Goal: Information Seeking & Learning: Learn about a topic

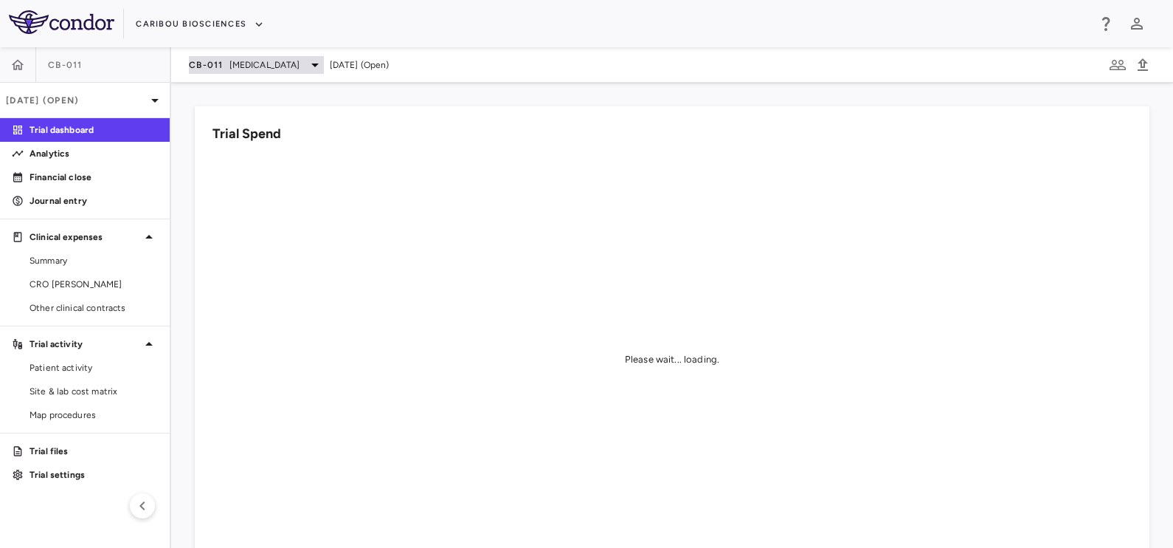
click at [239, 60] on span "Multiple Myeloma" at bounding box center [264, 64] width 71 height 13
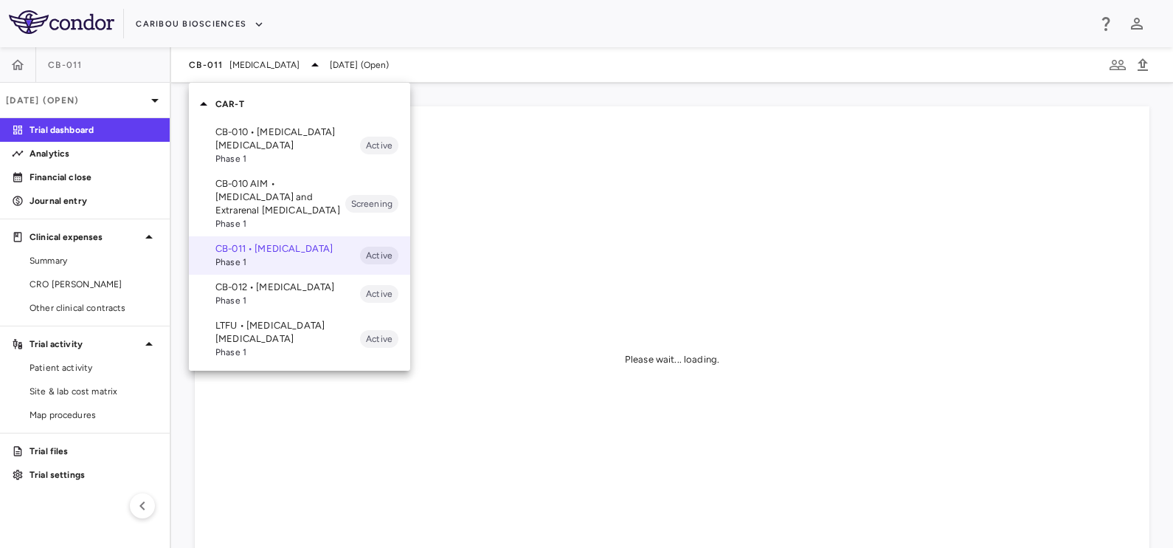
click at [258, 345] on p "LTFU • B Cell Non-Hodgkin's Lymphoma" at bounding box center [287, 332] width 145 height 27
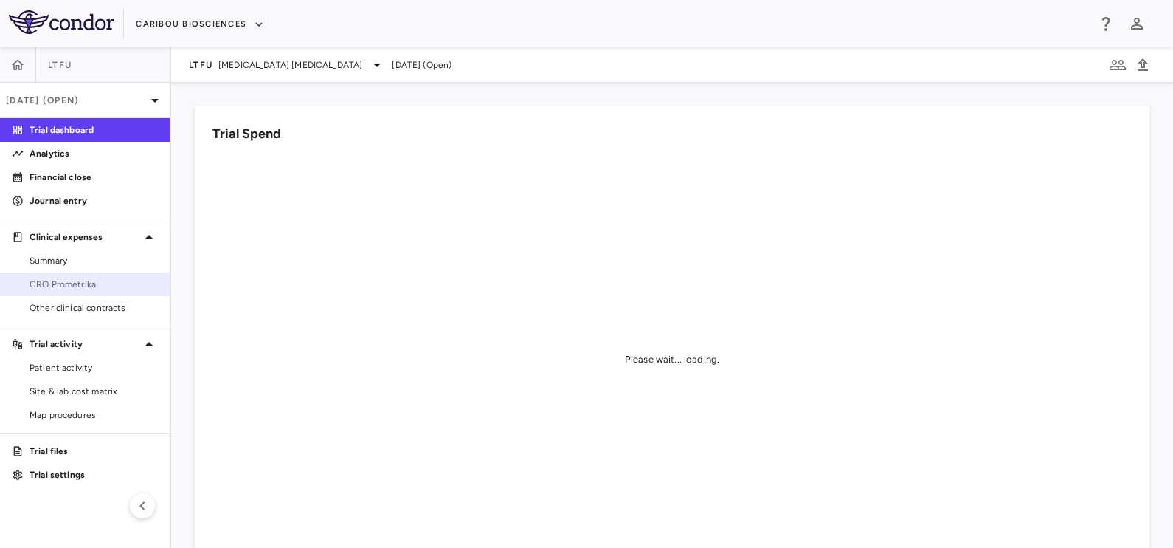
click at [70, 285] on span "CRO Prometrika" at bounding box center [94, 283] width 128 height 13
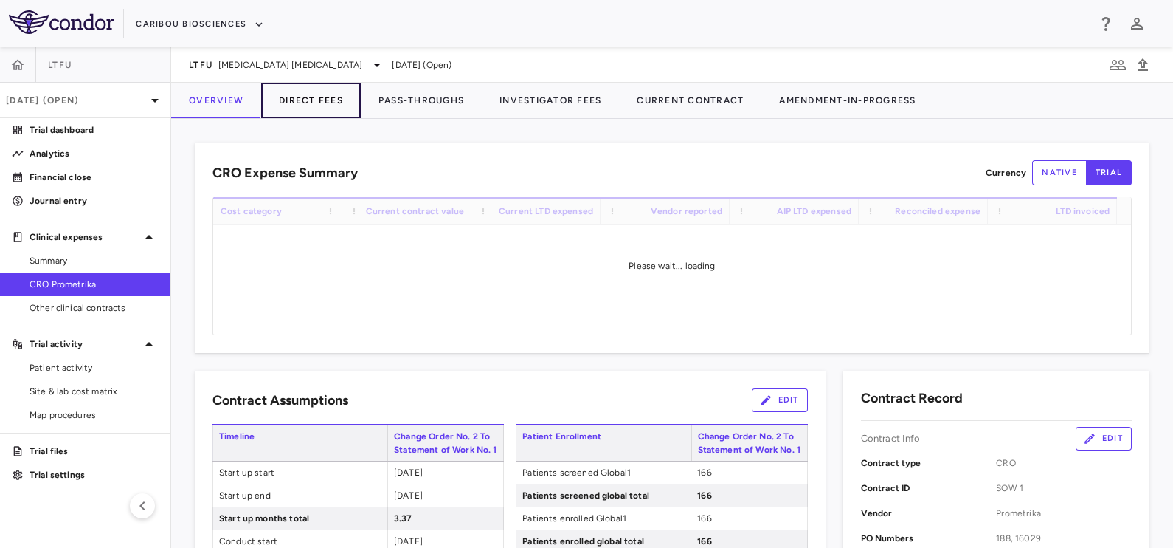
click at [317, 102] on button "Direct Fees" at bounding box center [311, 100] width 100 height 35
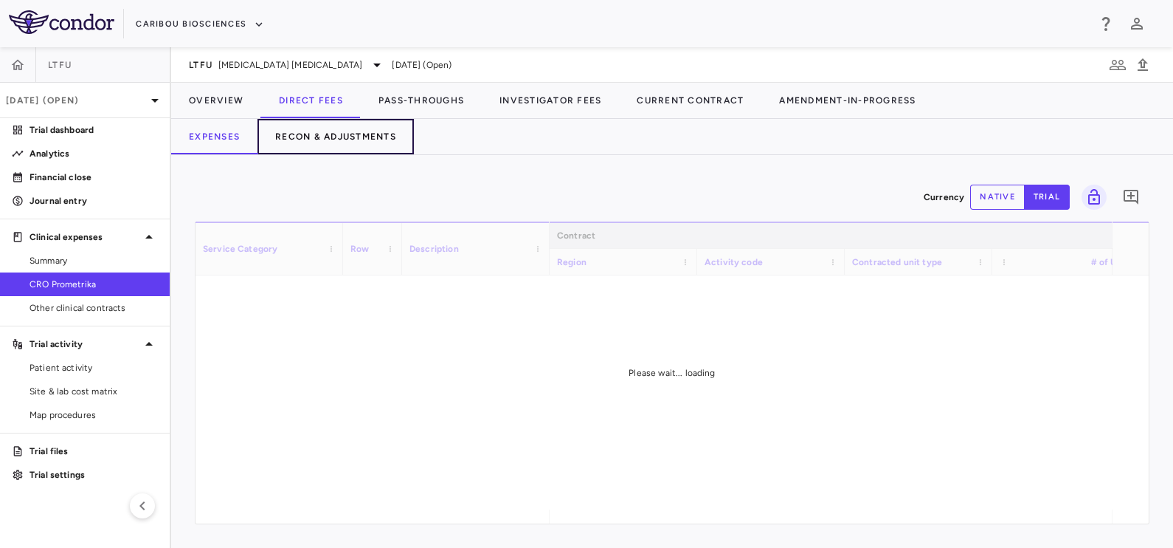
click at [336, 131] on button "Recon & Adjustments" at bounding box center [336, 136] width 156 height 35
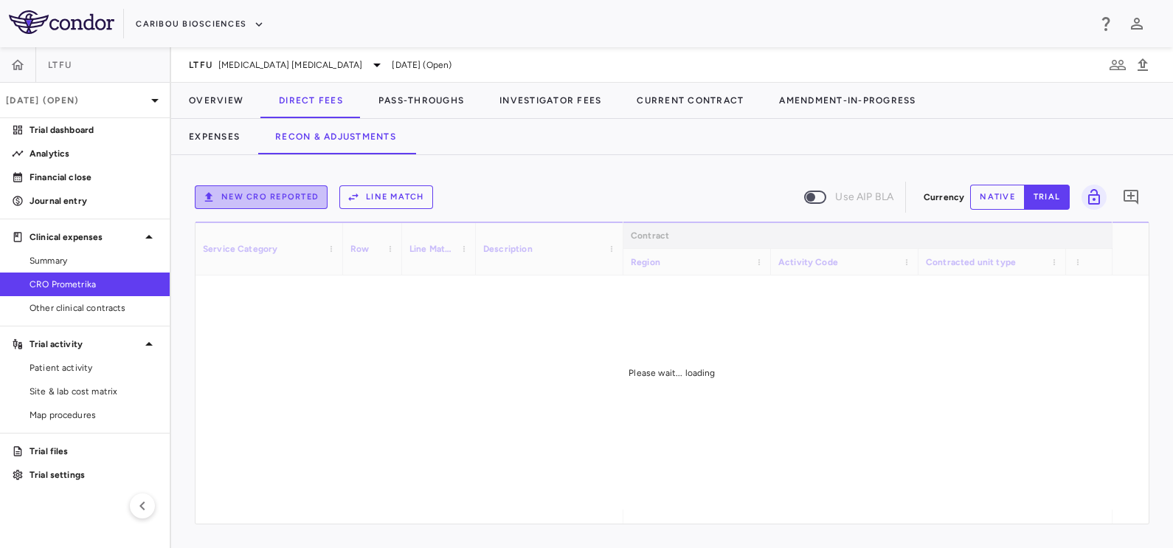
click at [289, 196] on button "New CRO reported" at bounding box center [261, 197] width 133 height 24
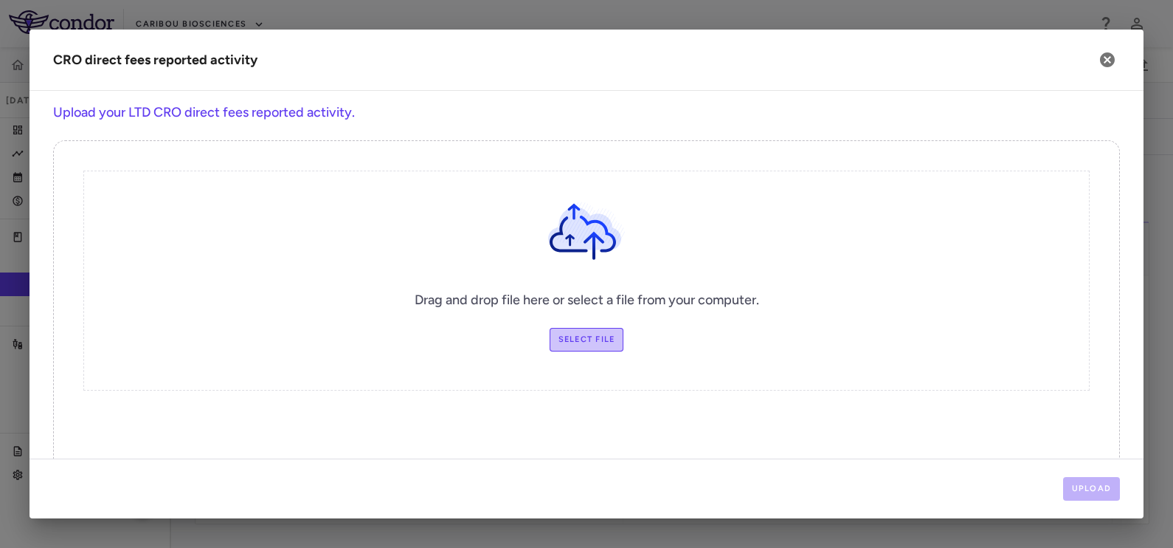
click at [575, 338] on label "Select file" at bounding box center [587, 340] width 75 height 24
click at [0, 0] on input "Select file" at bounding box center [0, 0] width 0 height 0
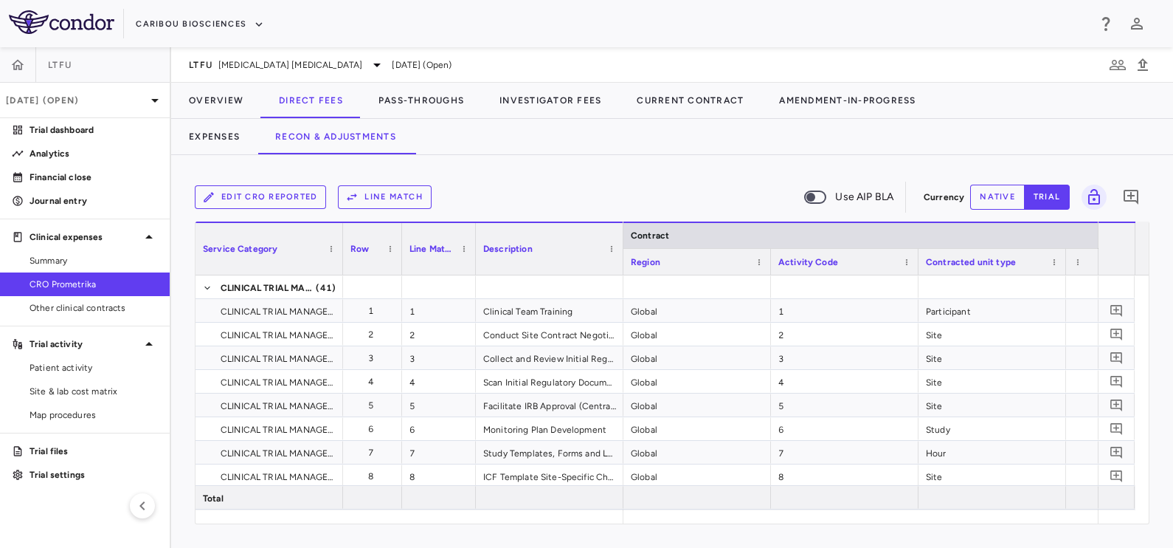
click at [303, 182] on div "Edit CRO reported Line Match Use AIP BLA" at bounding box center [556, 197] width 723 height 31
click at [298, 193] on button "Edit CRO reported" at bounding box center [260, 197] width 131 height 24
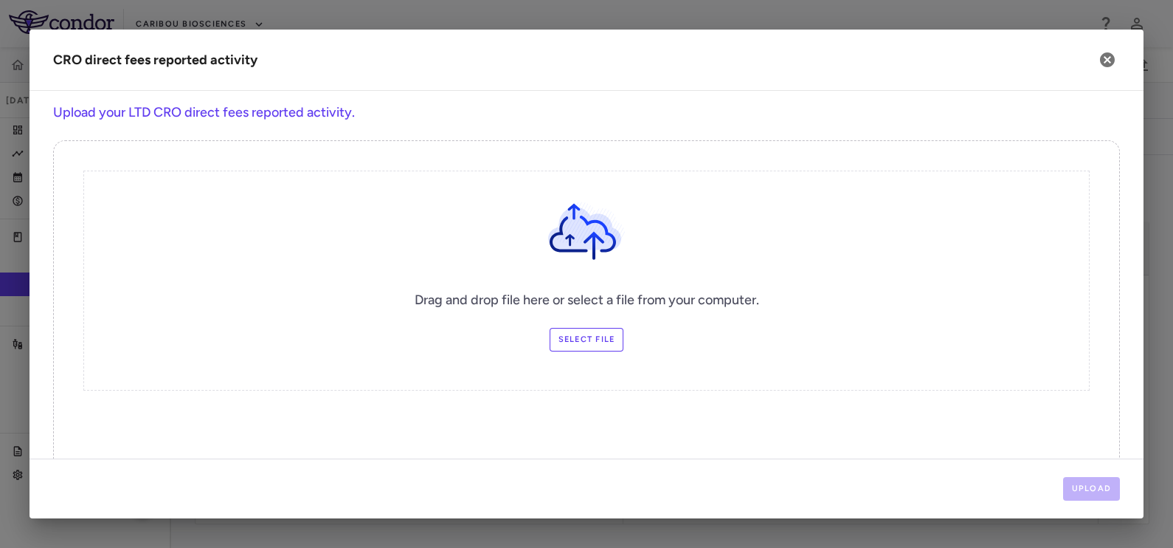
click at [570, 332] on label "Select file" at bounding box center [587, 340] width 75 height 24
click at [0, 0] on input "Select file" at bounding box center [0, 0] width 0 height 0
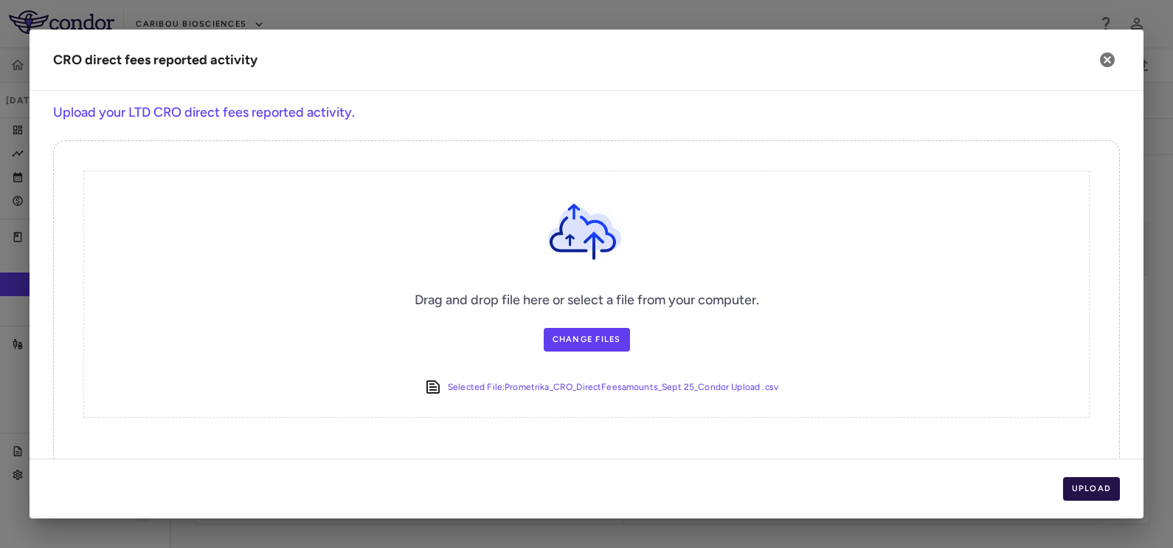
click at [1088, 491] on button "Upload" at bounding box center [1092, 489] width 58 height 24
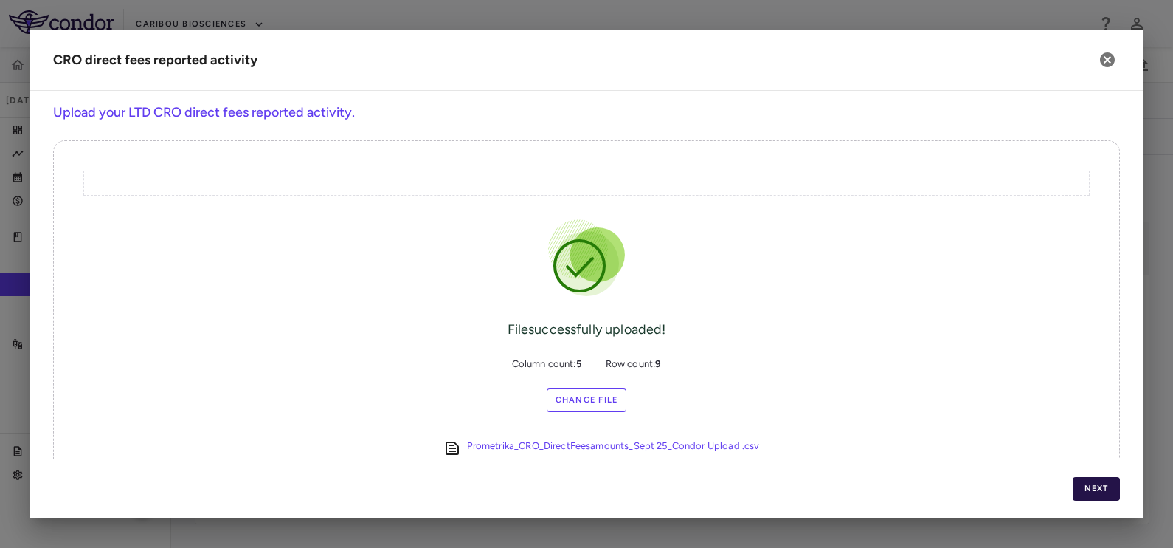
click at [1093, 494] on button "Next" at bounding box center [1096, 489] width 47 height 24
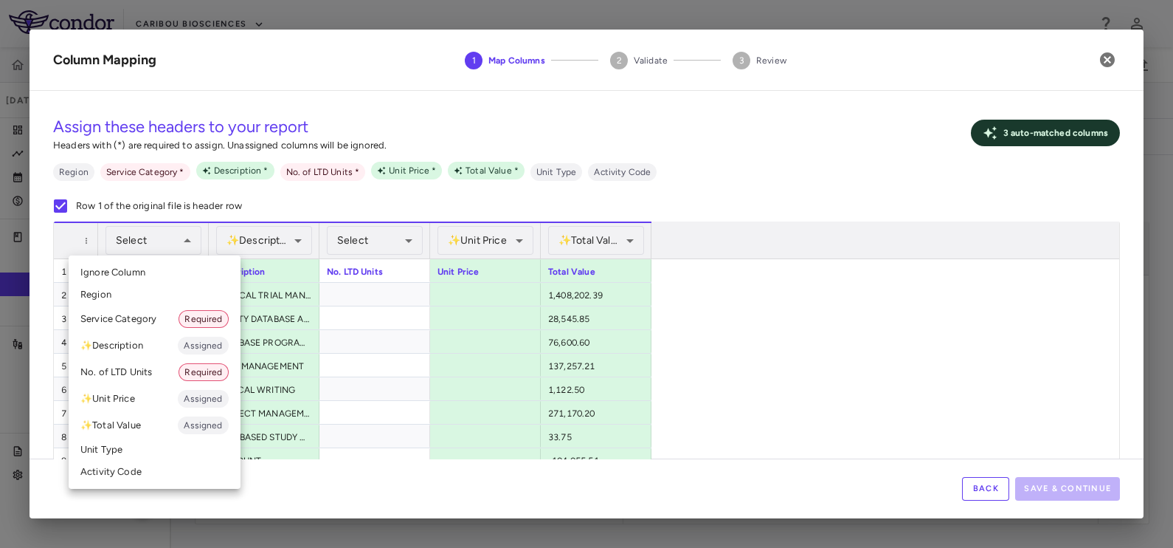
click at [150, 325] on li "Service Category Required" at bounding box center [155, 318] width 172 height 27
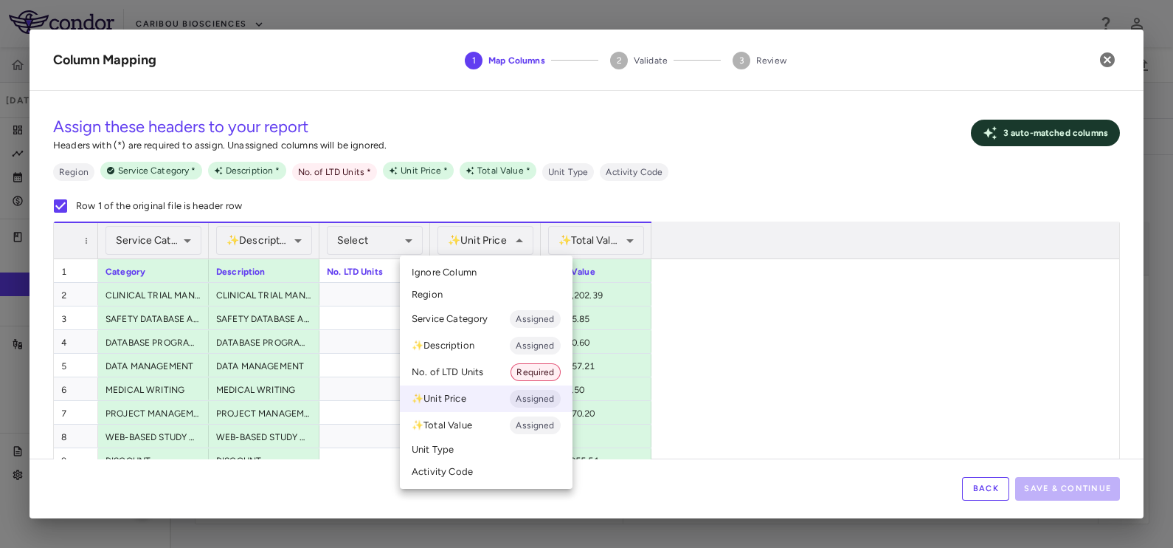
click at [446, 401] on li "✨ Unit Price Assigned" at bounding box center [486, 398] width 173 height 27
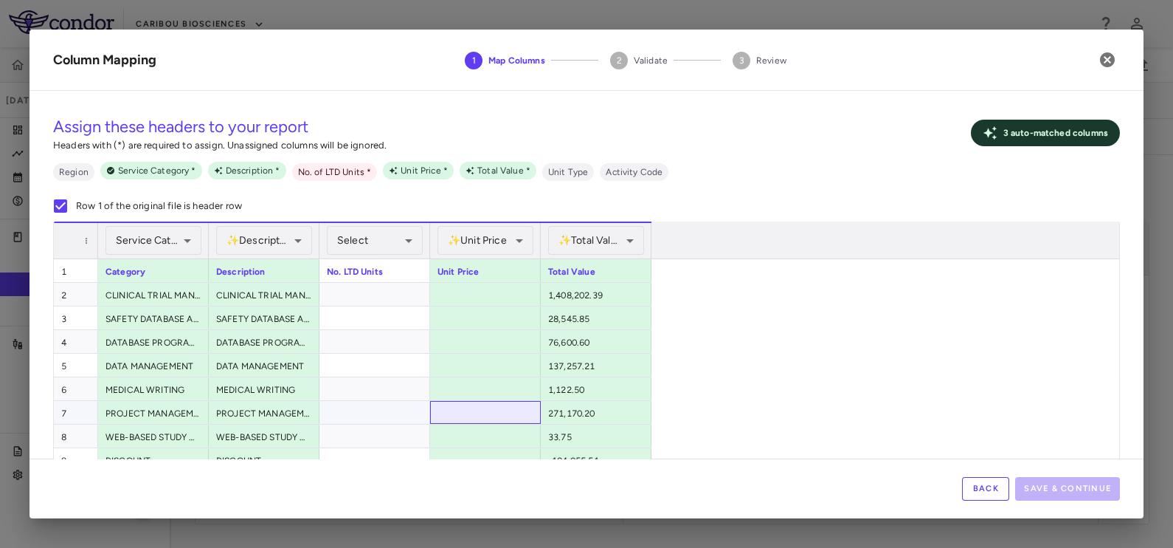
click at [446, 401] on div at bounding box center [485, 412] width 111 height 23
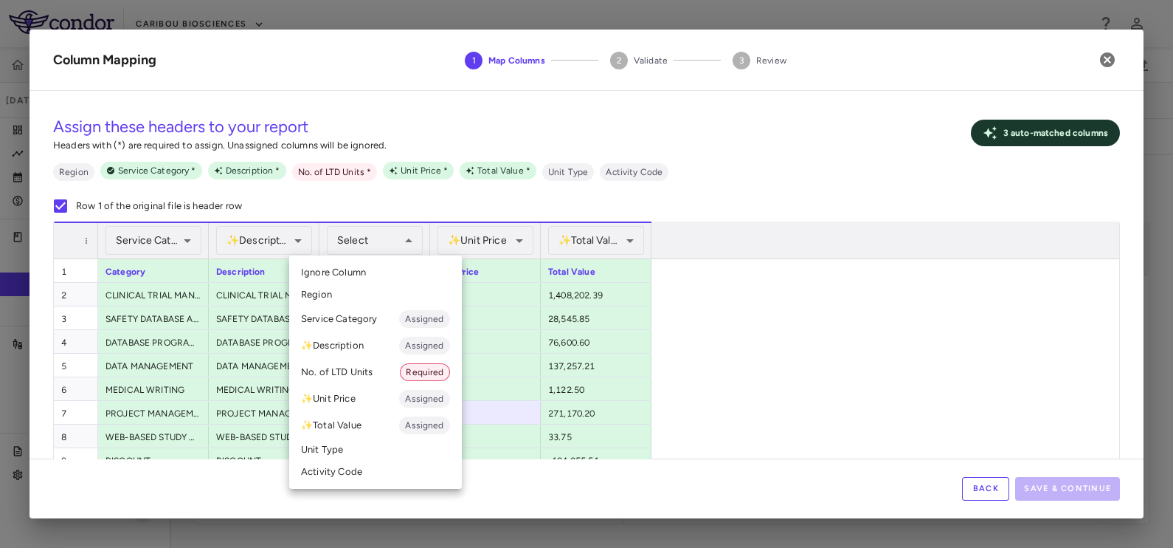
click at [353, 373] on li "No. of LTD Units Required" at bounding box center [375, 372] width 173 height 27
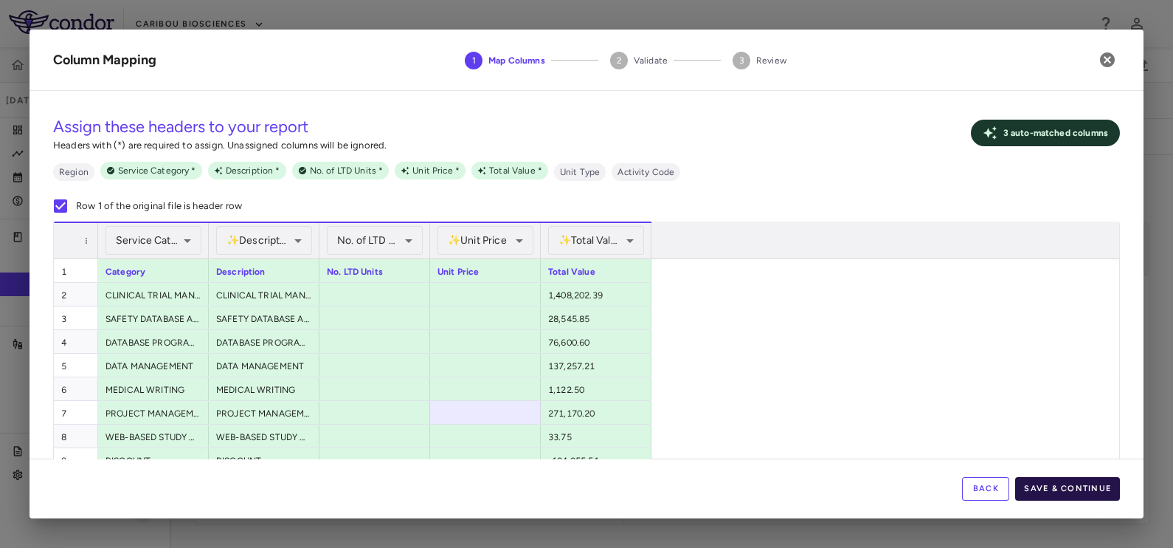
click at [1053, 481] on button "Save & Continue" at bounding box center [1067, 489] width 105 height 24
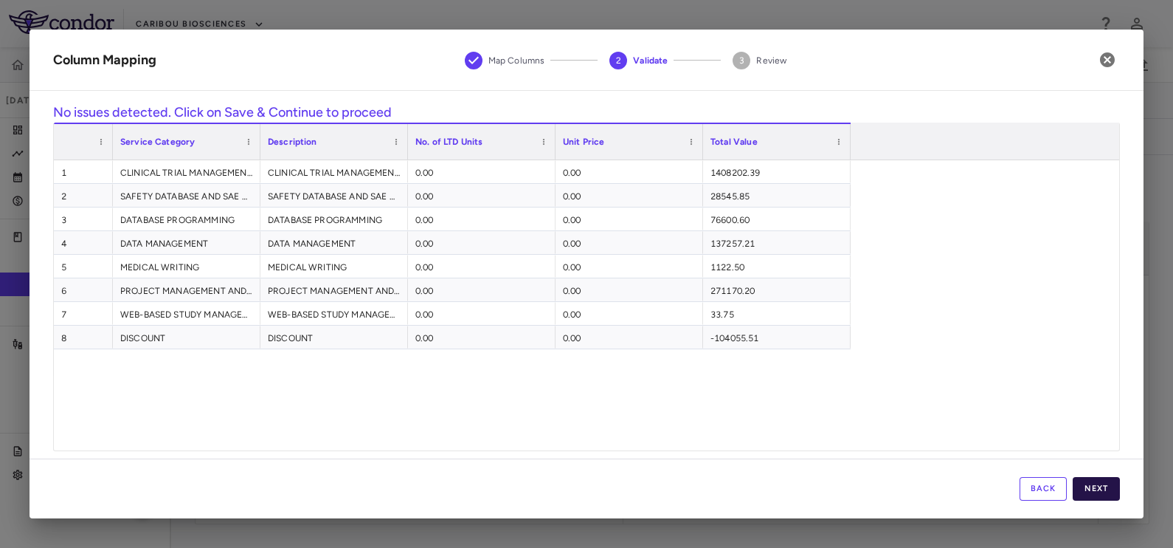
click at [1107, 491] on button "Next" at bounding box center [1096, 489] width 47 height 24
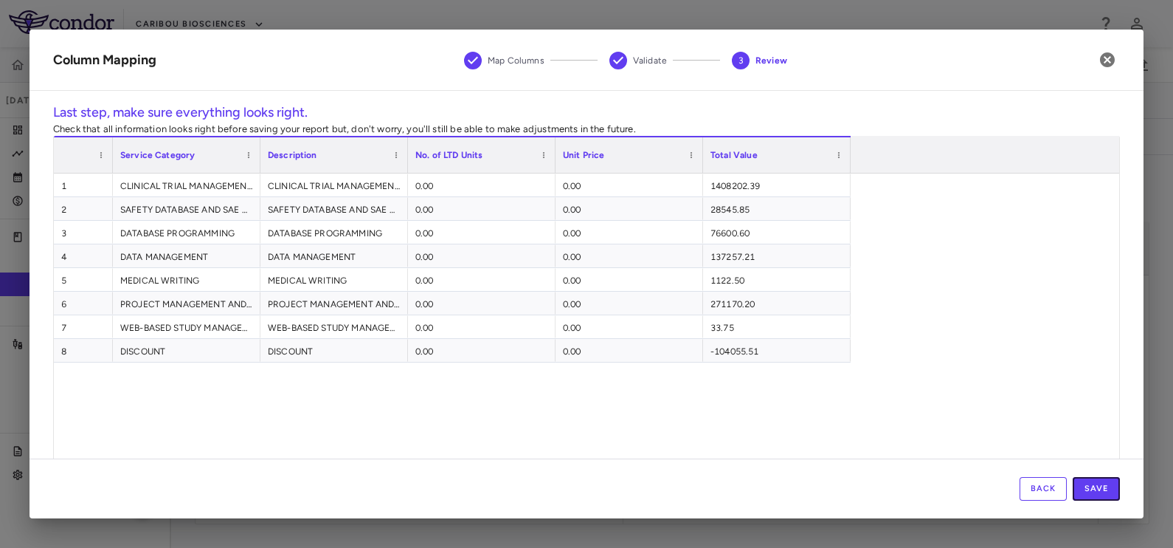
click at [1106, 492] on button "Save" at bounding box center [1096, 489] width 47 height 24
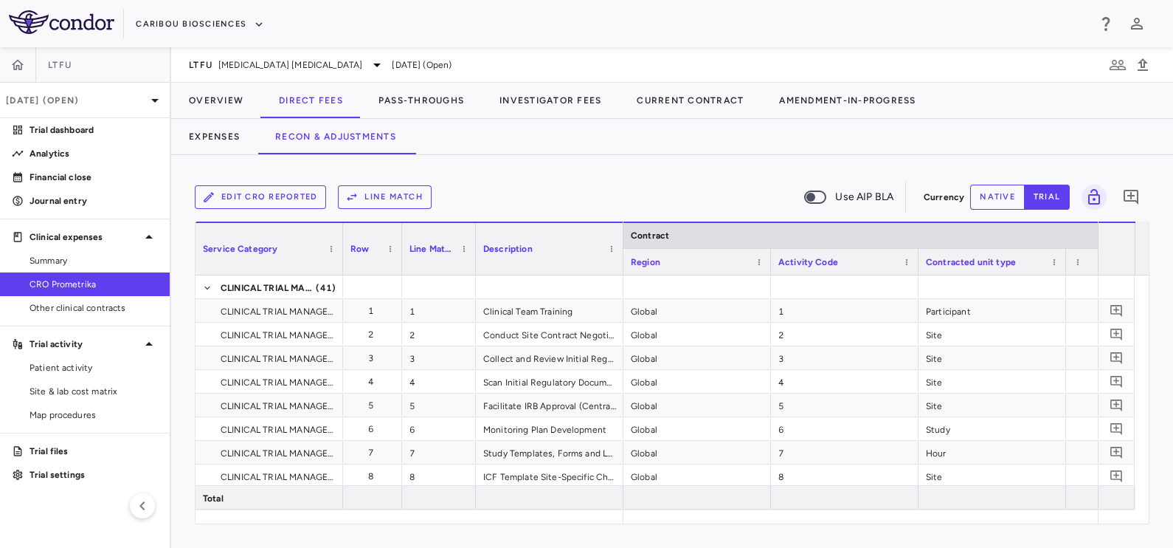
click at [387, 196] on button "Line Match" at bounding box center [385, 197] width 94 height 24
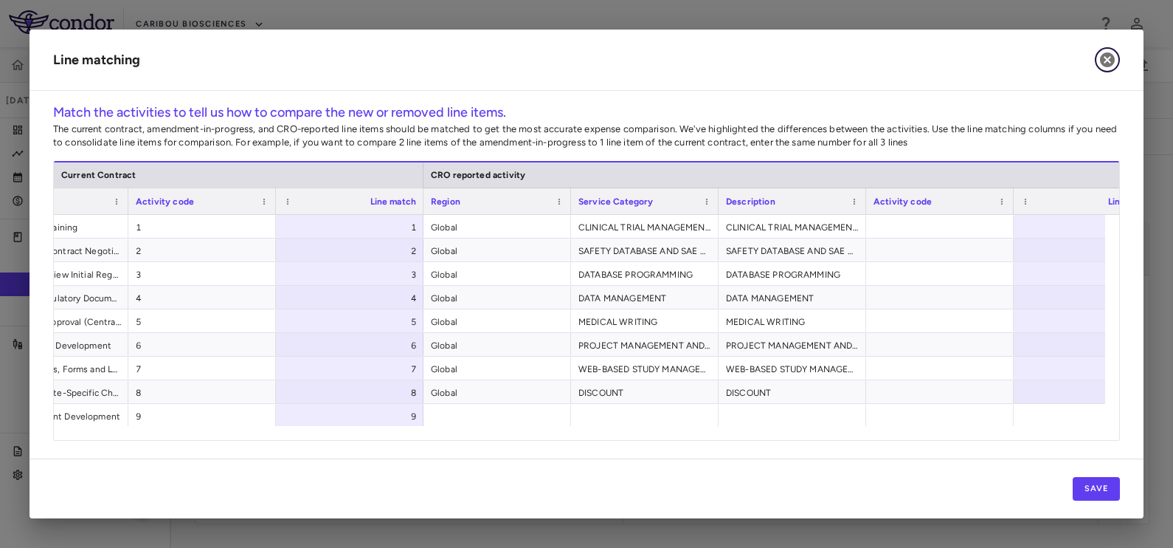
click at [1113, 64] on icon "button" at bounding box center [1108, 60] width 18 height 18
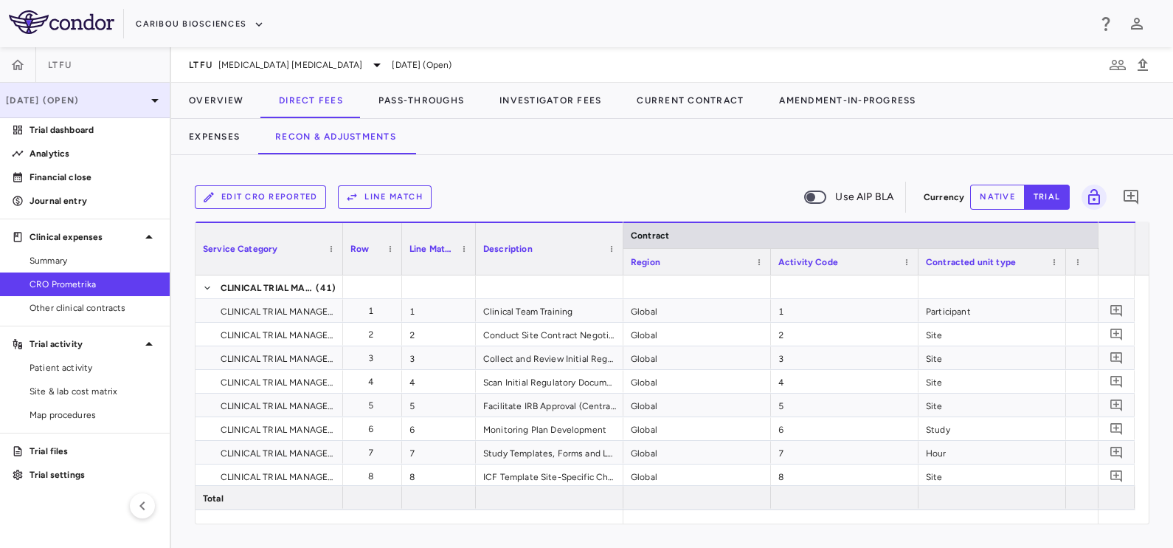
click at [70, 92] on div "[DATE] (Open)" at bounding box center [85, 100] width 170 height 35
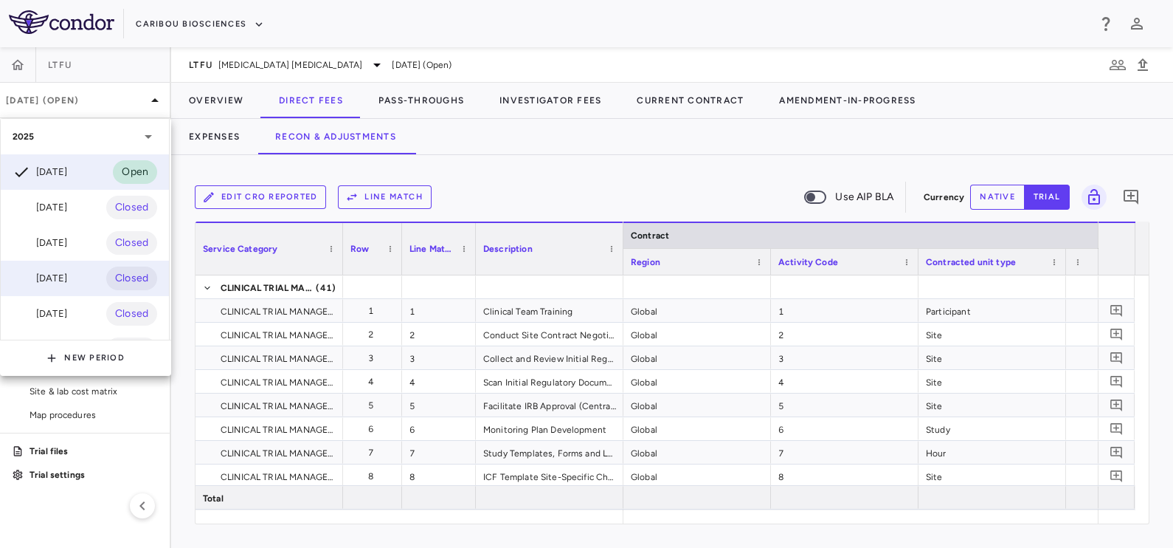
click at [67, 269] on div "Jun 2025" at bounding box center [40, 278] width 55 height 18
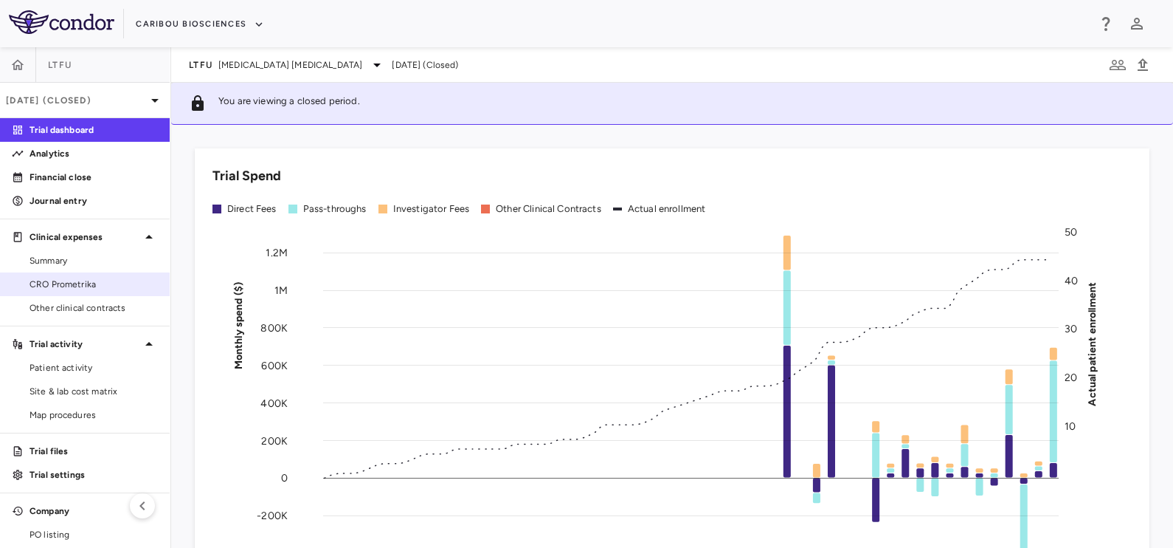
click at [103, 277] on span "CRO Prometrika" at bounding box center [94, 283] width 128 height 13
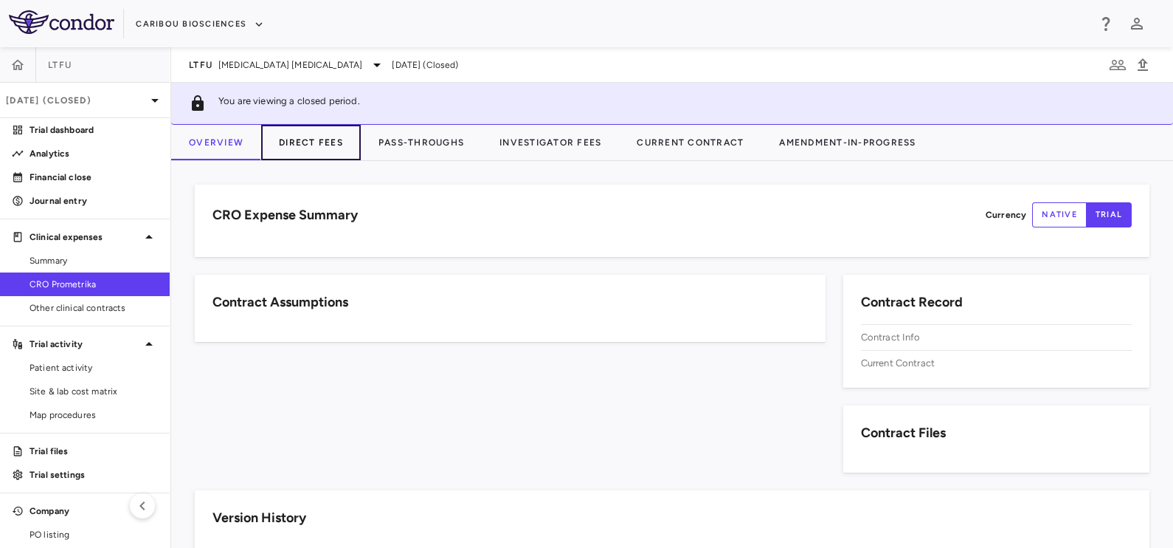
click at [317, 143] on button "Direct Fees" at bounding box center [311, 142] width 100 height 35
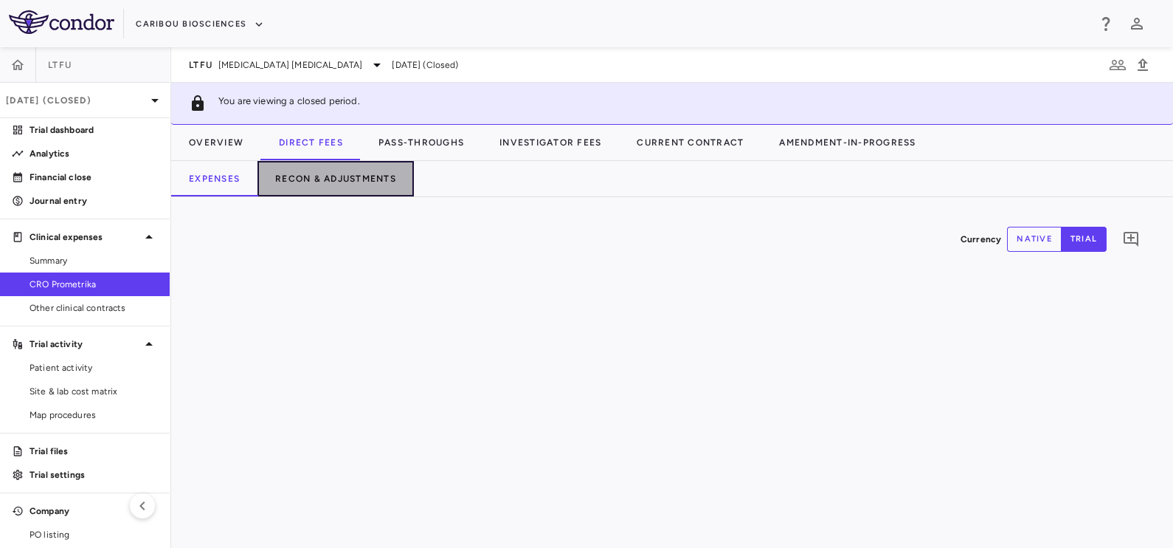
click at [321, 181] on button "Recon & Adjustments" at bounding box center [336, 178] width 156 height 35
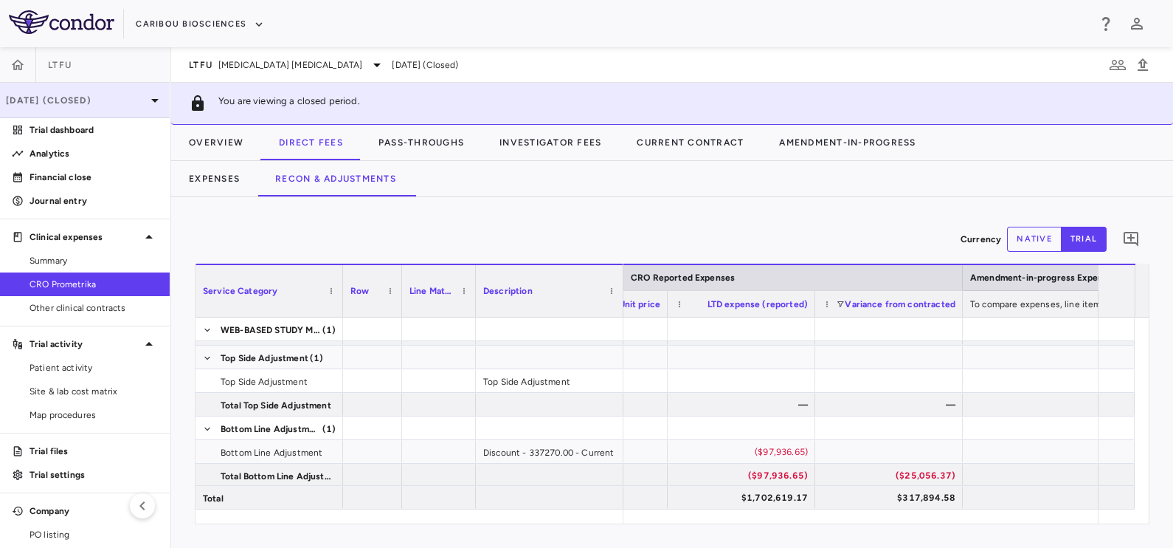
click at [64, 96] on p "Jun 2025 (Closed)" at bounding box center [76, 100] width 140 height 13
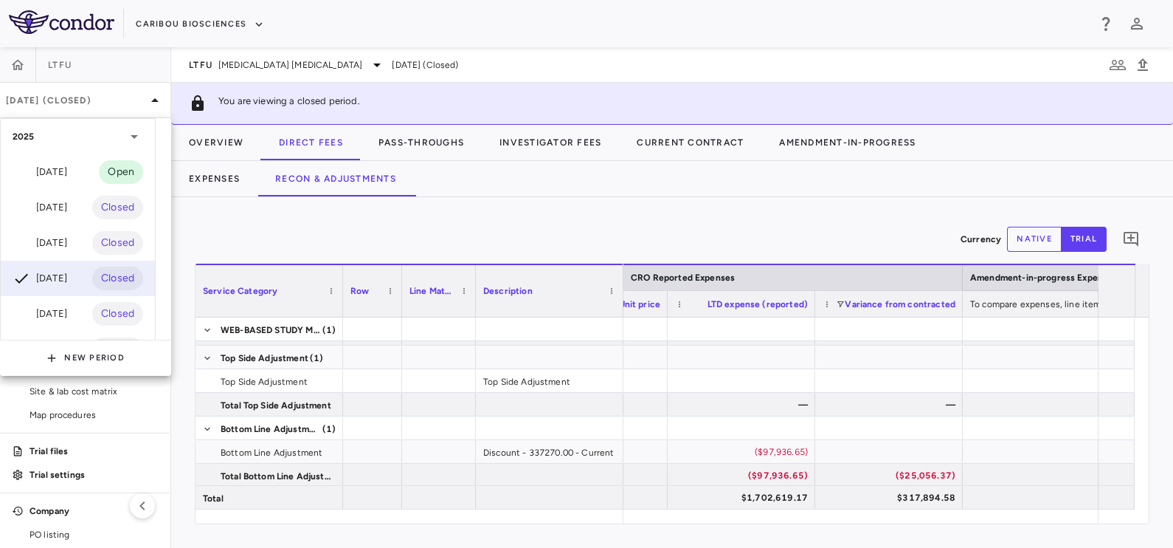
drag, startPoint x: 361, startPoint y: 377, endPoint x: 319, endPoint y: 421, distance: 61.1
click at [319, 421] on div at bounding box center [586, 274] width 1173 height 548
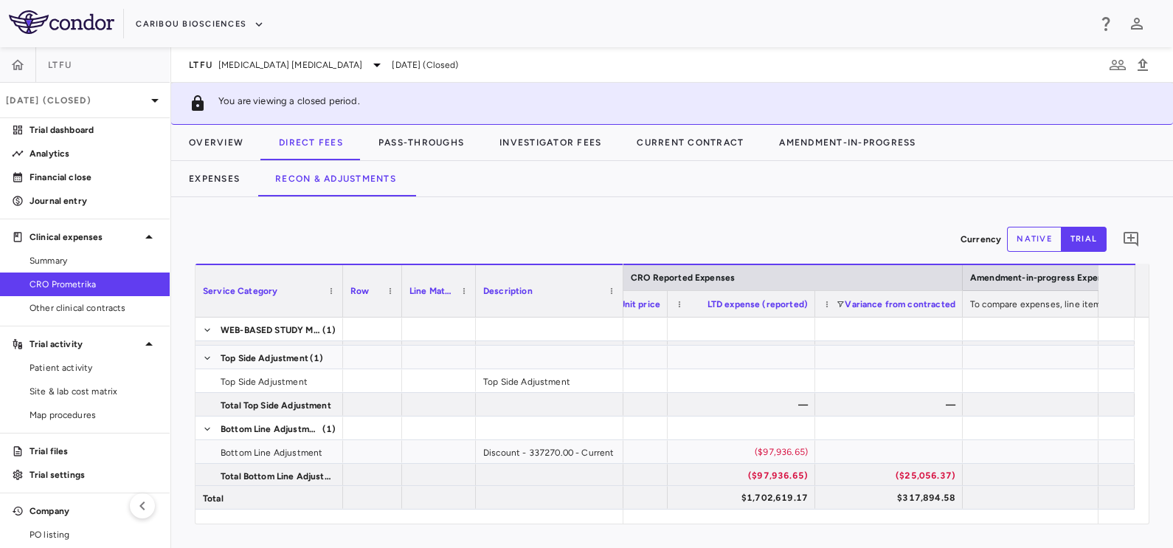
click at [265, 219] on div "Currency native trial 0 Service Category Drag here to set column labels Service…" at bounding box center [672, 372] width 1002 height 351
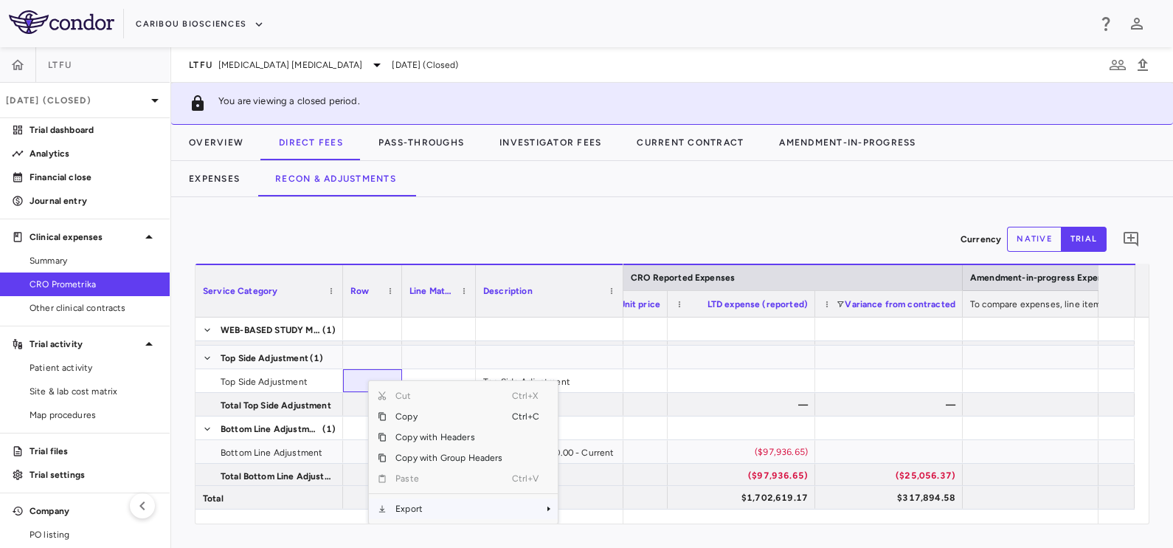
click at [412, 503] on span "Export" at bounding box center [449, 508] width 125 height 21
click at [598, 506] on span "Excel Export" at bounding box center [606, 508] width 69 height 21
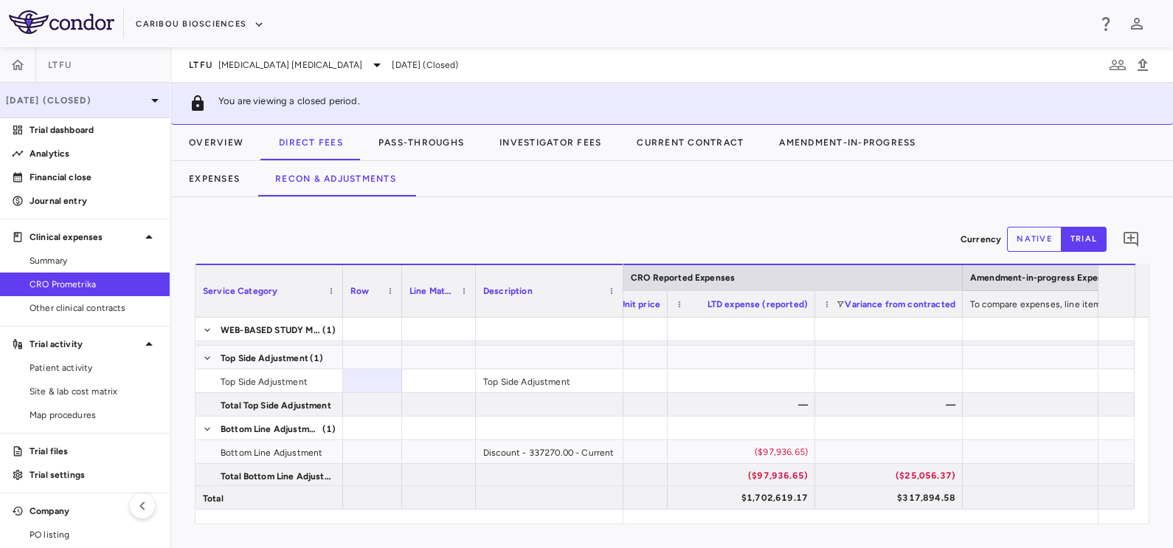
click at [83, 89] on div "Jun 2025 (Closed)" at bounding box center [85, 100] width 170 height 35
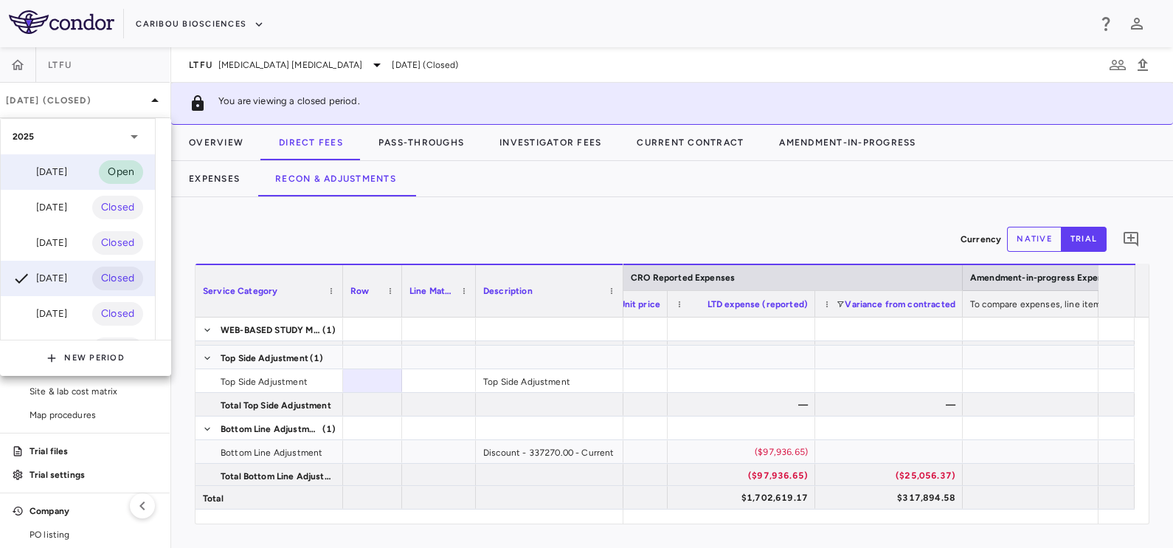
click at [63, 181] on div "Sep 2025 Open" at bounding box center [78, 171] width 154 height 35
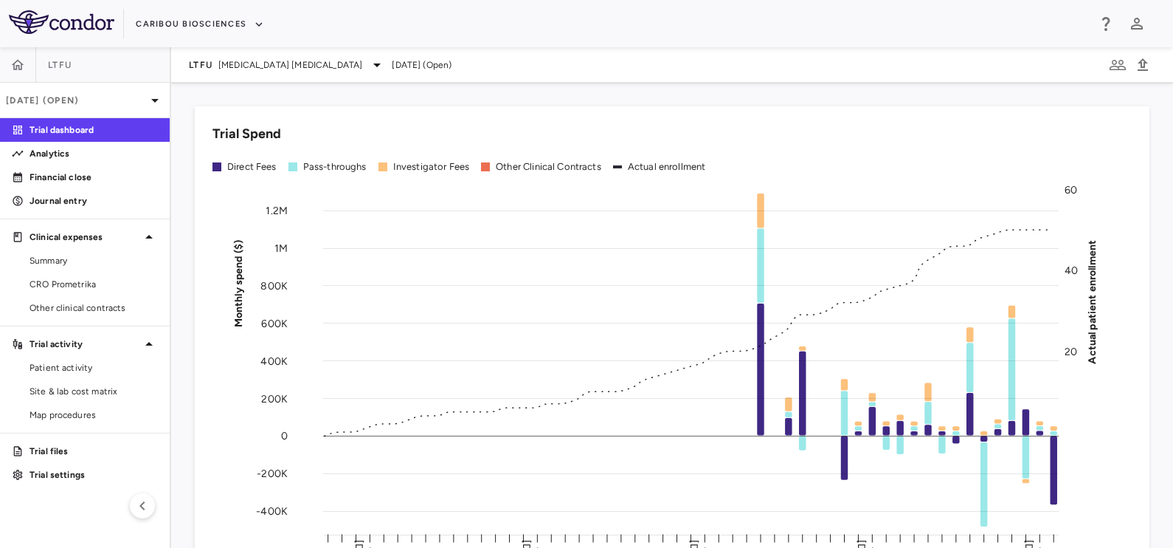
drag, startPoint x: 60, startPoint y: 277, endPoint x: 317, endPoint y: 127, distance: 298.3
click at [61, 280] on span "CRO Prometrika" at bounding box center [94, 283] width 128 height 13
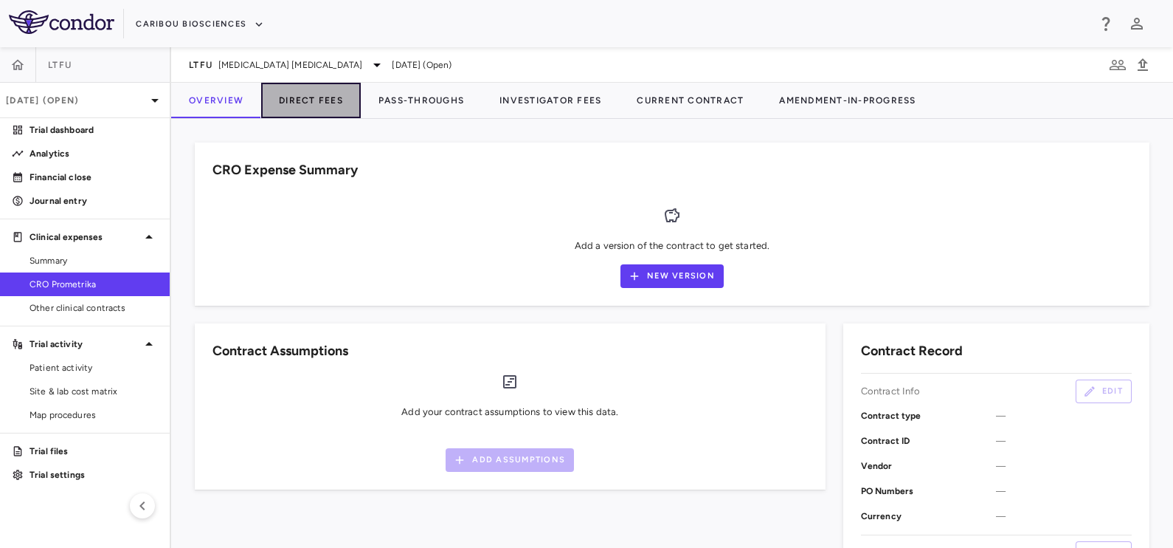
click at [339, 100] on button "Direct Fees" at bounding box center [311, 100] width 100 height 35
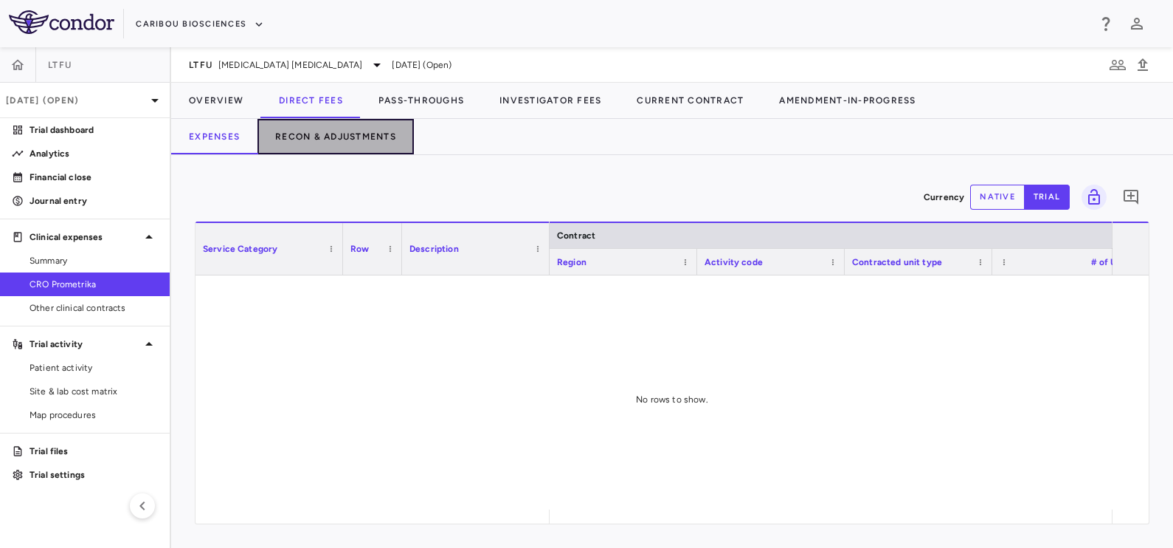
click at [310, 139] on button "Recon & Adjustments" at bounding box center [336, 136] width 156 height 35
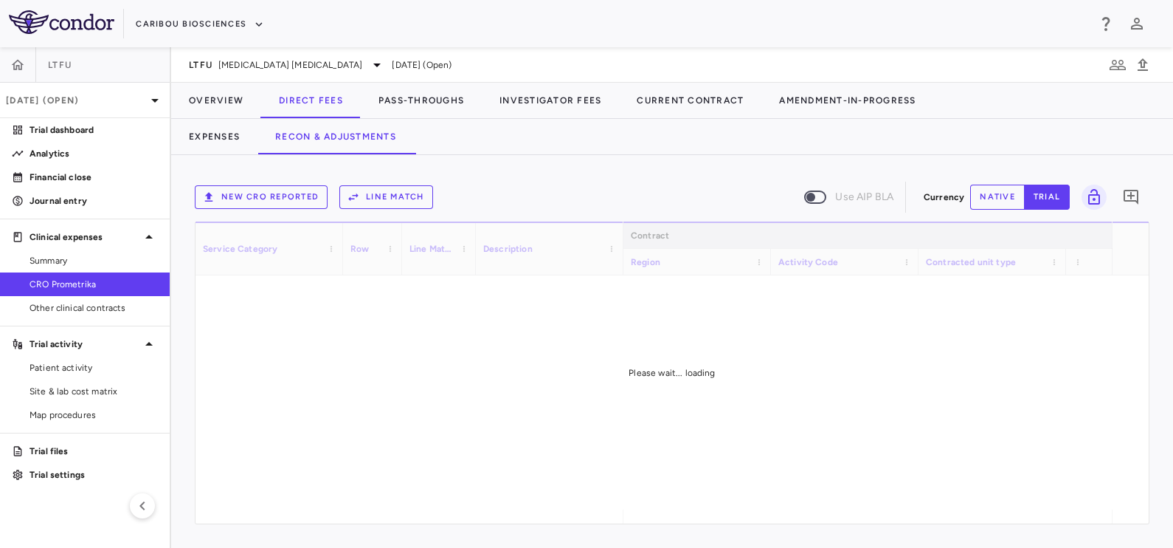
click at [356, 198] on icon "button" at bounding box center [353, 196] width 13 height 13
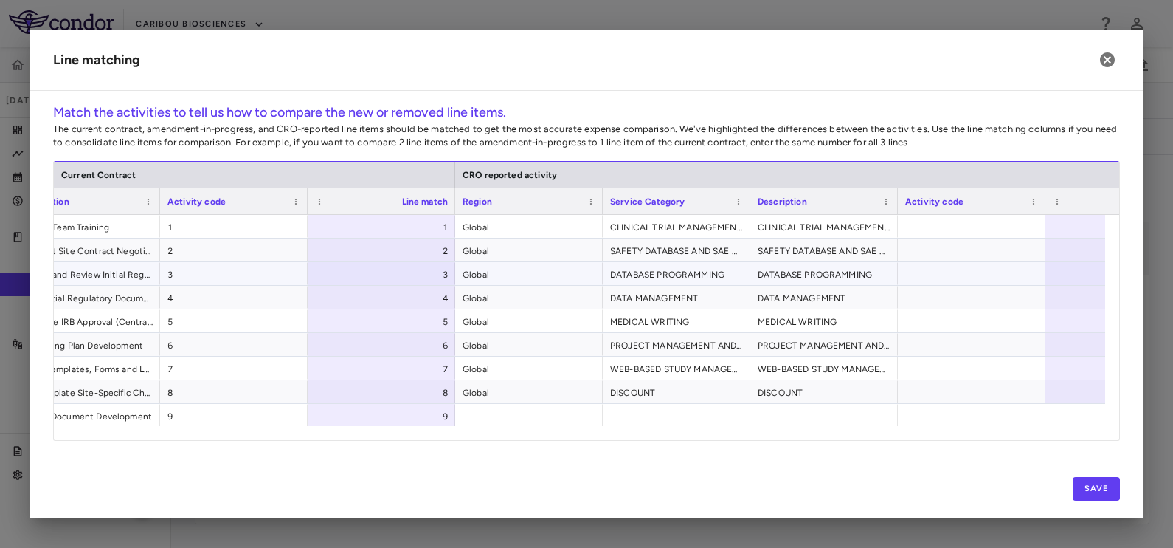
scroll to position [0, 355]
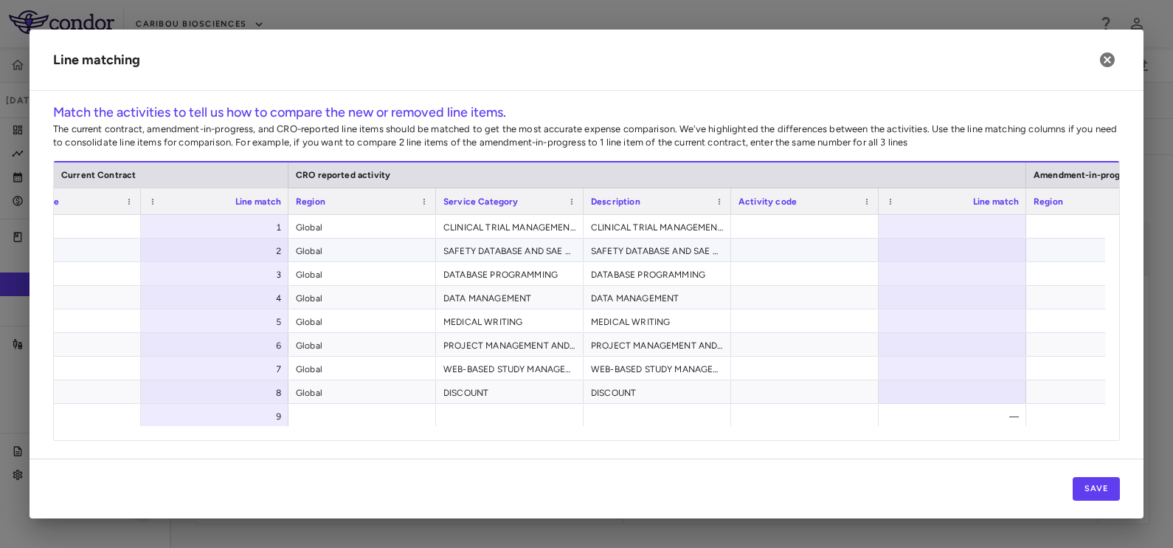
click at [824, 241] on div at bounding box center [805, 249] width 148 height 23
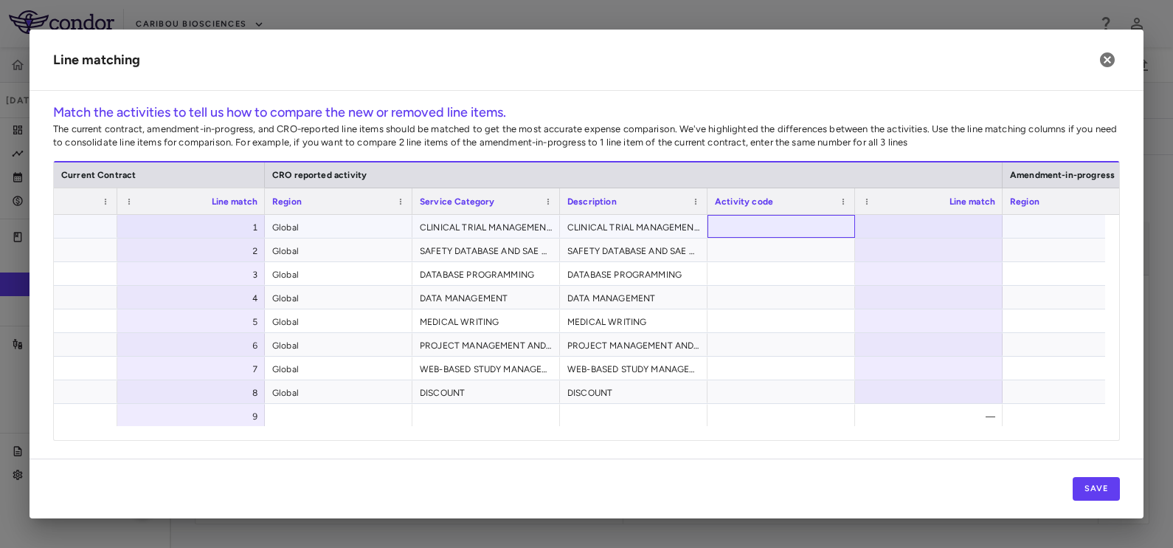
click at [776, 228] on div at bounding box center [782, 226] width 148 height 23
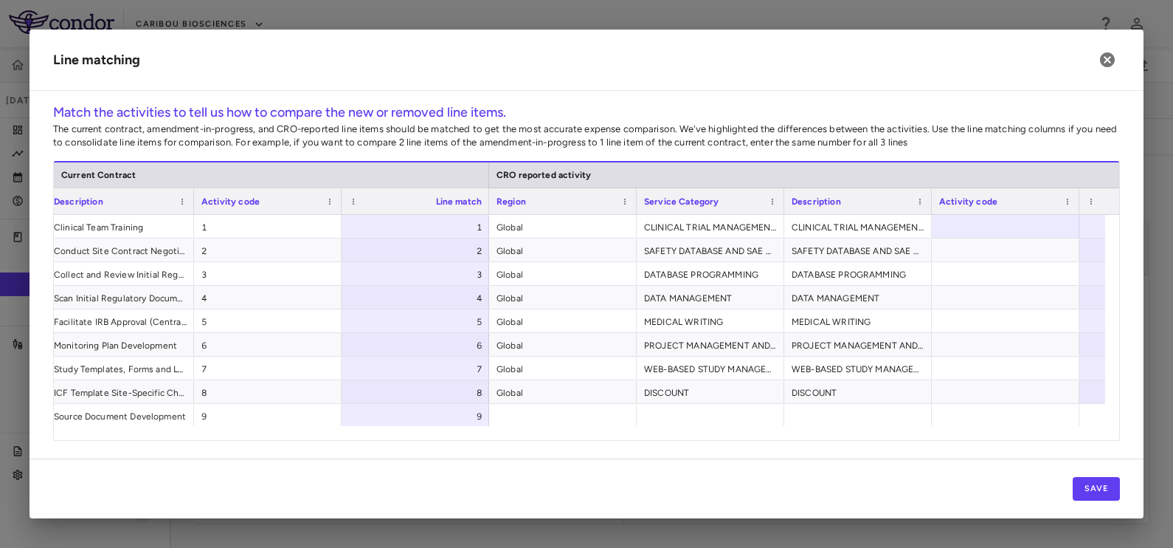
scroll to position [0, 226]
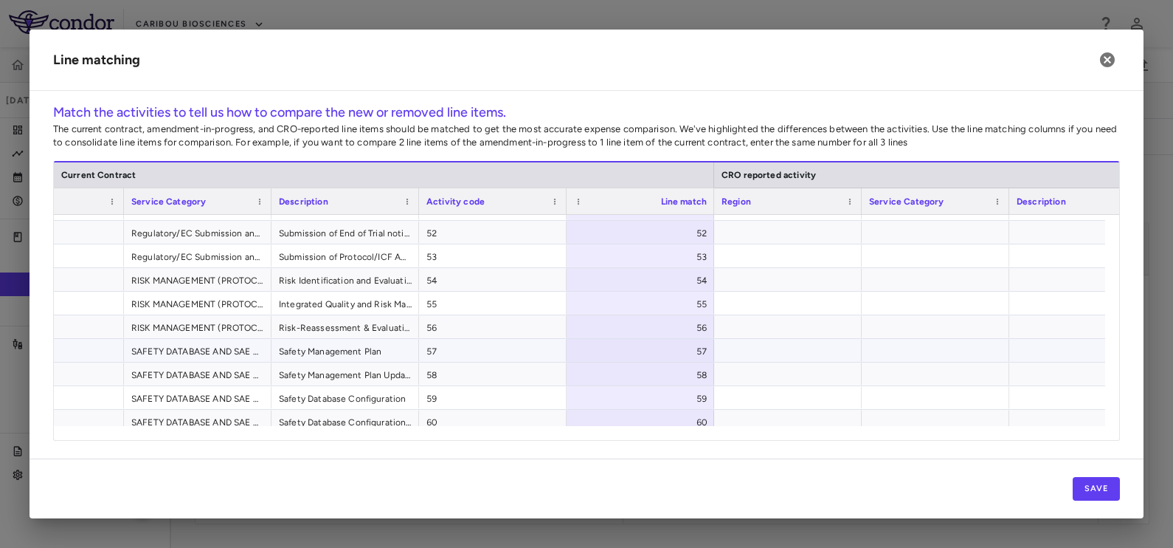
click at [461, 348] on span "57" at bounding box center [493, 351] width 133 height 24
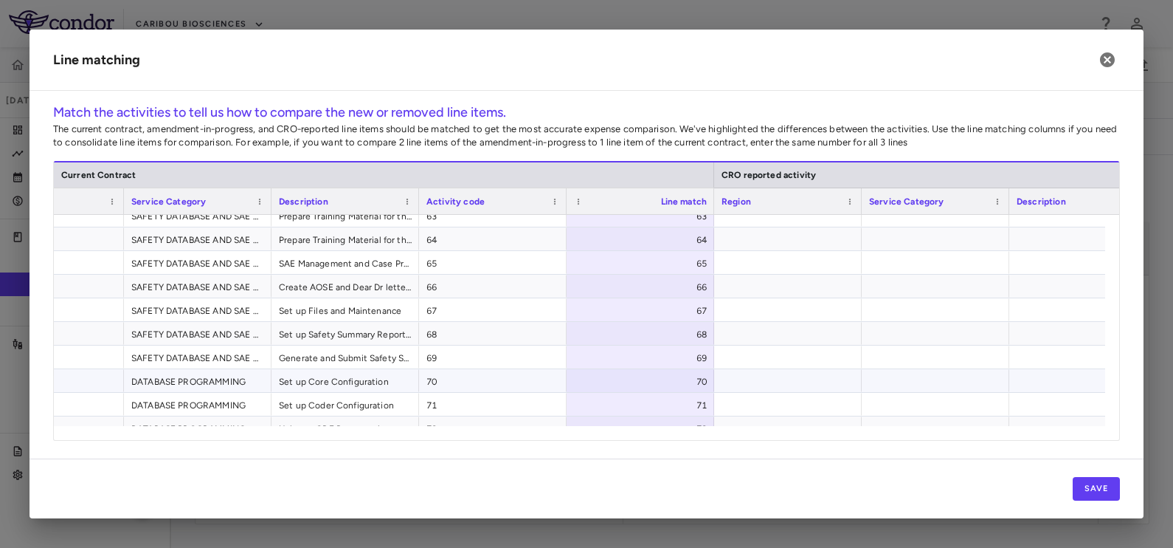
click at [454, 380] on span "70" at bounding box center [493, 382] width 133 height 24
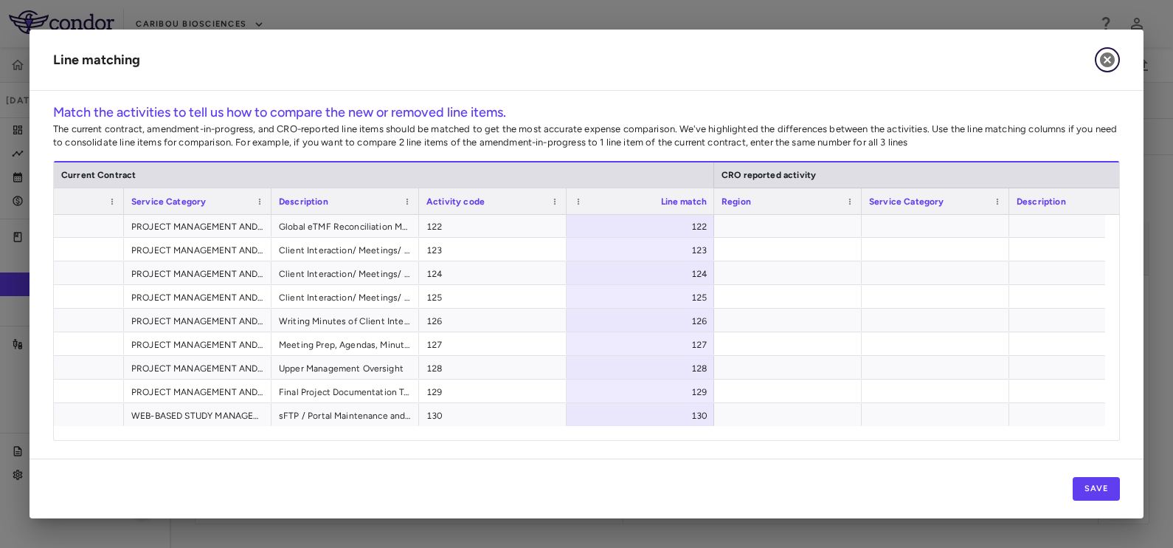
click at [1109, 58] on icon "button" at bounding box center [1108, 60] width 18 height 18
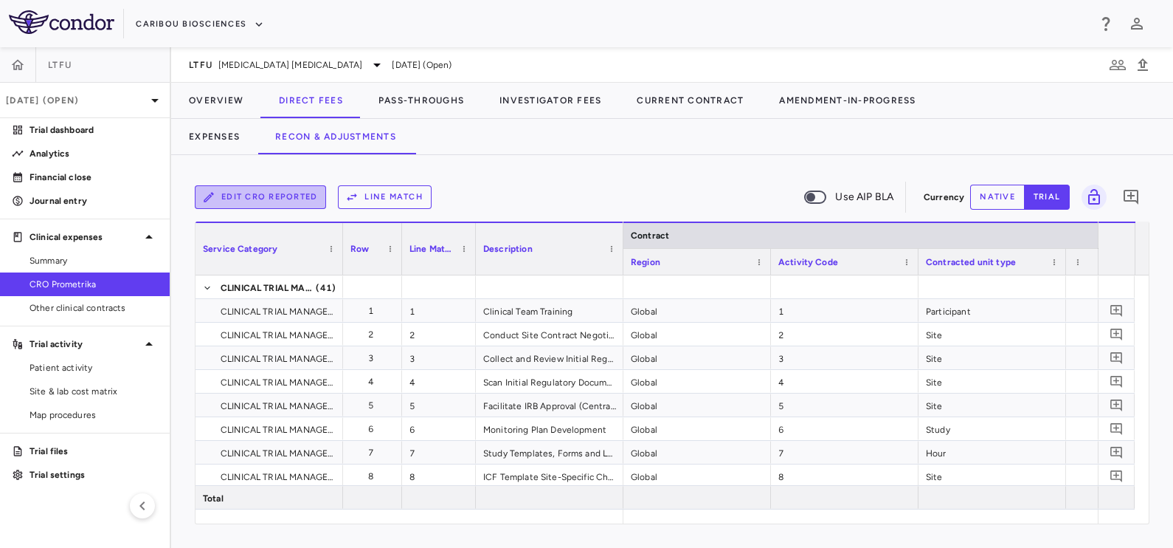
click at [282, 198] on button "Edit CRO reported" at bounding box center [260, 197] width 131 height 24
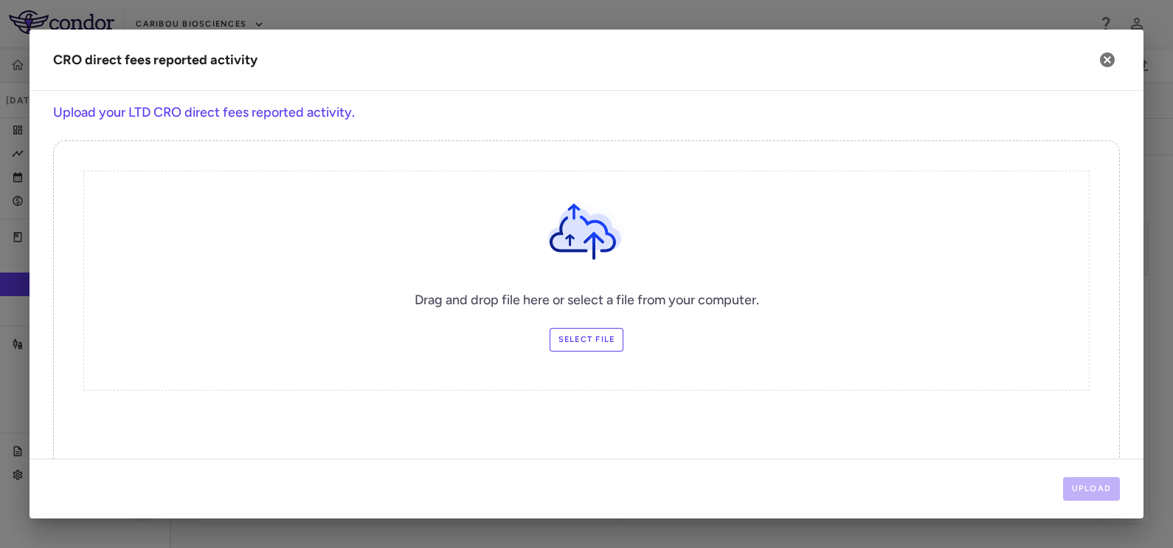
click at [566, 328] on label "Select file" at bounding box center [587, 340] width 75 height 24
click at [0, 0] on input "Select file" at bounding box center [0, 0] width 0 height 0
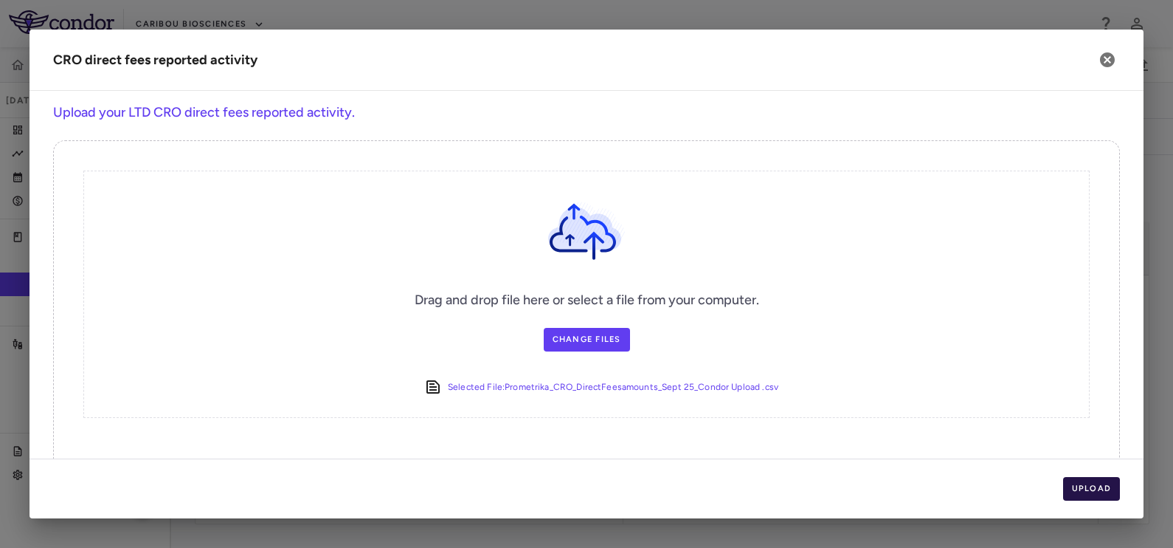
click at [1081, 486] on button "Upload" at bounding box center [1092, 489] width 58 height 24
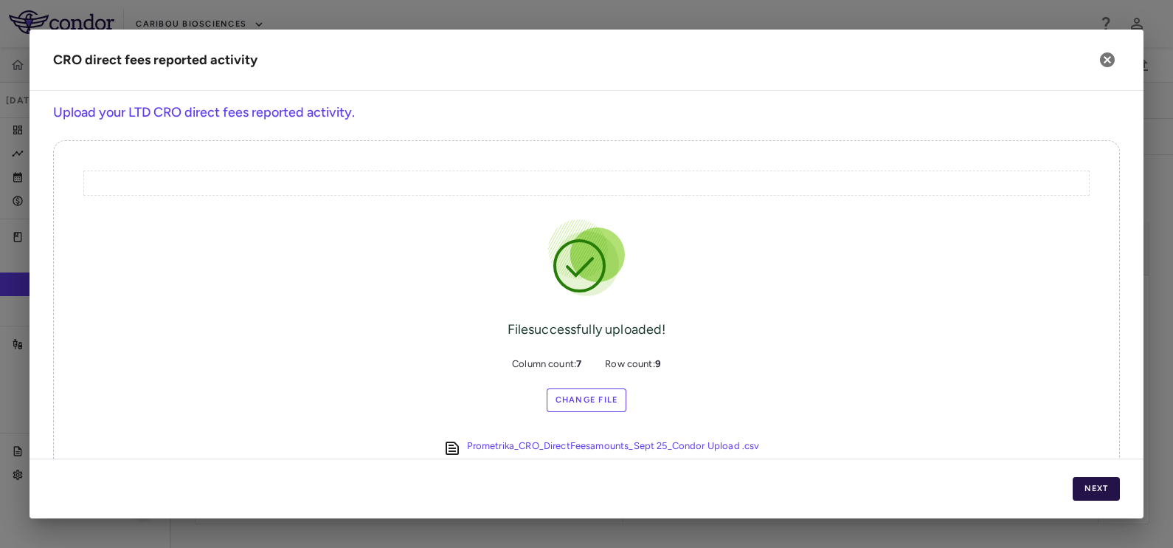
click at [1087, 482] on button "Next" at bounding box center [1096, 489] width 47 height 24
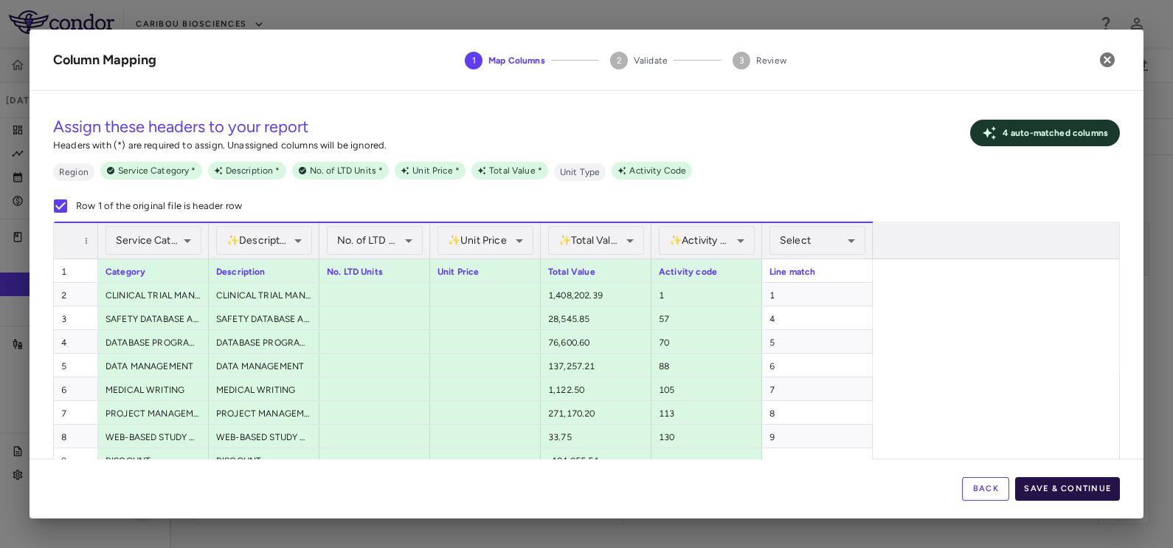
click at [1055, 480] on button "Save & Continue" at bounding box center [1067, 489] width 105 height 24
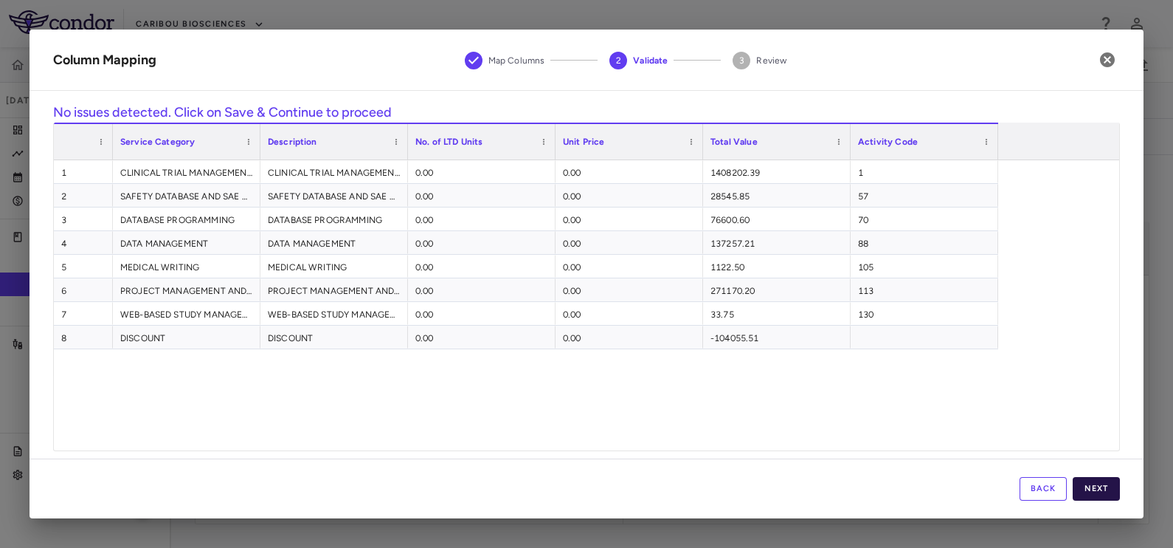
click at [1091, 491] on button "Next" at bounding box center [1096, 489] width 47 height 24
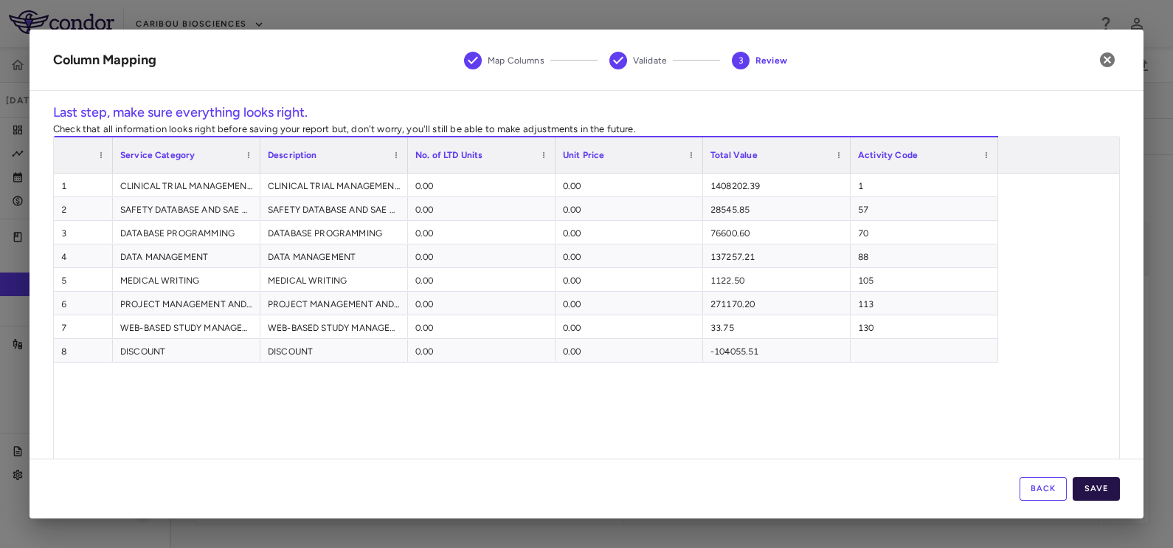
click at [1091, 492] on button "Save" at bounding box center [1096, 489] width 47 height 24
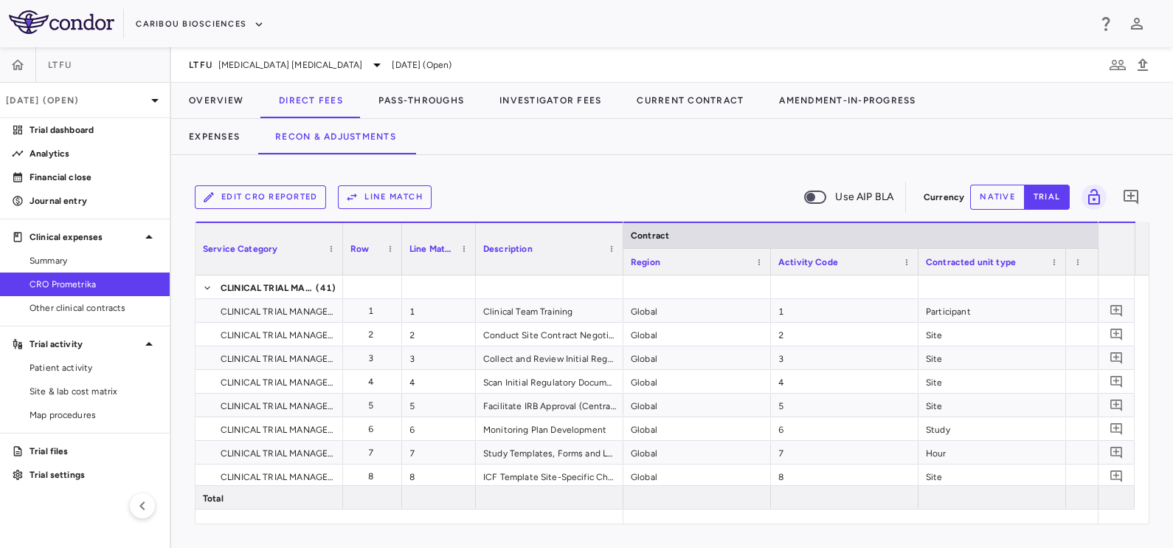
click at [363, 196] on button "Line Match" at bounding box center [385, 197] width 94 height 24
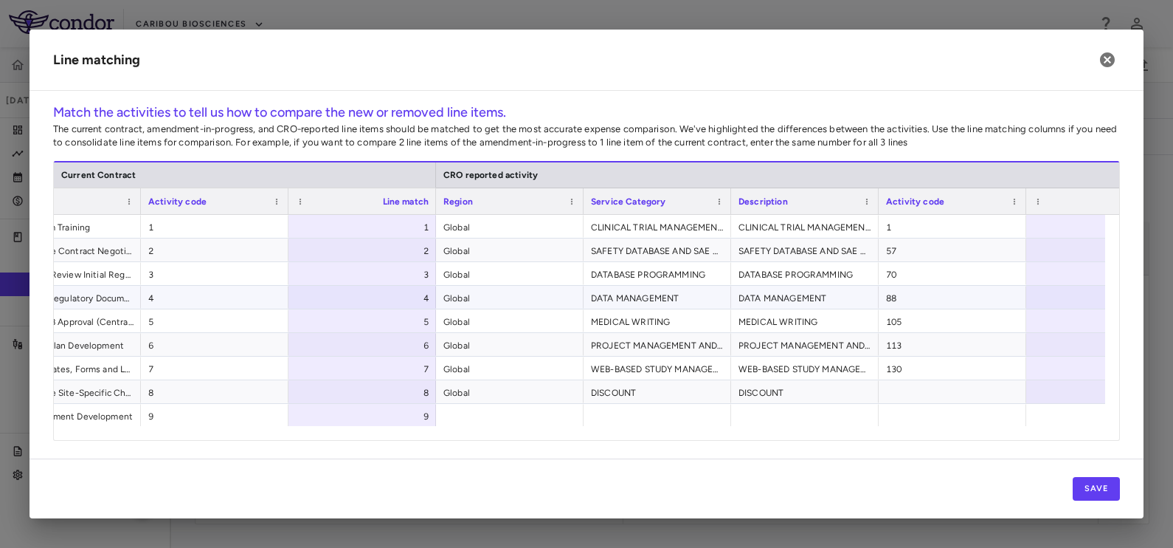
scroll to position [0, 416]
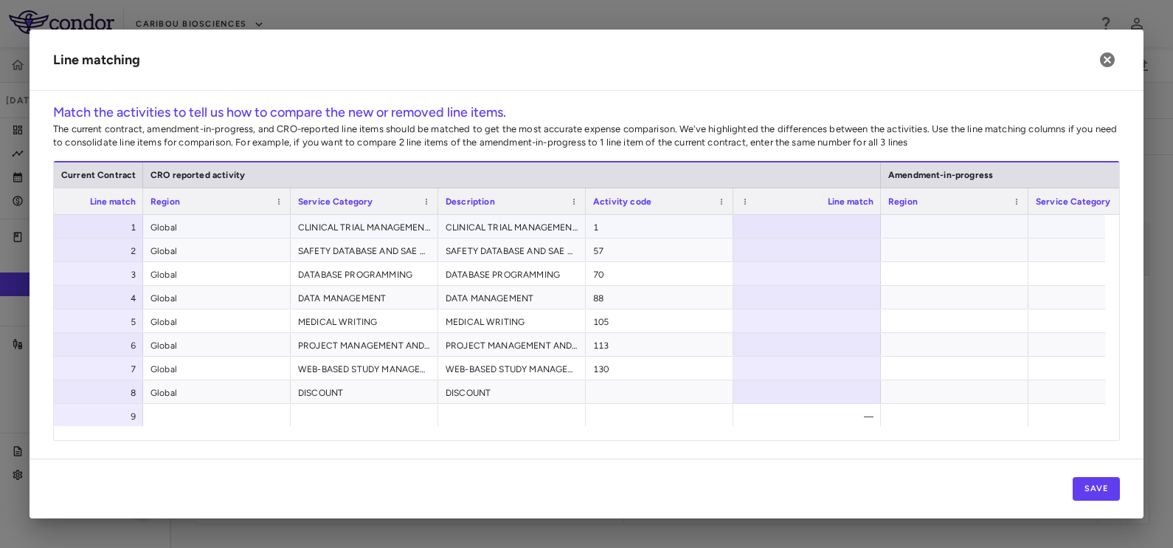
click at [690, 221] on span "1" at bounding box center [659, 227] width 133 height 24
click at [1097, 481] on button "Save" at bounding box center [1096, 489] width 47 height 24
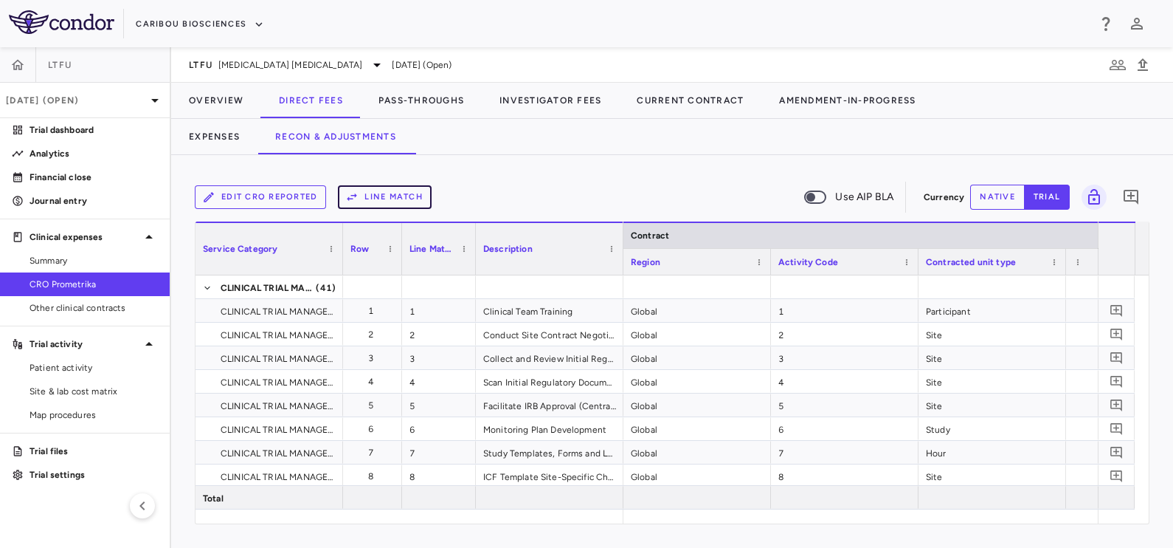
scroll to position [0, 203]
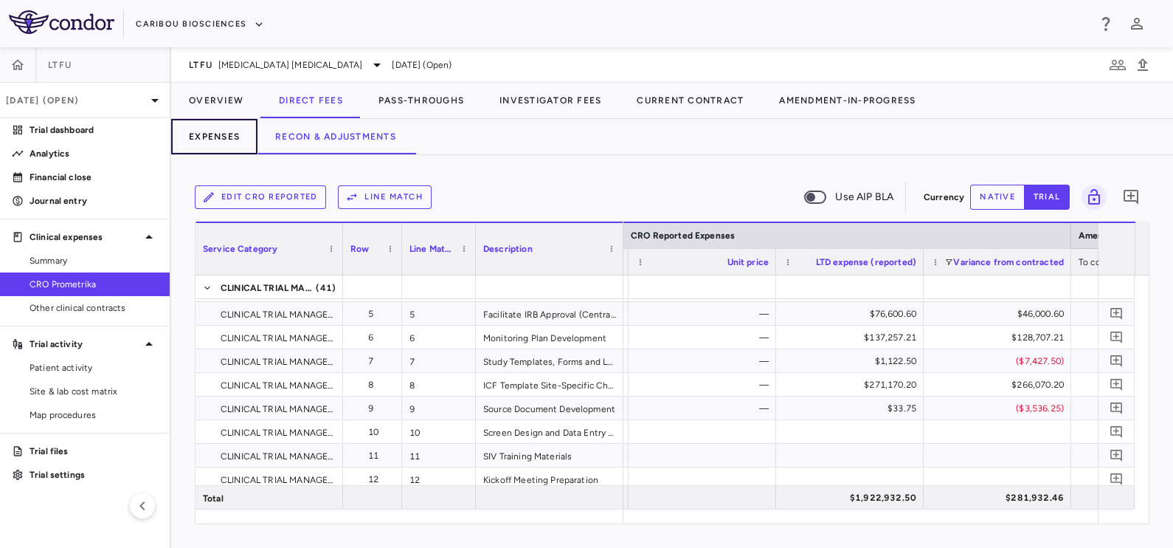
click at [222, 138] on button "Expenses" at bounding box center [214, 136] width 86 height 35
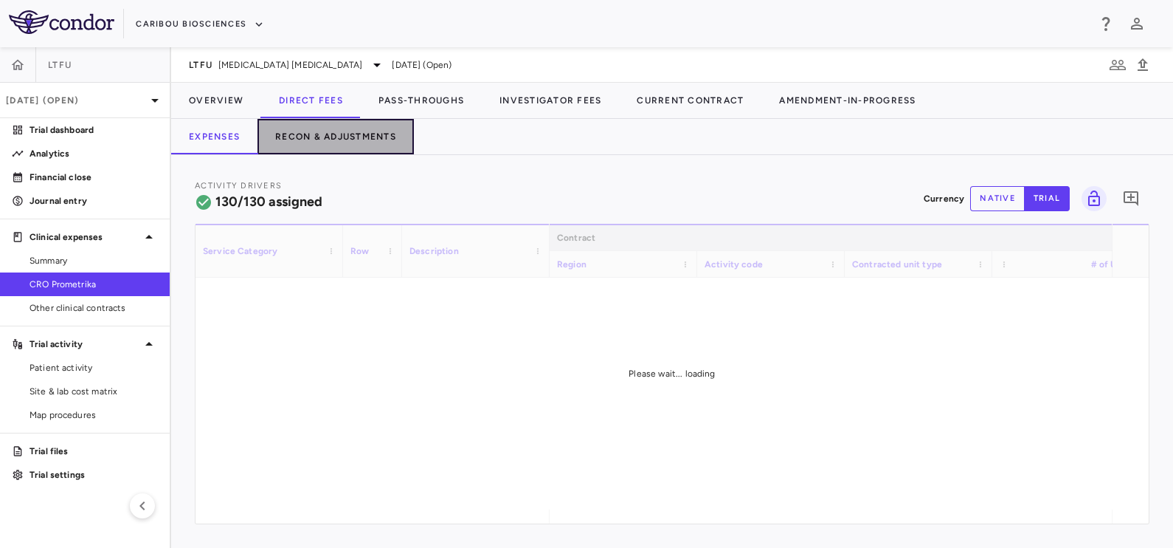
click at [383, 138] on button "Recon & Adjustments" at bounding box center [336, 136] width 156 height 35
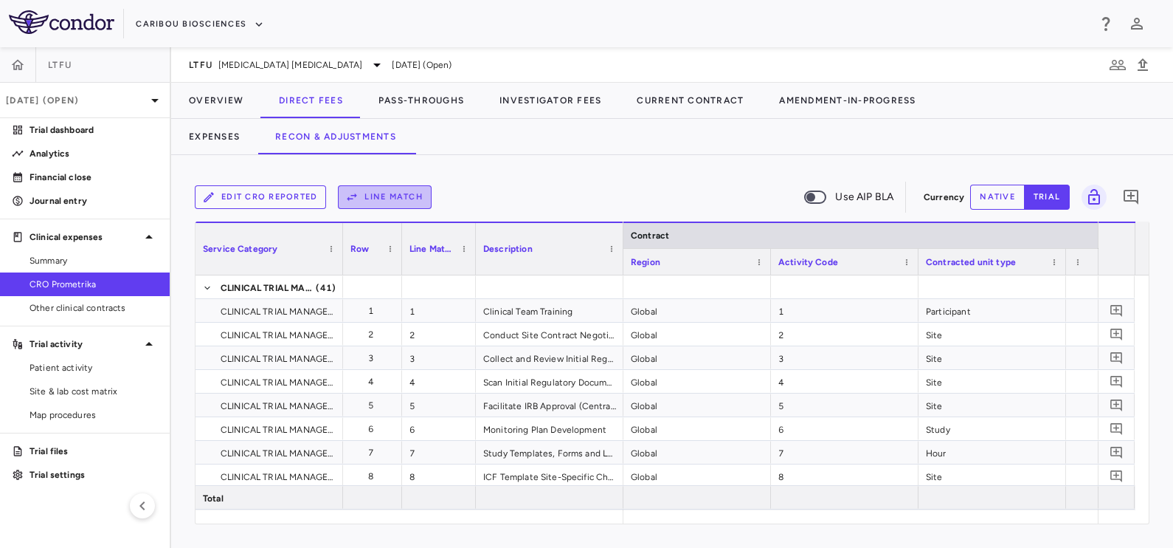
click at [361, 201] on button "Line Match" at bounding box center [385, 197] width 94 height 24
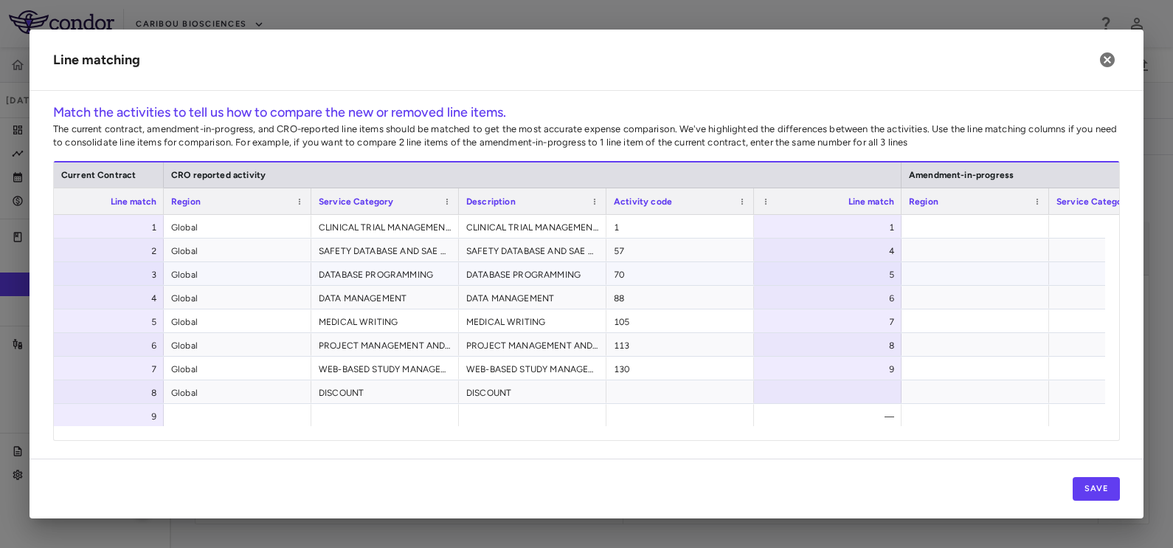
click at [696, 266] on span "70" at bounding box center [680, 275] width 133 height 24
click at [691, 262] on div "70" at bounding box center [681, 273] width 148 height 23
click at [704, 229] on span "1" at bounding box center [680, 227] width 133 height 24
click at [1104, 495] on button "Save" at bounding box center [1096, 489] width 47 height 24
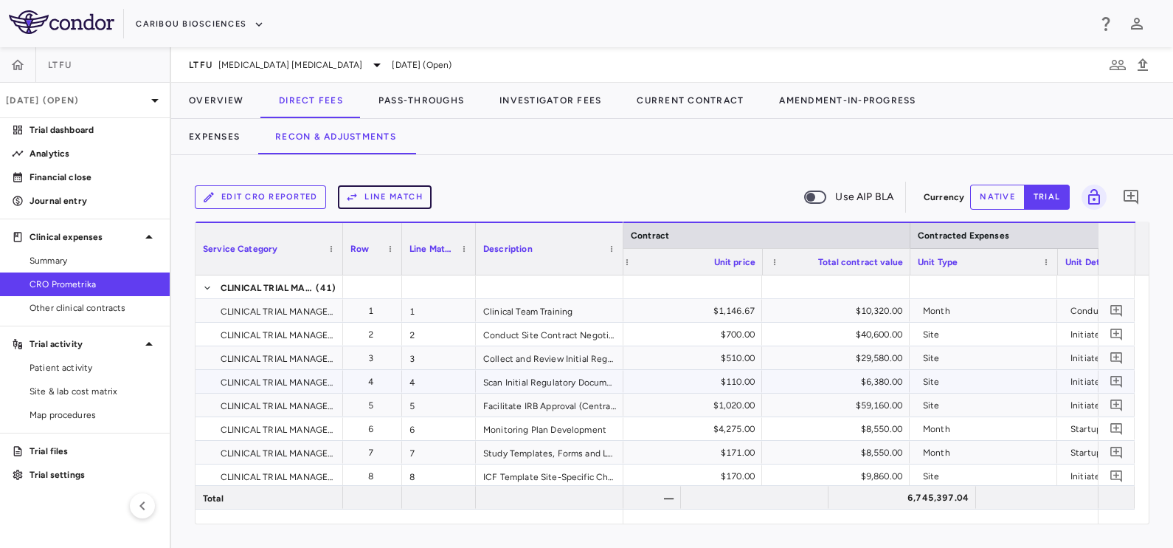
scroll to position [0, 655]
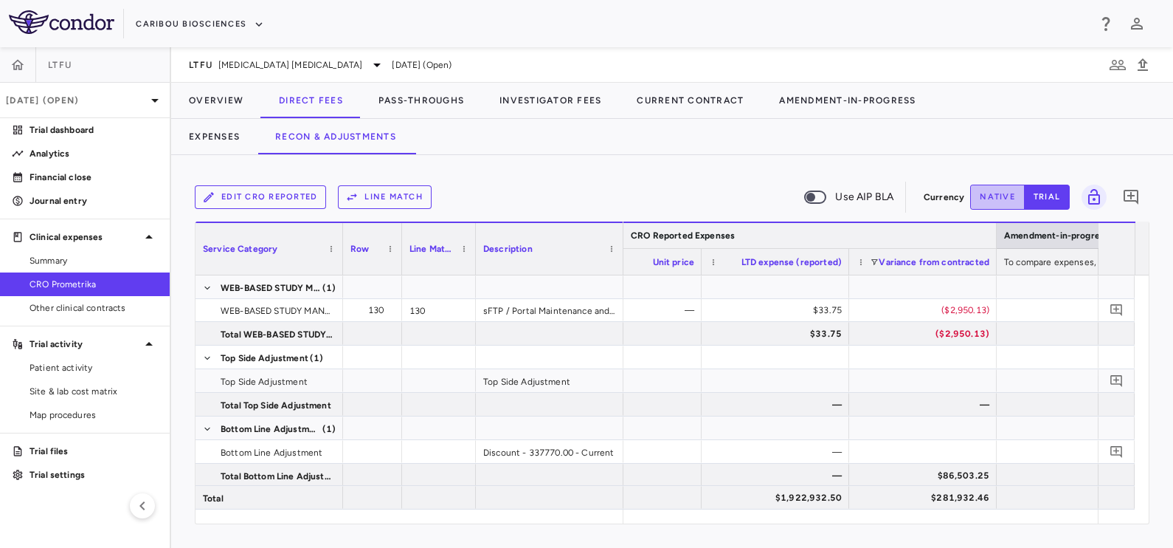
drag, startPoint x: 987, startPoint y: 201, endPoint x: 966, endPoint y: 221, distance: 29.2
click at [987, 201] on button "native" at bounding box center [997, 196] width 55 height 25
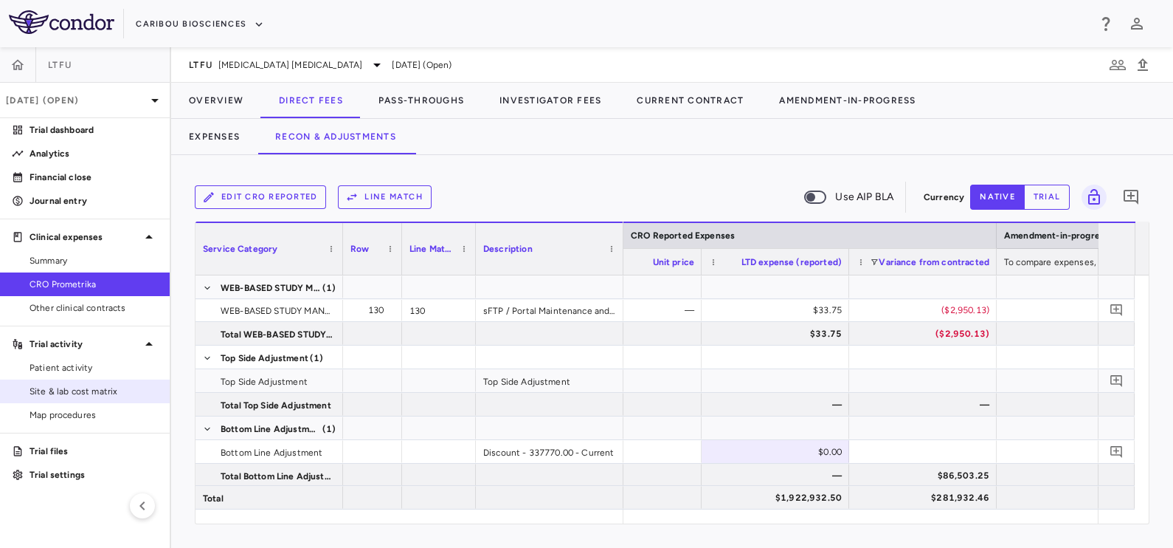
type button "native"
click at [657, 452] on div at bounding box center [628, 451] width 148 height 23
click at [67, 387] on span "Site & lab cost matrix" at bounding box center [94, 390] width 128 height 13
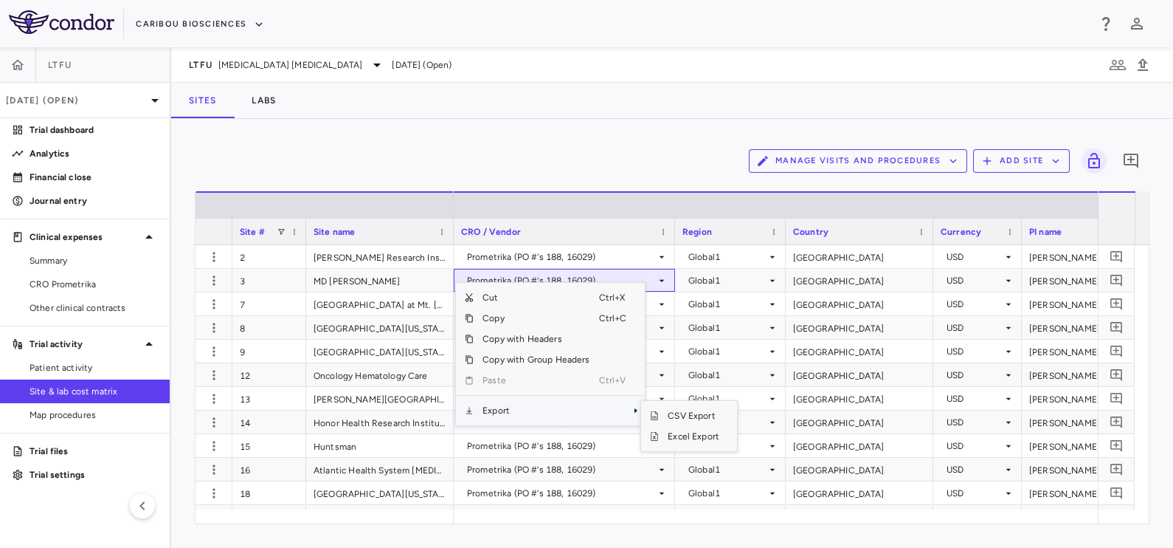
click at [509, 412] on span "Export" at bounding box center [536, 410] width 125 height 21
click at [690, 437] on span "Excel Export" at bounding box center [693, 436] width 69 height 21
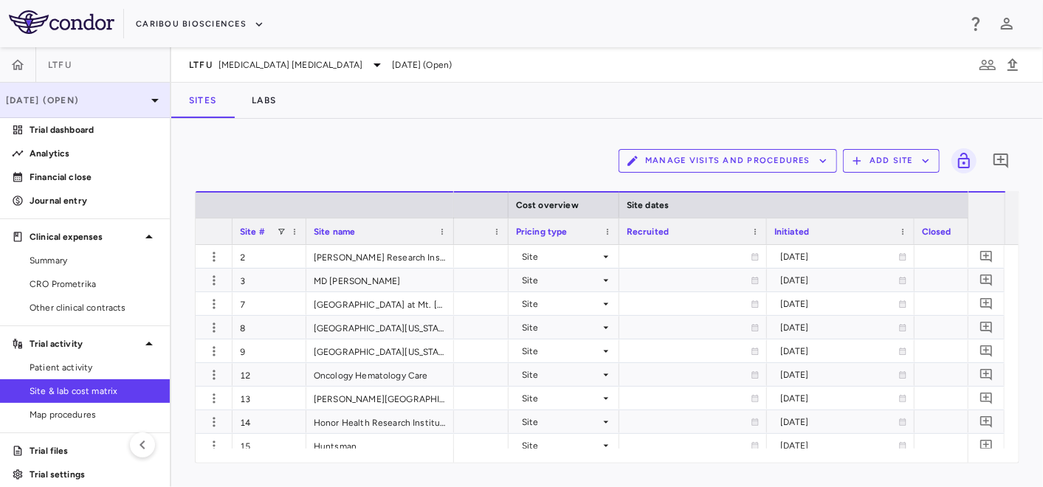
scroll to position [0, 772]
click at [65, 86] on div "[DATE] (Open)" at bounding box center [85, 100] width 170 height 35
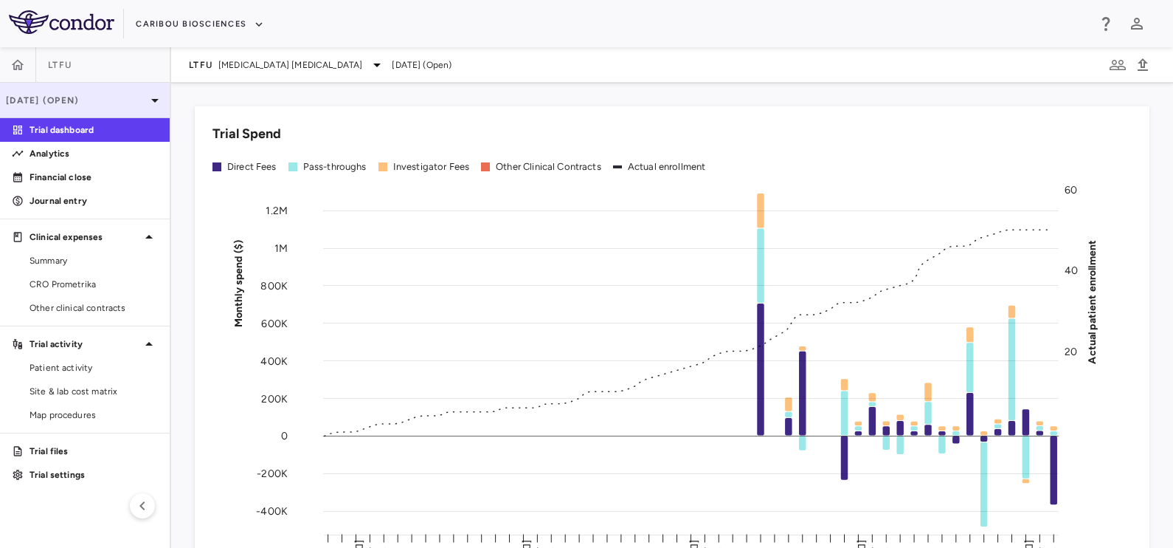
click at [67, 103] on p "[DATE] (Open)" at bounding box center [76, 100] width 140 height 13
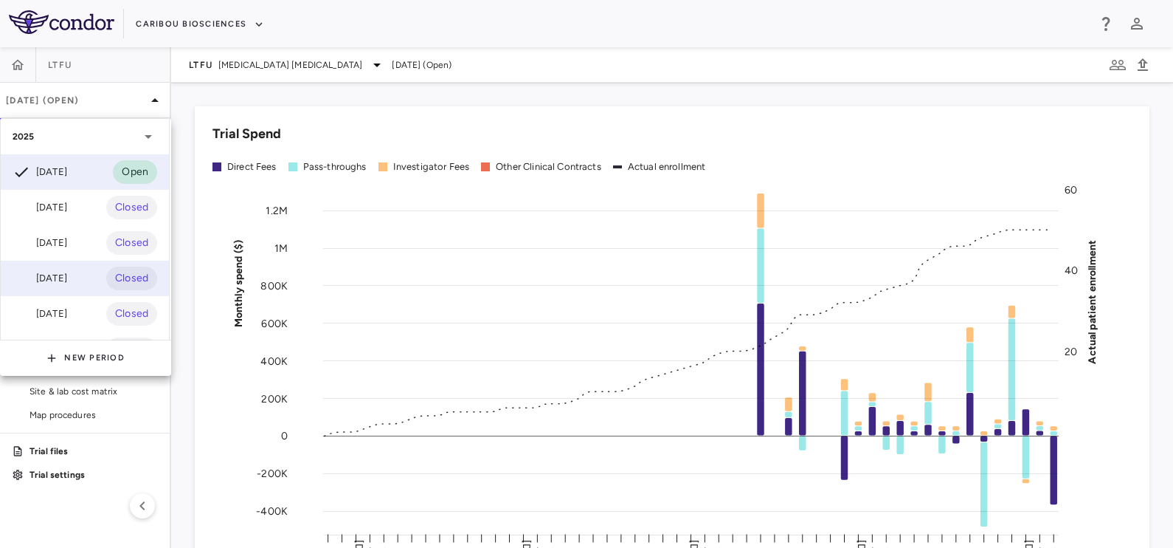
click at [67, 273] on div "[DATE]" at bounding box center [40, 278] width 55 height 18
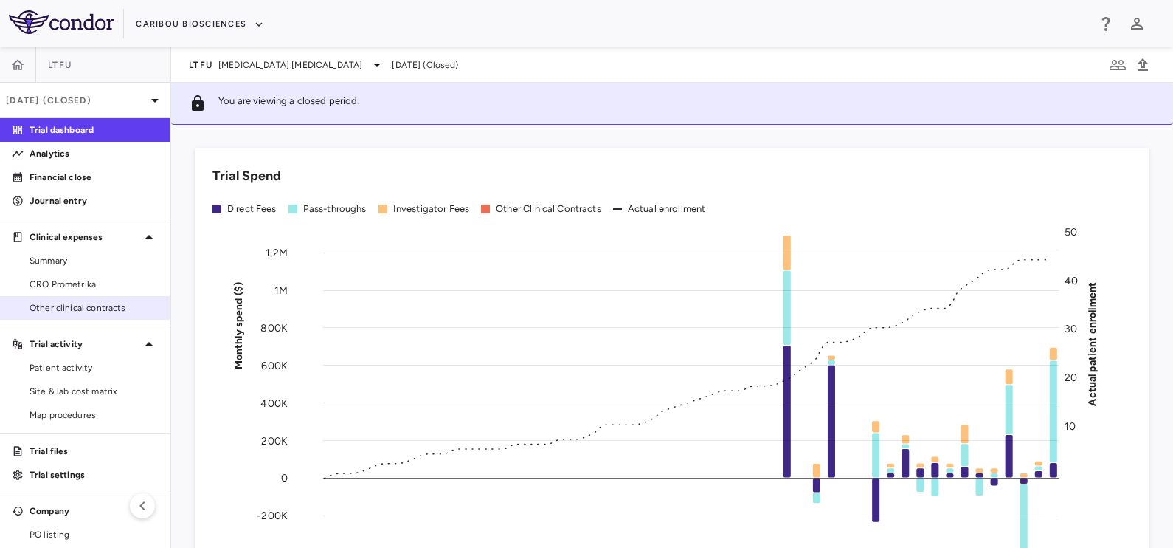
click at [68, 303] on span "Other clinical contracts" at bounding box center [94, 307] width 128 height 13
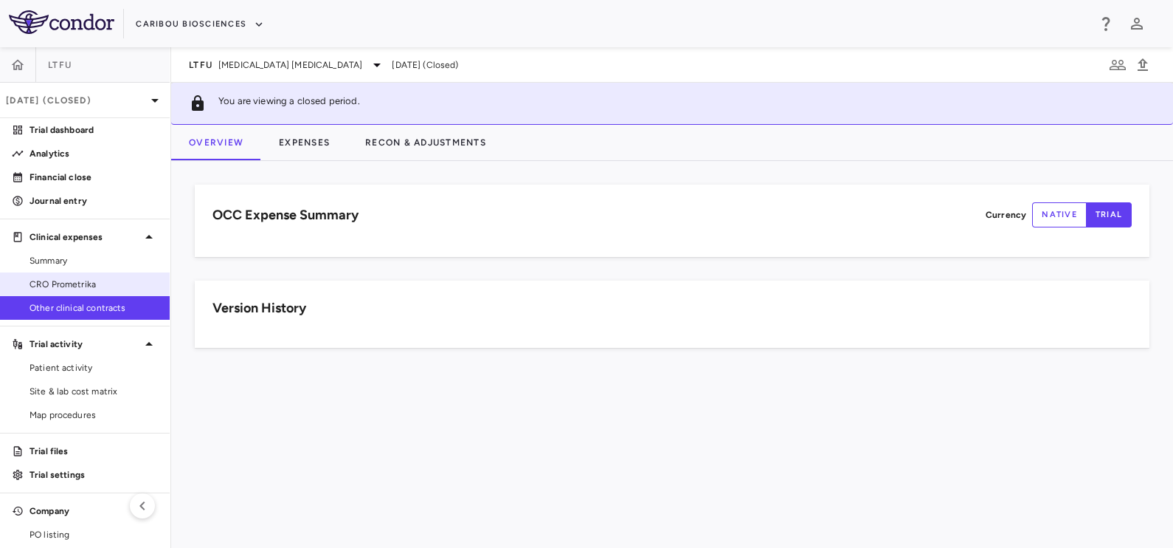
click at [69, 286] on span "CRO Prometrika" at bounding box center [94, 283] width 128 height 13
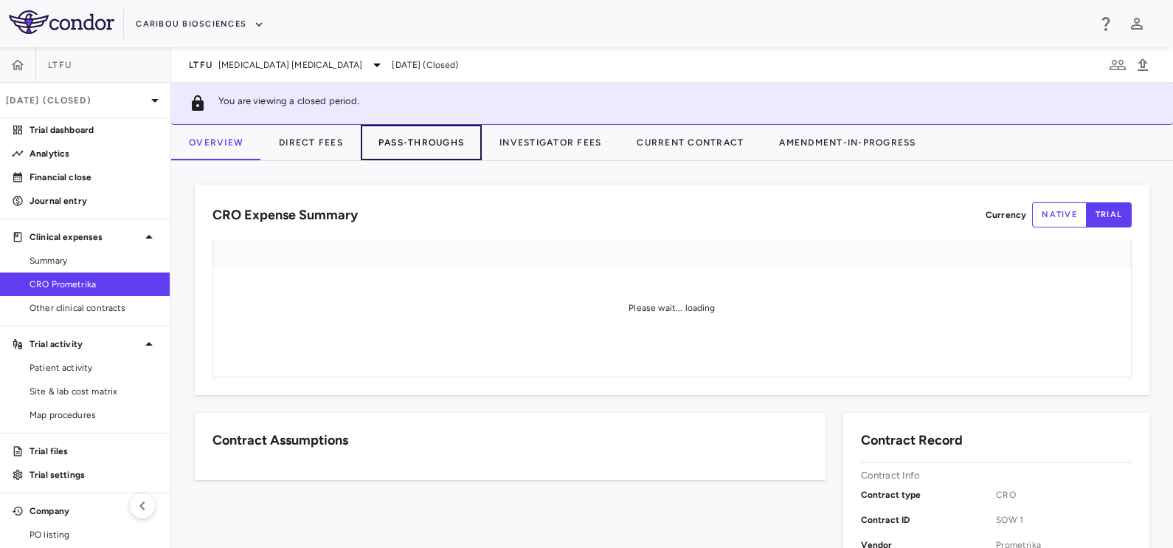
click at [427, 134] on button "Pass-Throughs" at bounding box center [421, 142] width 121 height 35
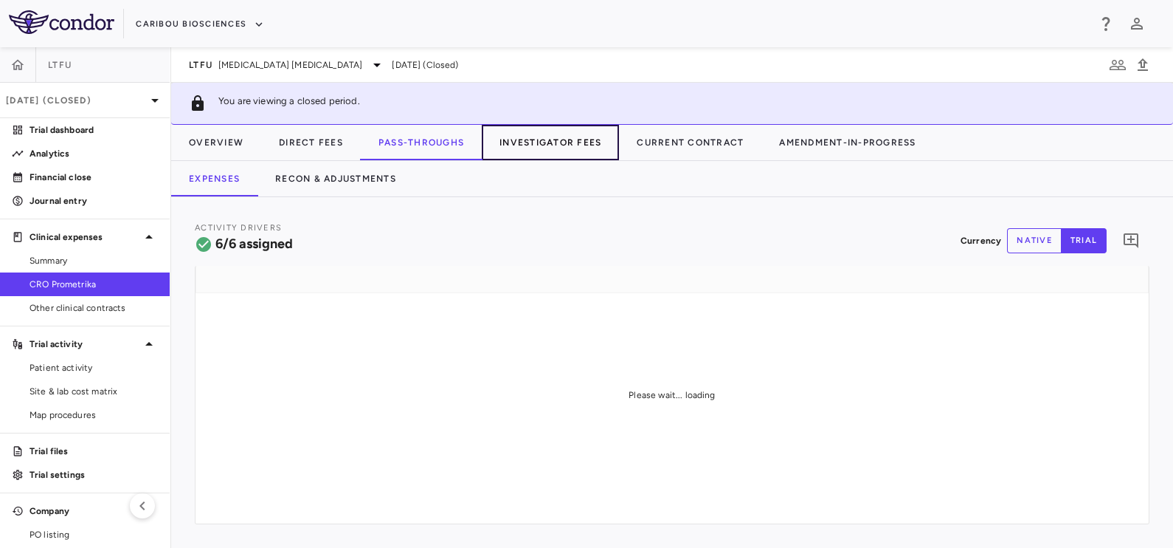
click at [550, 146] on button "Investigator Fees" at bounding box center [550, 142] width 137 height 35
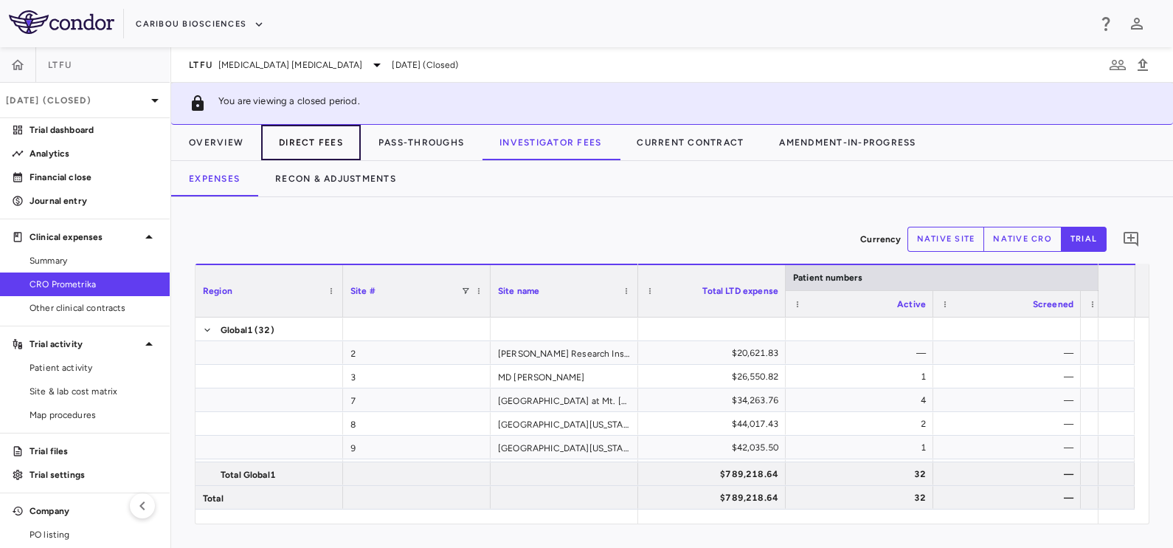
click at [299, 148] on button "Direct Fees" at bounding box center [311, 142] width 100 height 35
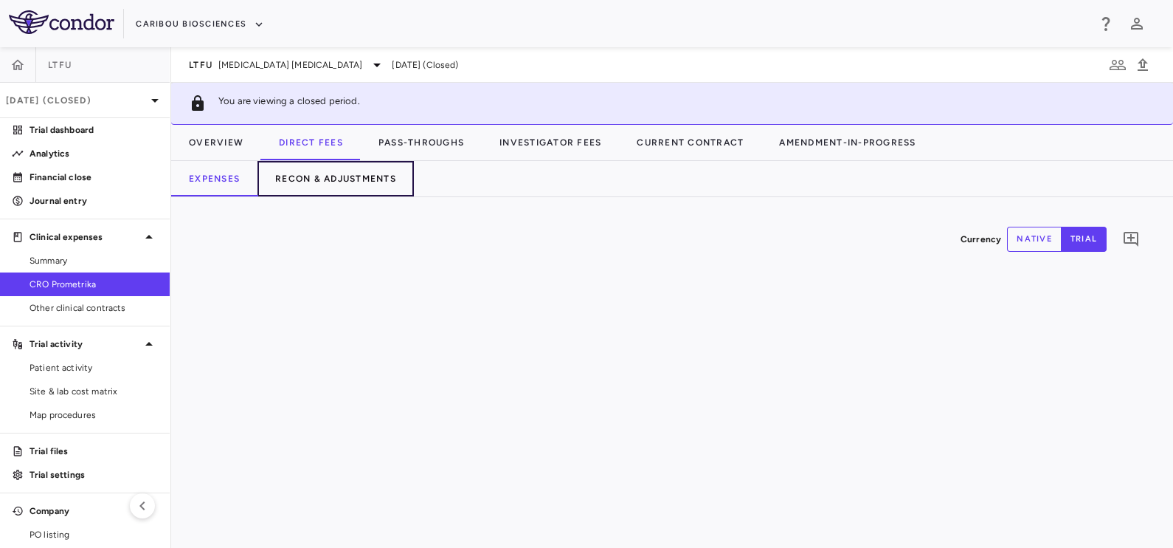
click at [314, 181] on button "Recon & Adjustments" at bounding box center [336, 178] width 156 height 35
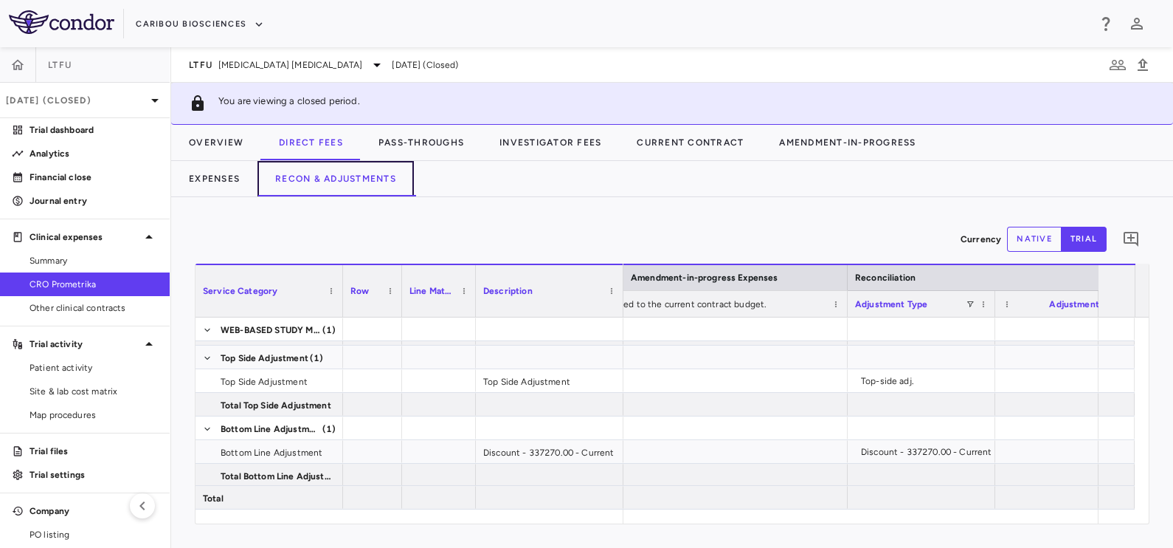
scroll to position [0, 2186]
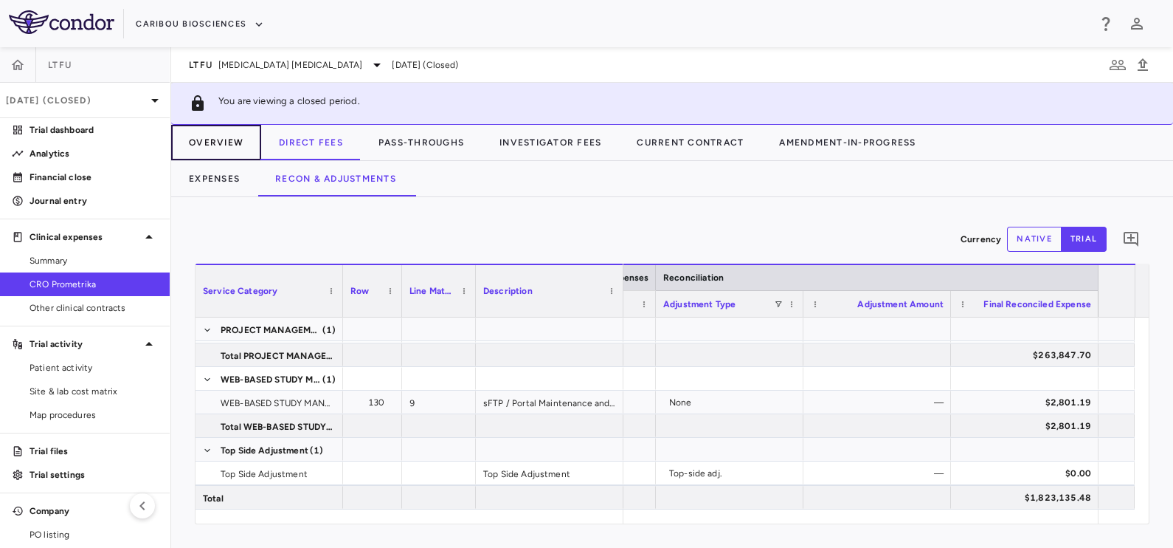
click at [217, 138] on button "Overview" at bounding box center [216, 142] width 90 height 35
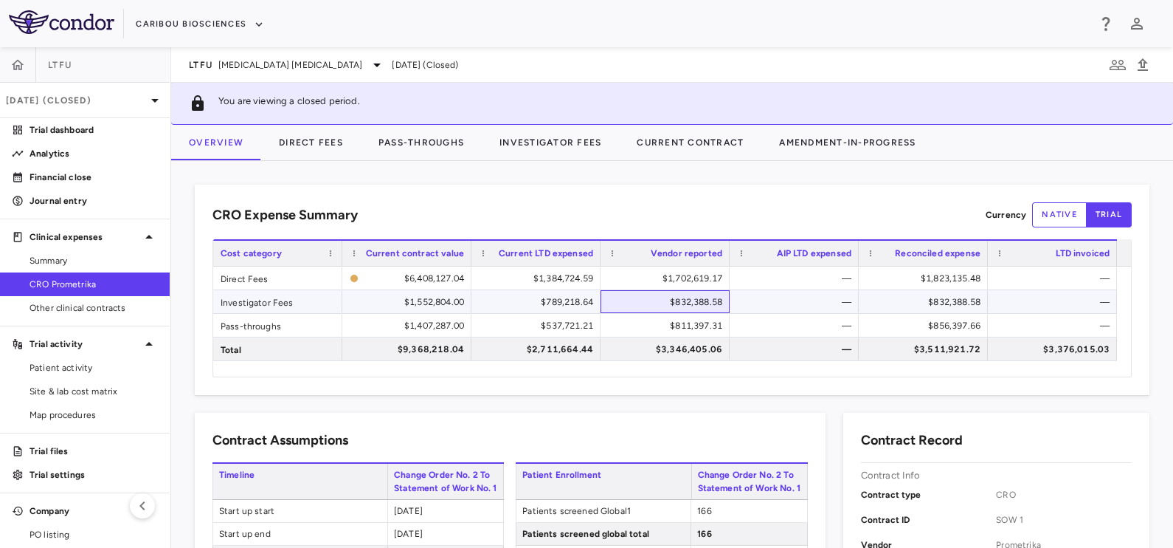
click at [681, 303] on div "$832,388.58" at bounding box center [668, 302] width 108 height 24
click at [508, 137] on button "Investigator Fees" at bounding box center [550, 142] width 137 height 35
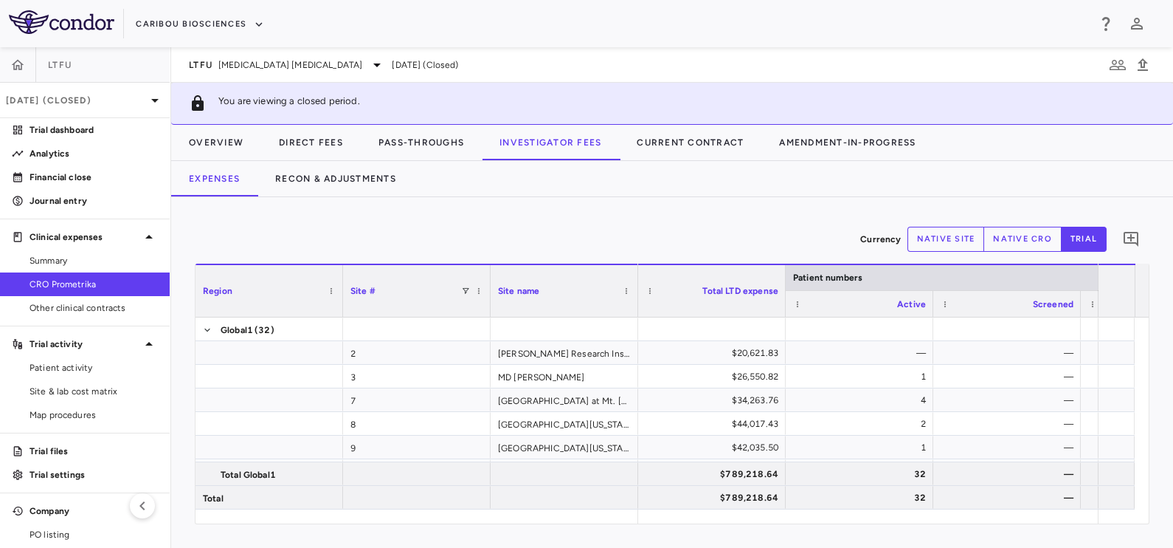
click at [373, 197] on div "Currency native site native cro trial Region Drag here to set column labels Reg…" at bounding box center [672, 372] width 1002 height 351
drag, startPoint x: 379, startPoint y: 183, endPoint x: 410, endPoint y: 196, distance: 33.4
click at [379, 180] on button "Recon & Adjustments" at bounding box center [336, 178] width 156 height 35
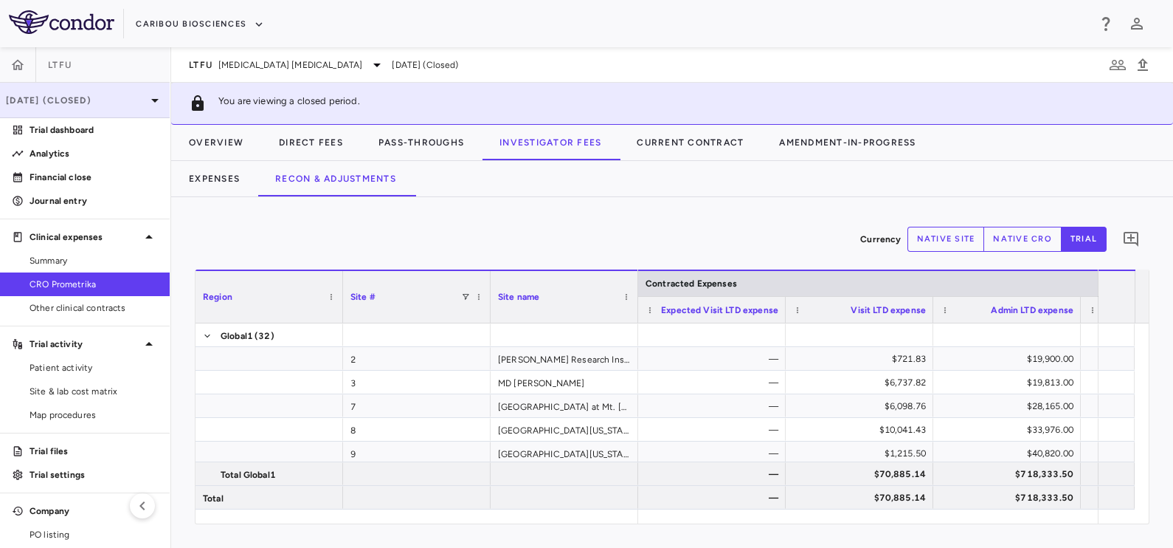
click at [36, 95] on p "Jun 2025 (Closed)" at bounding box center [76, 100] width 140 height 13
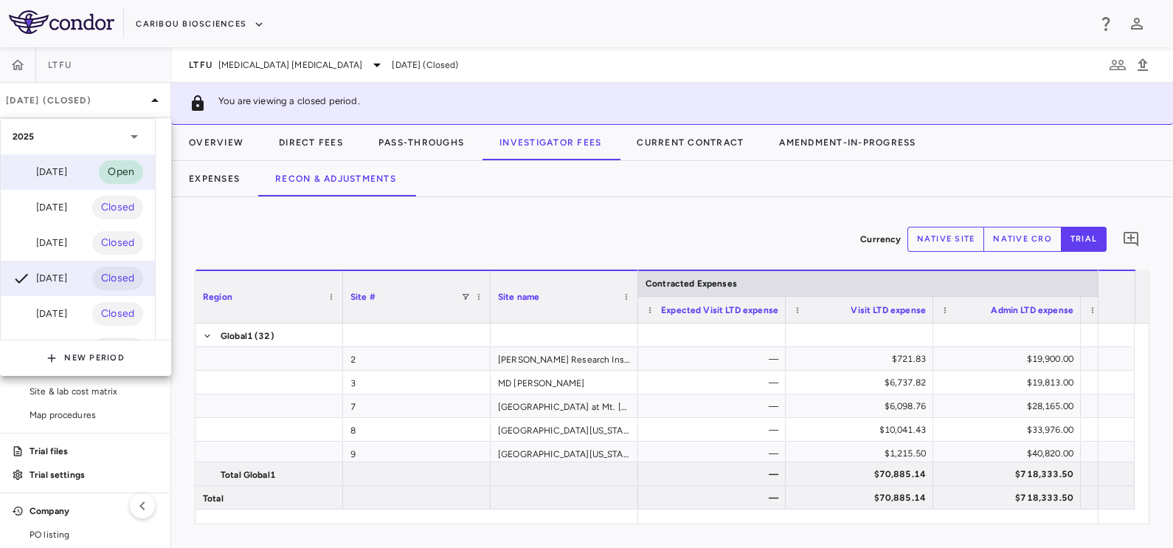
click at [44, 178] on div "Sep 2025" at bounding box center [40, 172] width 55 height 18
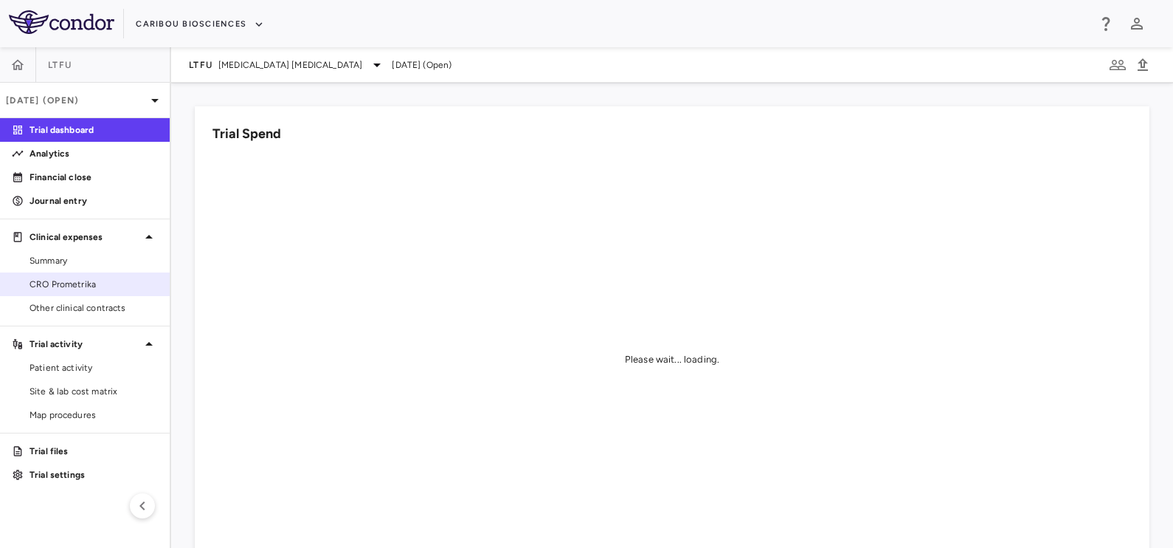
click at [79, 282] on span "CRO Prometrika" at bounding box center [94, 283] width 128 height 13
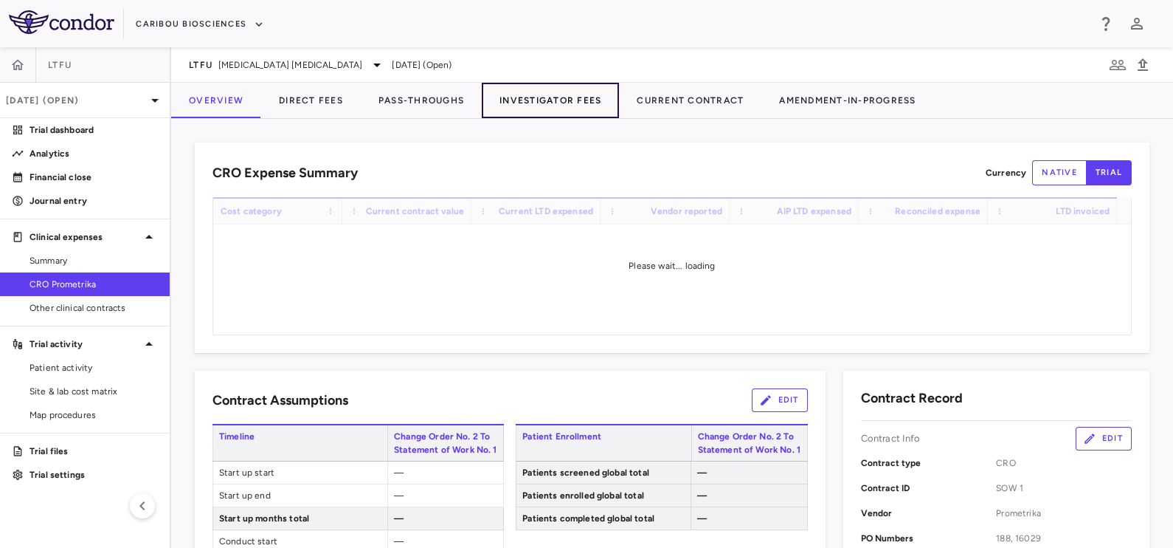
click at [573, 89] on button "Investigator Fees" at bounding box center [550, 100] width 137 height 35
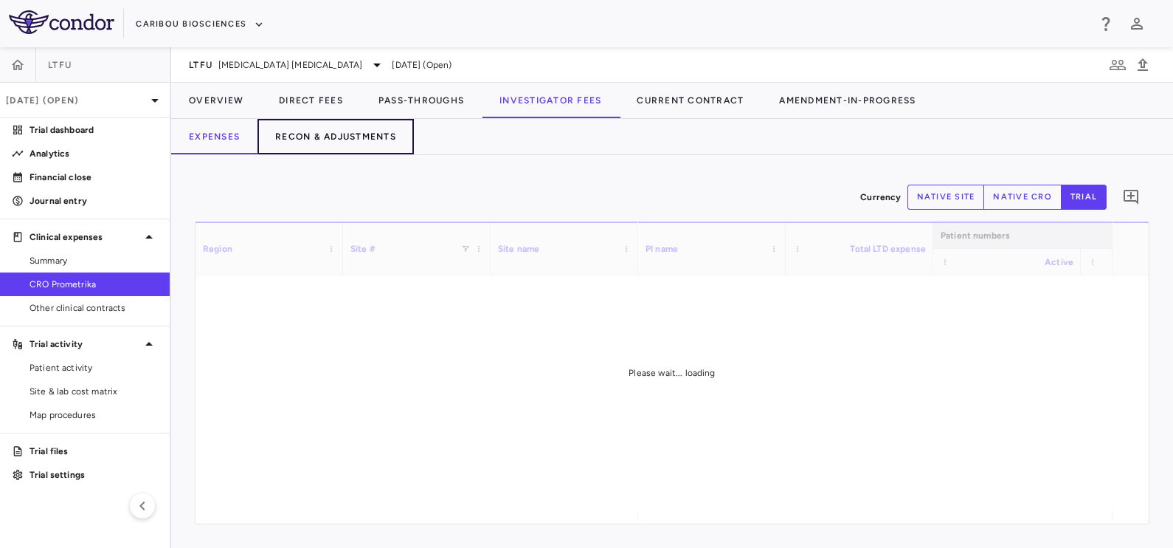
click at [331, 127] on button "Recon & Adjustments" at bounding box center [336, 136] width 156 height 35
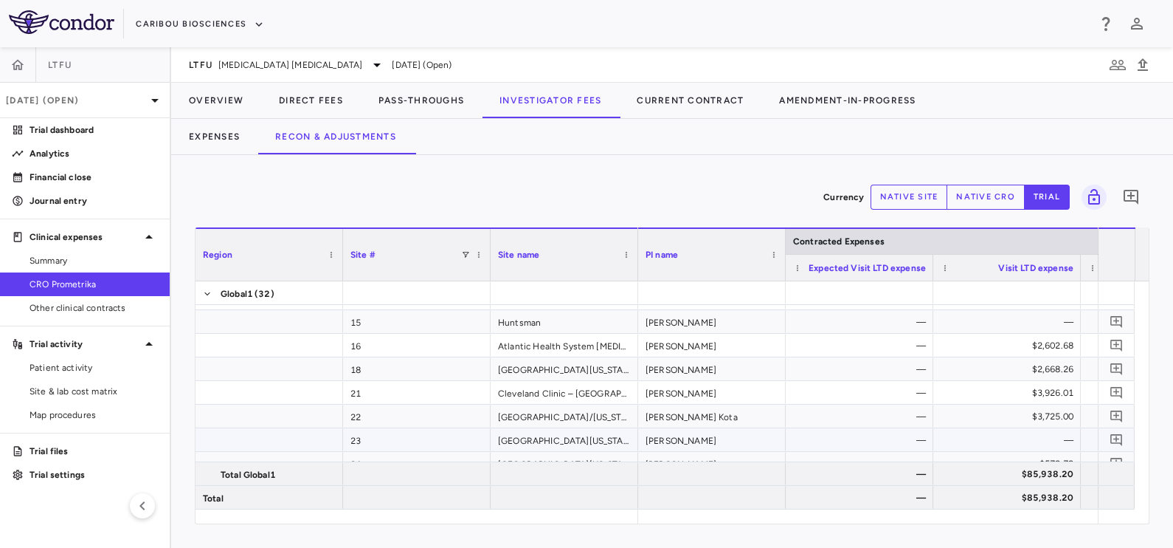
scroll to position [277, 0]
click at [377, 376] on div "24" at bounding box center [417, 370] width 148 height 23
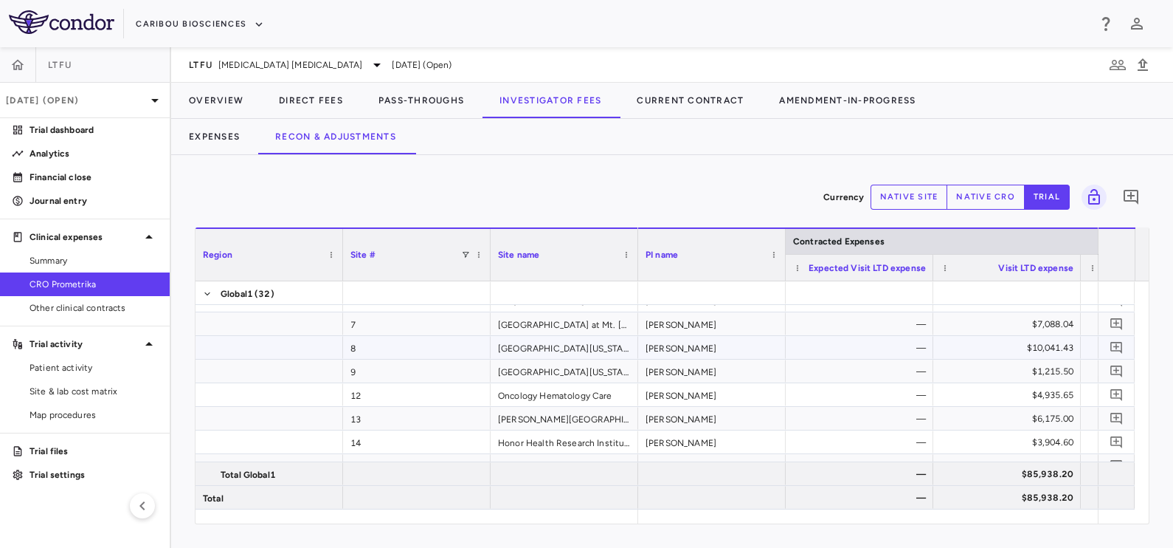
scroll to position [0, 0]
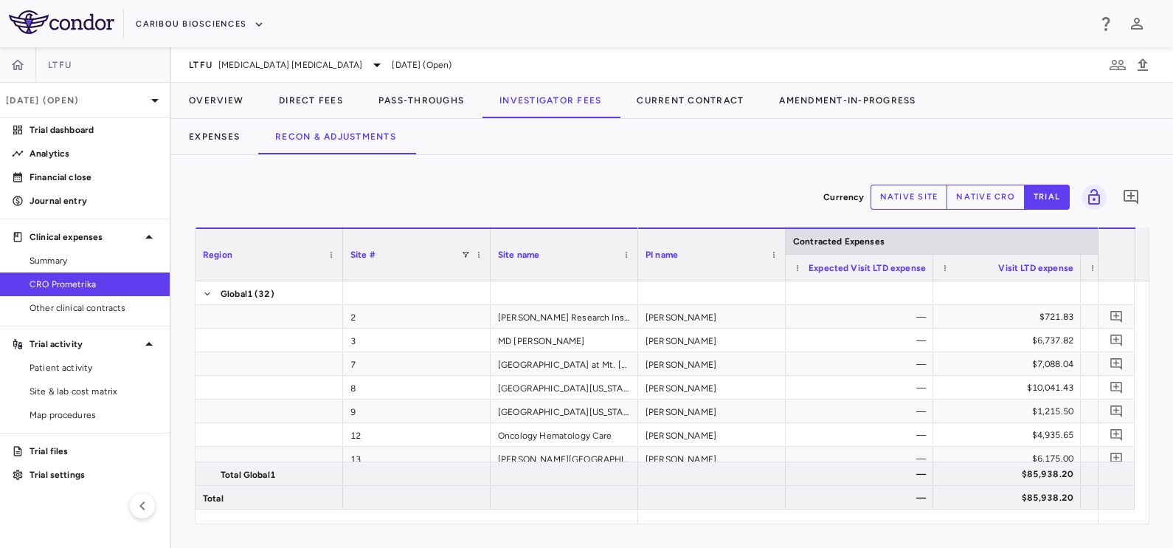
click at [992, 199] on button "native cro" at bounding box center [986, 196] width 78 height 25
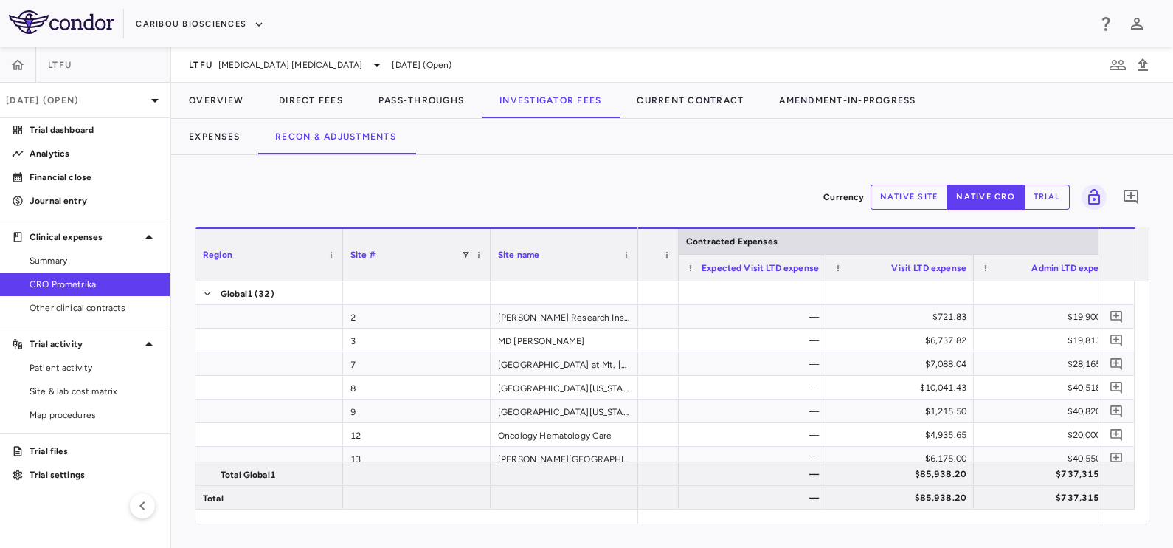
scroll to position [0, 176]
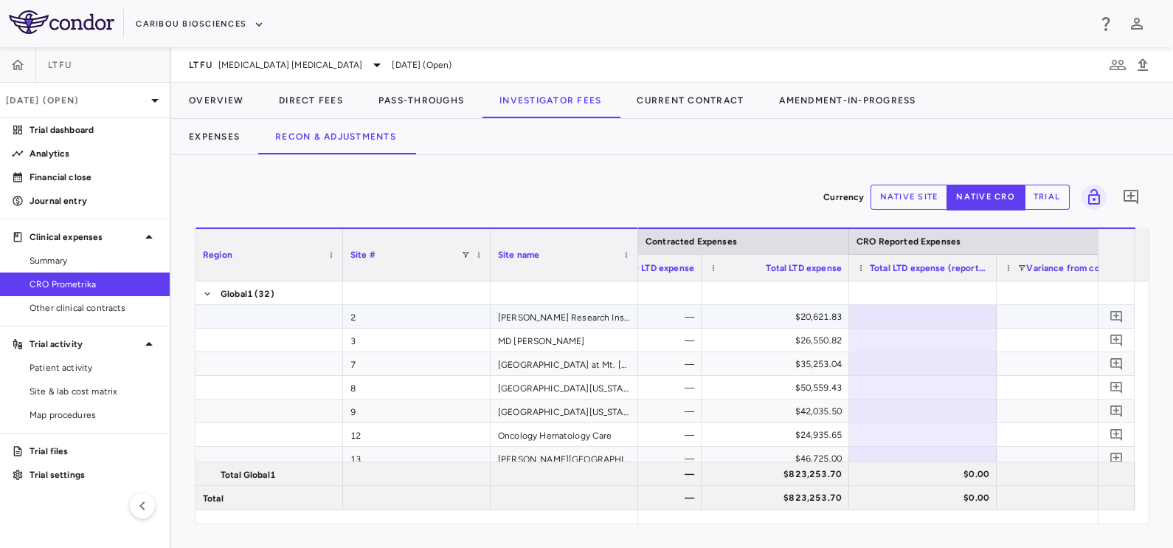
click at [788, 314] on div "$20,621.83" at bounding box center [778, 317] width 127 height 24
click at [776, 316] on div "$20,621.83" at bounding box center [778, 317] width 127 height 24
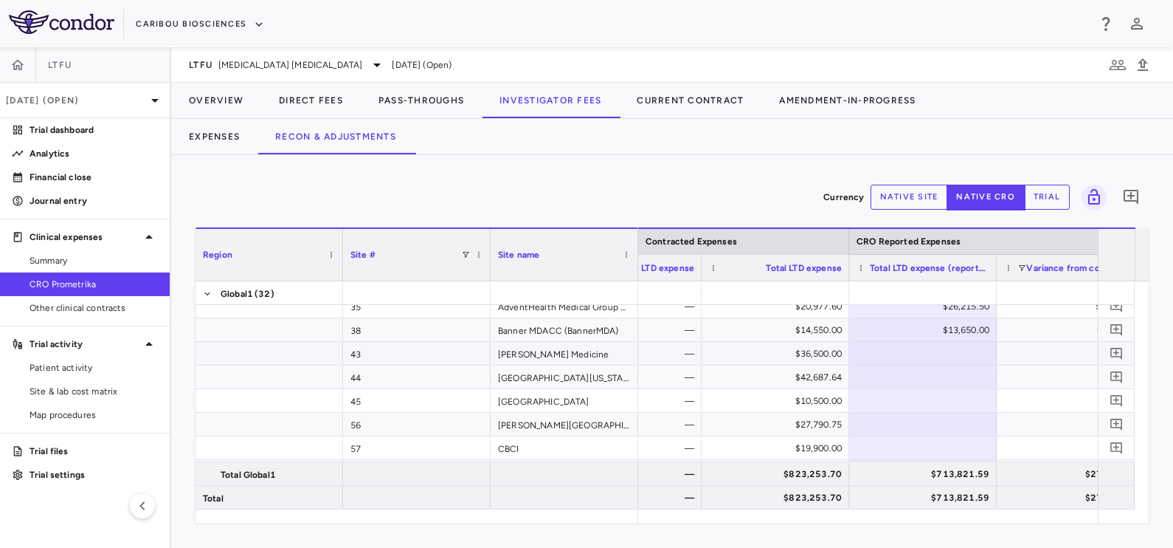
click at [819, 350] on div "$36,500.00" at bounding box center [778, 354] width 127 height 24
click at [746, 344] on div "$36,500.00" at bounding box center [778, 354] width 127 height 24
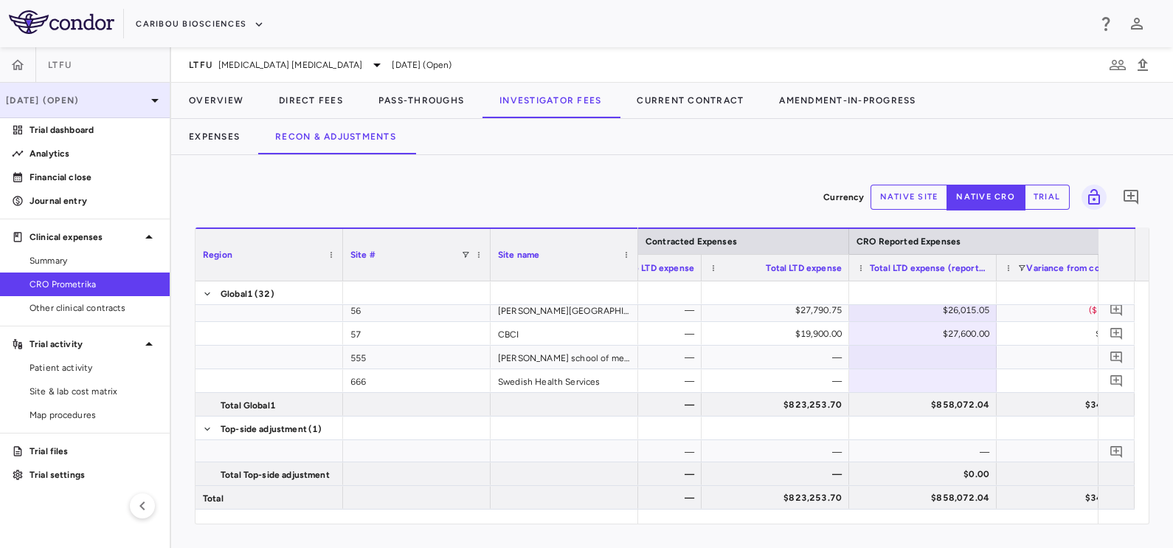
click at [62, 107] on div "[DATE] (Open)" at bounding box center [85, 100] width 170 height 35
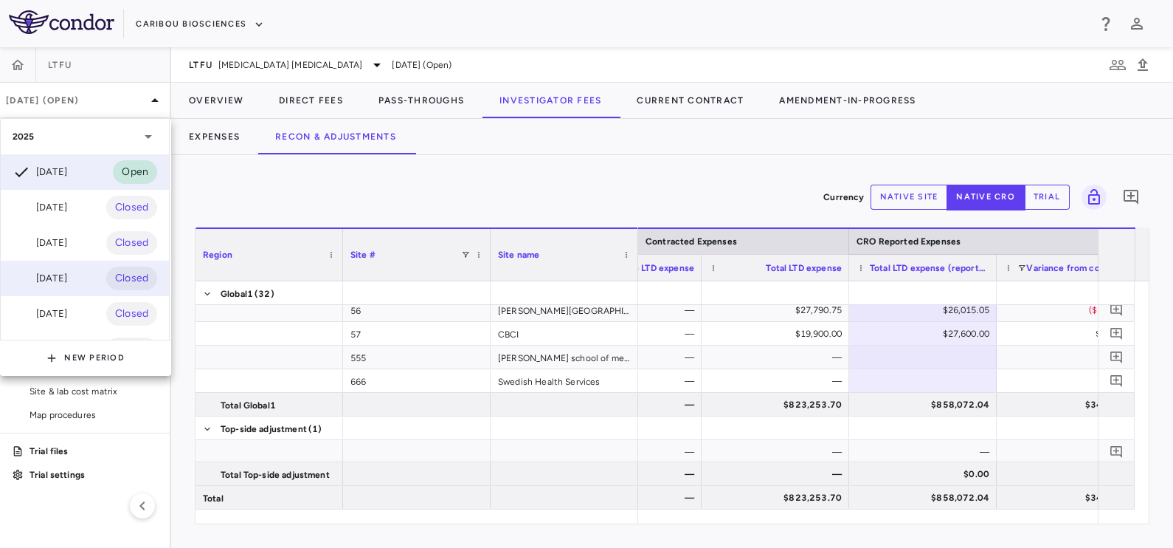
click at [64, 278] on div "Jun 2025" at bounding box center [40, 278] width 55 height 18
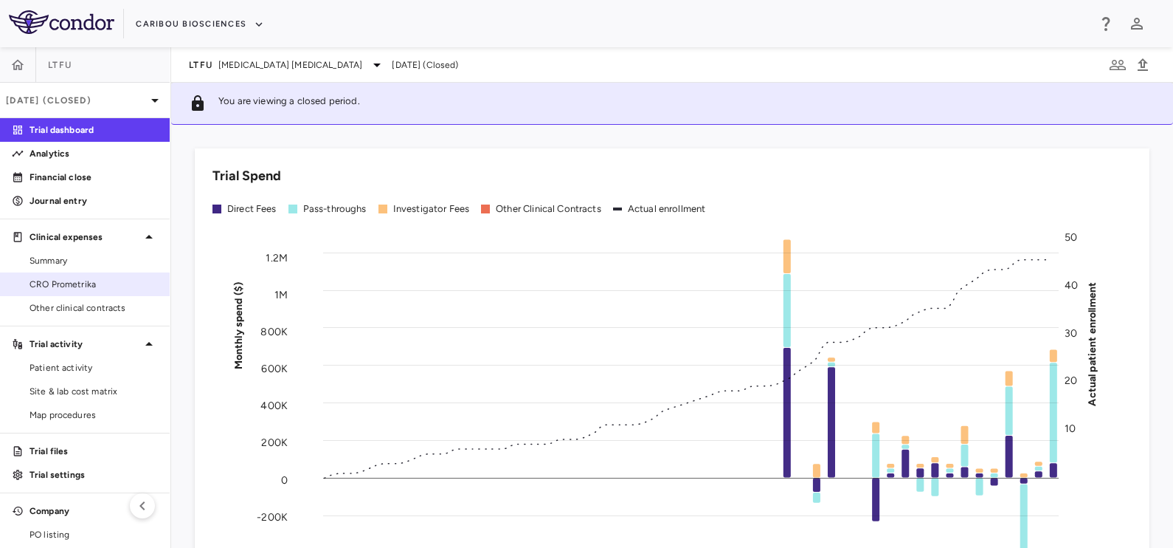
click at [104, 280] on span "CRO Prometrika" at bounding box center [94, 283] width 128 height 13
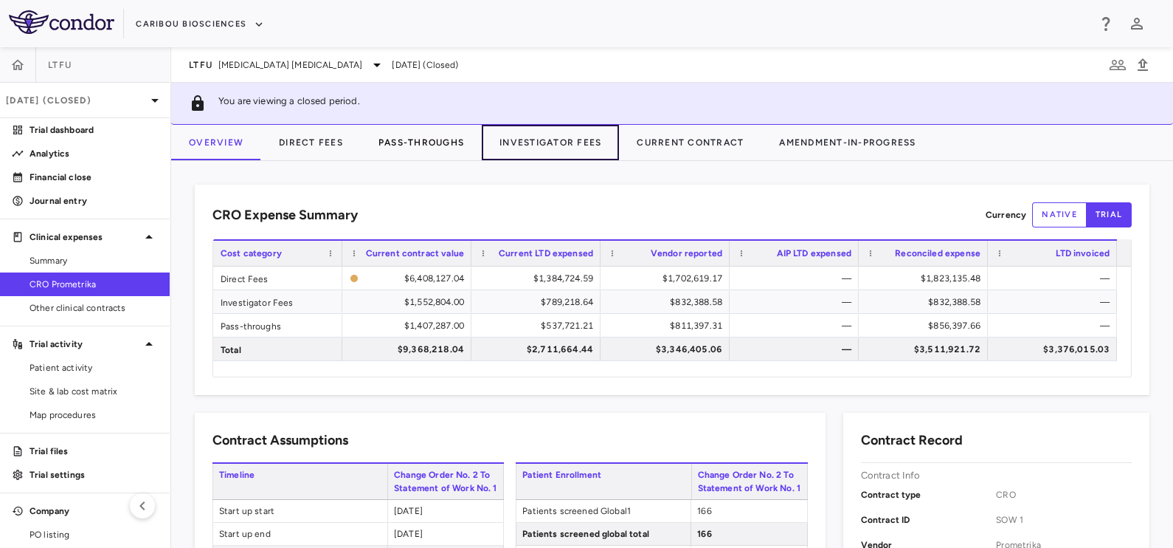
click at [512, 139] on button "Investigator Fees" at bounding box center [550, 142] width 137 height 35
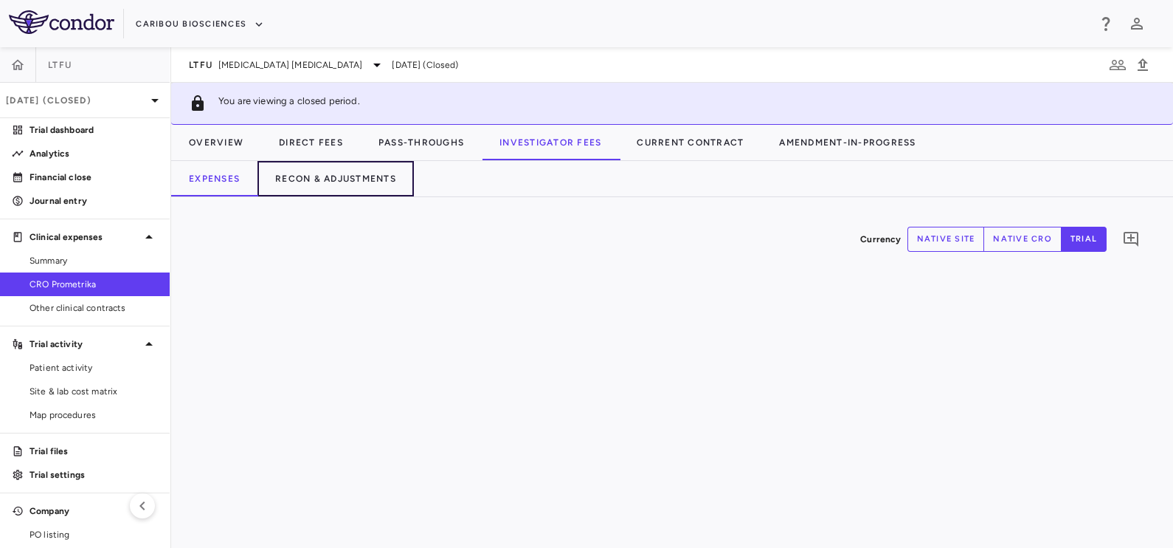
drag, startPoint x: 333, startPoint y: 166, endPoint x: 443, endPoint y: 208, distance: 118.4
click at [334, 166] on button "Recon & Adjustments" at bounding box center [336, 178] width 156 height 35
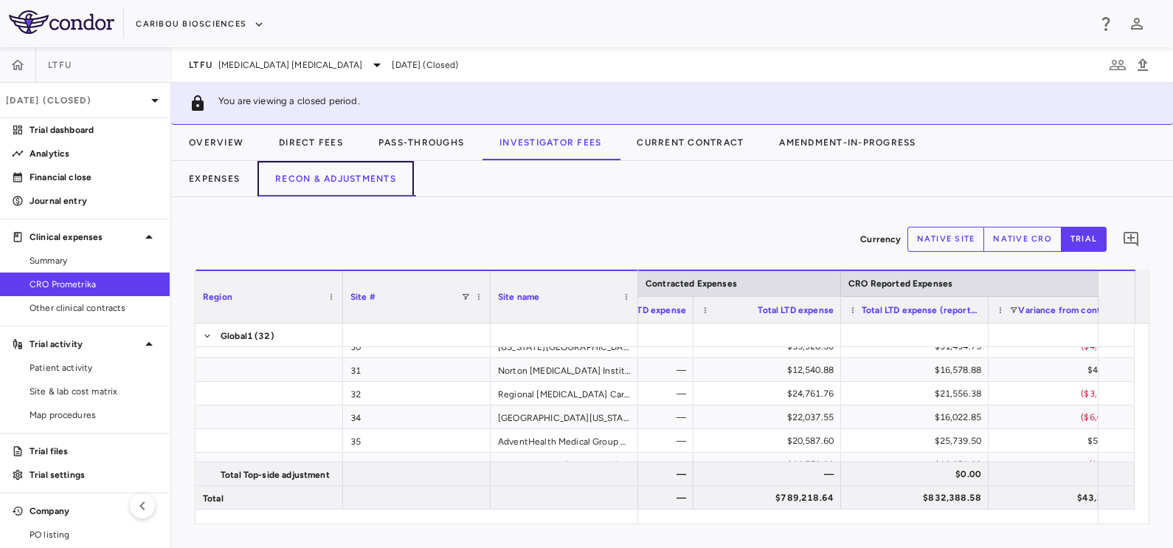
scroll to position [710, 0]
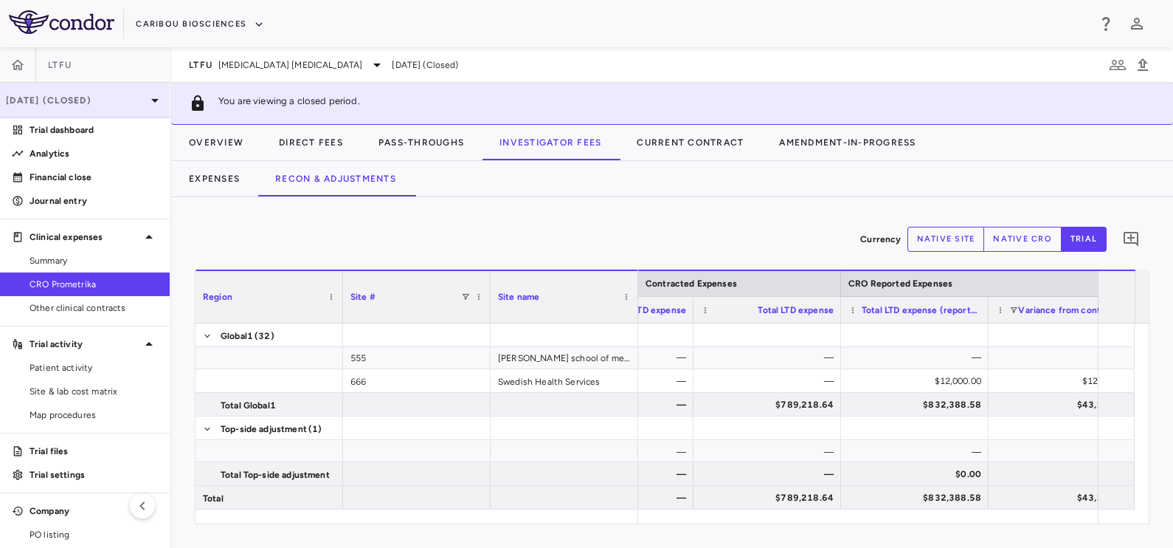
click at [81, 100] on p "Jun 2025 (Closed)" at bounding box center [76, 100] width 140 height 13
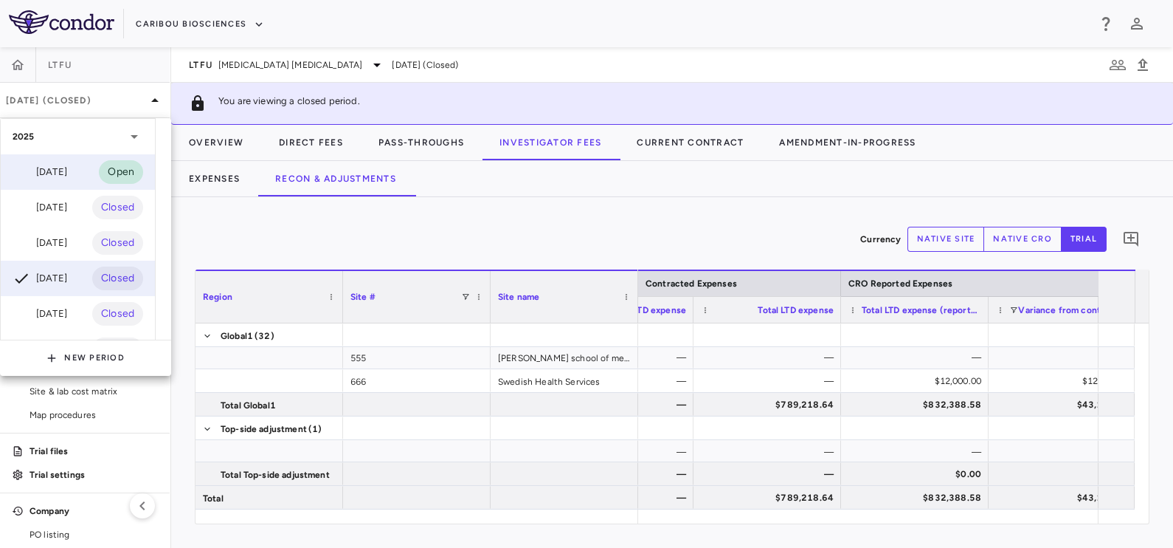
click at [58, 170] on div "Sep 2025" at bounding box center [40, 172] width 55 height 18
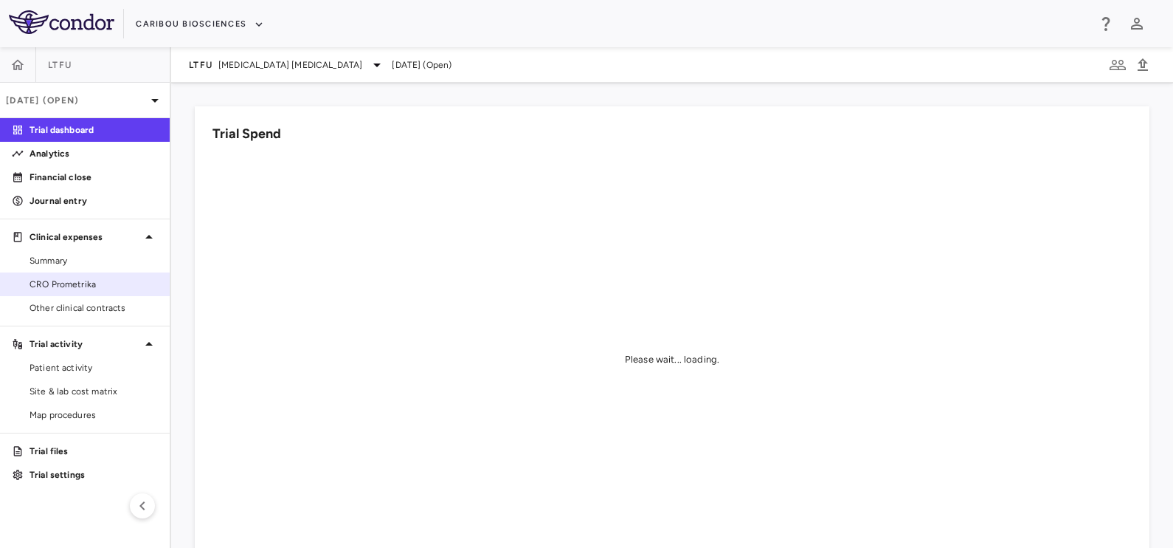
drag, startPoint x: 63, startPoint y: 284, endPoint x: 72, endPoint y: 277, distance: 11.5
click at [63, 284] on span "CRO Prometrika" at bounding box center [94, 283] width 128 height 13
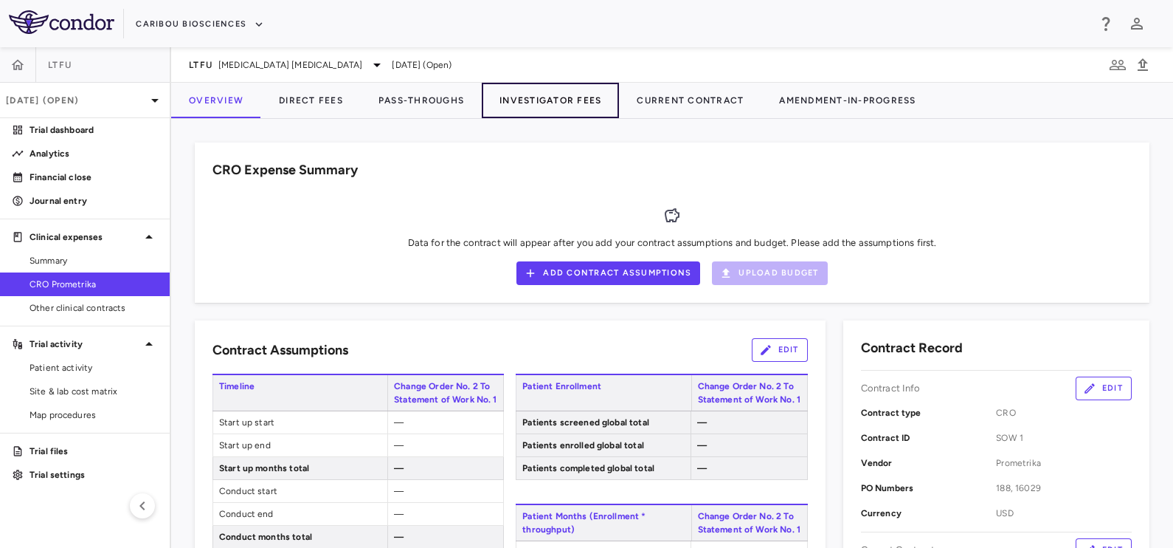
click at [535, 96] on button "Investigator Fees" at bounding box center [550, 100] width 137 height 35
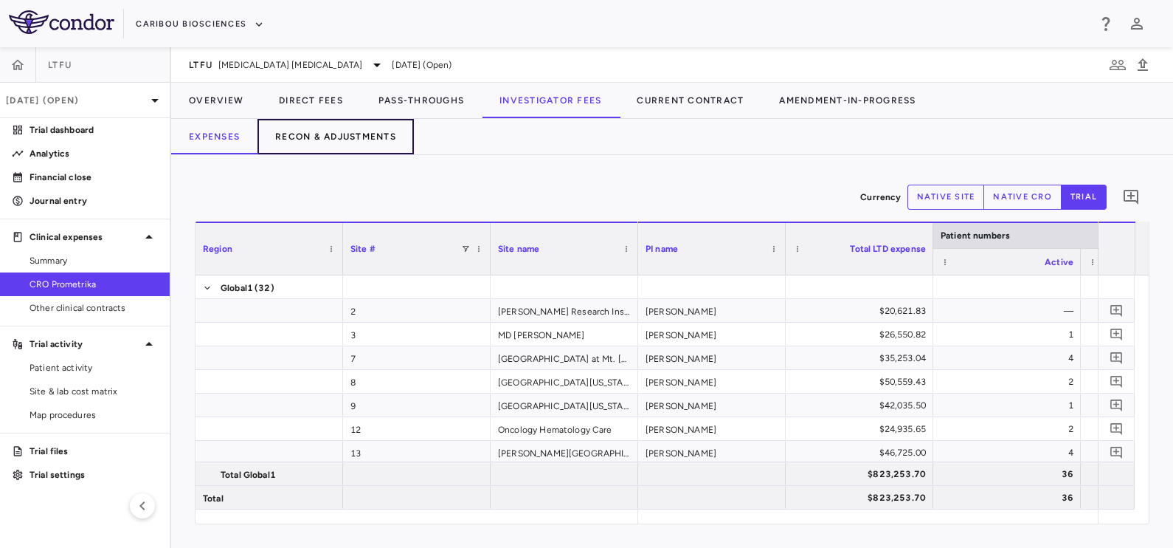
click at [346, 133] on button "Recon & Adjustments" at bounding box center [336, 136] width 156 height 35
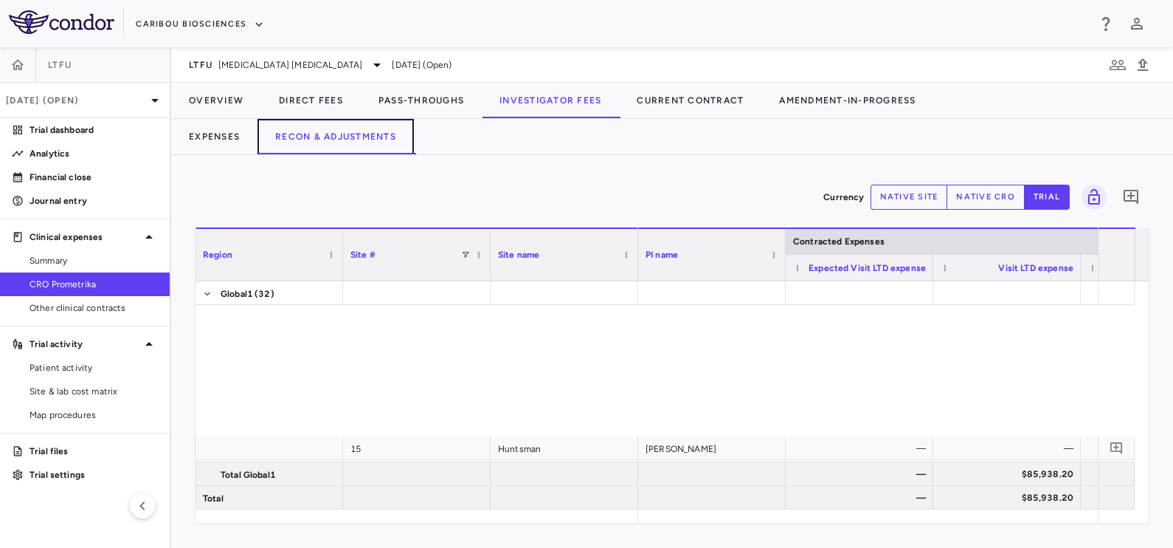
scroll to position [668, 0]
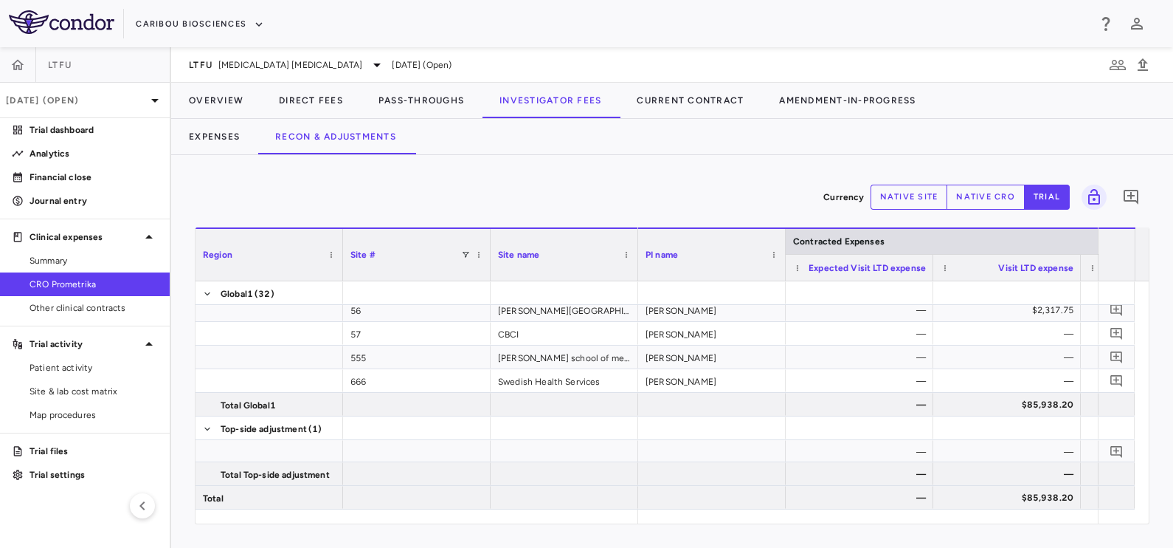
click at [991, 201] on button "native cro" at bounding box center [986, 196] width 78 height 25
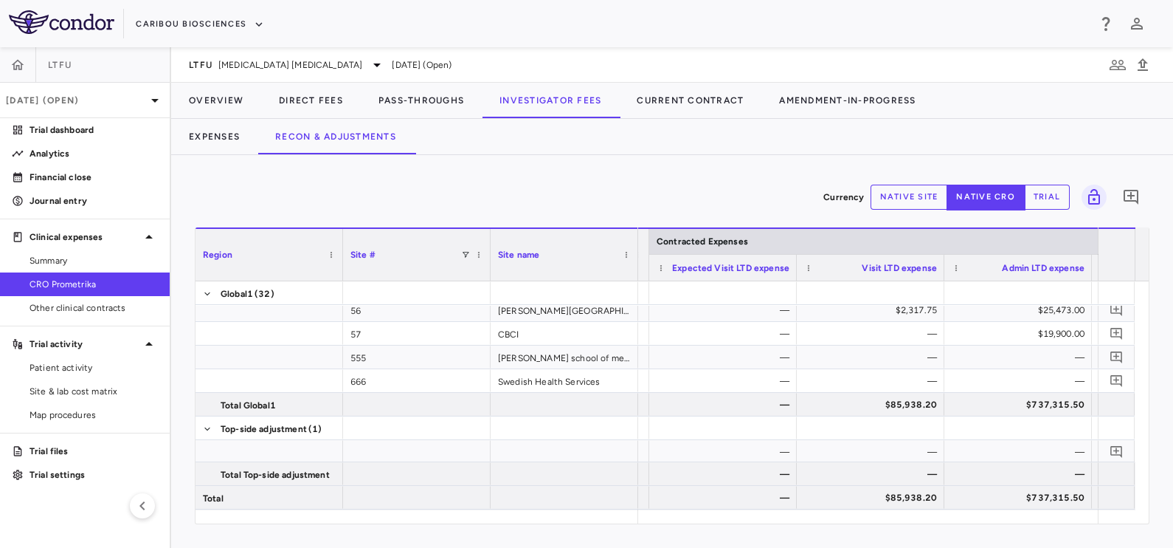
scroll to position [0, 170]
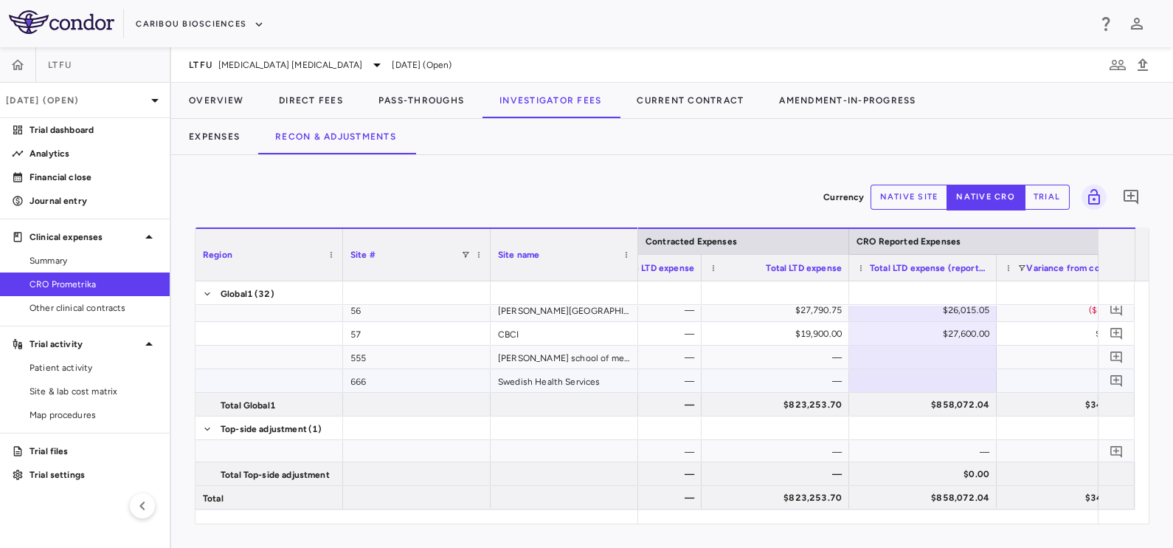
click at [825, 380] on div "—" at bounding box center [778, 381] width 127 height 24
type input "*"
click at [897, 380] on div "$2.00" at bounding box center [926, 381] width 127 height 24
type input "*"
type input "*****"
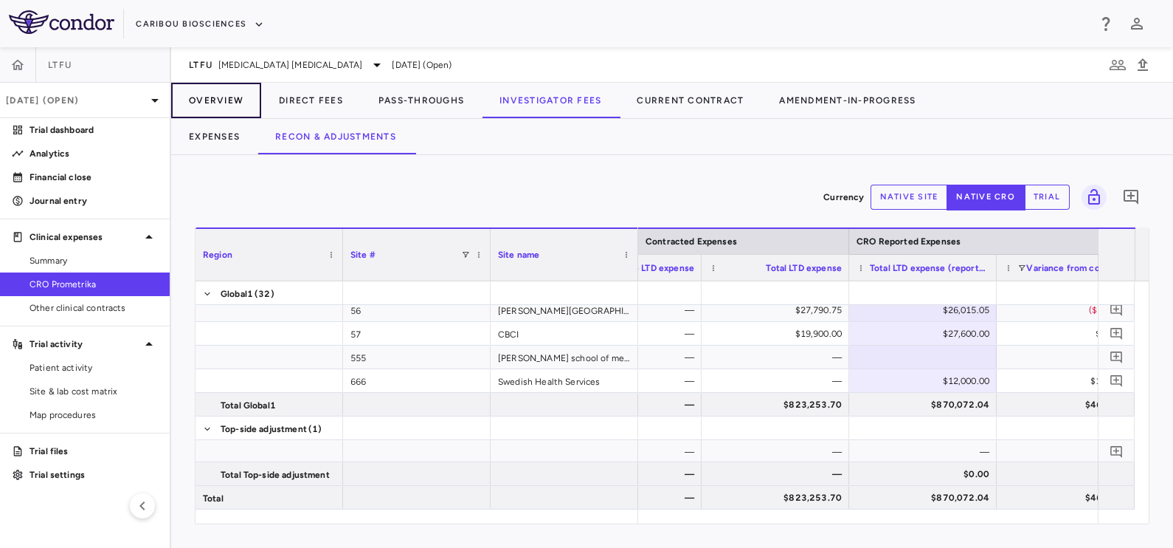
click at [220, 91] on button "Overview" at bounding box center [216, 100] width 90 height 35
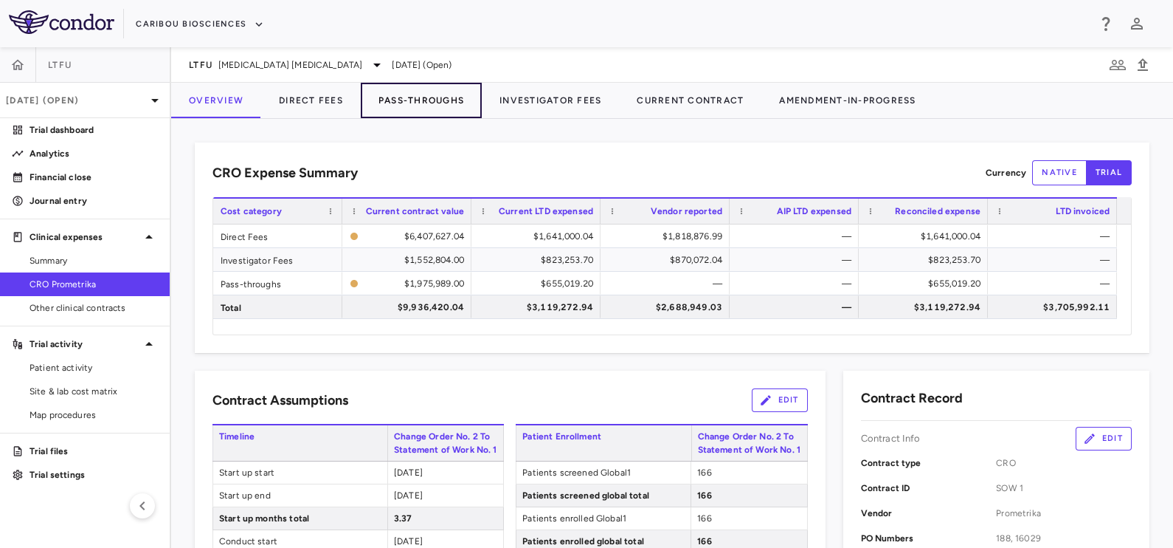
click at [402, 100] on button "Pass-Throughs" at bounding box center [421, 100] width 121 height 35
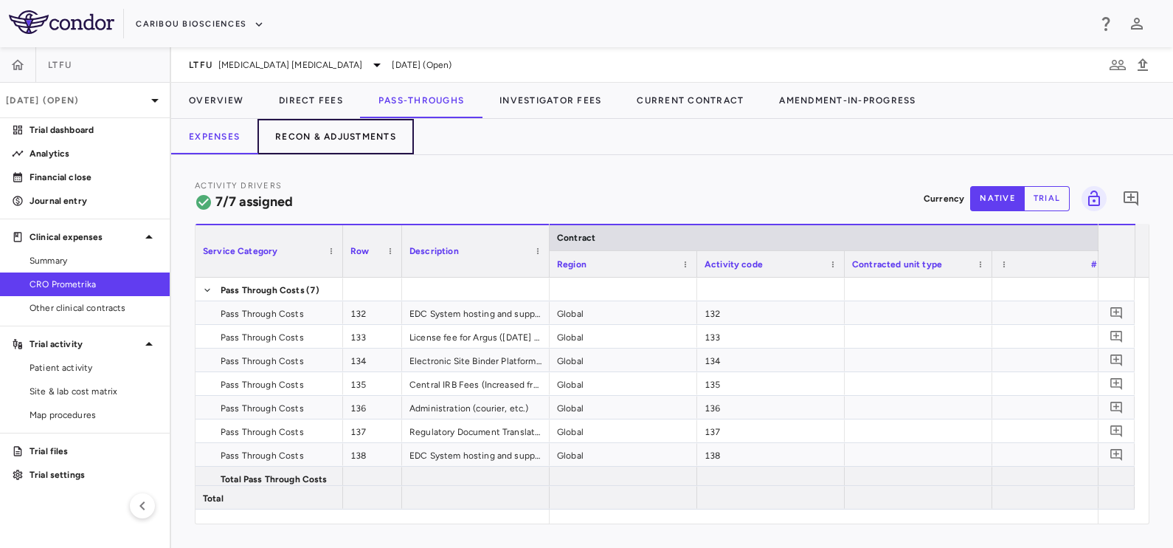
click at [329, 141] on button "Recon & Adjustments" at bounding box center [336, 136] width 156 height 35
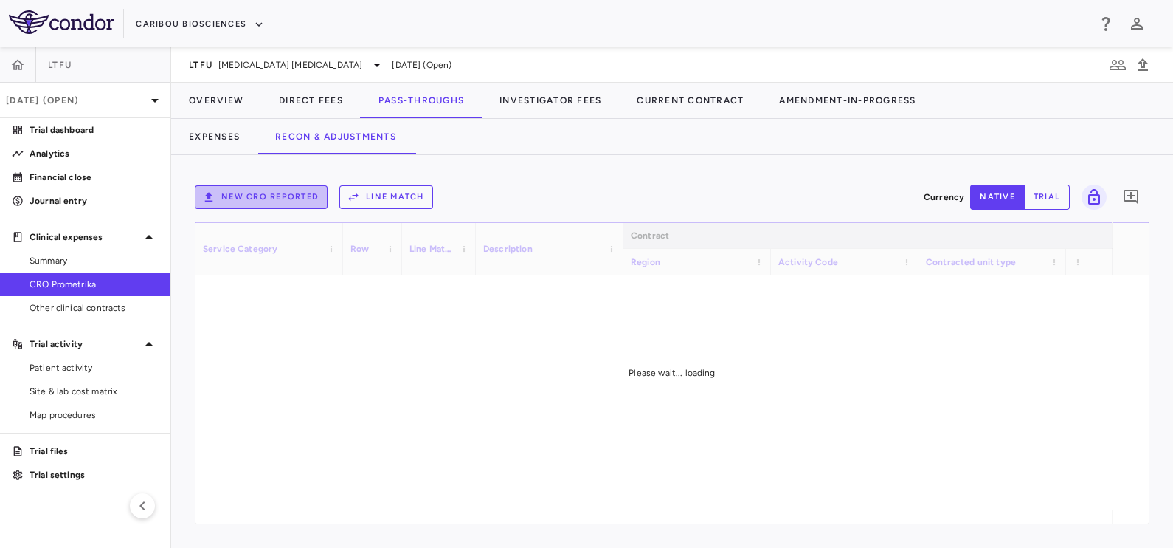
click at [291, 198] on button "New CRO reported" at bounding box center [261, 197] width 133 height 24
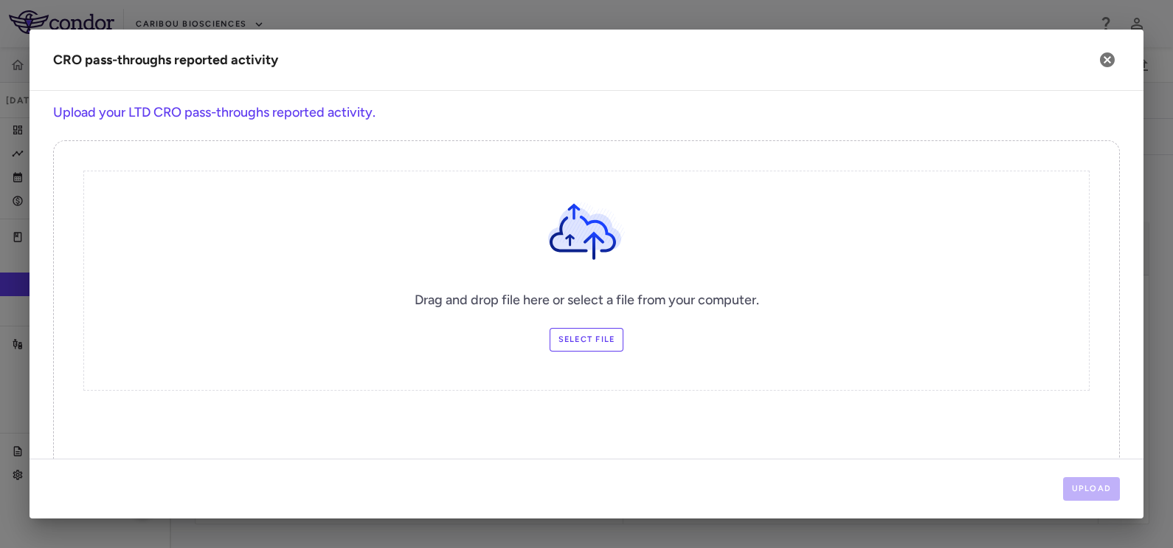
click at [584, 342] on label "Select file" at bounding box center [587, 340] width 75 height 24
click at [0, 0] on input "Select file" at bounding box center [0, 0] width 0 height 0
click at [560, 341] on label "Select file" at bounding box center [587, 340] width 75 height 24
click at [0, 0] on input "Select file" at bounding box center [0, 0] width 0 height 0
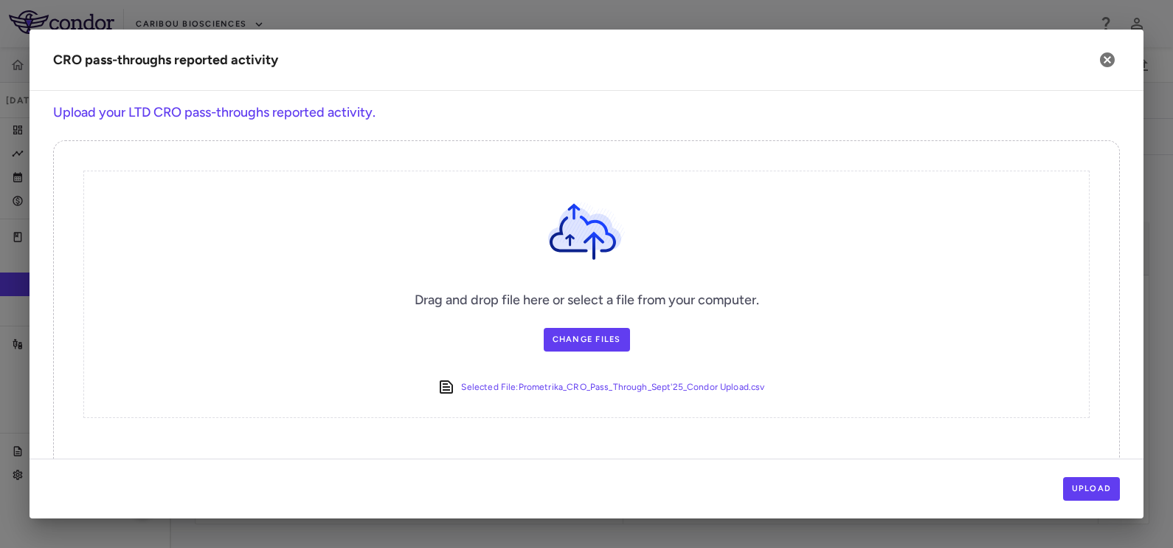
click at [1074, 476] on div "Upload" at bounding box center [587, 488] width 1114 height 60
click at [1074, 477] on button "Upload" at bounding box center [1092, 489] width 58 height 24
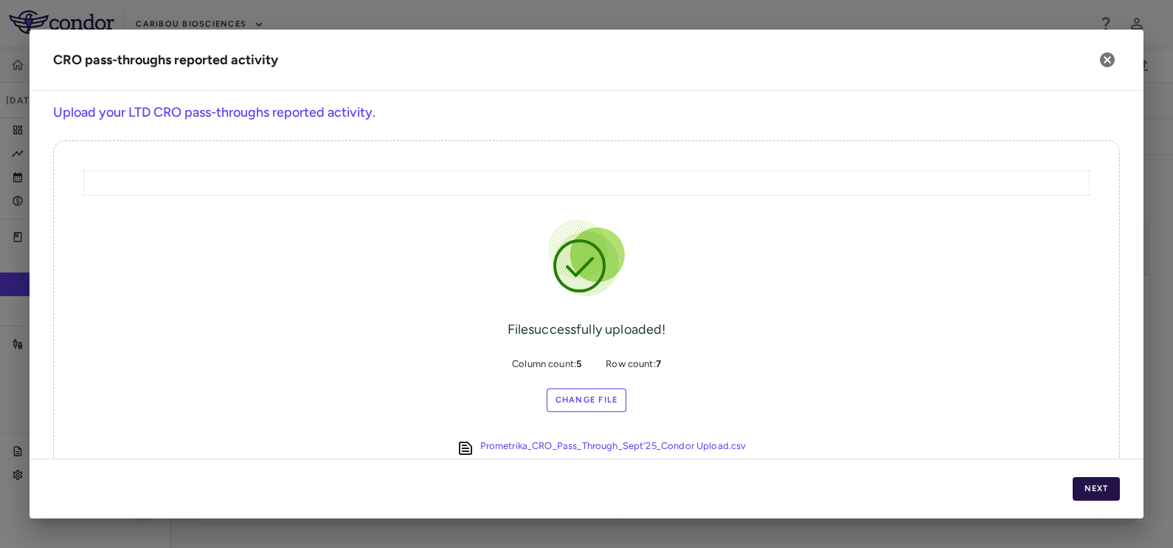
click at [1085, 480] on button "Next" at bounding box center [1096, 489] width 47 height 24
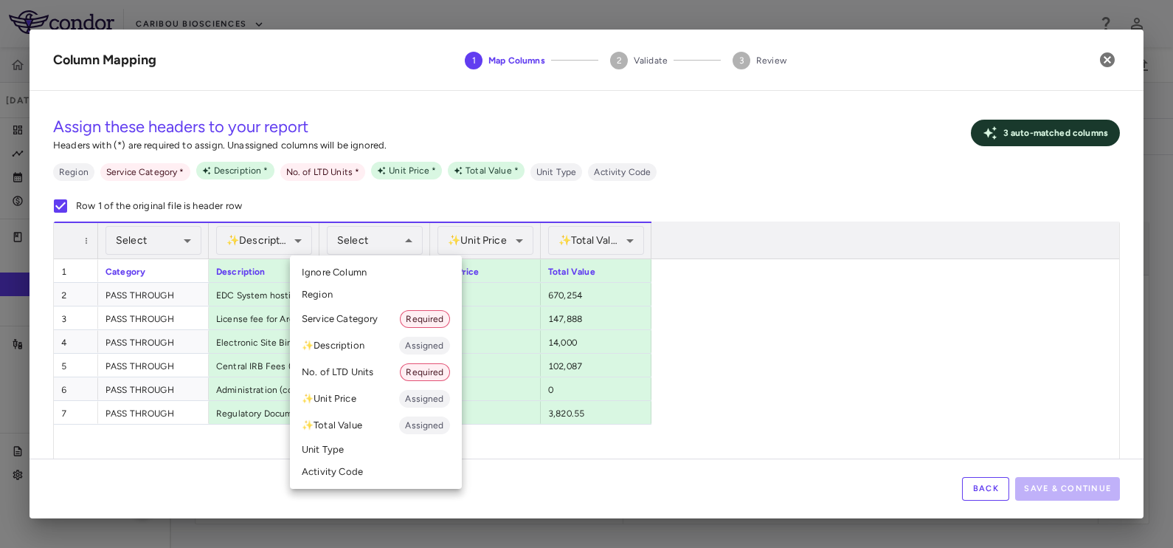
click at [358, 367] on li "No. of LTD Units Required" at bounding box center [376, 372] width 172 height 27
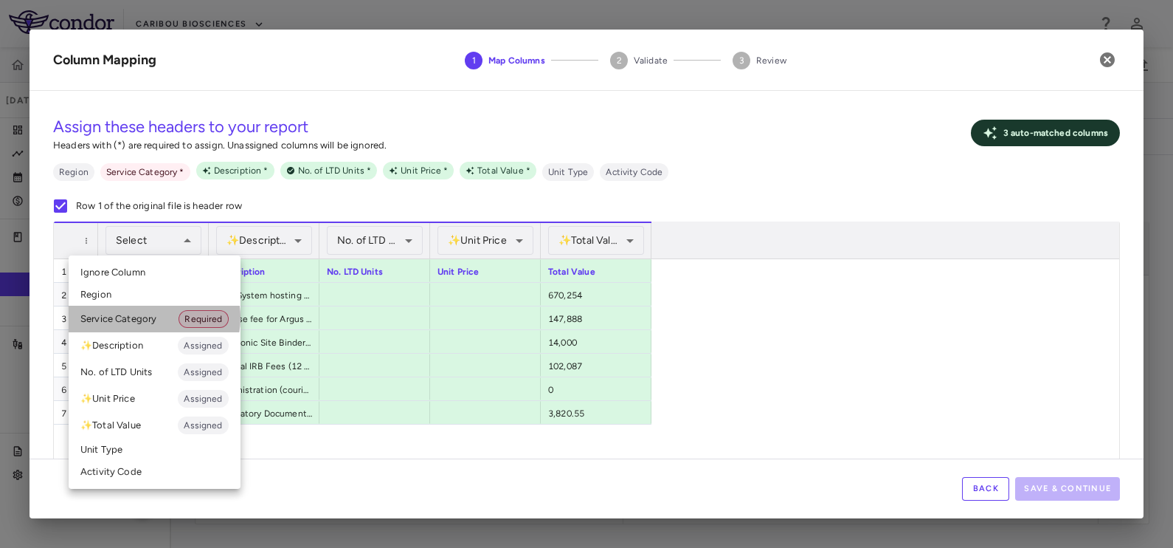
click at [151, 317] on li "Service Category Required" at bounding box center [155, 318] width 172 height 27
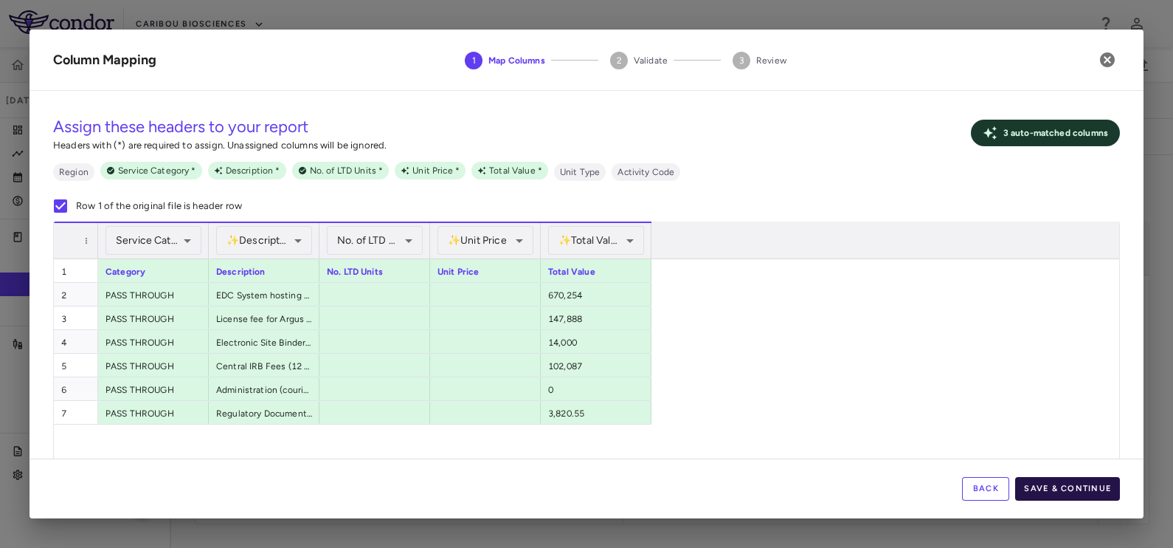
click at [1054, 483] on button "Save & Continue" at bounding box center [1067, 489] width 105 height 24
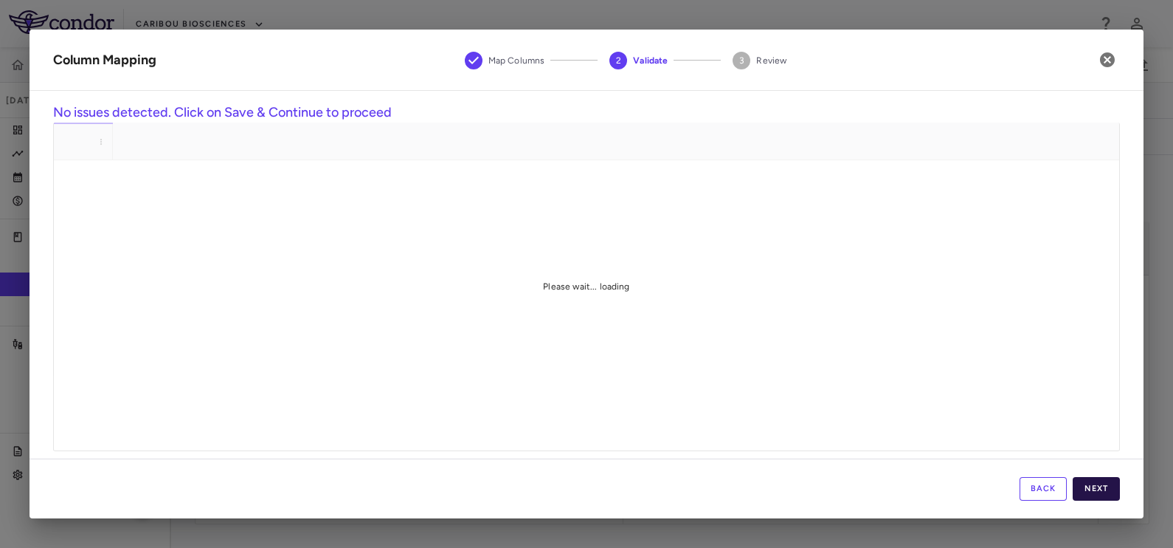
click at [1087, 483] on button "Next" at bounding box center [1096, 489] width 47 height 24
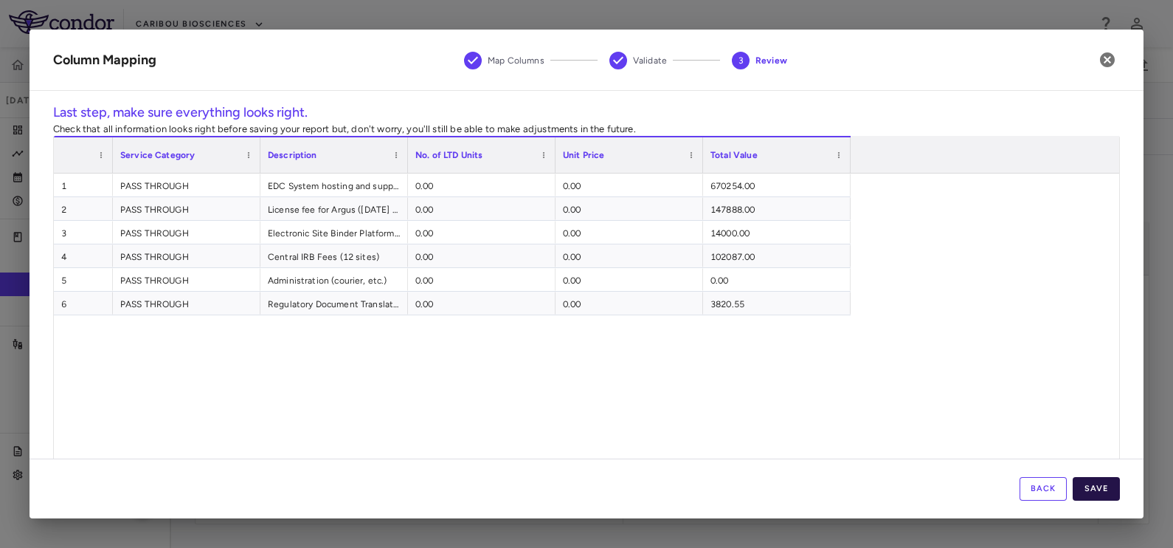
click at [1091, 486] on button "Save" at bounding box center [1096, 489] width 47 height 24
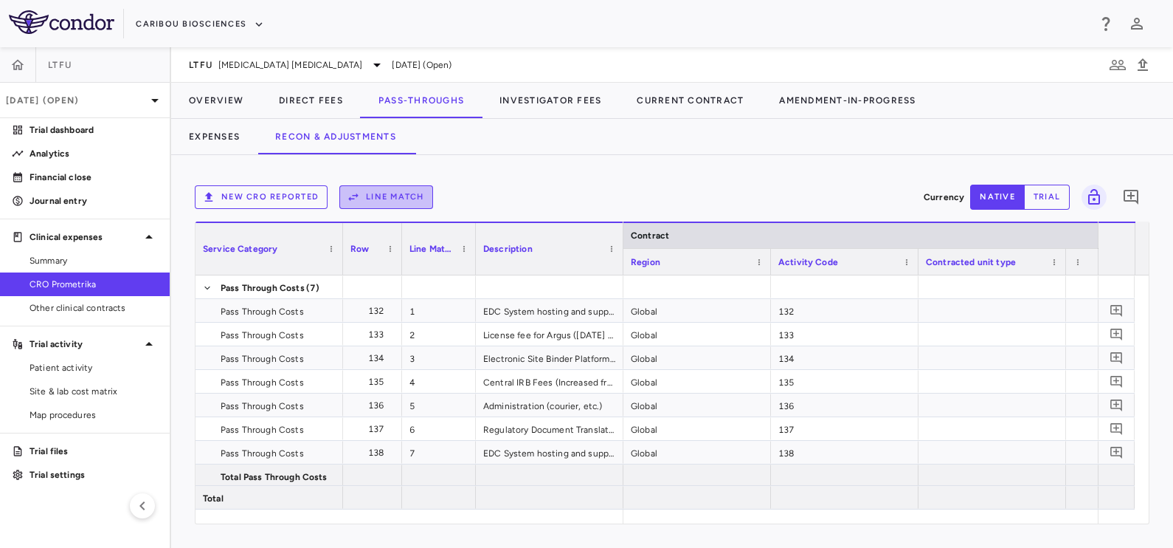
click at [381, 198] on button "Line Match" at bounding box center [386, 197] width 94 height 24
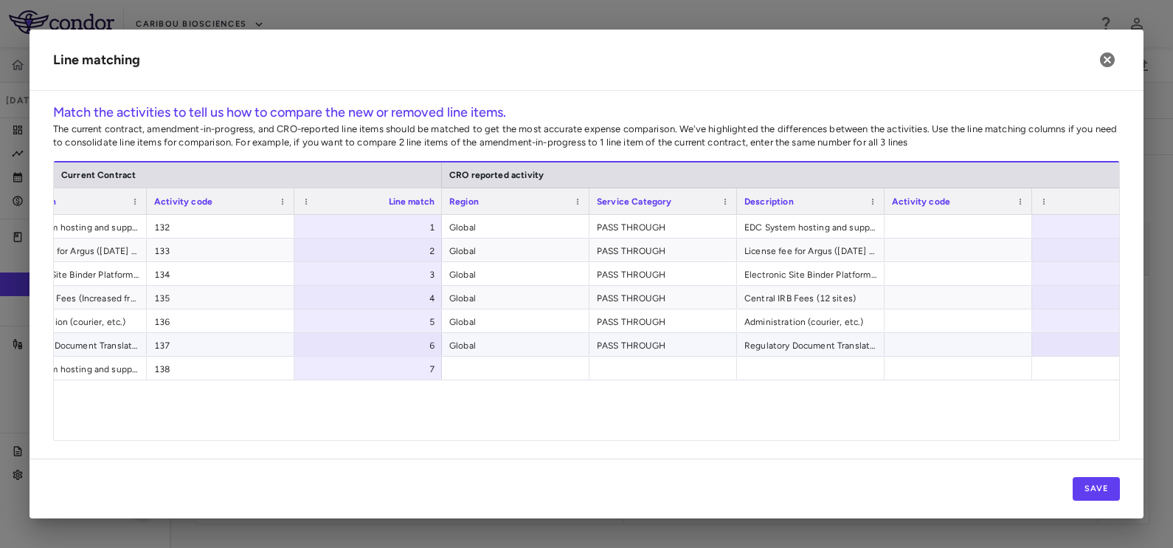
scroll to position [0, 355]
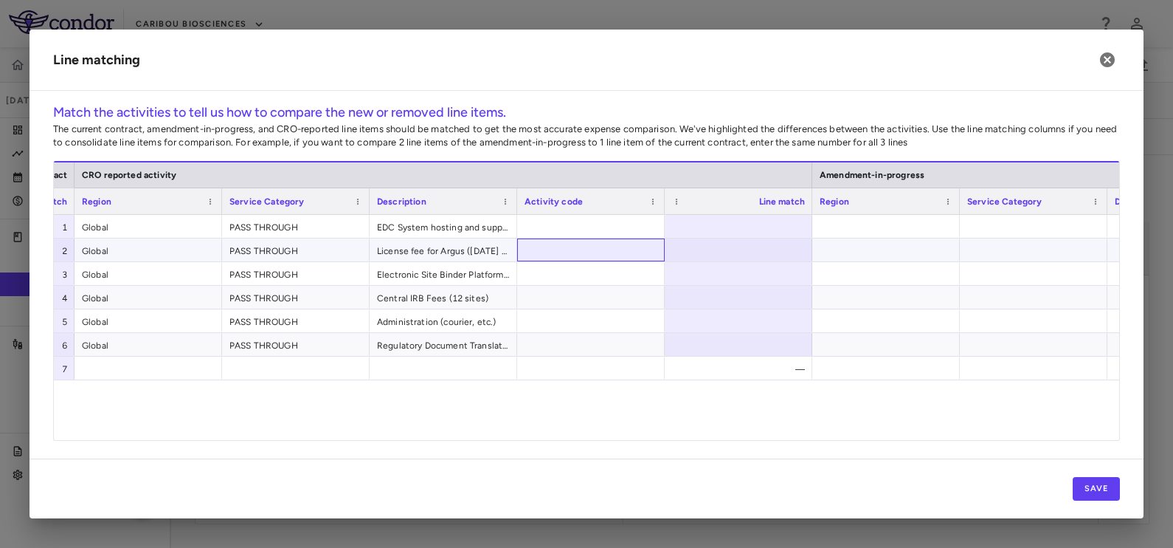
click at [621, 240] on div at bounding box center [591, 249] width 148 height 23
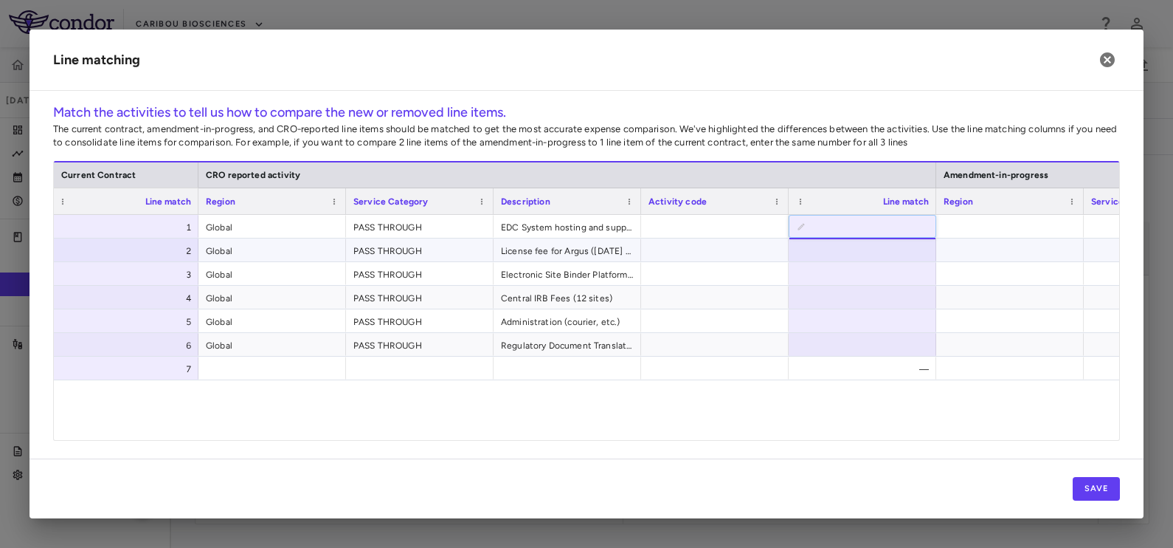
type input "*"
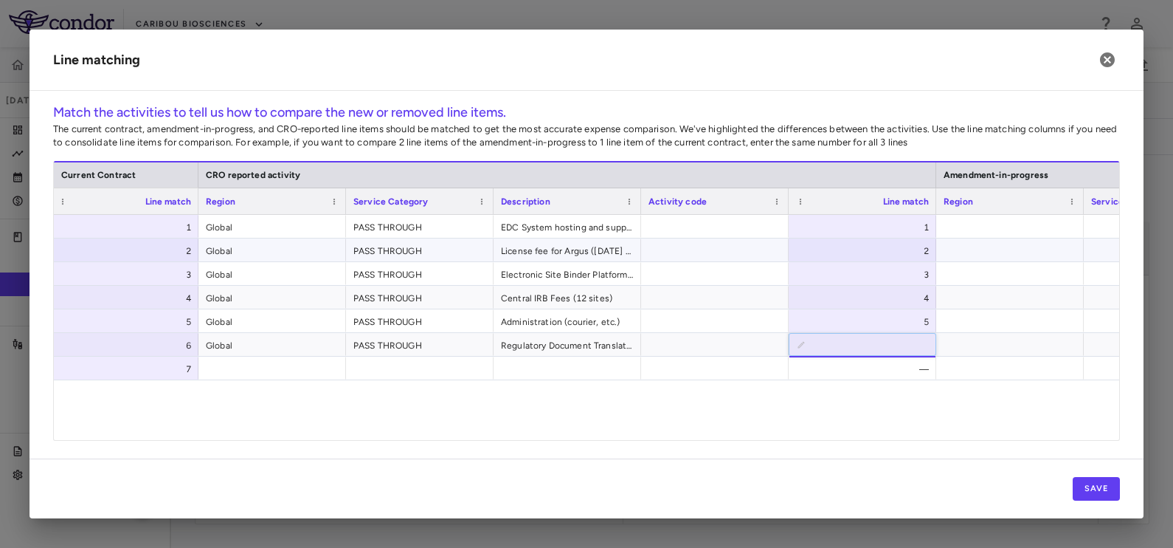
type input "*"
click at [1080, 486] on button "Save" at bounding box center [1096, 489] width 47 height 24
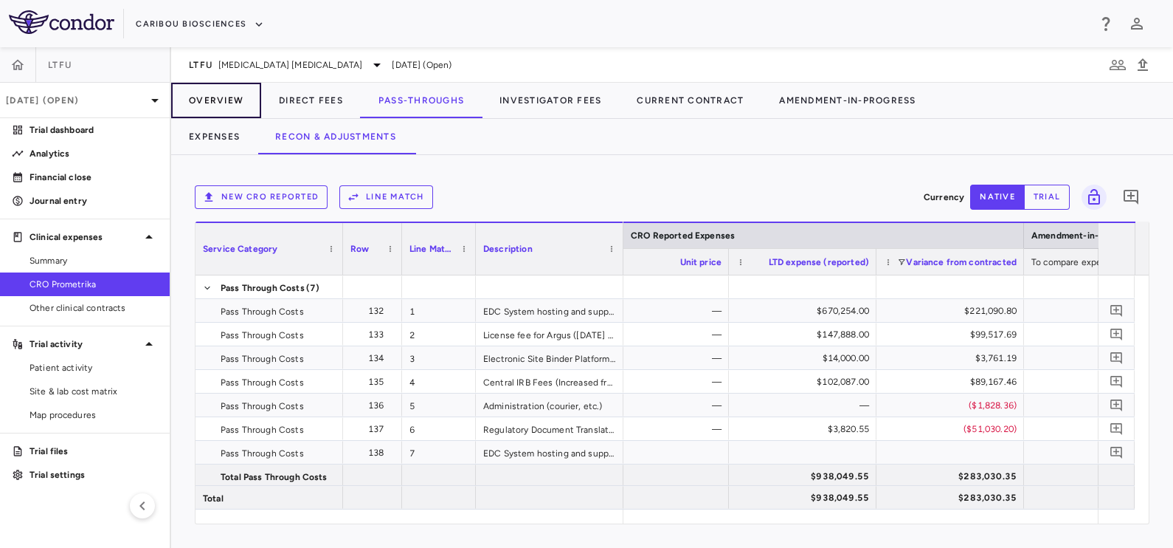
click at [214, 107] on button "Overview" at bounding box center [216, 100] width 90 height 35
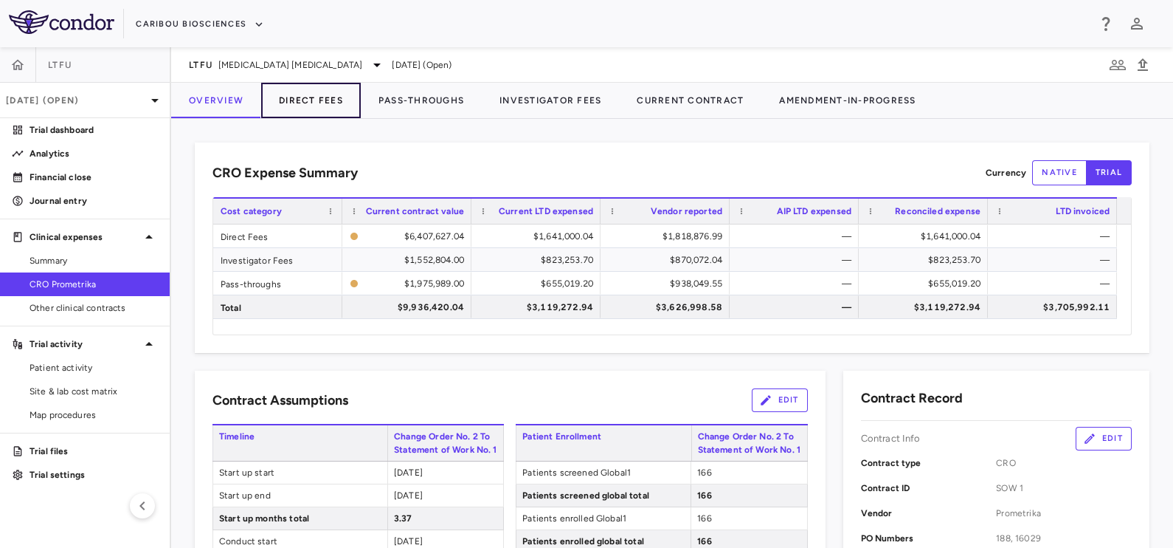
click at [327, 83] on button "Direct Fees" at bounding box center [311, 100] width 100 height 35
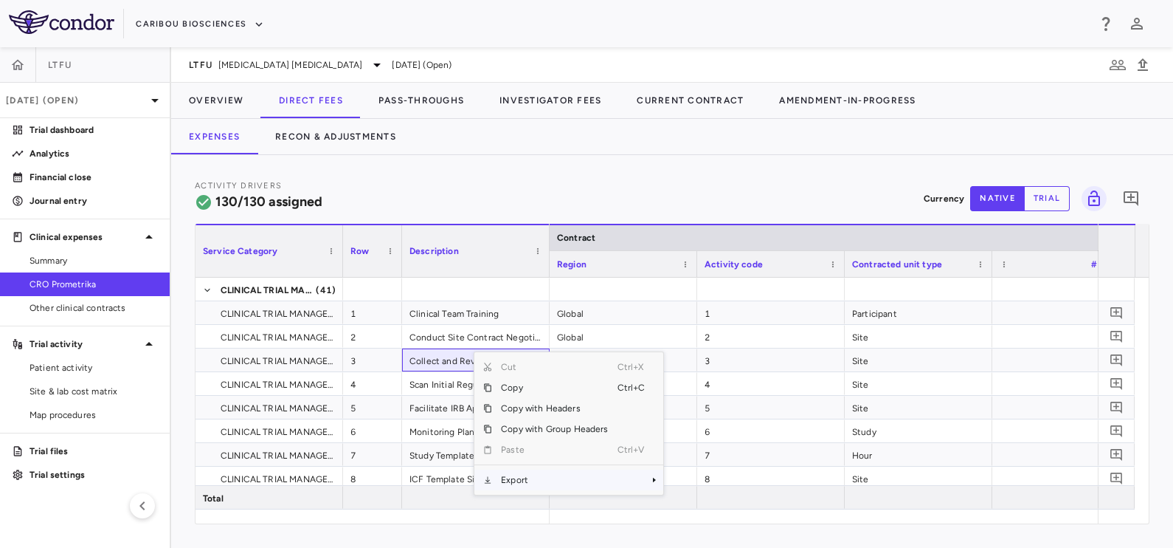
click at [512, 482] on span "Export" at bounding box center [554, 479] width 125 height 21
click at [694, 504] on span "Excel Export" at bounding box center [711, 505] width 69 height 21
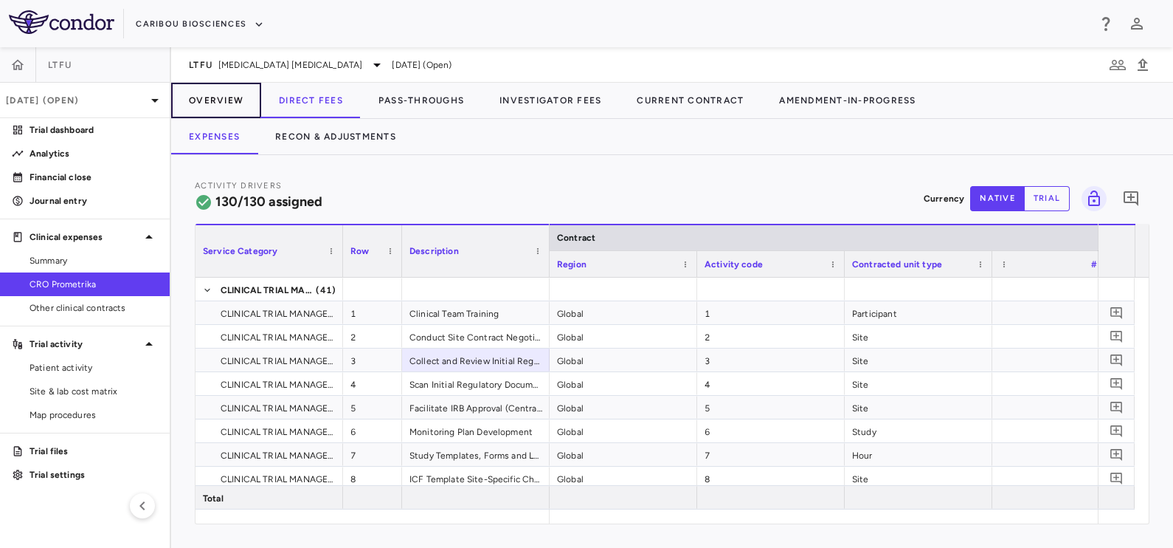
click at [232, 94] on button "Overview" at bounding box center [216, 100] width 90 height 35
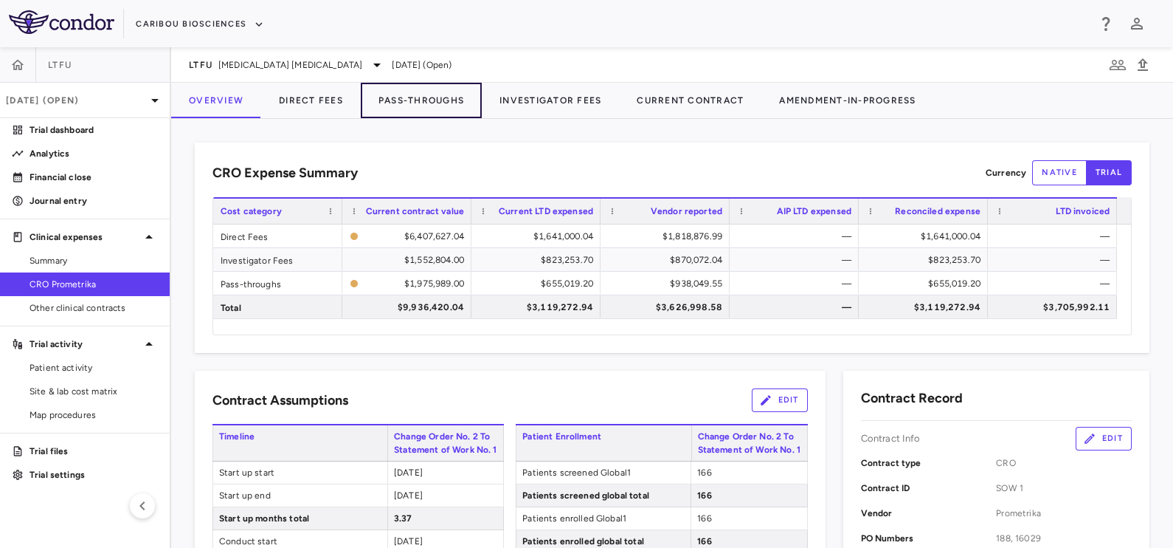
click at [402, 99] on button "Pass-Throughs" at bounding box center [421, 100] width 121 height 35
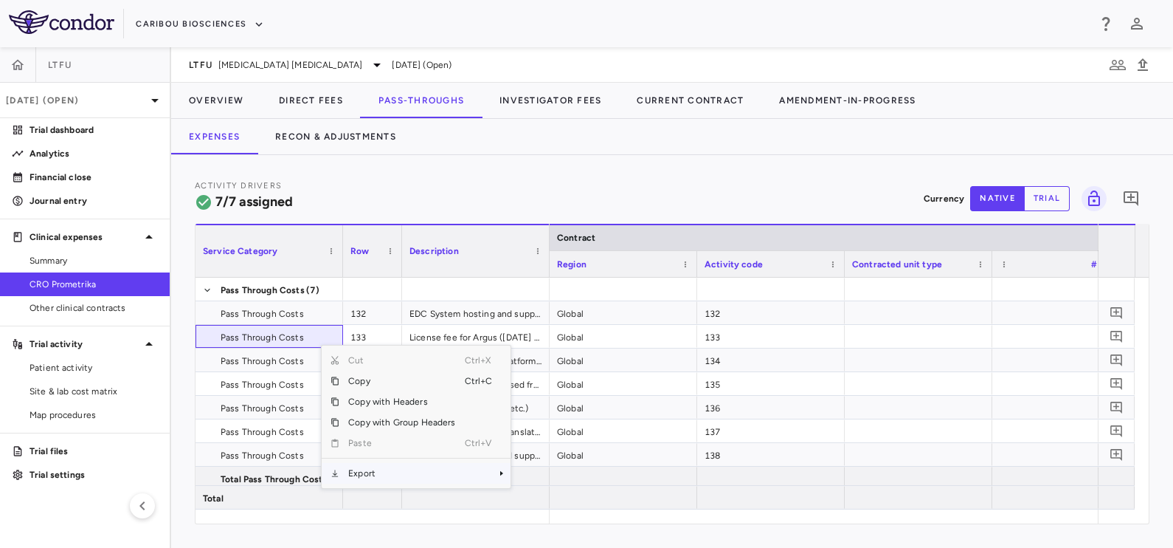
click at [376, 470] on span "Export" at bounding box center [401, 473] width 125 height 21
click at [549, 498] on span "Excel Export" at bounding box center [559, 498] width 69 height 21
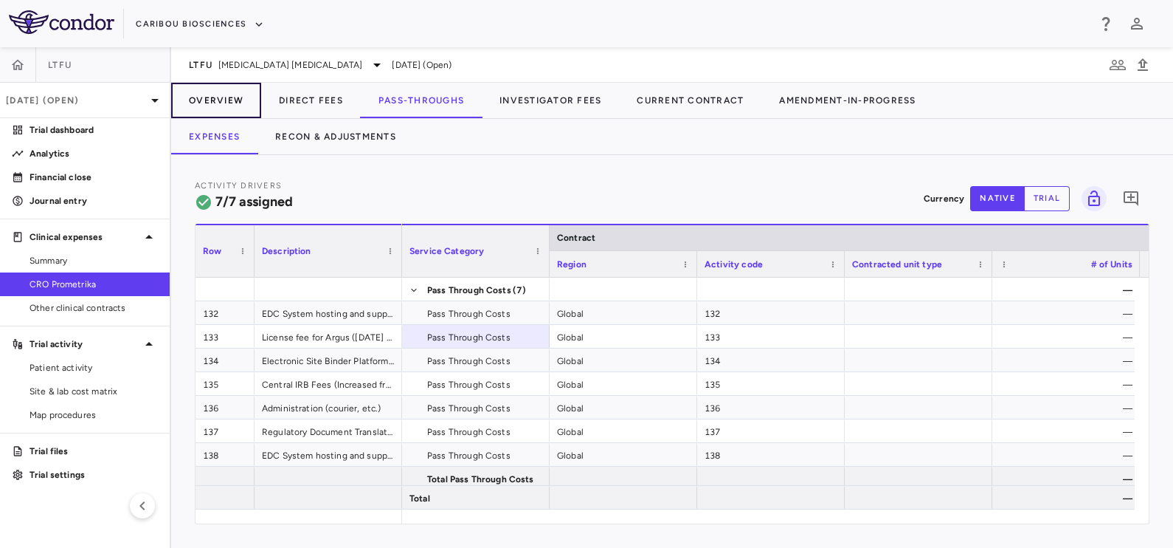
click at [219, 107] on button "Overview" at bounding box center [216, 100] width 90 height 35
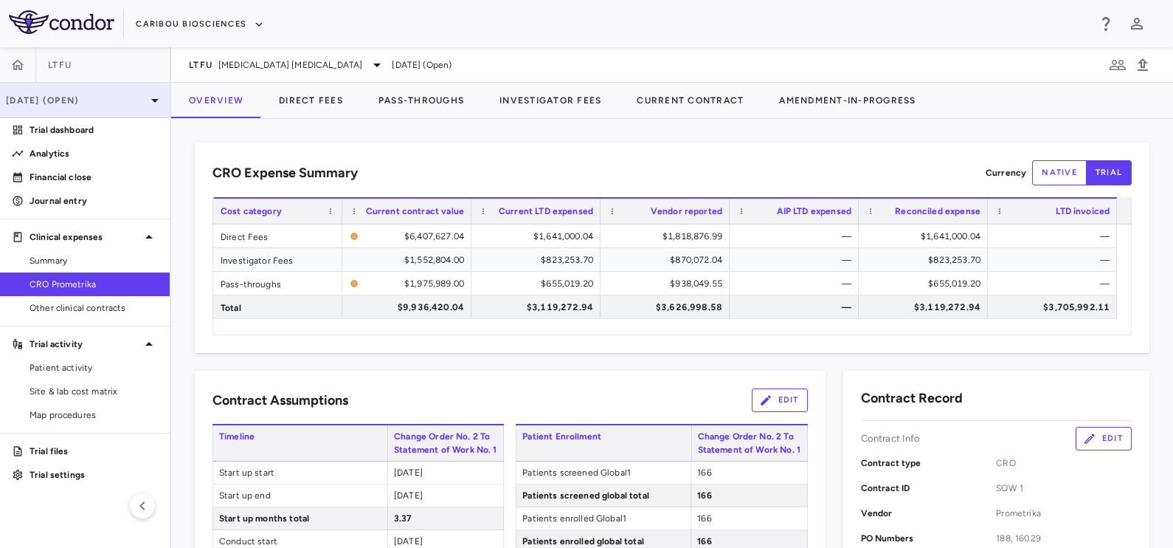
click at [89, 105] on p "[DATE] (Open)" at bounding box center [76, 100] width 140 height 13
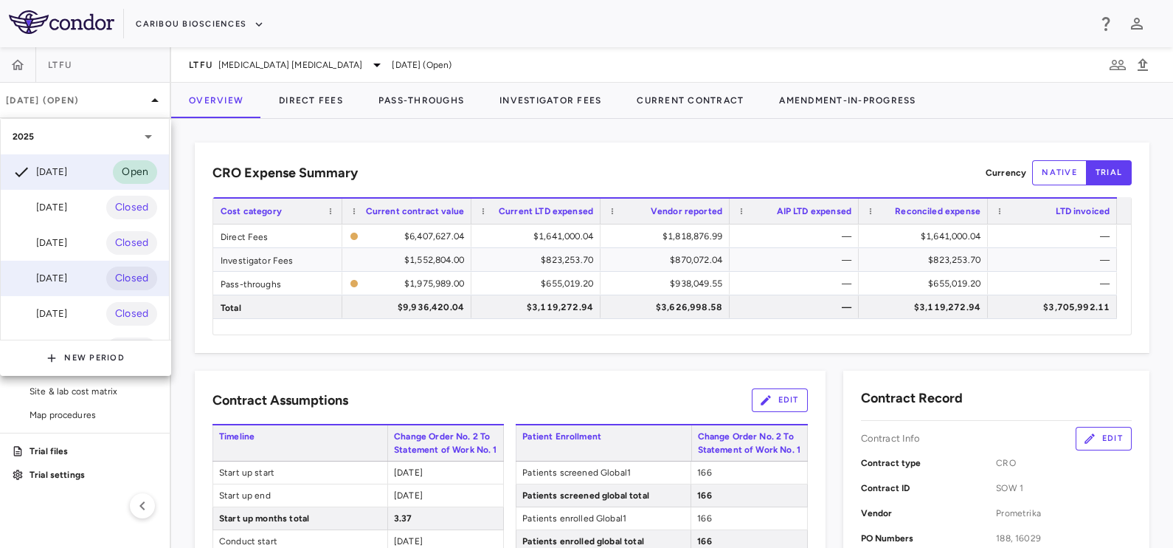
click at [56, 281] on div "[DATE]" at bounding box center [40, 278] width 55 height 18
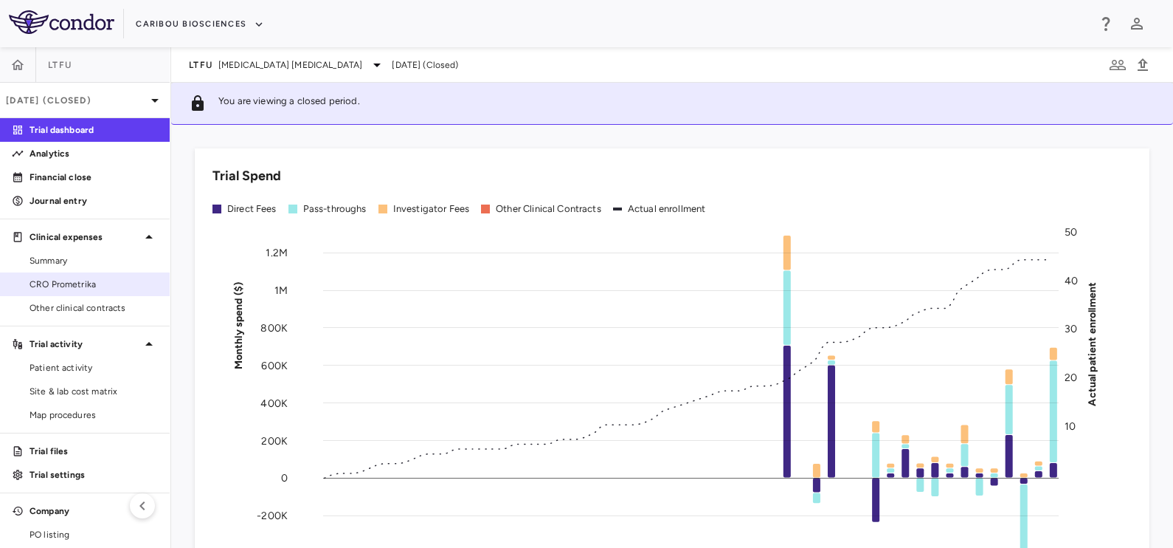
click at [74, 280] on span "CRO Prometrika" at bounding box center [94, 283] width 128 height 13
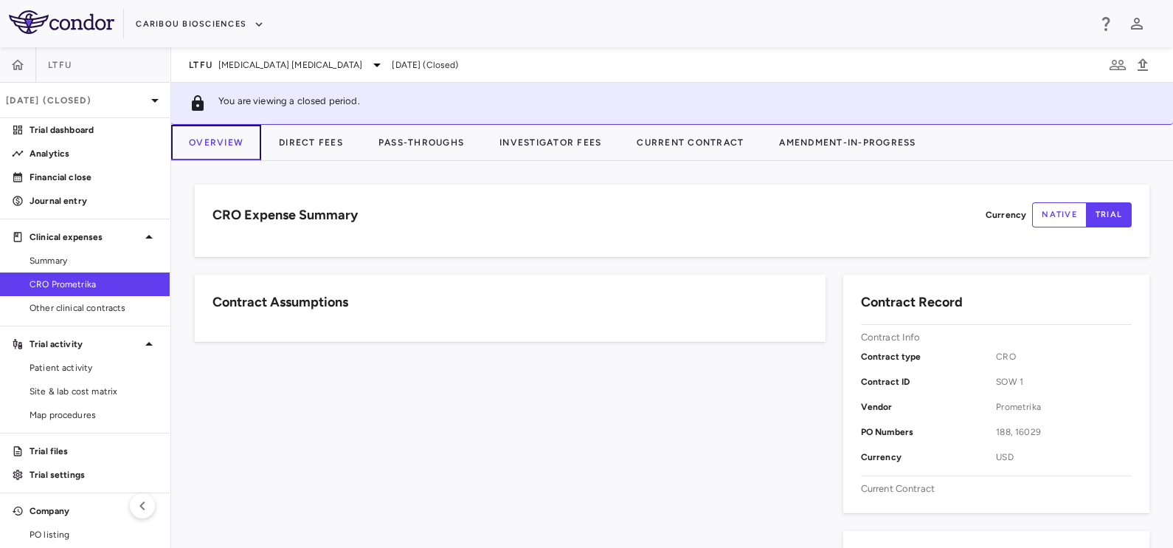
click at [214, 145] on button "Overview" at bounding box center [216, 142] width 90 height 35
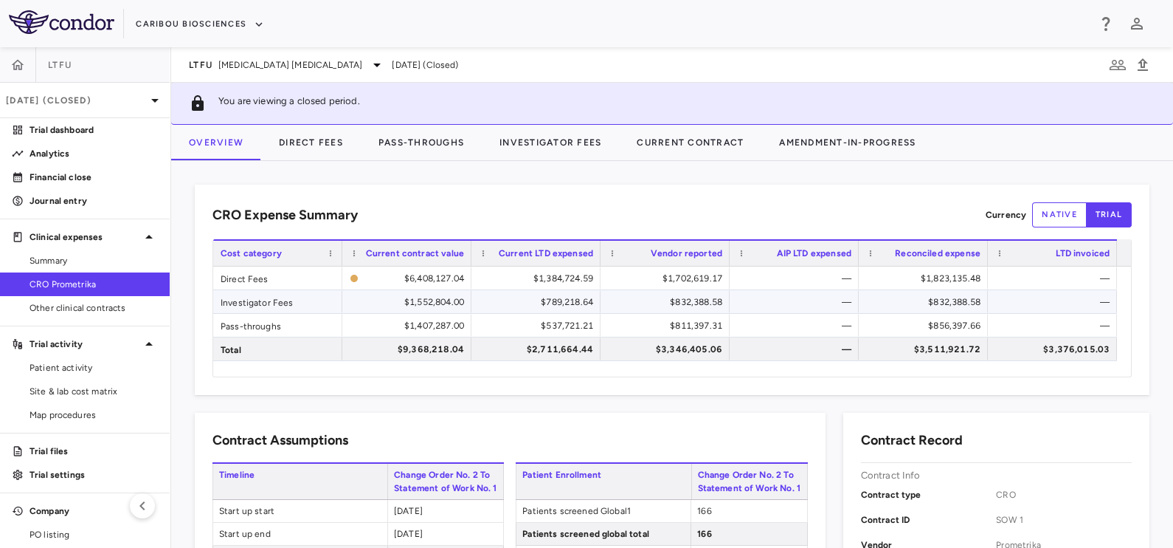
click at [546, 300] on div "$789,218.64" at bounding box center [539, 302] width 108 height 24
click at [107, 89] on div "[DATE] (Closed)" at bounding box center [85, 100] width 170 height 35
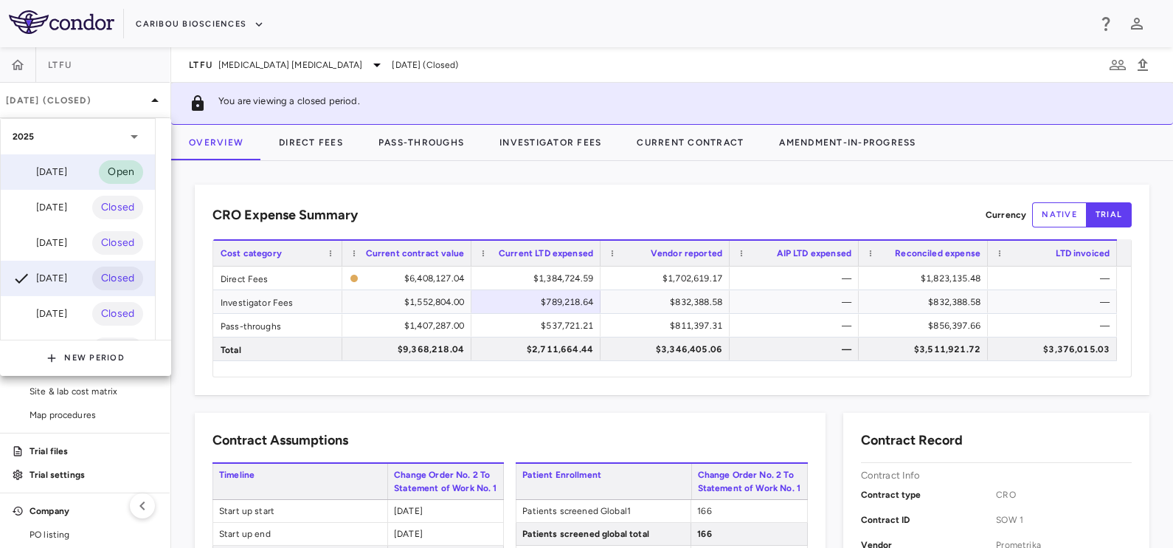
click at [81, 174] on div "Sep 2025 Open" at bounding box center [78, 171] width 154 height 35
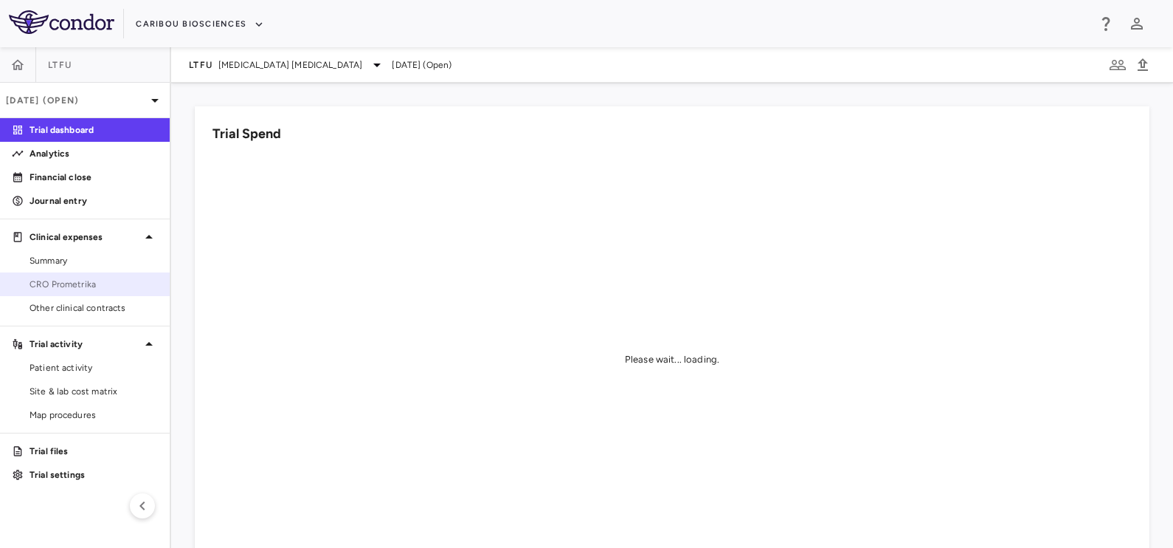
click at [52, 284] on span "CRO Prometrika" at bounding box center [94, 283] width 128 height 13
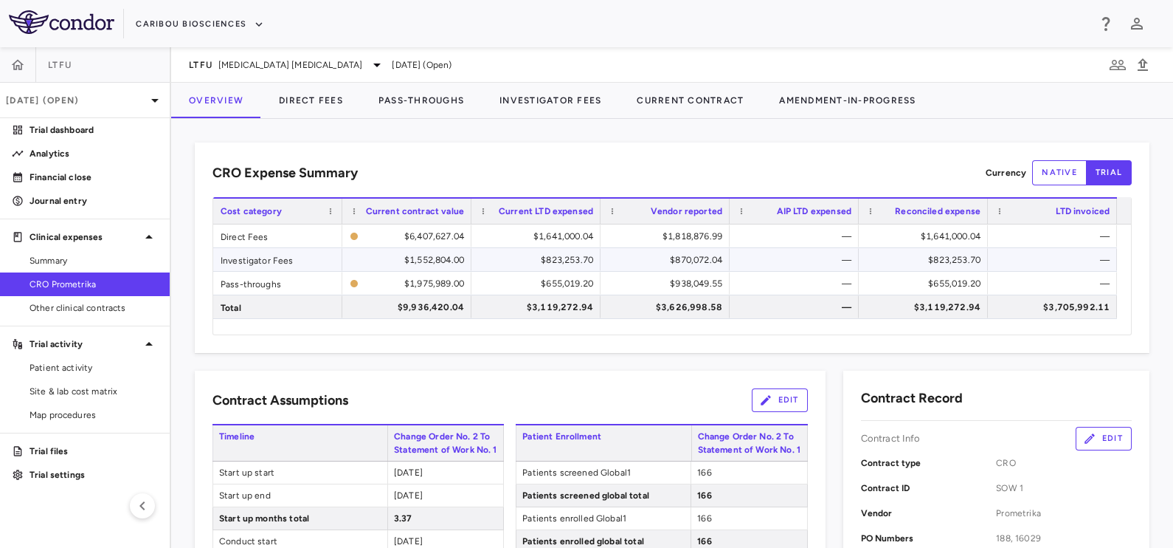
click at [541, 255] on div "$823,253.70" at bounding box center [539, 260] width 108 height 24
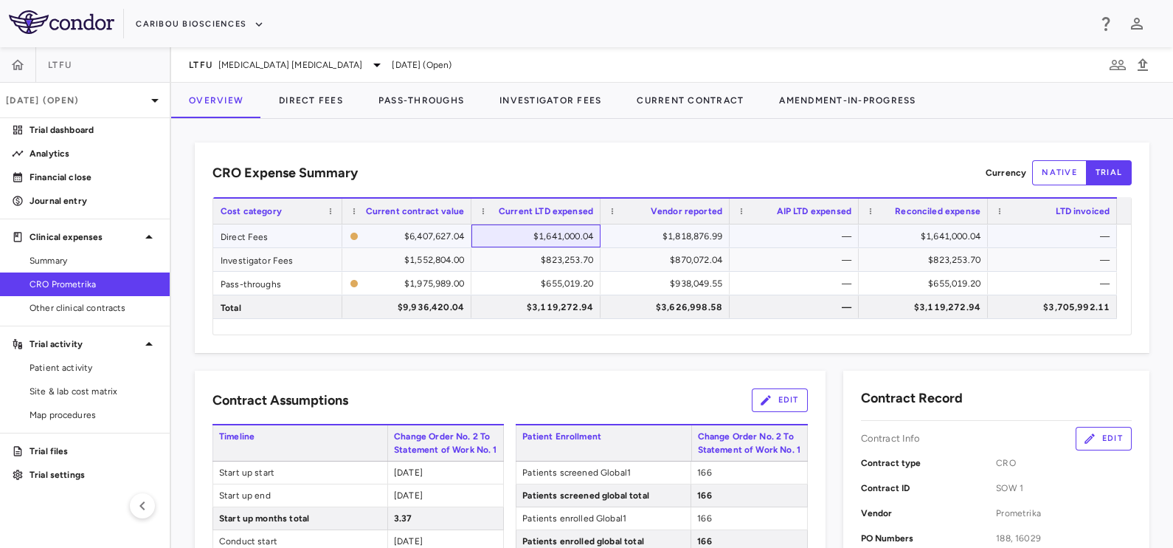
click at [513, 235] on div "$1,641,000.04" at bounding box center [539, 236] width 108 height 24
click at [532, 316] on div "$3,119,272.94" at bounding box center [539, 307] width 108 height 24
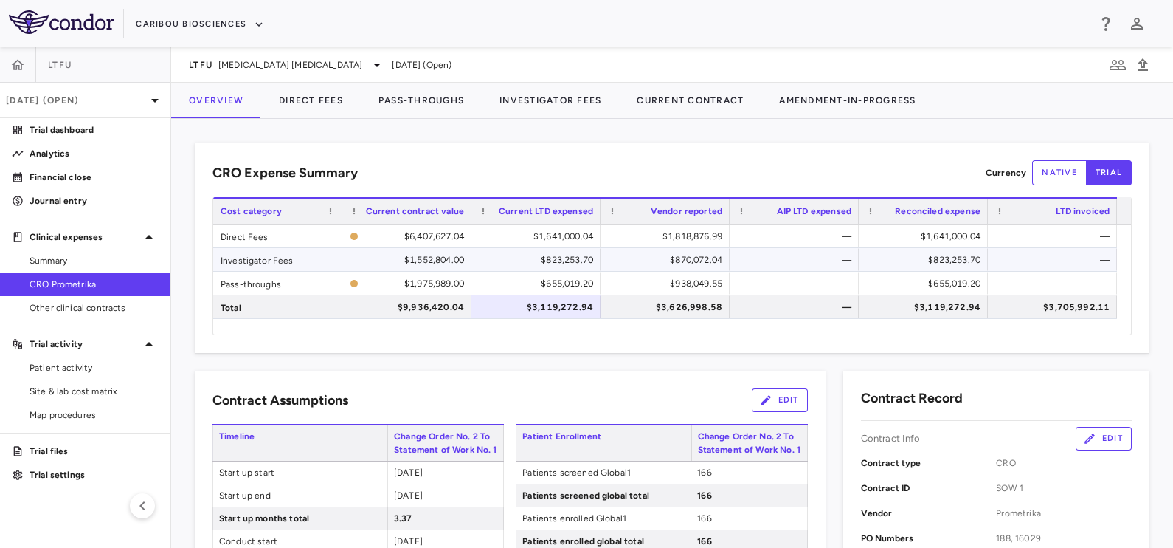
click at [547, 248] on div "$823,253.70" at bounding box center [539, 260] width 108 height 24
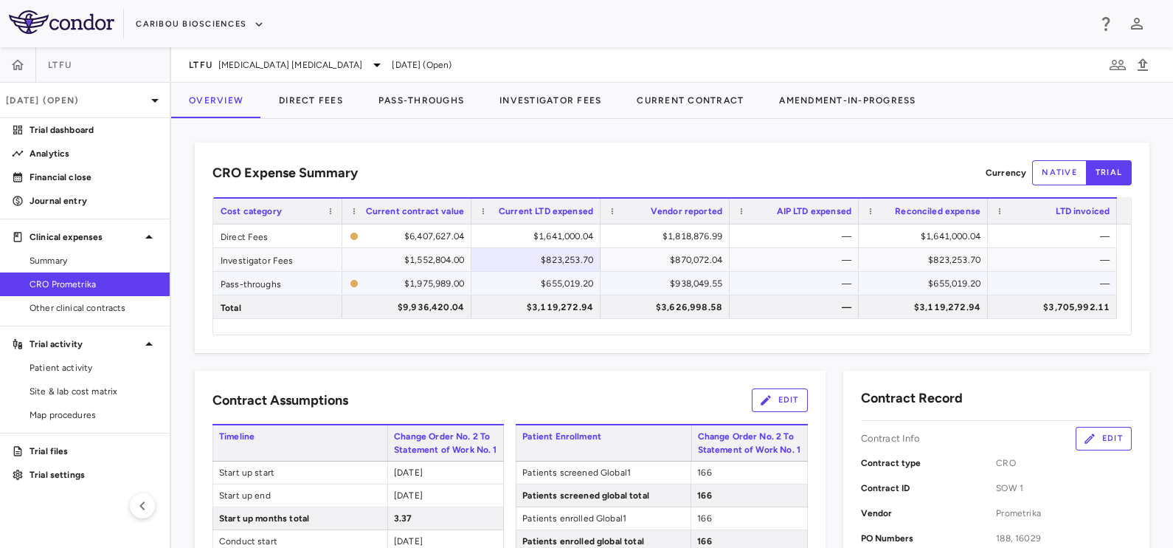
click at [513, 280] on div "$655,019.20" at bounding box center [539, 284] width 108 height 24
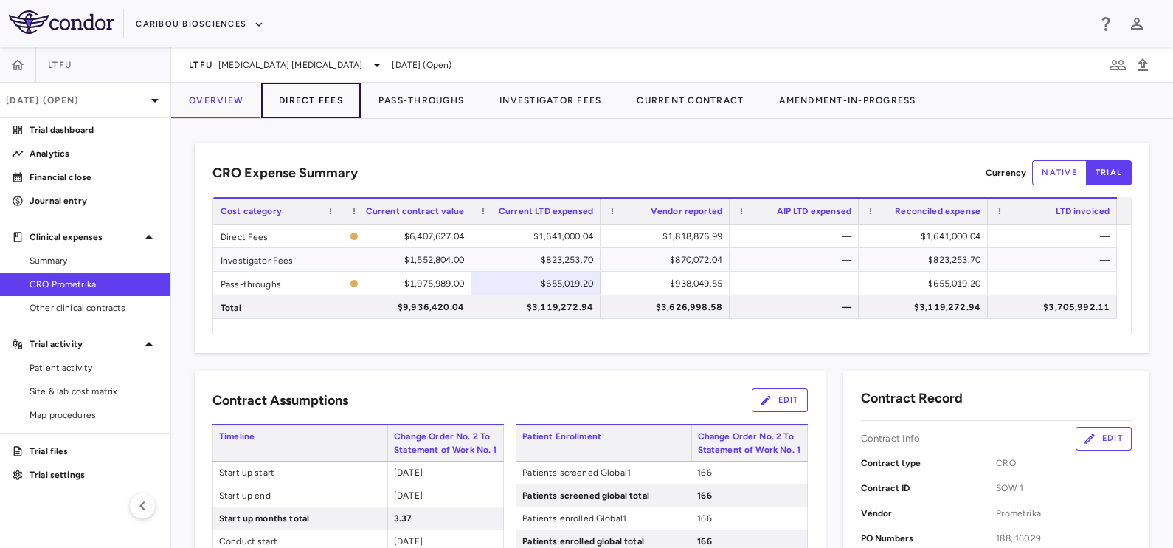
click at [313, 103] on button "Direct Fees" at bounding box center [311, 100] width 100 height 35
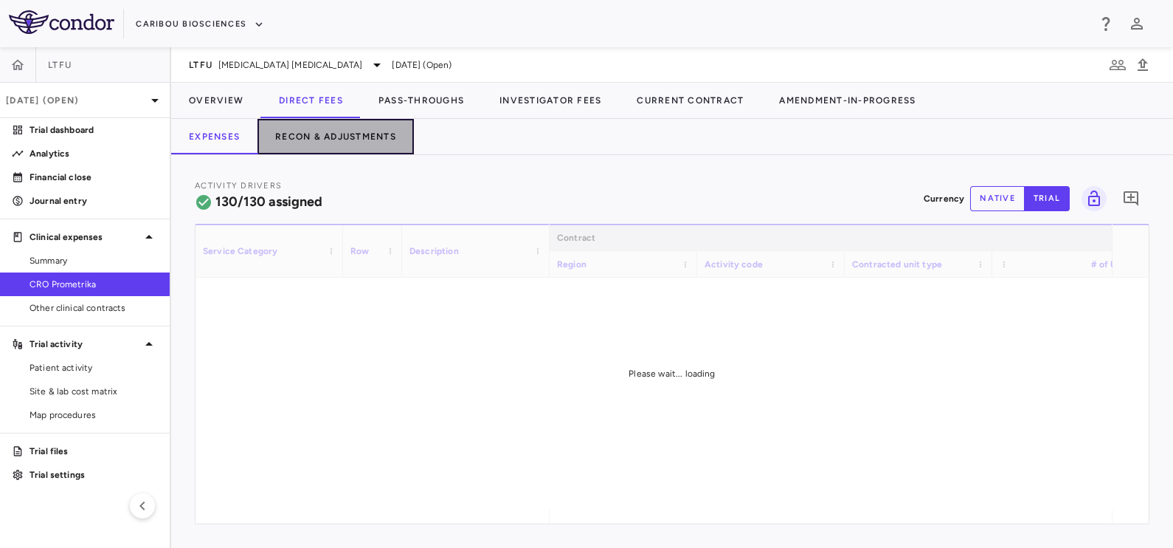
click at [368, 131] on button "Recon & Adjustments" at bounding box center [336, 136] width 156 height 35
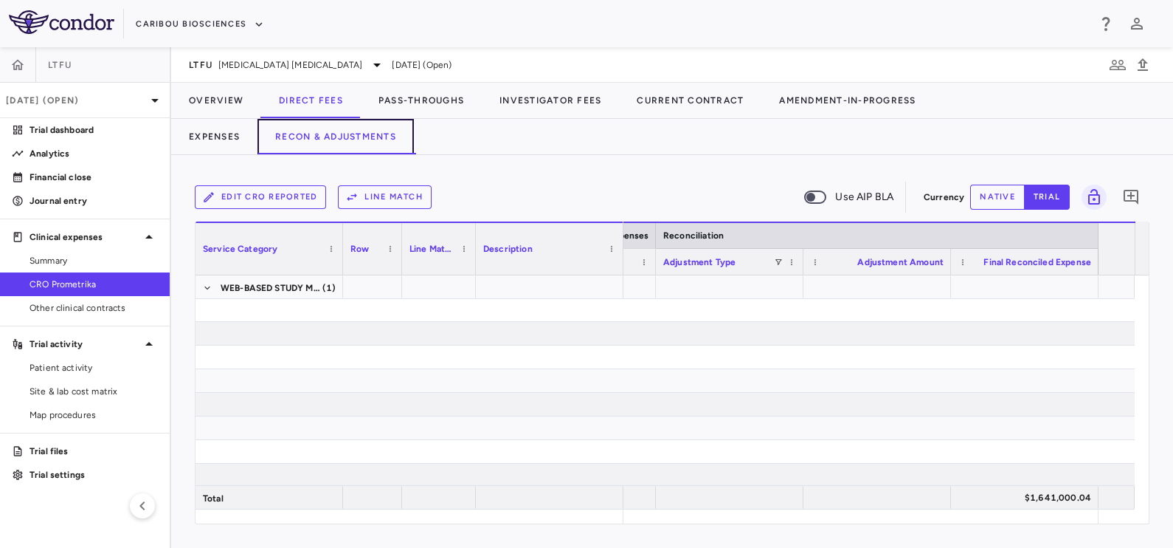
scroll to position [3425, 0]
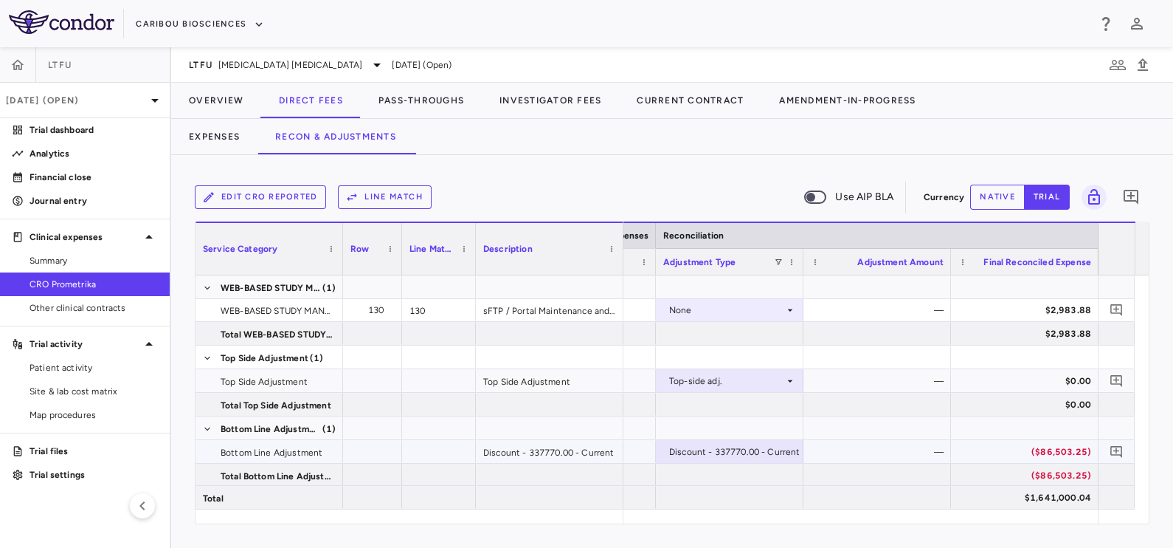
click at [945, 450] on div "—" at bounding box center [878, 451] width 148 height 23
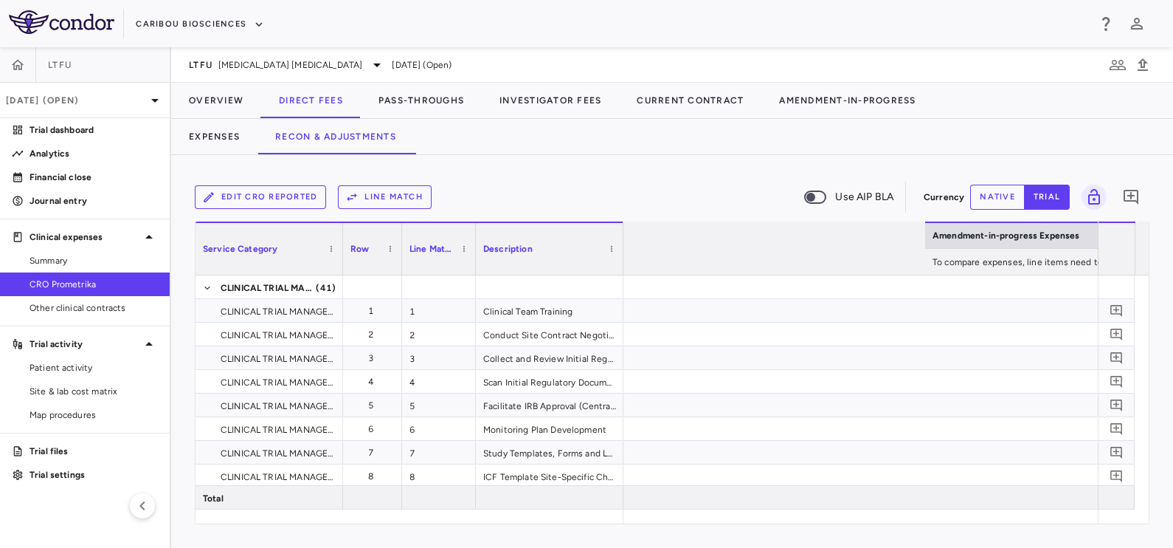
scroll to position [0, 0]
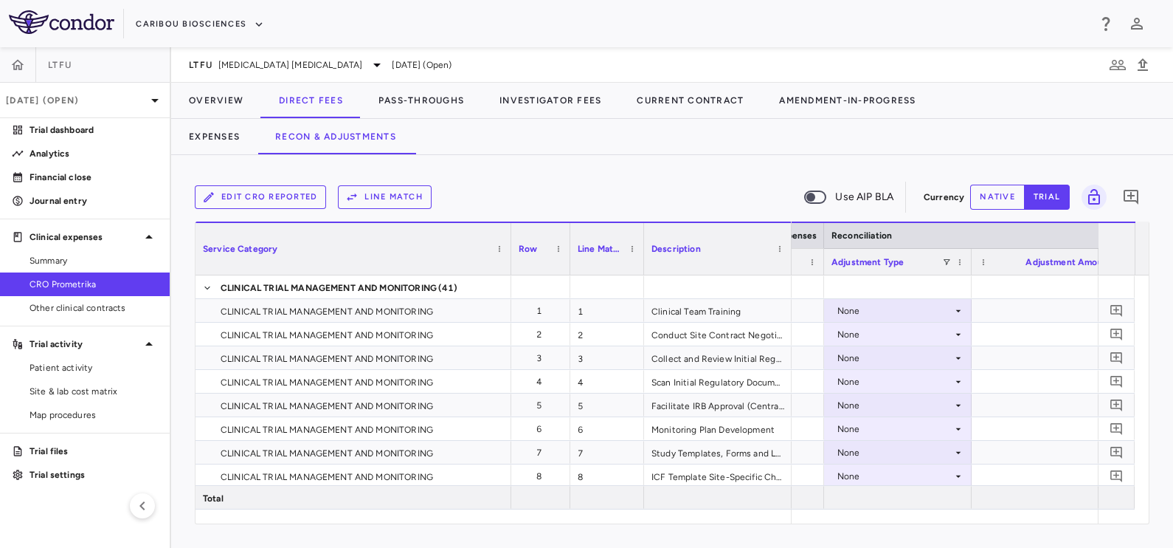
drag, startPoint x: 341, startPoint y: 238, endPoint x: 509, endPoint y: 245, distance: 168.4
click at [509, 245] on div at bounding box center [511, 249] width 6 height 52
click at [835, 301] on div "None" at bounding box center [898, 310] width 133 height 21
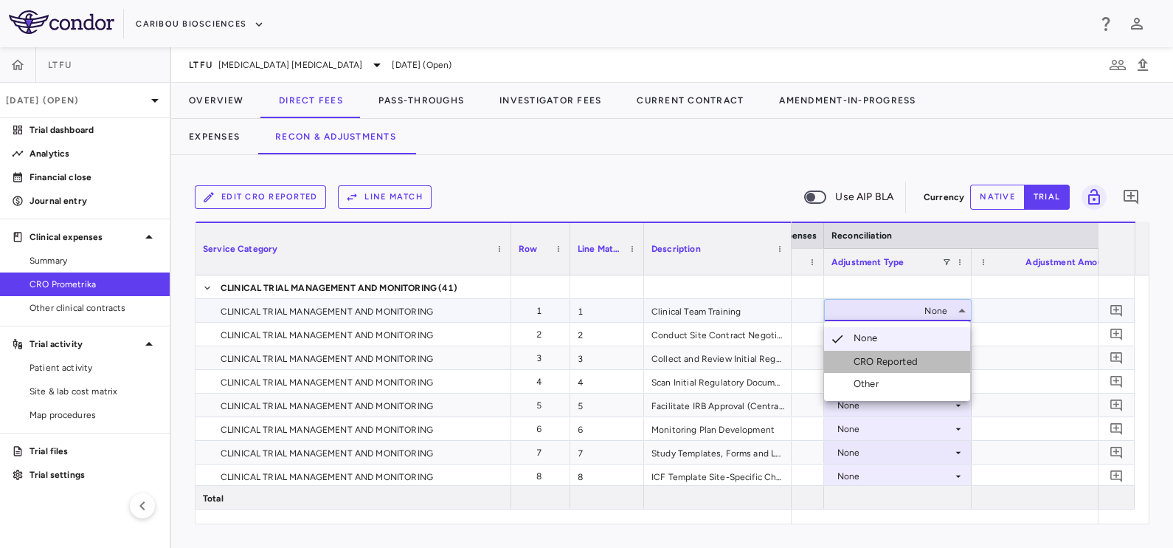
click at [874, 358] on div "CRO Reported" at bounding box center [889, 361] width 70 height 13
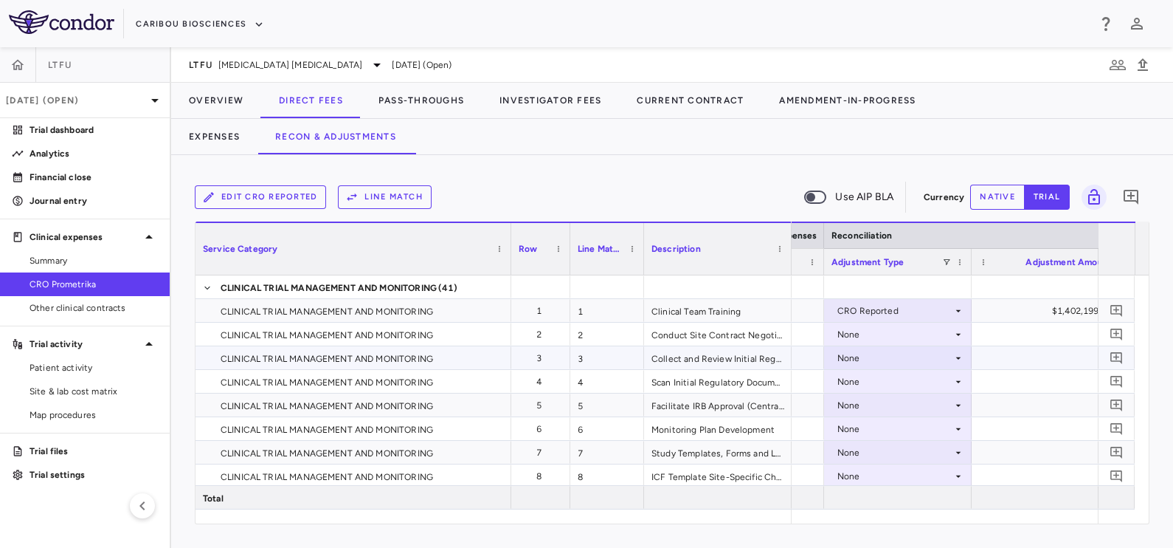
scroll to position [123, 0]
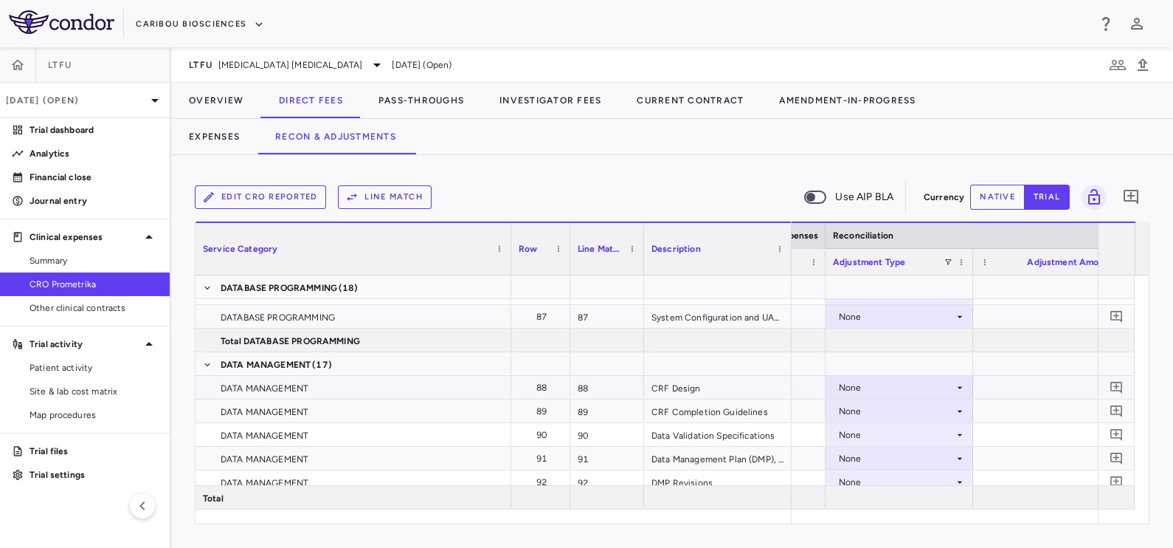
click at [949, 392] on div "None" at bounding box center [896, 388] width 115 height 24
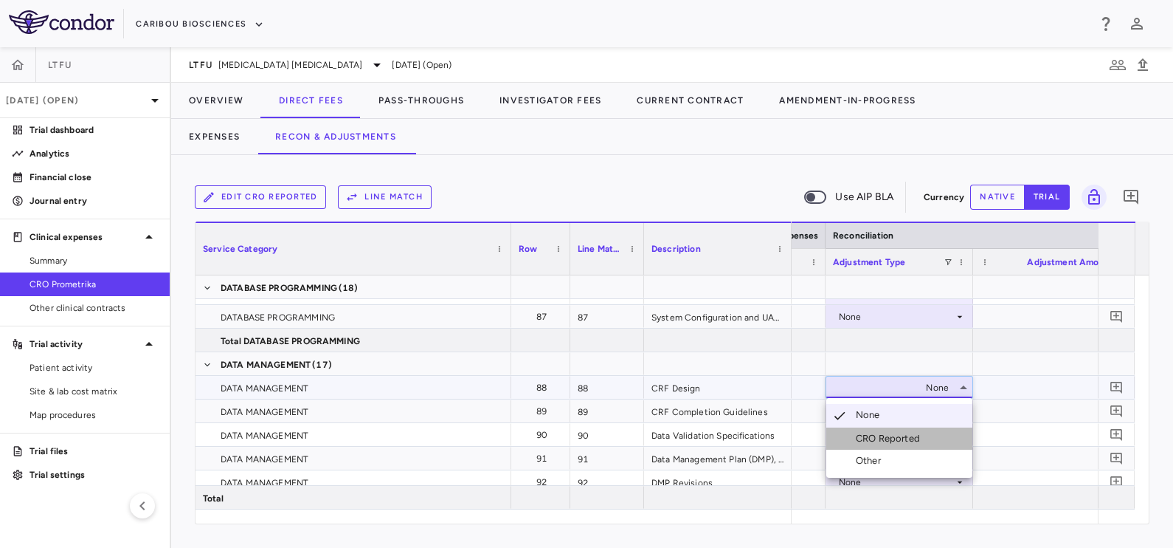
click at [911, 436] on div "CRO Reported" at bounding box center [891, 438] width 70 height 13
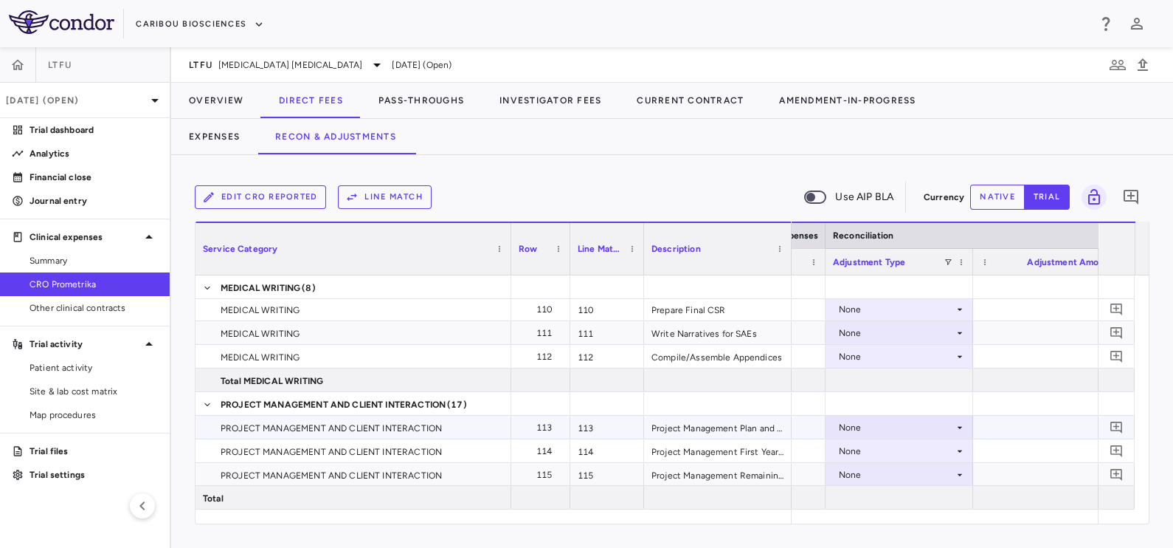
click at [866, 418] on div "None" at bounding box center [896, 427] width 115 height 24
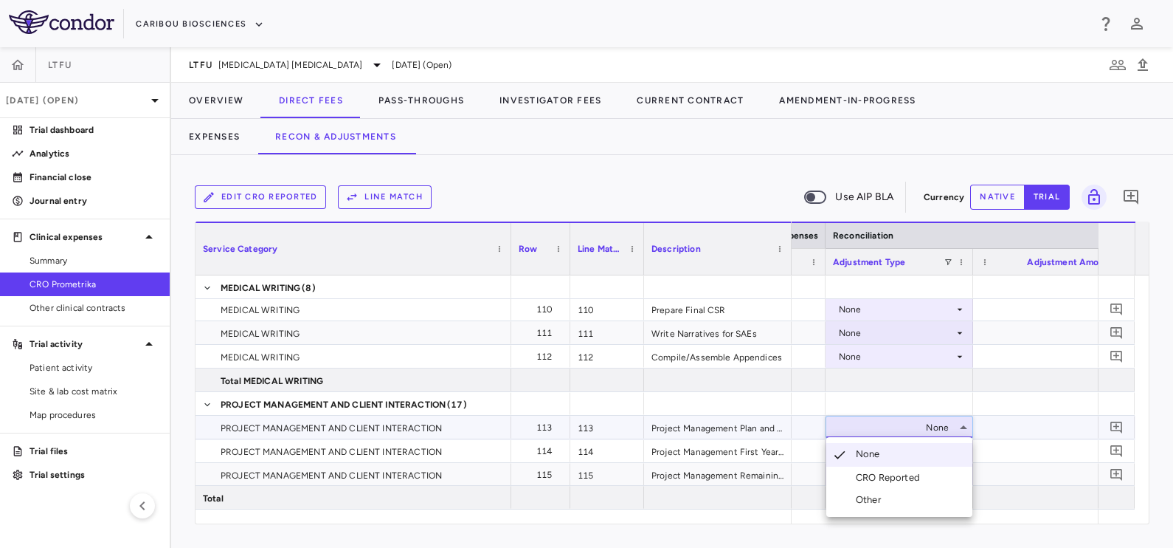
click at [882, 468] on li "CRO Reported" at bounding box center [899, 477] width 146 height 22
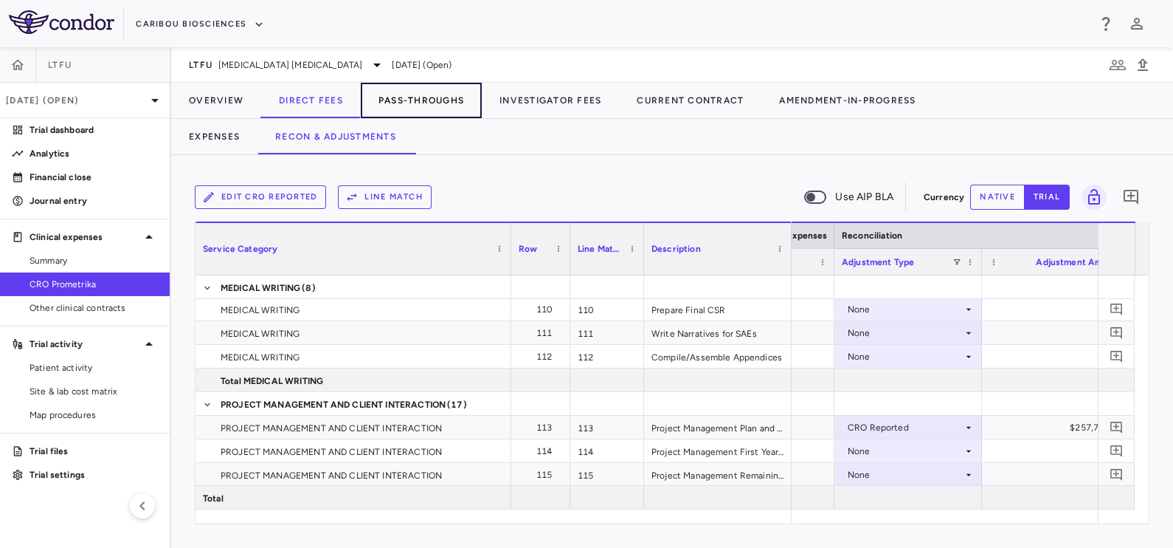
click at [418, 92] on button "Pass-Throughs" at bounding box center [421, 100] width 121 height 35
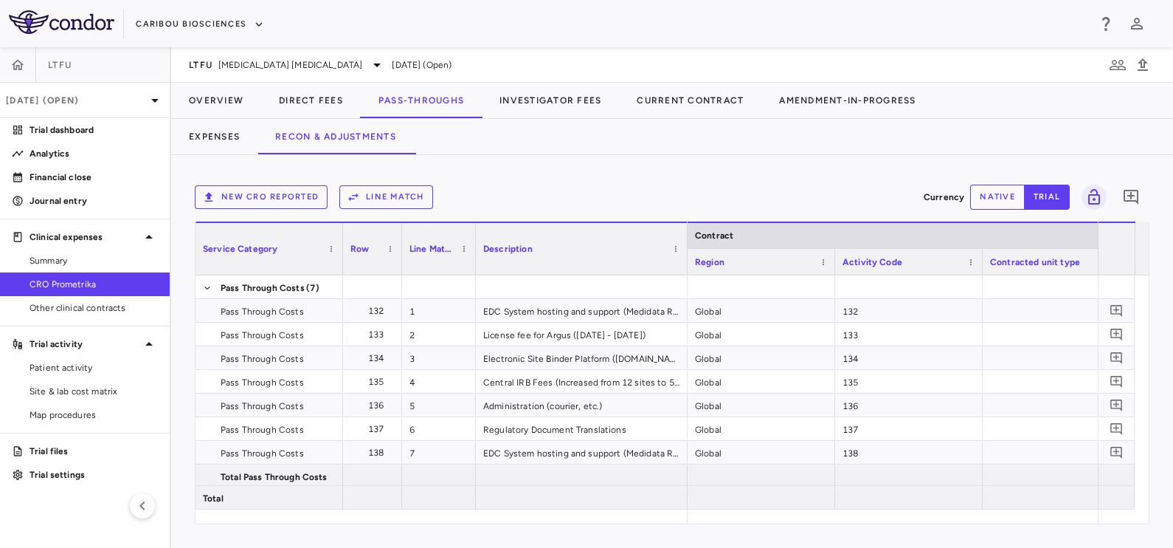
drag, startPoint x: 621, startPoint y: 262, endPoint x: 686, endPoint y: 406, distance: 157.6
click at [686, 406] on div "Service Category Row Line Match" at bounding box center [672, 372] width 953 height 302
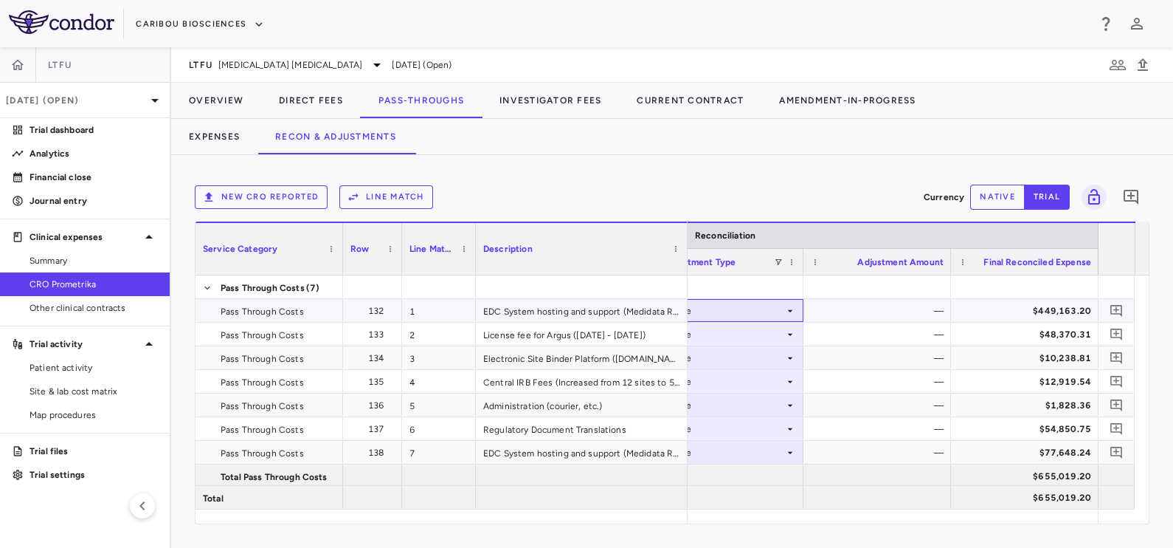
click at [751, 303] on div "None" at bounding box center [726, 311] width 115 height 24
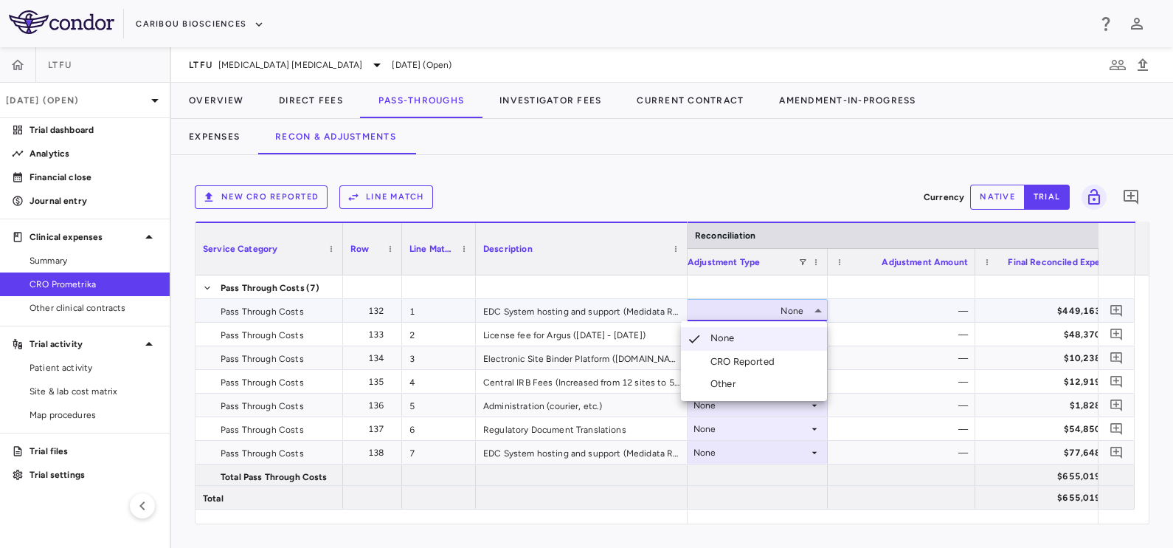
click at [750, 358] on div "CRO Reported" at bounding box center [746, 361] width 70 height 13
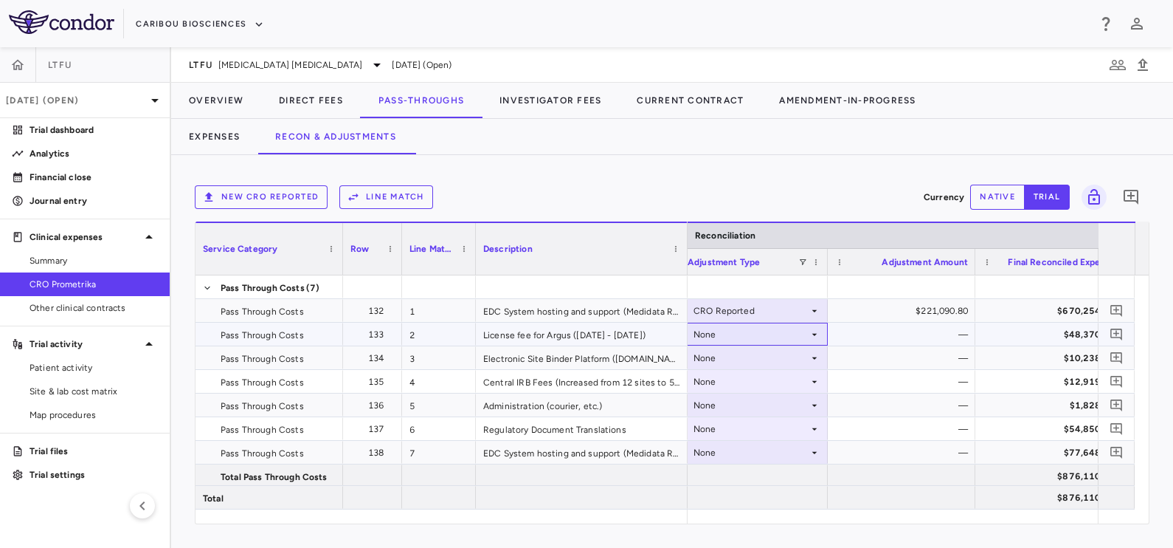
click at [716, 328] on div "None" at bounding box center [751, 334] width 115 height 24
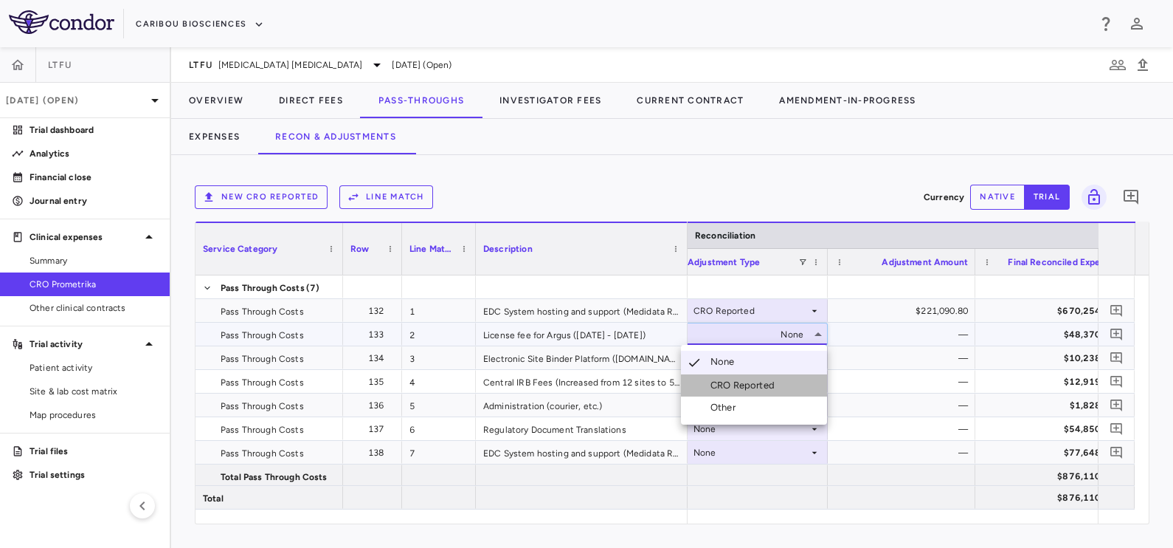
click at [738, 379] on div "CRO Reported" at bounding box center [746, 385] width 70 height 13
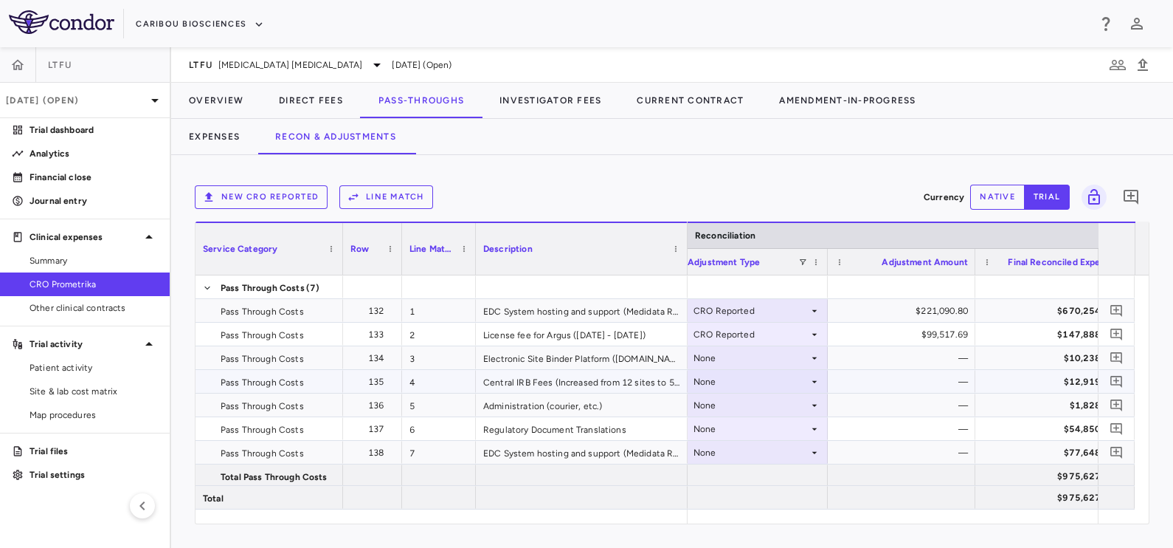
click at [725, 376] on div "None" at bounding box center [751, 382] width 115 height 24
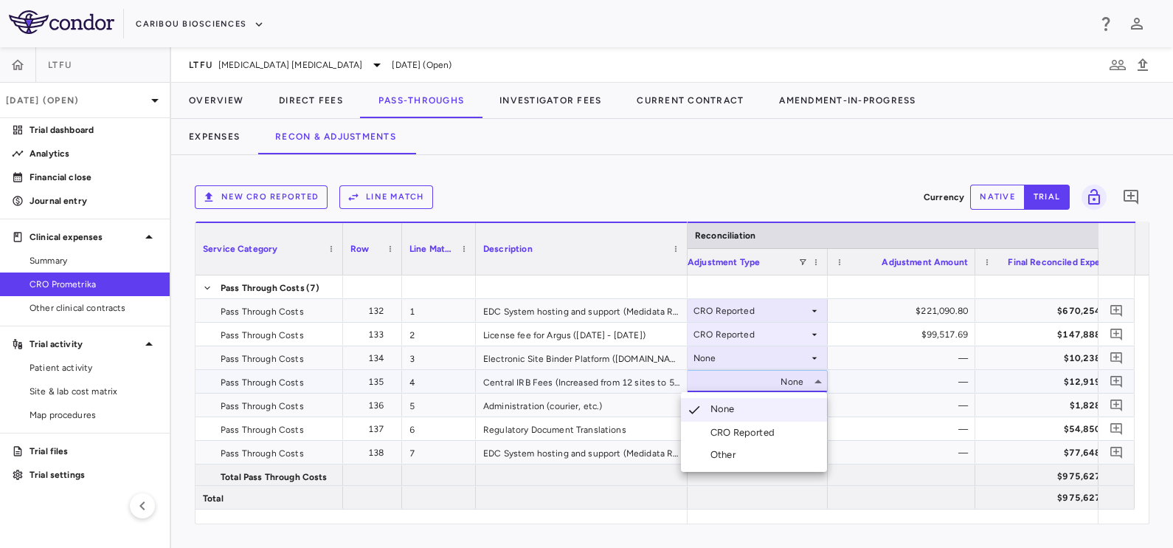
click at [734, 428] on div "CRO Reported" at bounding box center [746, 432] width 70 height 13
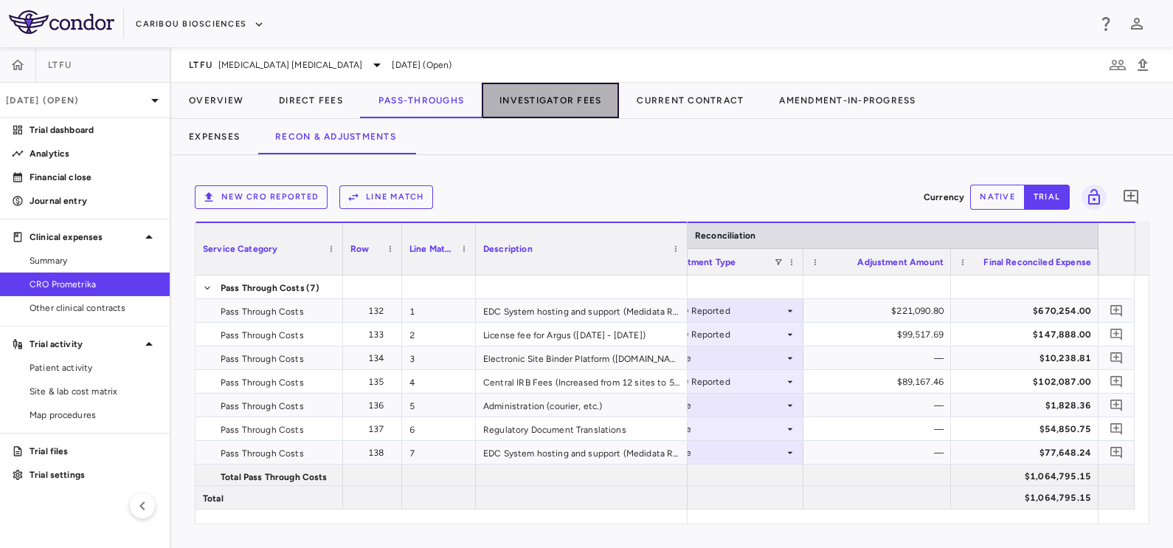
click at [539, 111] on button "Investigator Fees" at bounding box center [550, 100] width 137 height 35
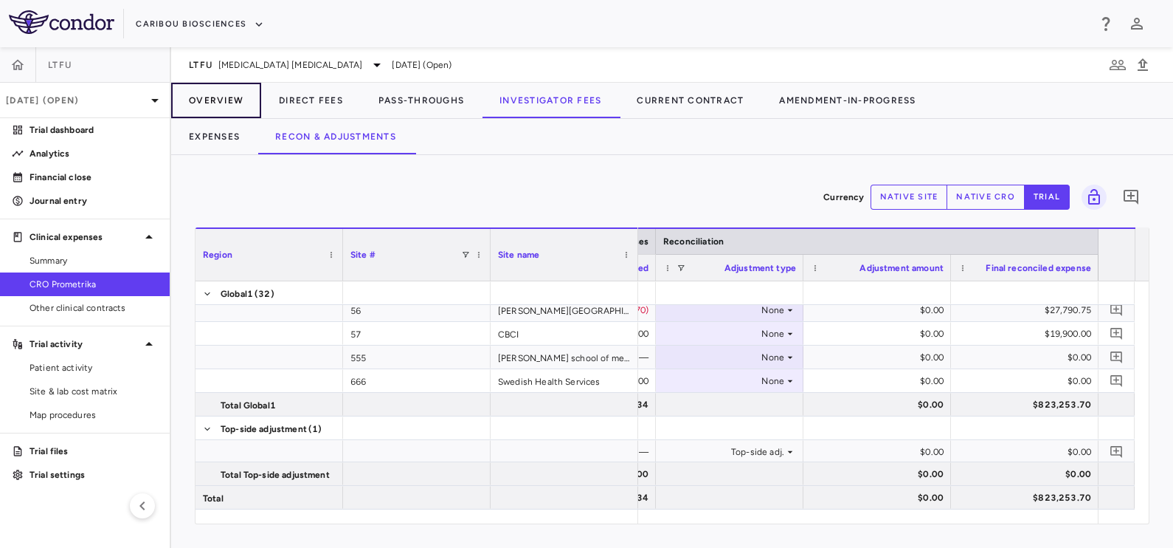
click at [215, 103] on button "Overview" at bounding box center [216, 100] width 90 height 35
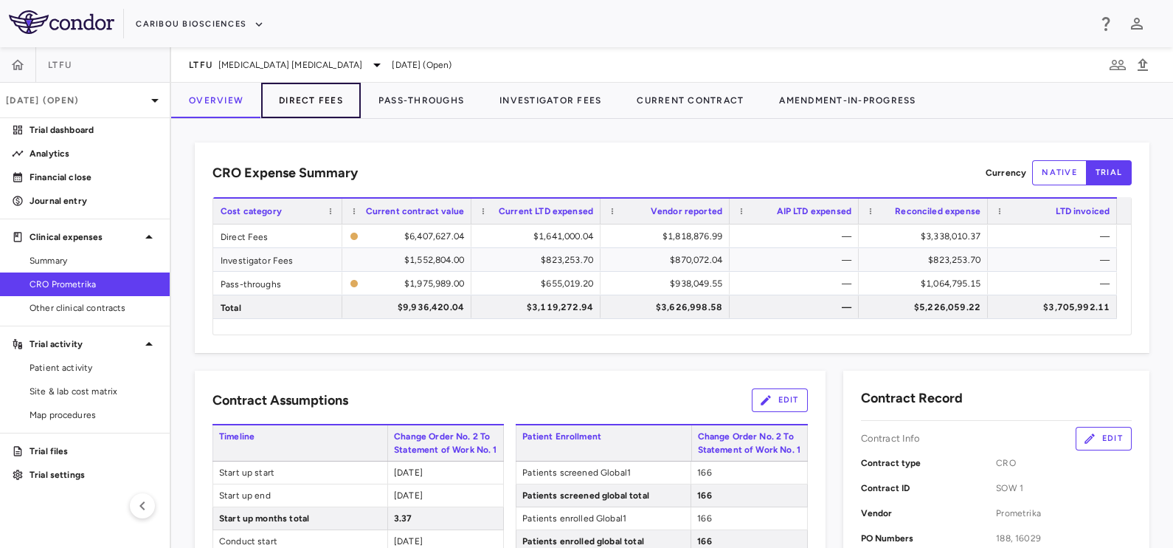
drag, startPoint x: 325, startPoint y: 91, endPoint x: 317, endPoint y: 100, distance: 11.0
click at [325, 91] on button "Direct Fees" at bounding box center [311, 100] width 100 height 35
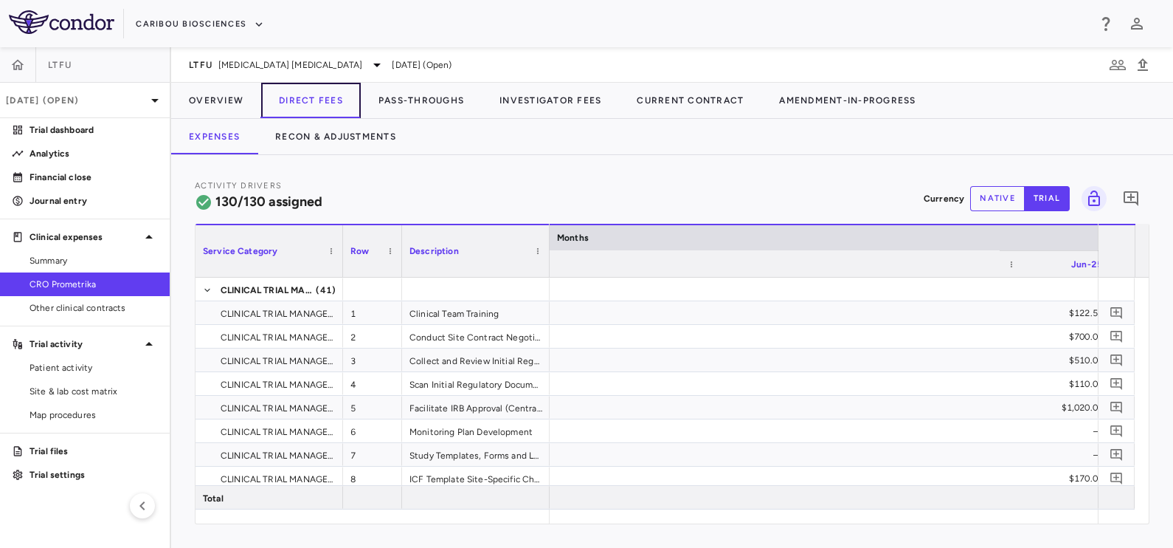
scroll to position [0, 13360]
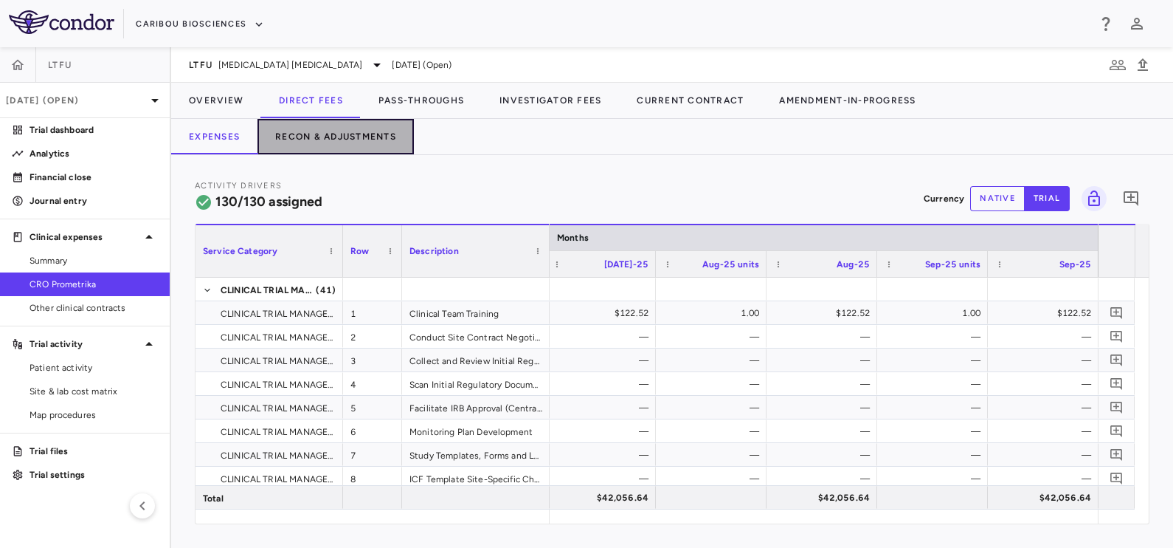
click at [303, 125] on button "Recon & Adjustments" at bounding box center [336, 136] width 156 height 35
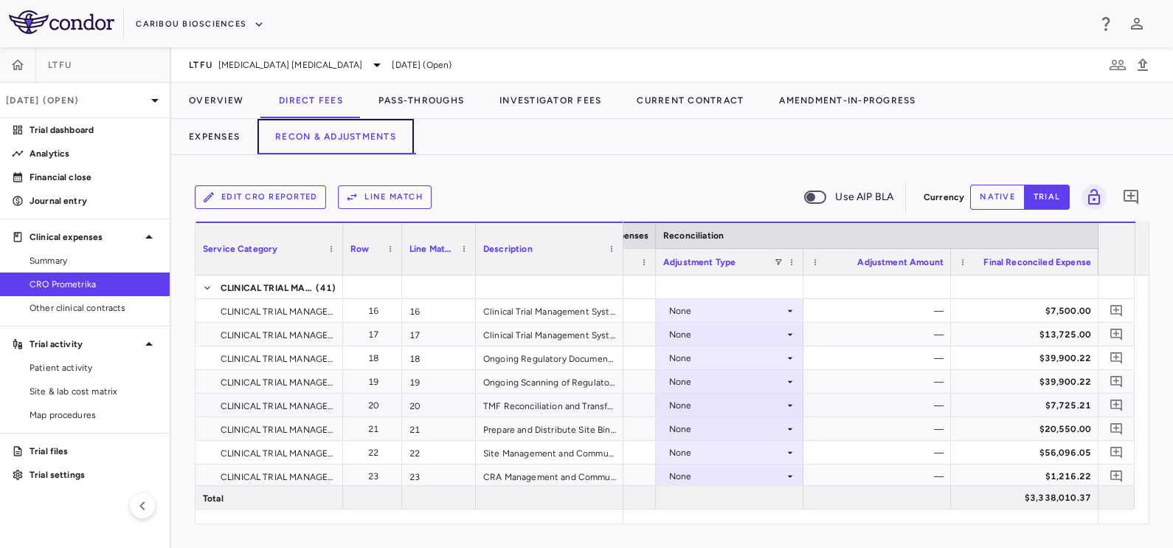
scroll to position [461, 0]
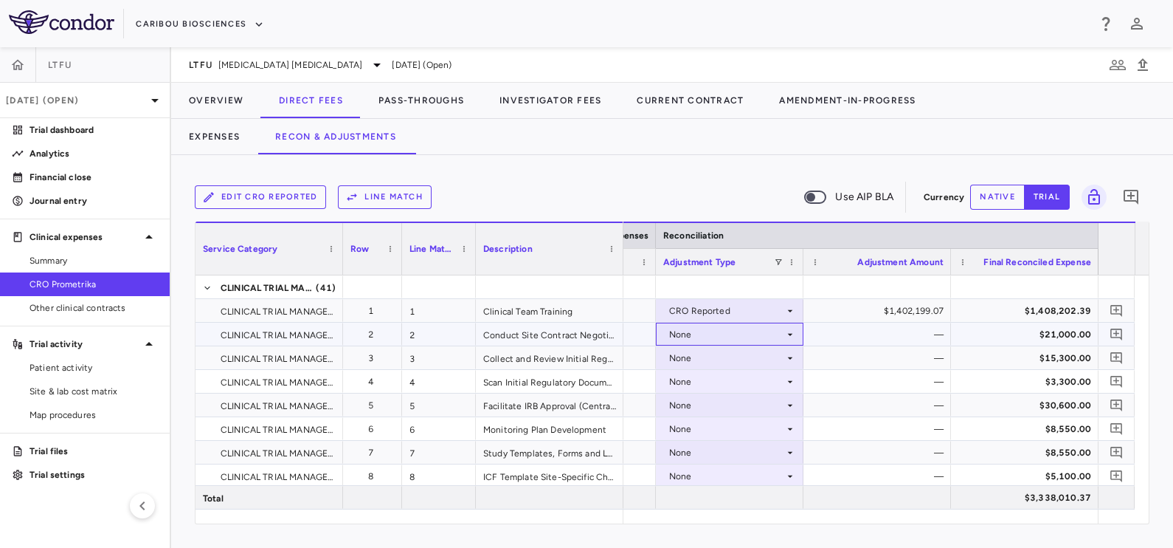
click at [764, 339] on div "None" at bounding box center [726, 334] width 115 height 24
click at [838, 336] on div at bounding box center [586, 274] width 1173 height 548
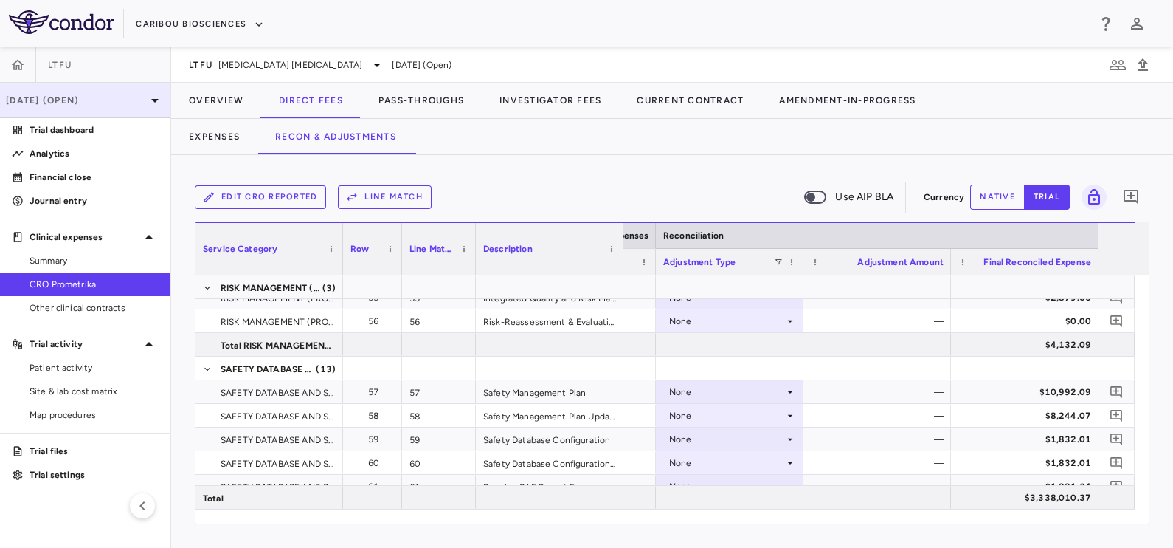
click at [111, 108] on div "[DATE] (Open)" at bounding box center [85, 100] width 170 height 35
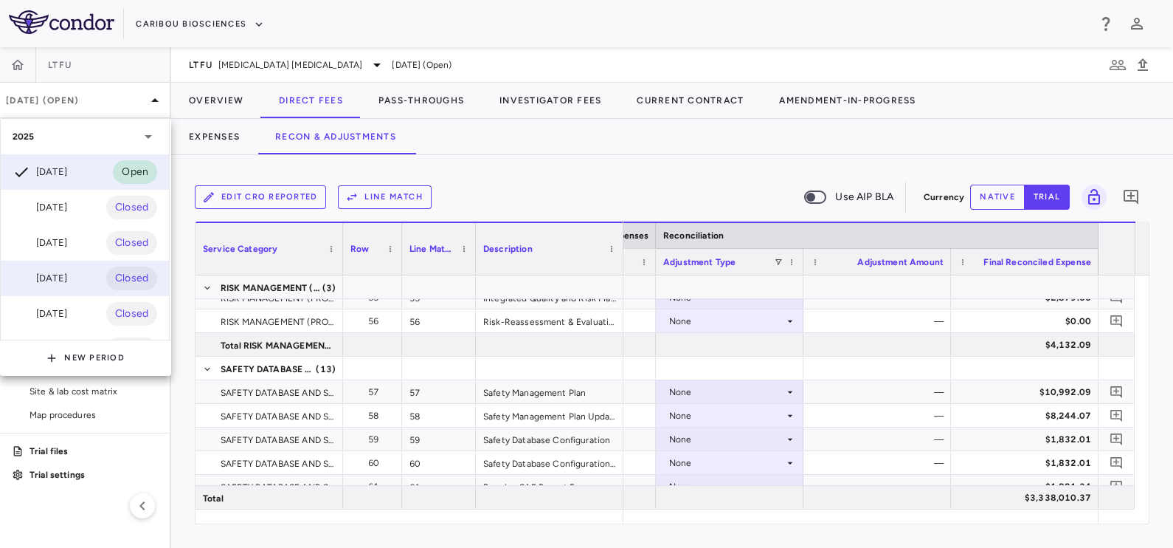
click at [67, 280] on div "[DATE]" at bounding box center [40, 278] width 55 height 18
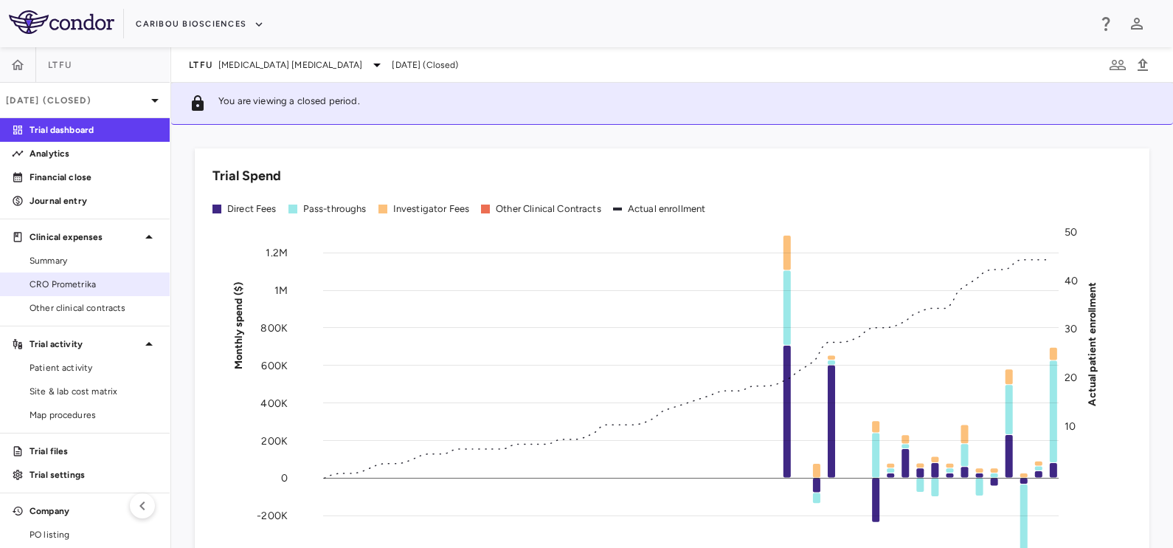
click at [84, 292] on link "CRO Prometrika" at bounding box center [85, 284] width 170 height 22
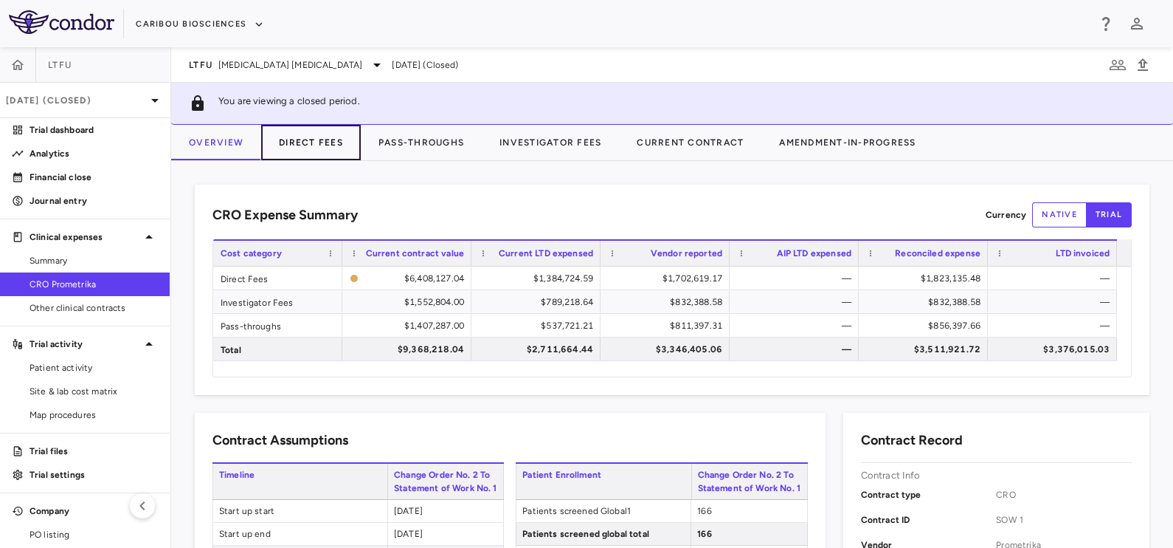
click at [288, 151] on button "Direct Fees" at bounding box center [311, 142] width 100 height 35
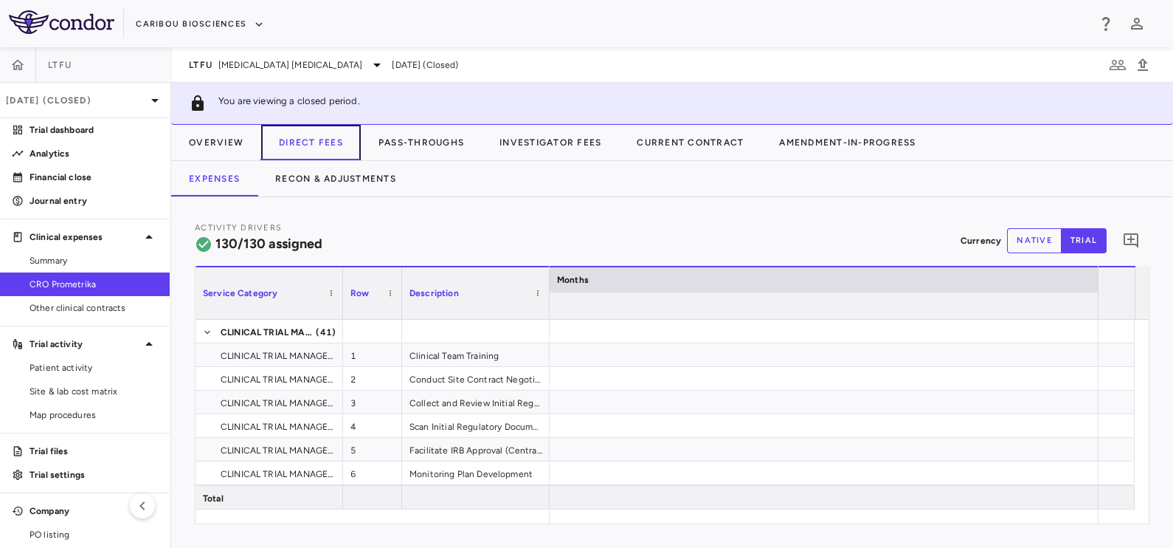
scroll to position [0, 7718]
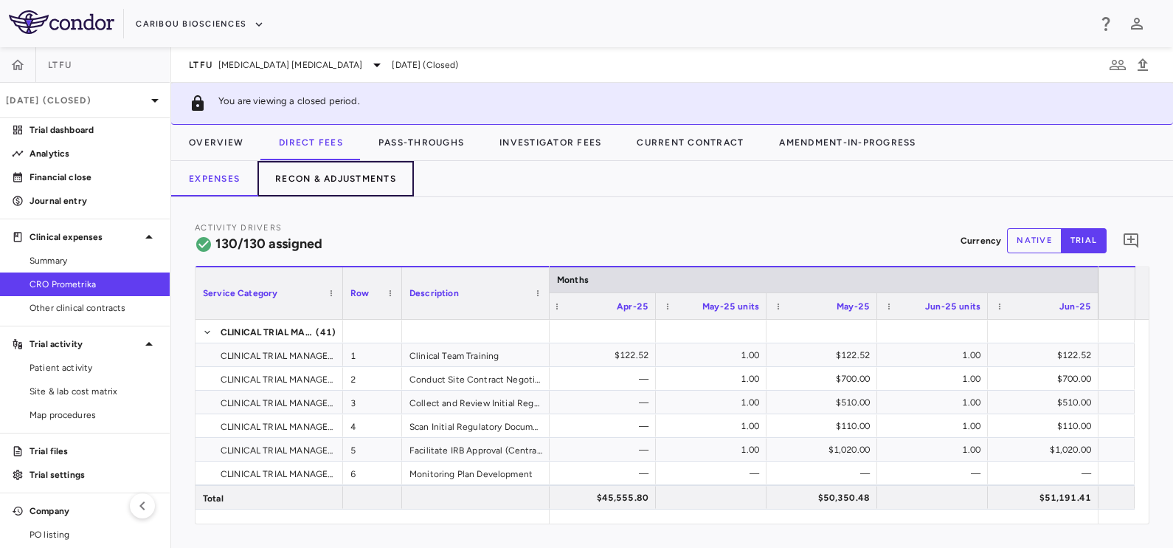
click at [348, 176] on button "Recon & Adjustments" at bounding box center [336, 178] width 156 height 35
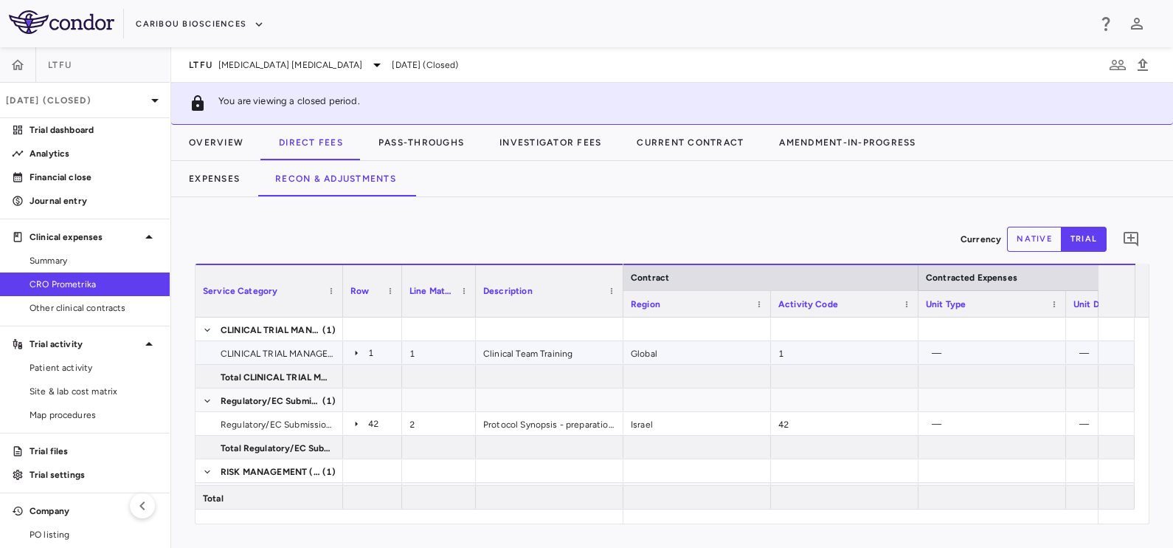
click at [353, 358] on div "1" at bounding box center [373, 352] width 44 height 21
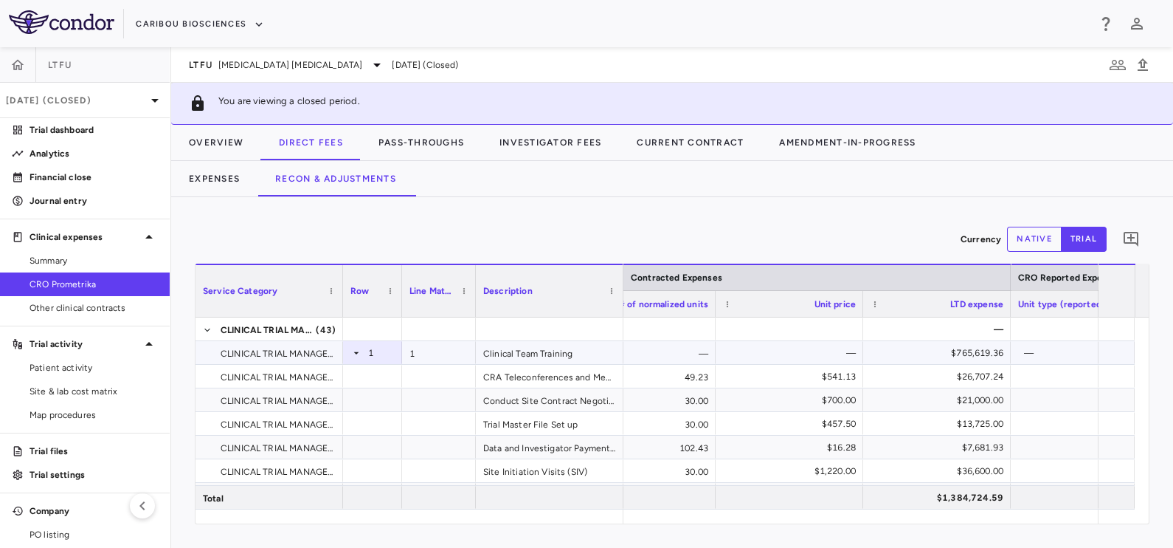
click at [357, 359] on div "1" at bounding box center [373, 352] width 44 height 21
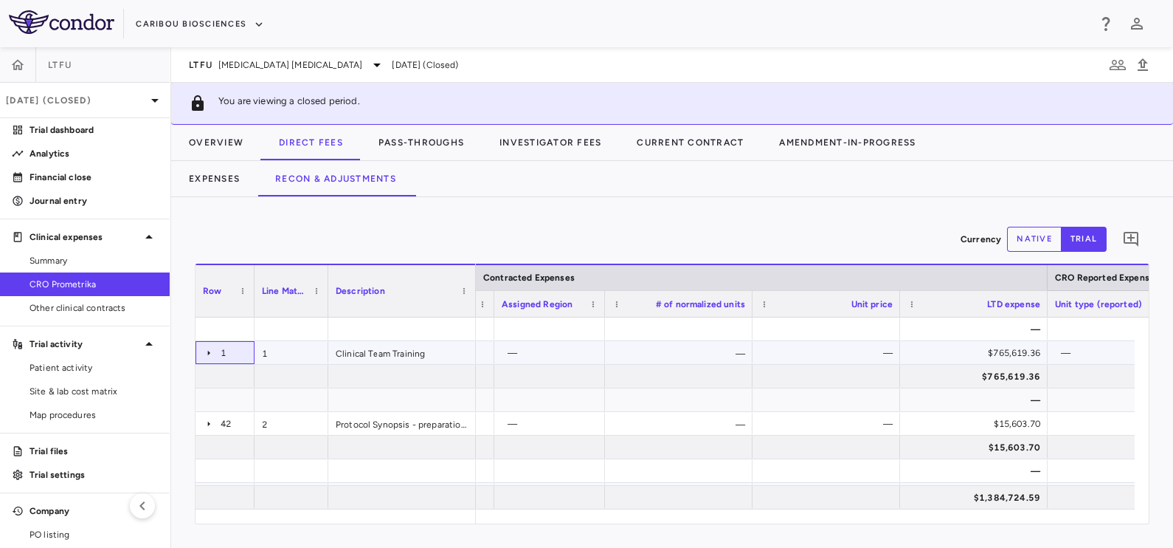
click at [227, 345] on div "1" at bounding box center [234, 353] width 27 height 24
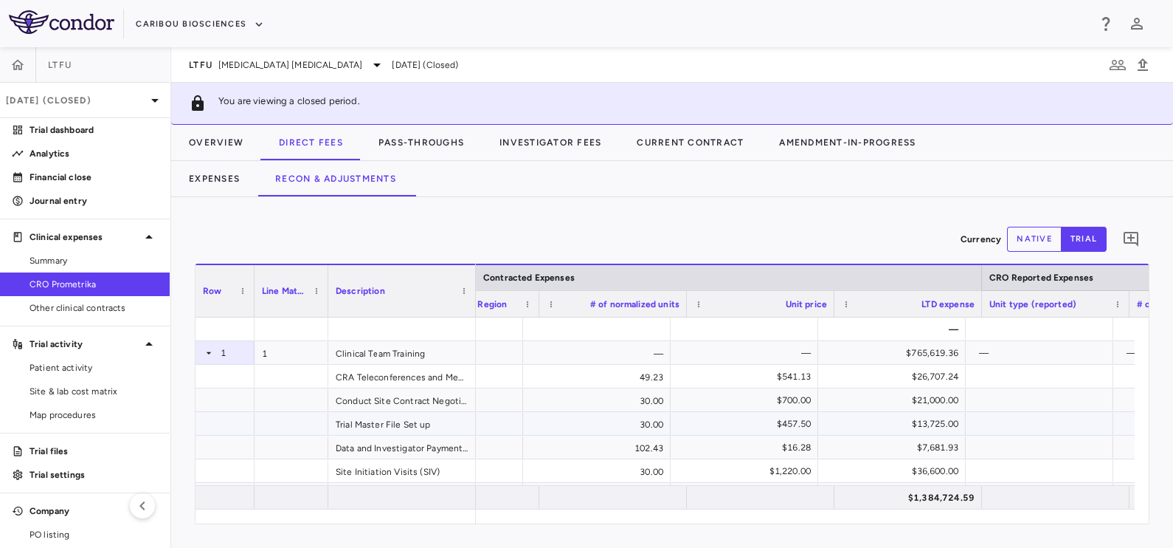
scroll to position [0, 1133]
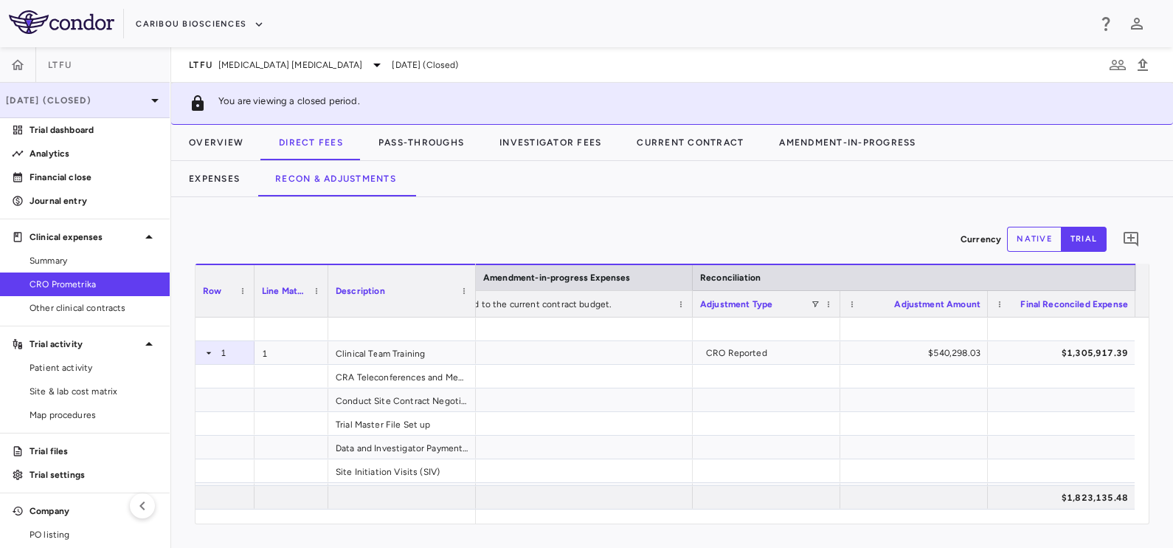
click at [72, 94] on p "[DATE] (Closed)" at bounding box center [76, 100] width 140 height 13
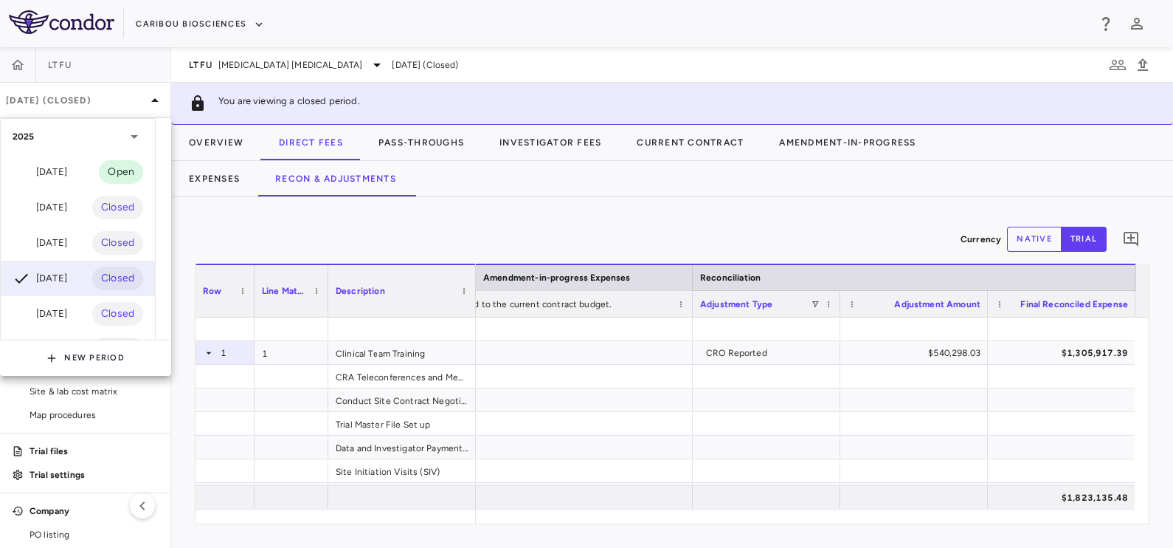
click at [49, 167] on div "[DATE]" at bounding box center [40, 172] width 55 height 18
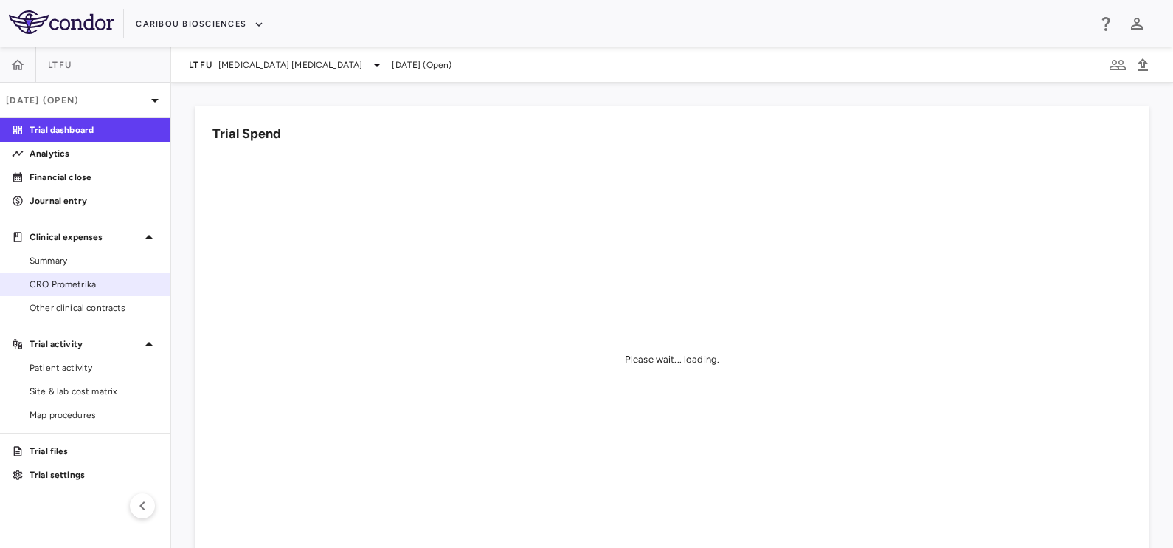
click at [48, 274] on link "CRO Prometrika" at bounding box center [85, 284] width 170 height 22
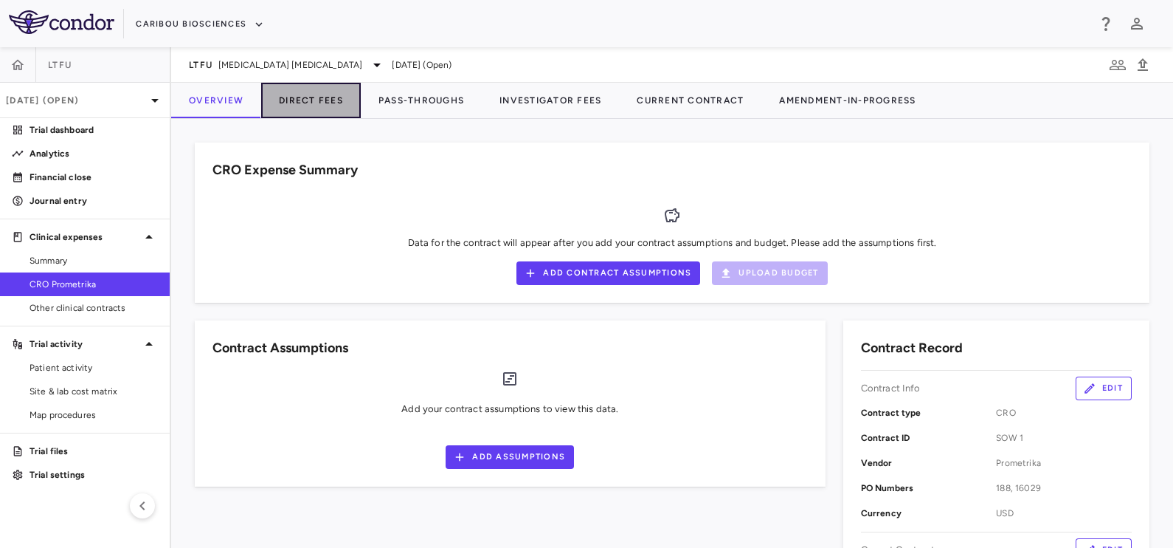
click at [322, 100] on button "Direct Fees" at bounding box center [311, 100] width 100 height 35
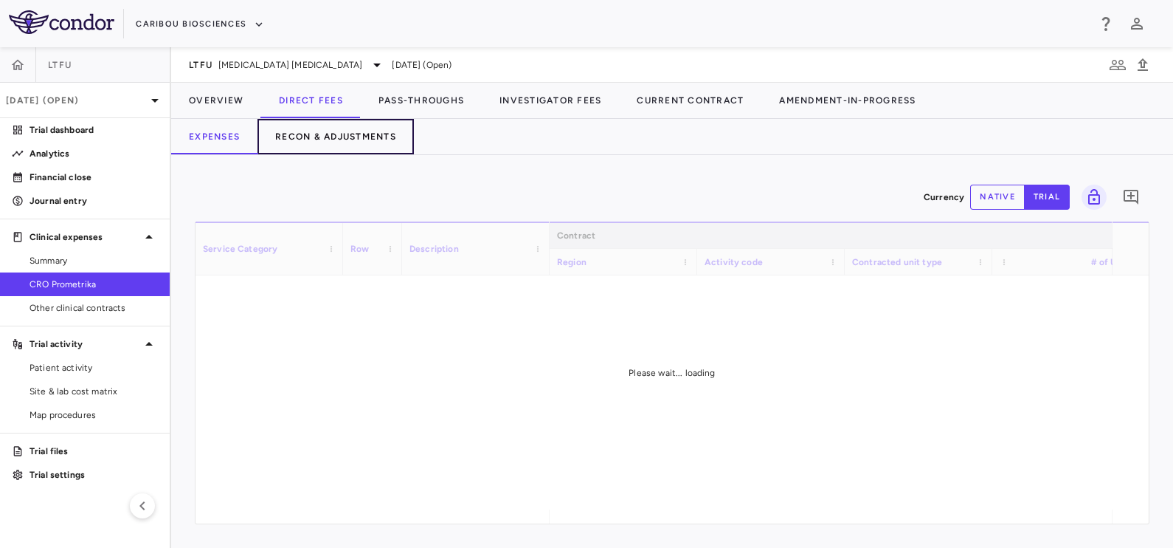
click at [339, 137] on button "Recon & Adjustments" at bounding box center [336, 136] width 156 height 35
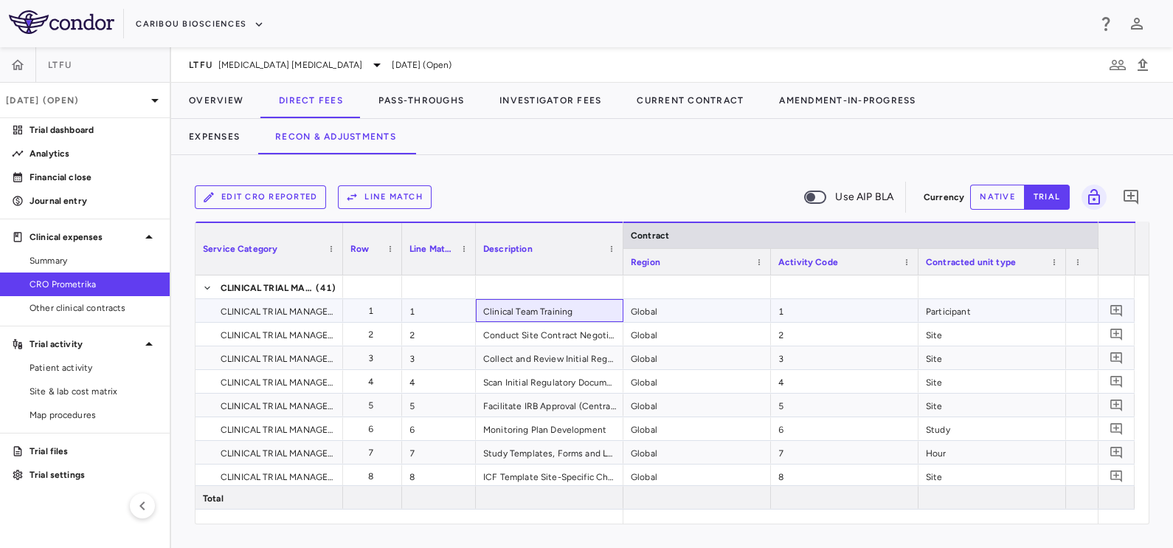
click at [539, 314] on div "Clinical Team Training" at bounding box center [550, 310] width 148 height 23
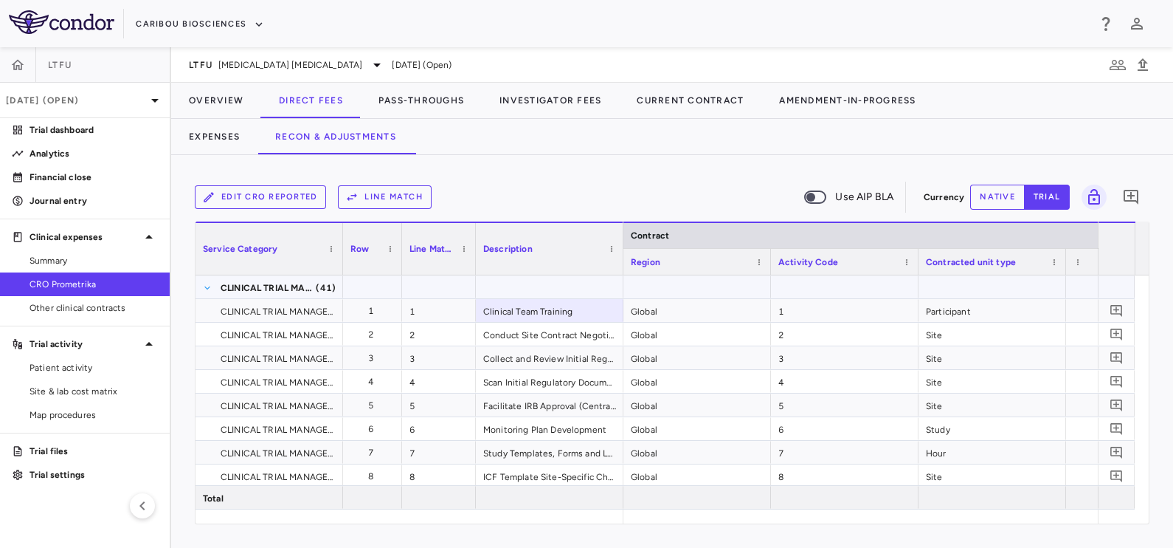
click at [204, 288] on span at bounding box center [207, 287] width 9 height 9
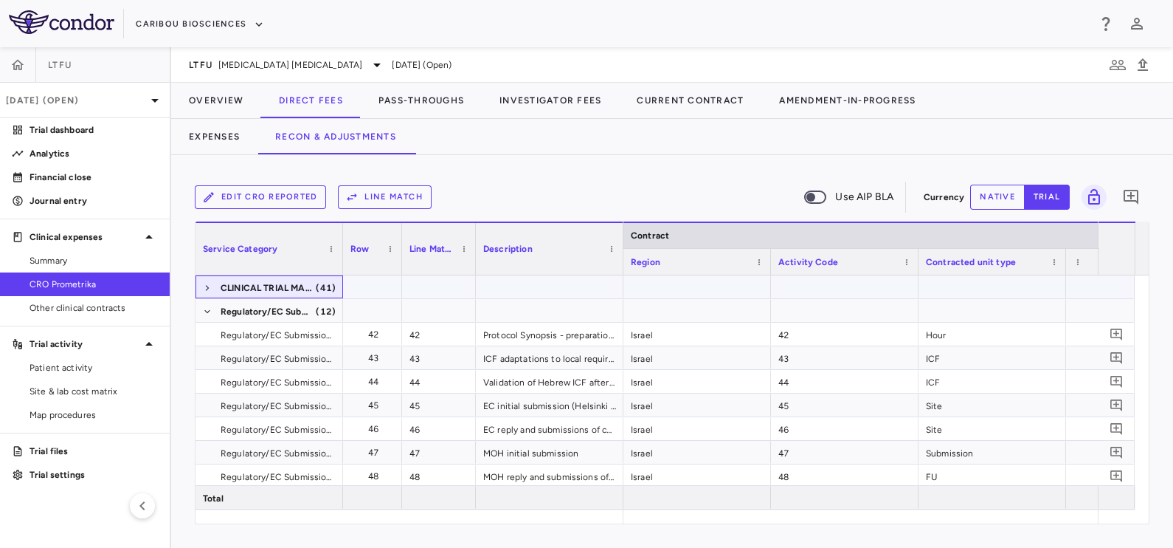
click at [204, 288] on span at bounding box center [207, 287] width 9 height 9
click at [207, 286] on span at bounding box center [207, 287] width 9 height 9
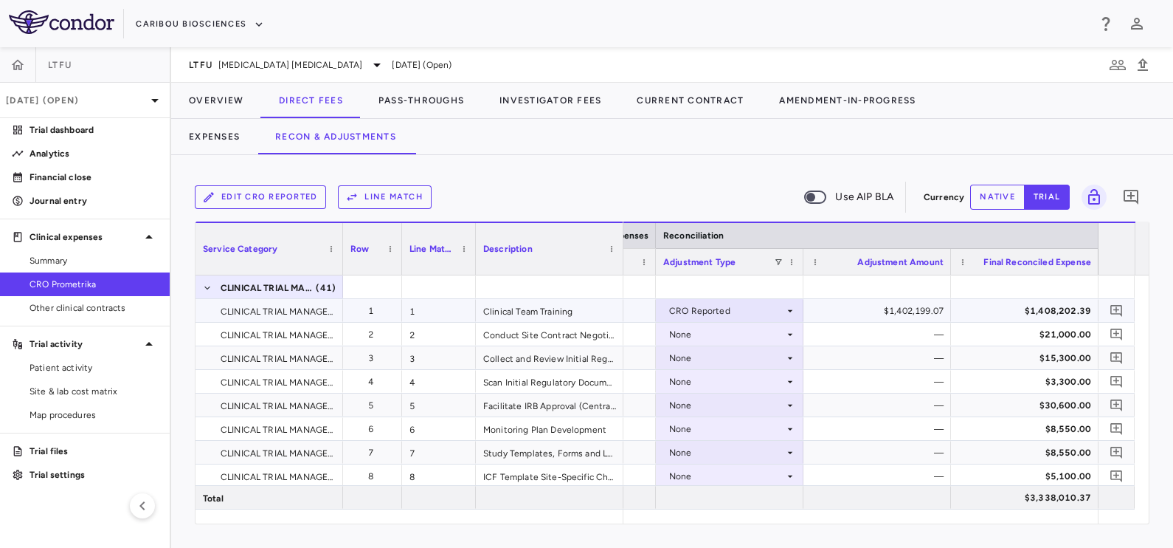
click at [989, 312] on div "$1,408,202.39" at bounding box center [1027, 311] width 127 height 24
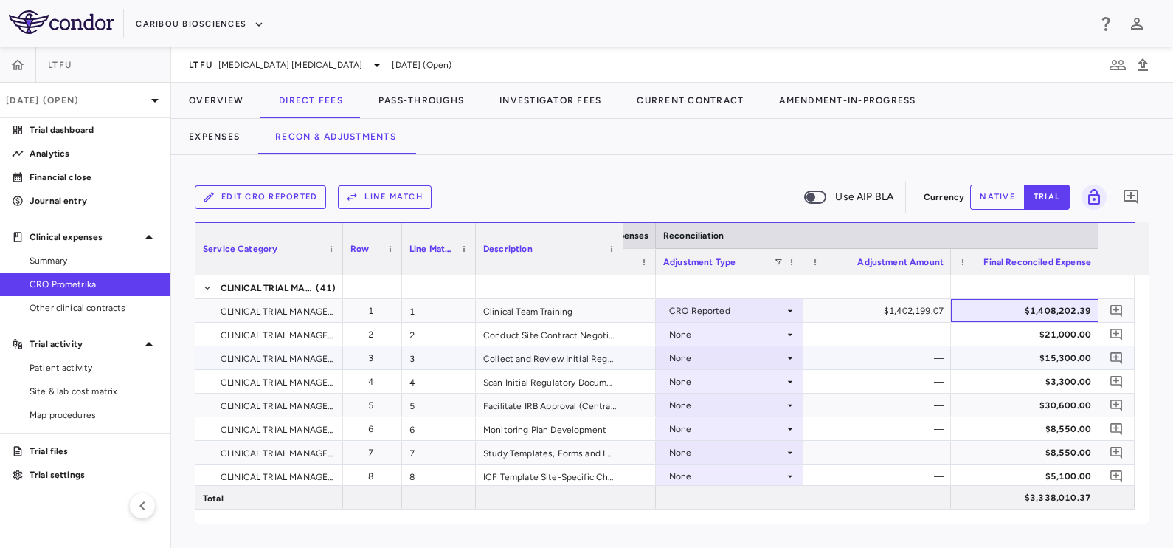
scroll to position [0, 3109]
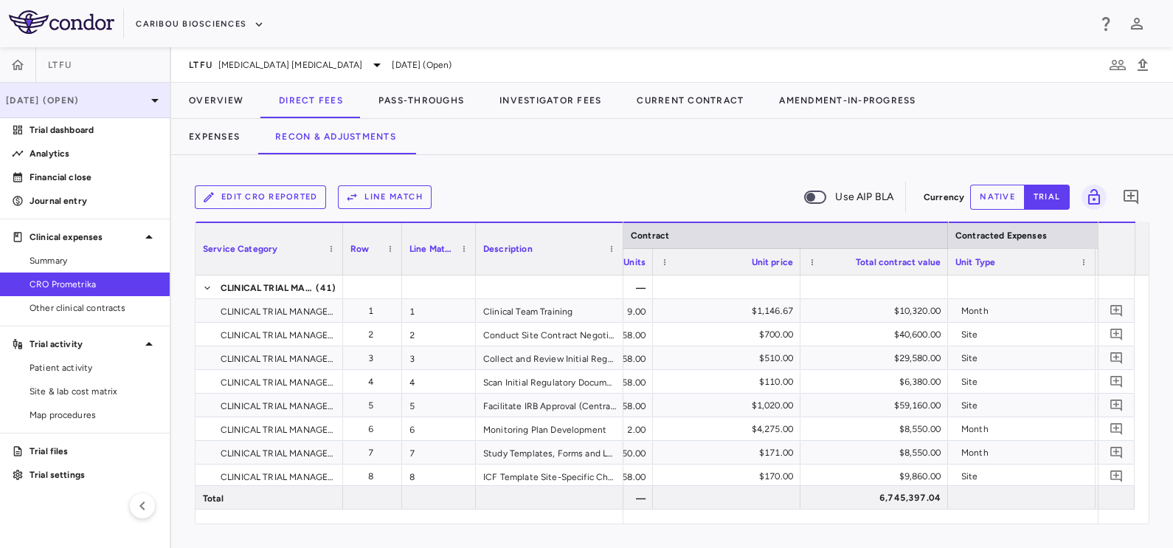
click at [66, 97] on p "[DATE] (Open)" at bounding box center [76, 100] width 140 height 13
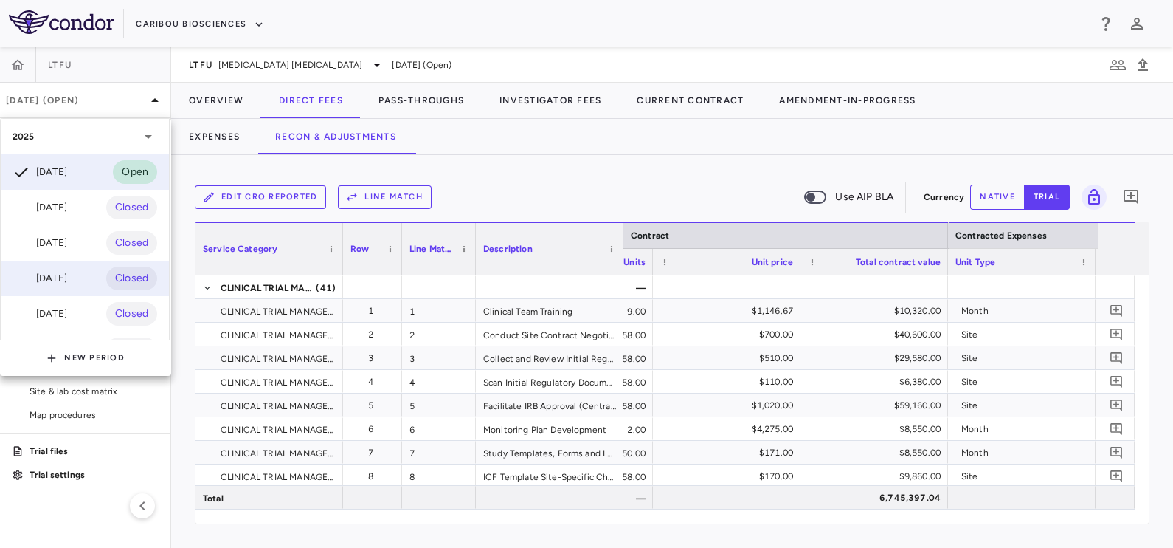
click at [60, 277] on div "[DATE]" at bounding box center [40, 278] width 55 height 18
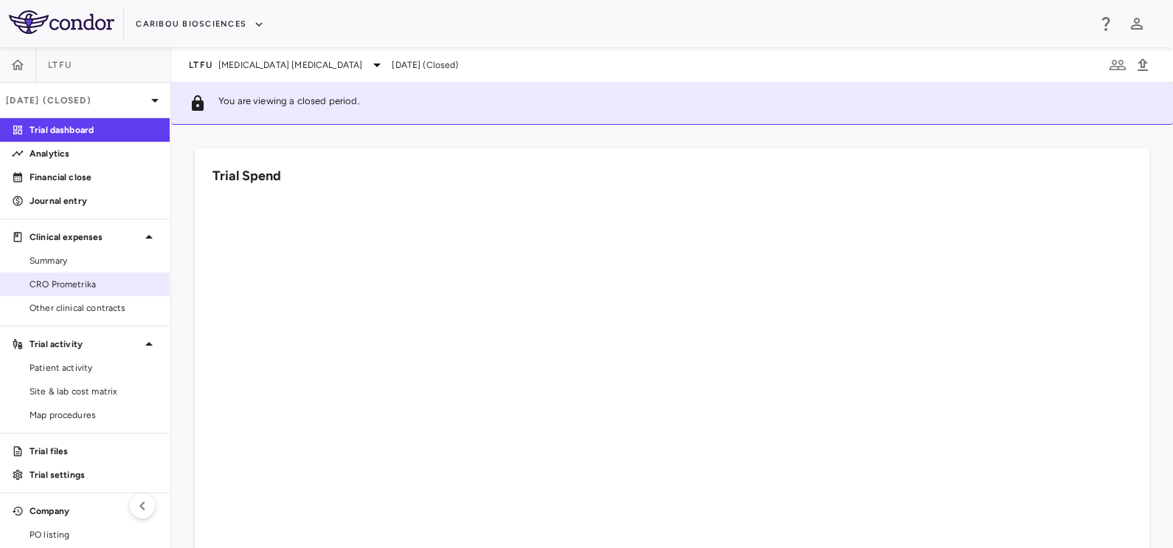
click at [66, 284] on span "CRO Prometrika" at bounding box center [94, 283] width 128 height 13
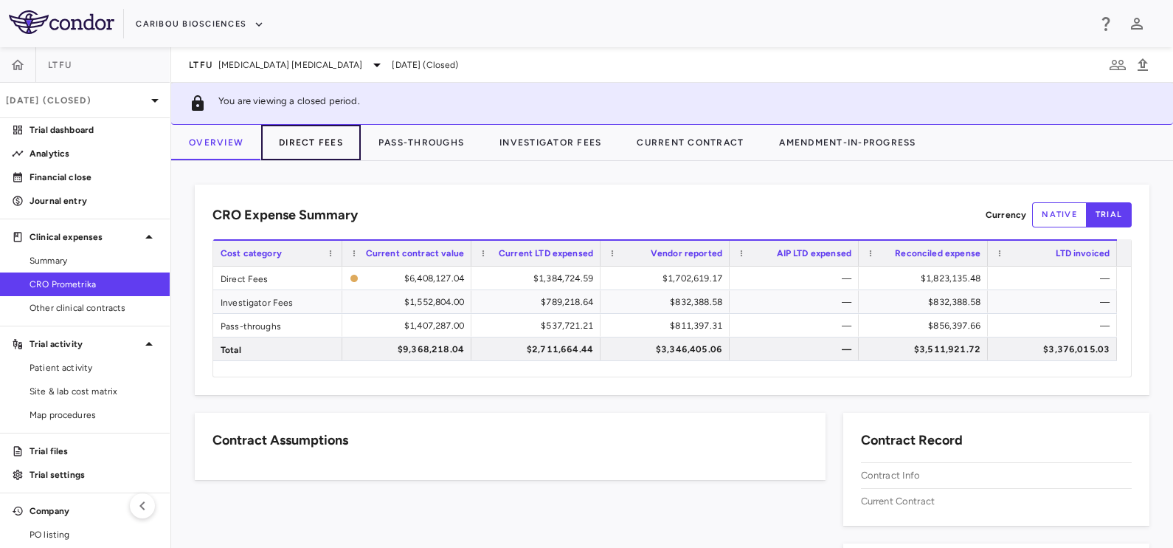
click at [320, 145] on button "Direct Fees" at bounding box center [311, 142] width 100 height 35
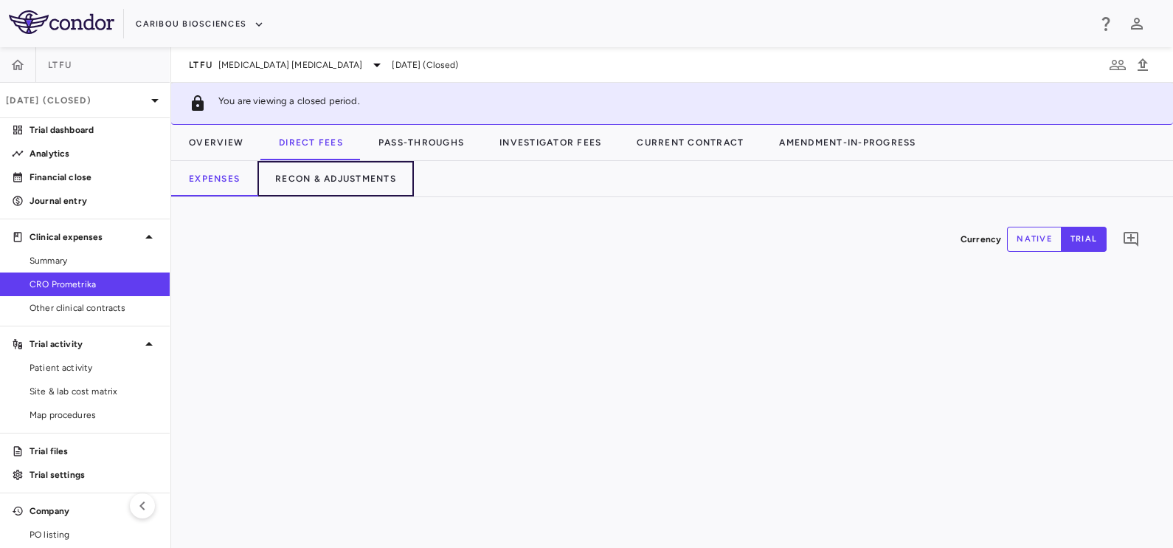
click at [303, 184] on button "Recon & Adjustments" at bounding box center [336, 178] width 156 height 35
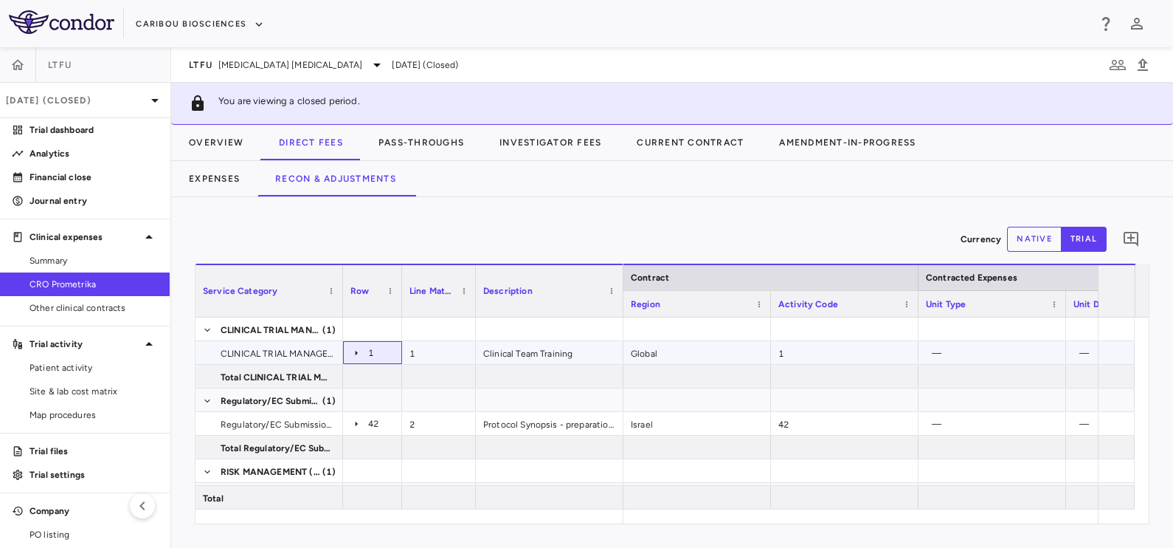
click at [358, 352] on icon at bounding box center [357, 353] width 12 height 12
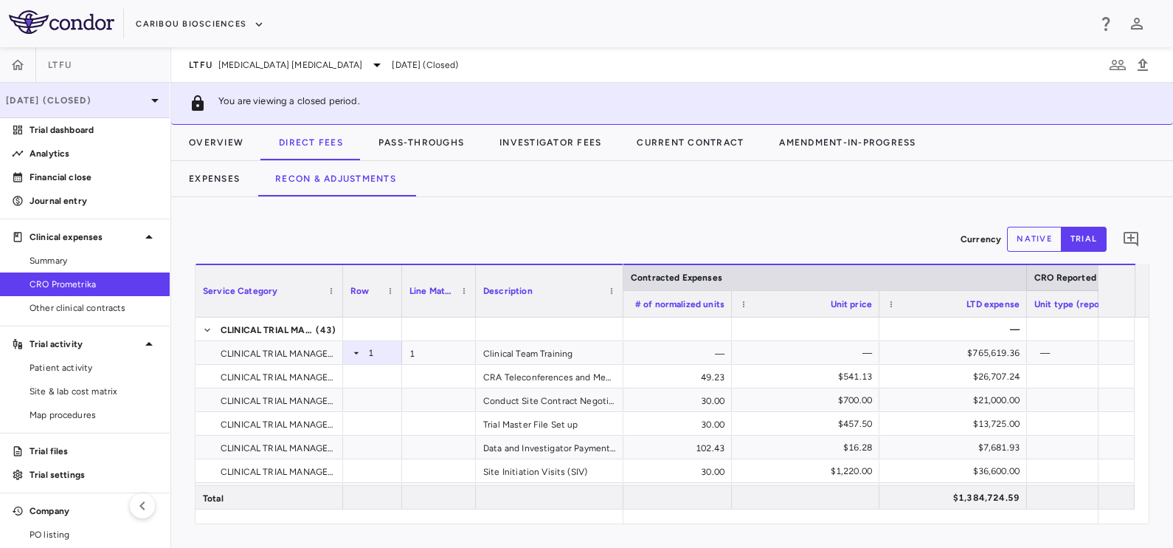
click at [108, 111] on div "[DATE] (Closed)" at bounding box center [85, 100] width 170 height 35
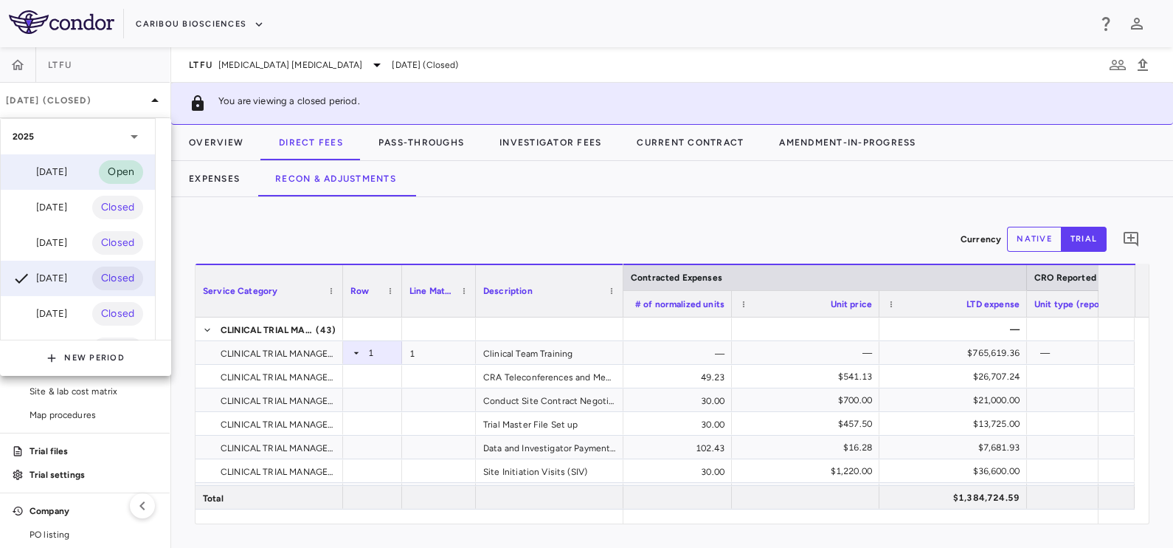
click at [62, 173] on div "[DATE]" at bounding box center [40, 172] width 55 height 18
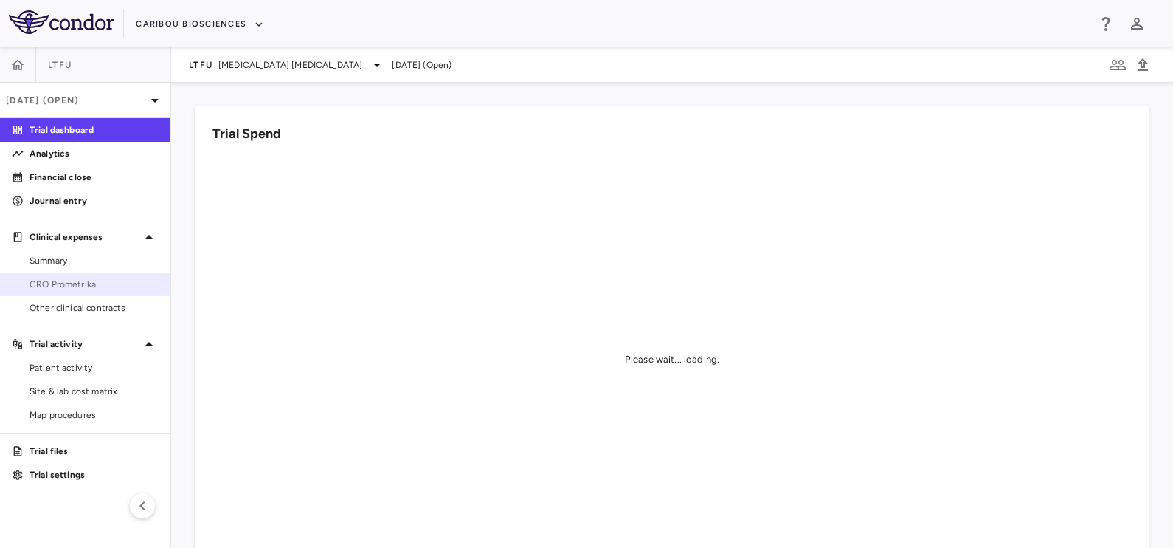
click at [51, 288] on span "CRO Prometrika" at bounding box center [94, 283] width 128 height 13
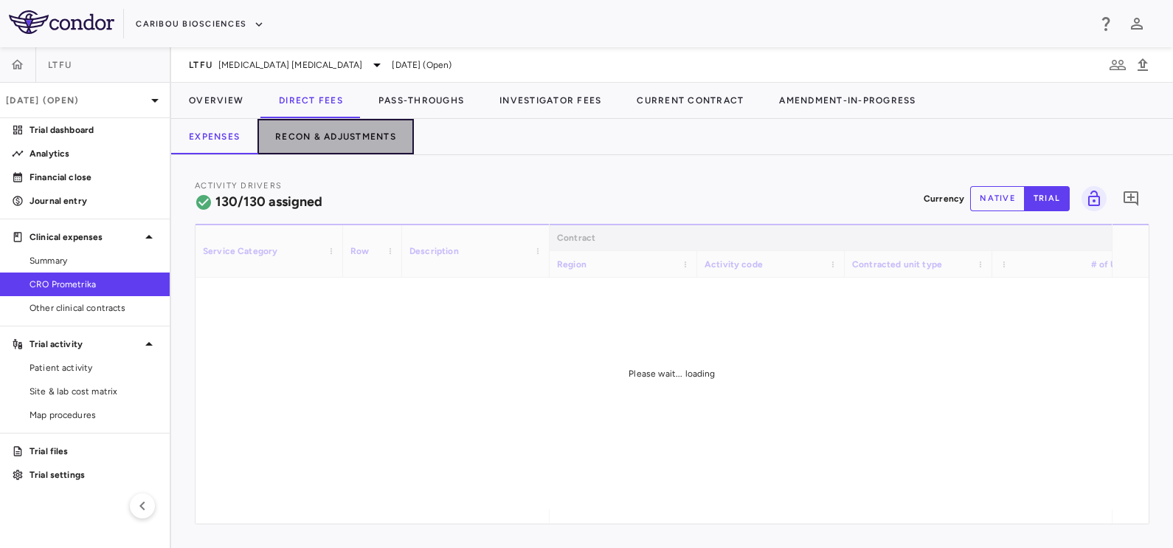
click at [339, 133] on button "Recon & Adjustments" at bounding box center [336, 136] width 156 height 35
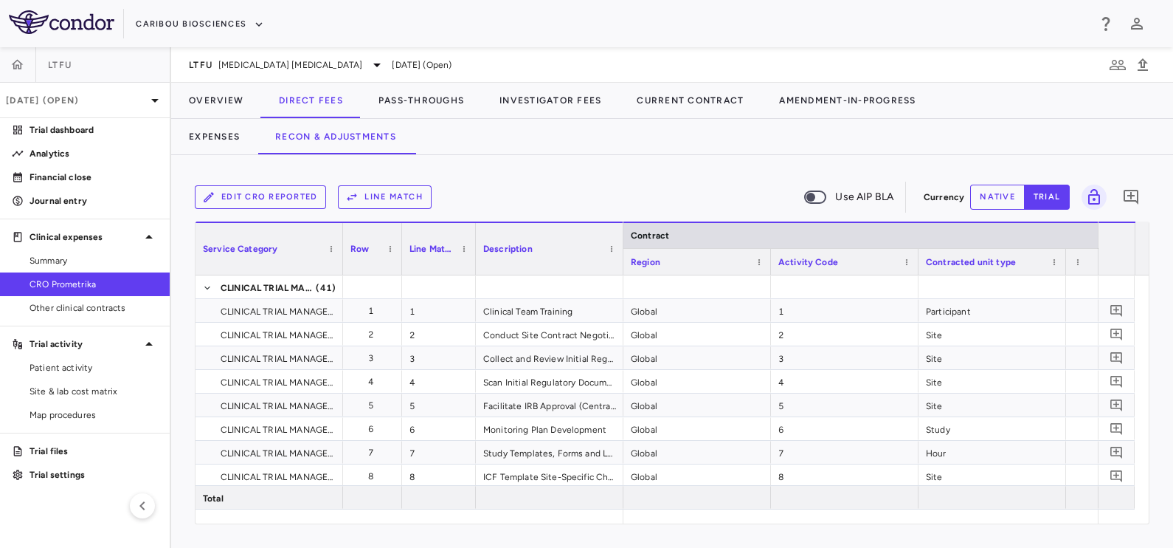
click at [378, 188] on button "Line Match" at bounding box center [385, 197] width 94 height 24
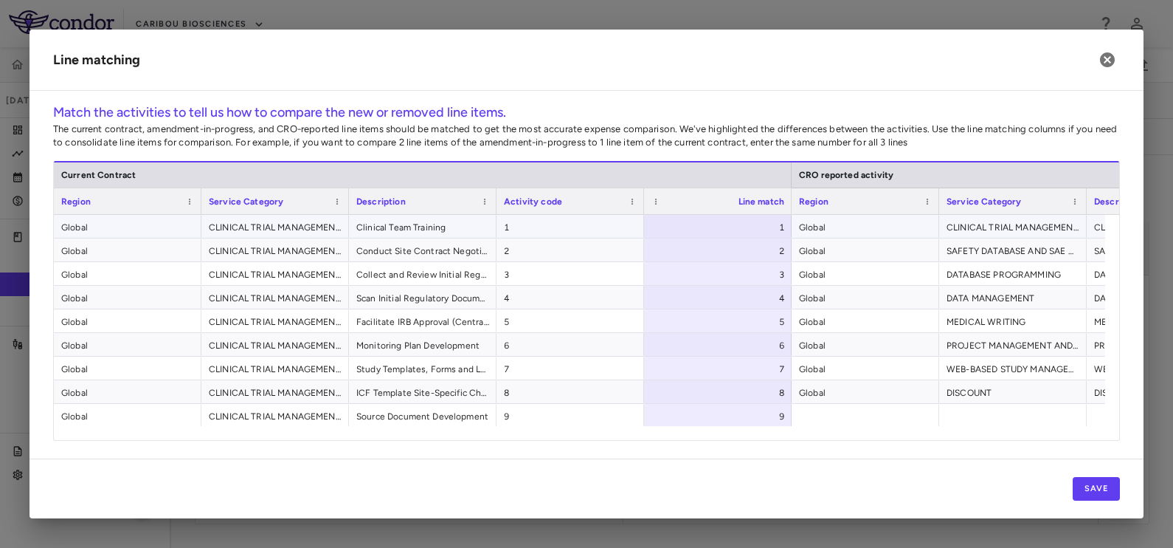
click at [559, 228] on span "1" at bounding box center [570, 227] width 133 height 24
click at [559, 289] on span "4" at bounding box center [570, 298] width 133 height 24
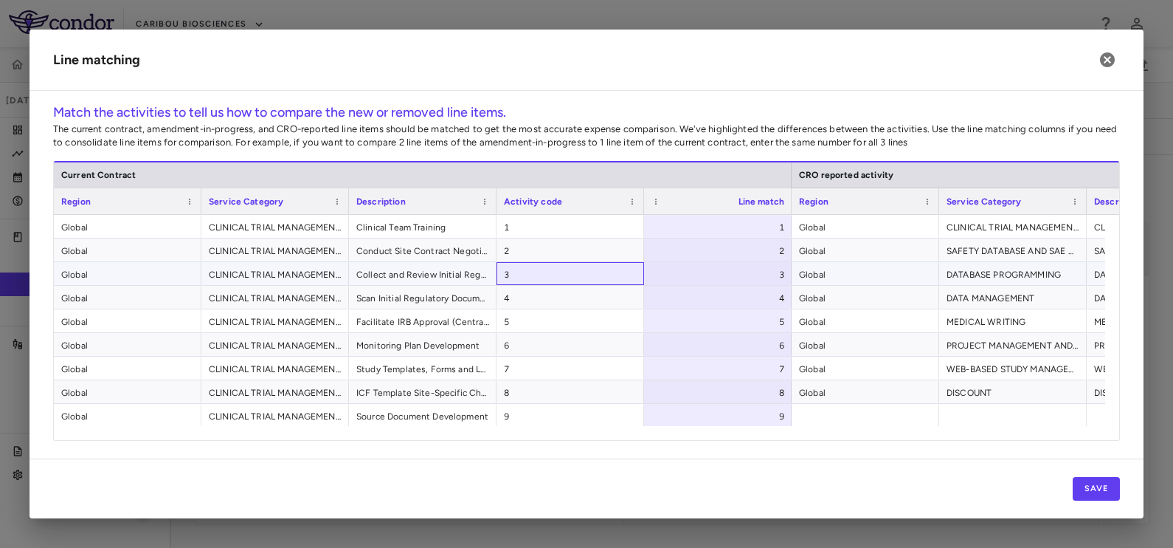
click at [556, 269] on span "3" at bounding box center [570, 275] width 133 height 24
click at [659, 244] on div "2" at bounding box center [720, 251] width 127 height 24
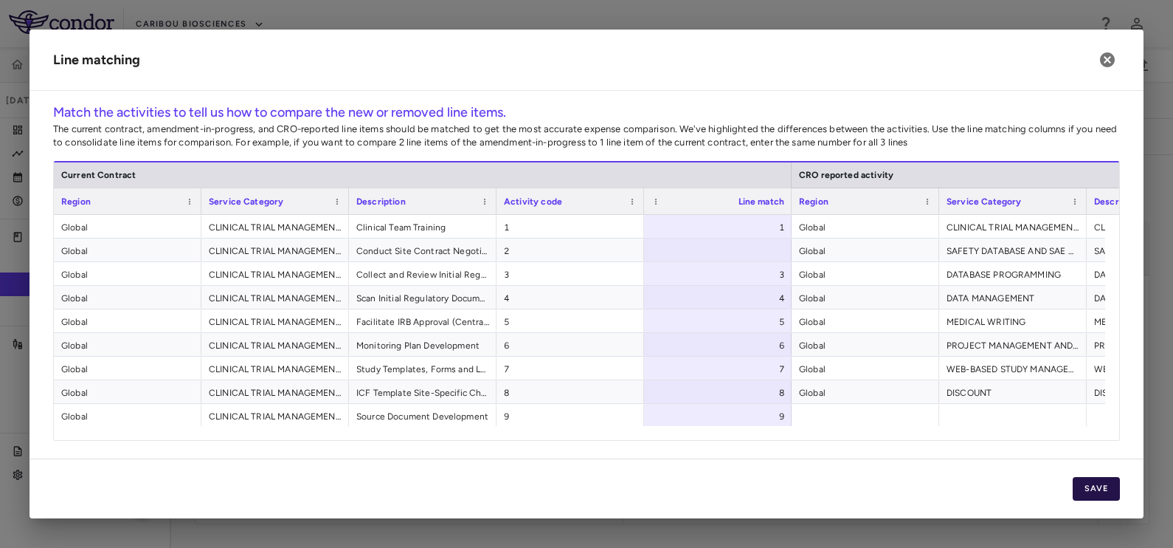
click at [1094, 487] on button "Save" at bounding box center [1096, 489] width 47 height 24
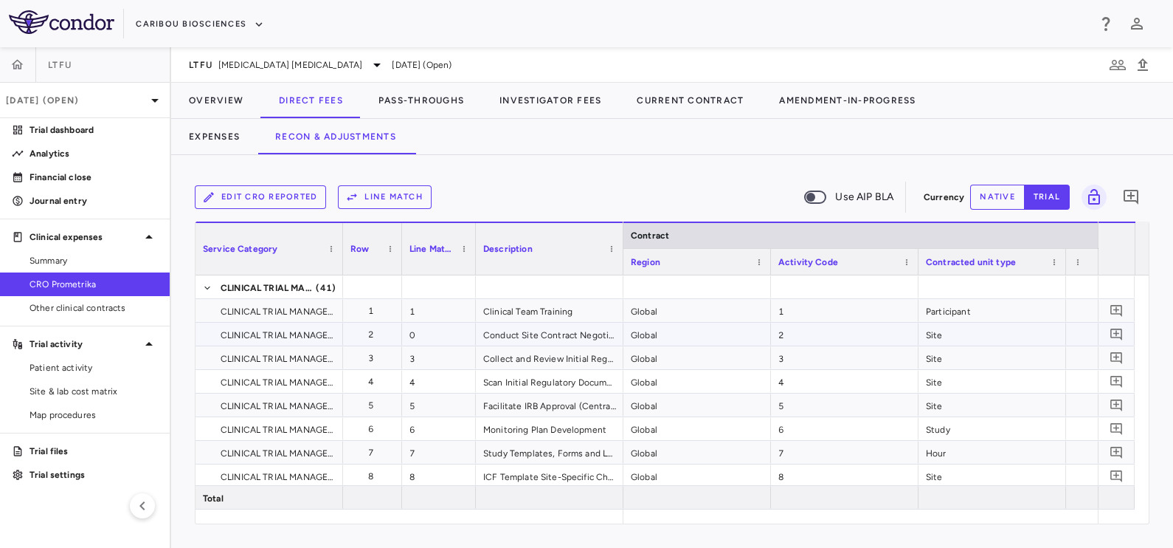
click at [435, 336] on div "0" at bounding box center [439, 333] width 74 height 23
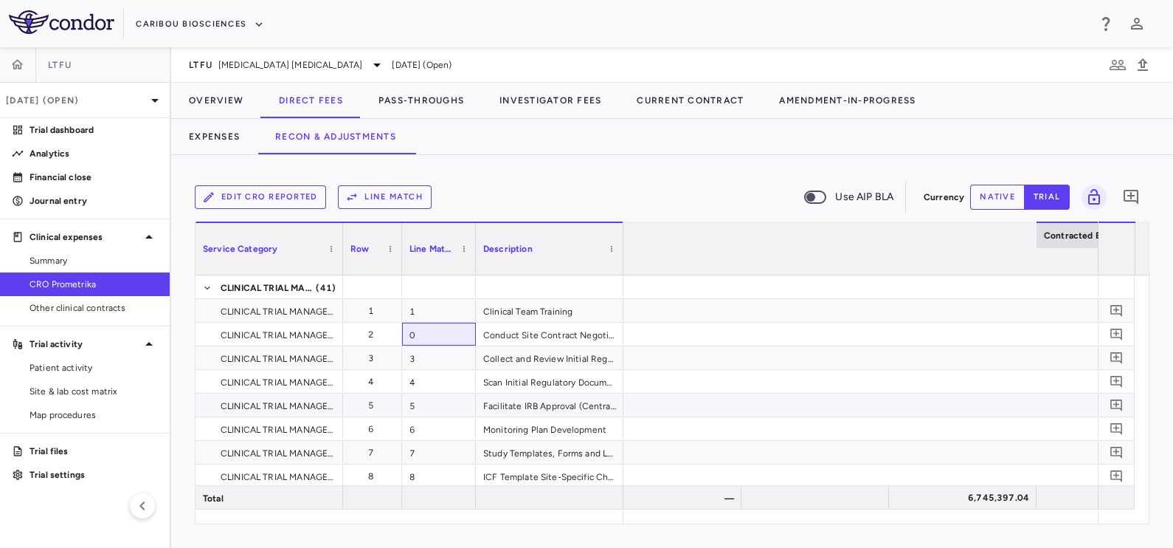
scroll to position [0, 3177]
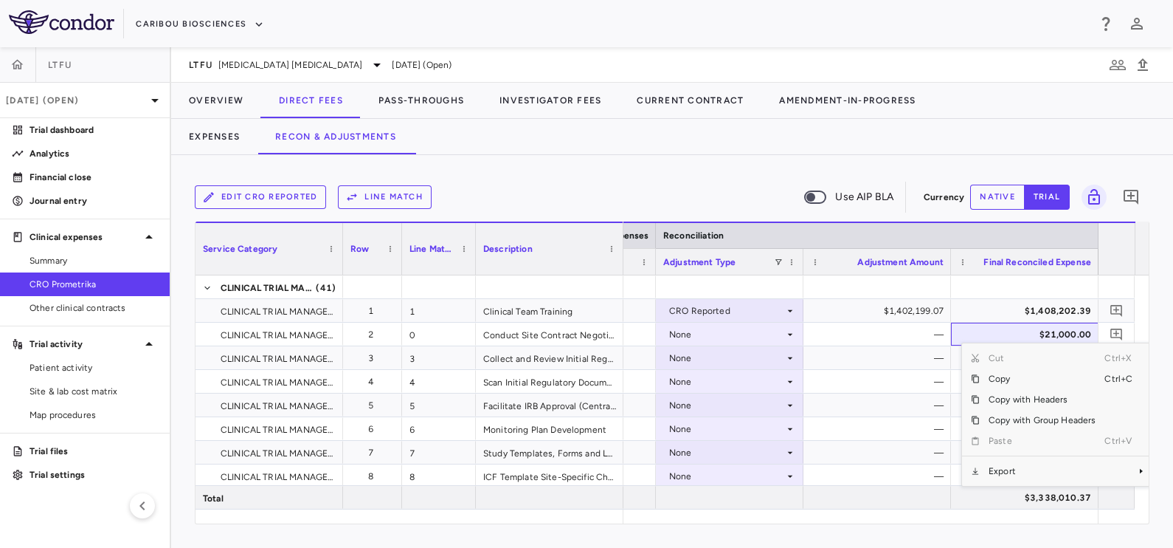
click at [536, 192] on div "Edit CRO reported Line Match Use AIP BLA" at bounding box center [556, 197] width 723 height 31
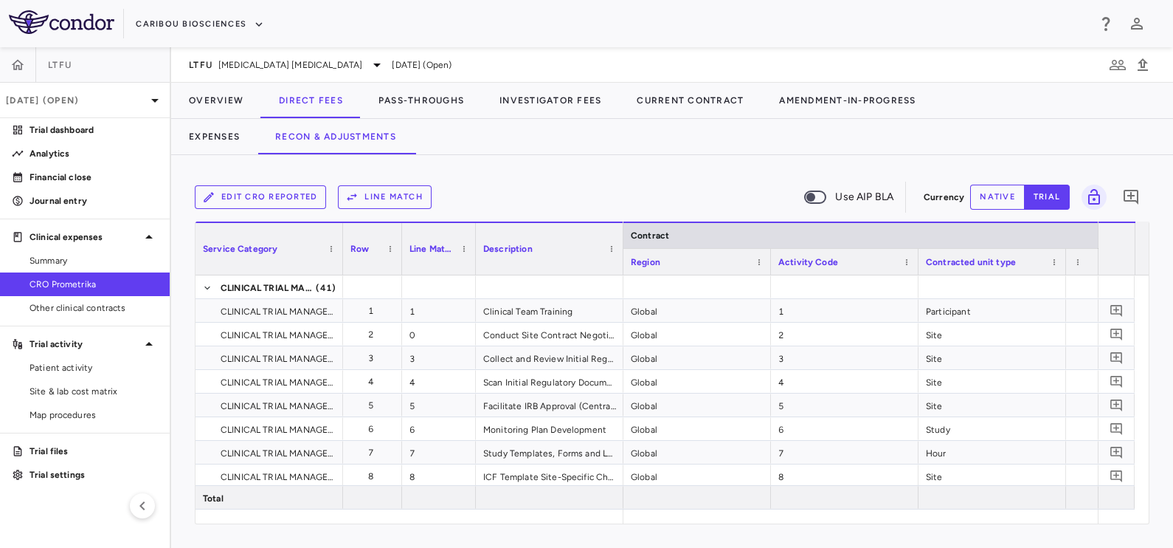
click at [387, 193] on button "Line Match" at bounding box center [385, 197] width 94 height 24
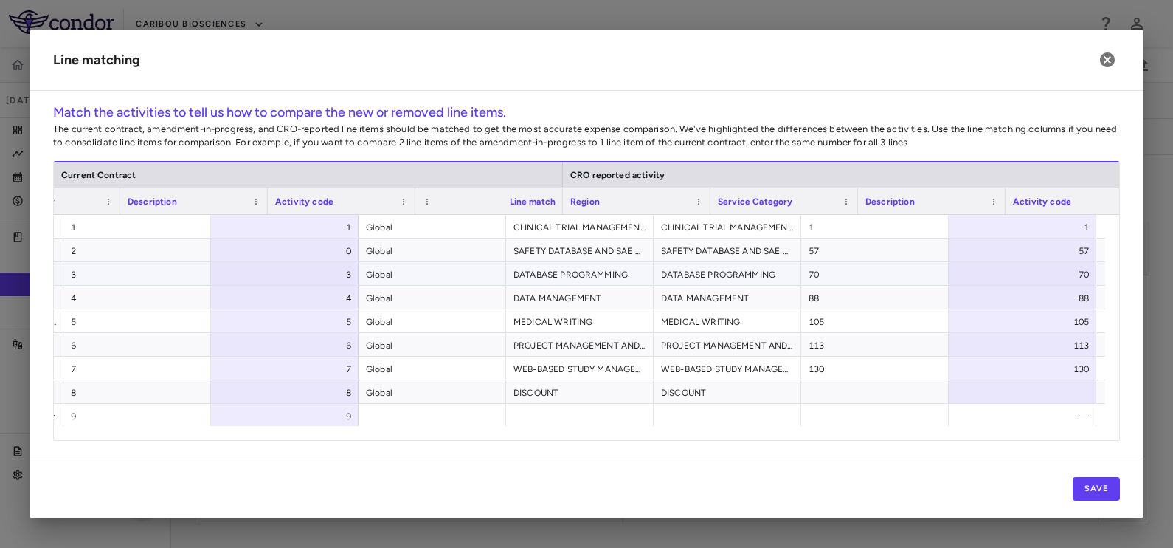
scroll to position [0, 433]
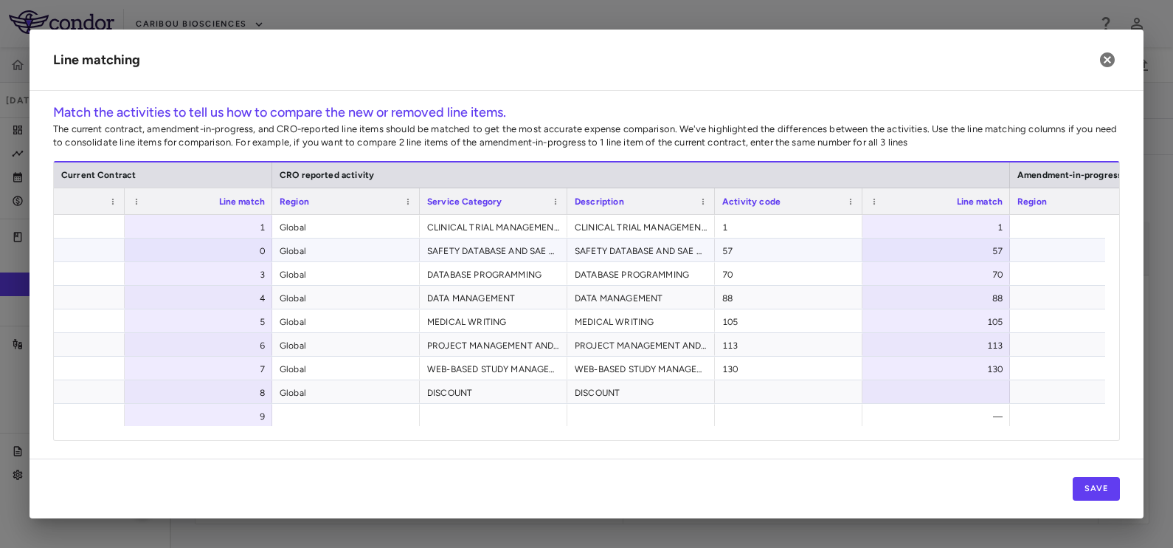
click at [258, 249] on div "0" at bounding box center [201, 251] width 127 height 24
type input "*"
click at [417, 338] on div "Global" at bounding box center [346, 344] width 148 height 23
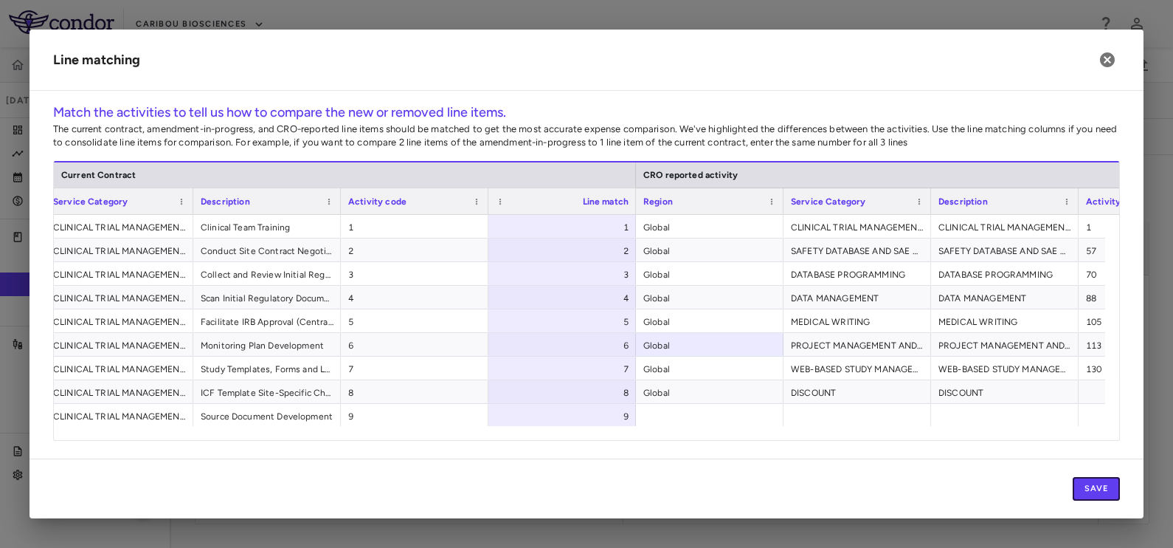
click at [1082, 483] on button "Save" at bounding box center [1096, 489] width 47 height 24
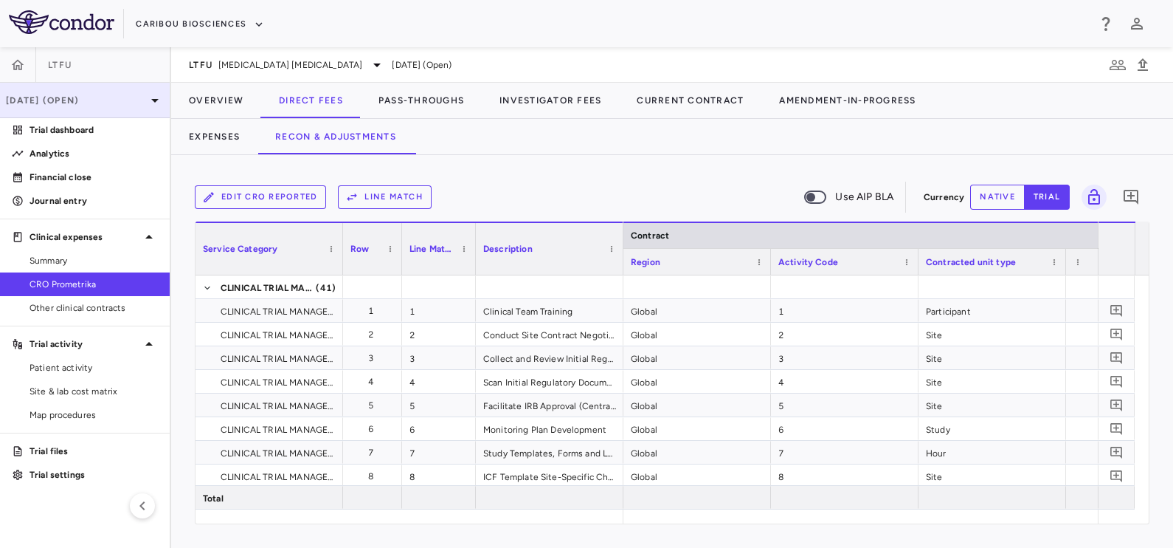
click at [101, 103] on p "[DATE] (Open)" at bounding box center [76, 100] width 140 height 13
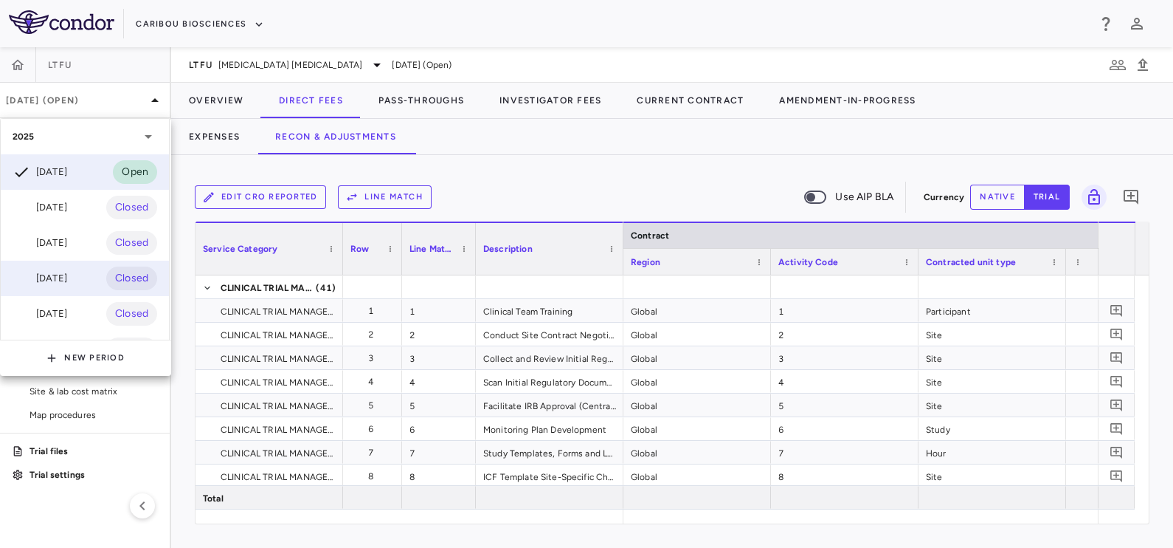
click at [62, 281] on div "[DATE]" at bounding box center [40, 278] width 55 height 18
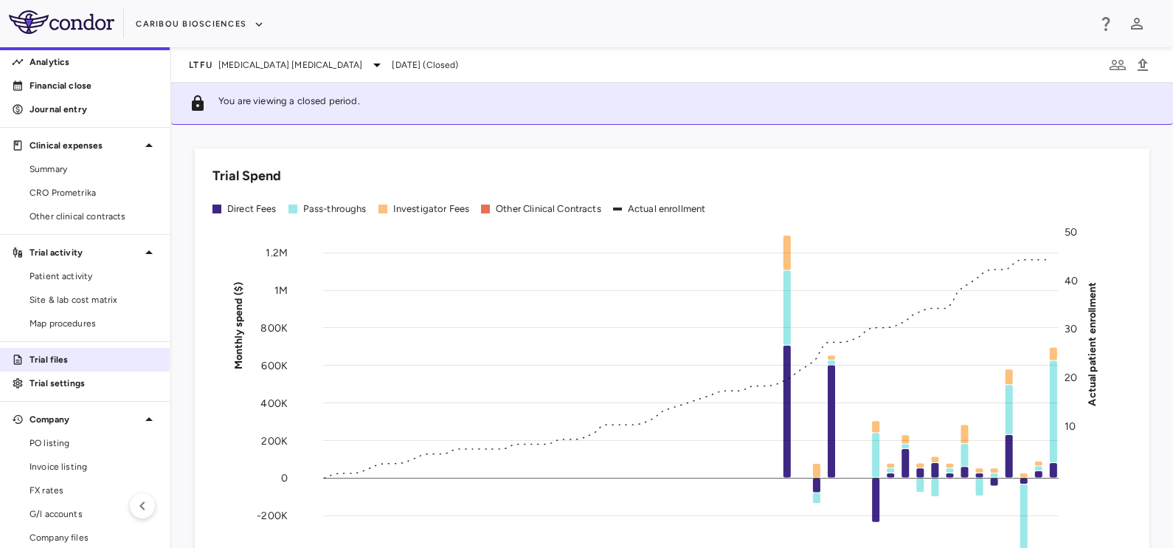
click at [90, 360] on p "Trial files" at bounding box center [94, 359] width 128 height 13
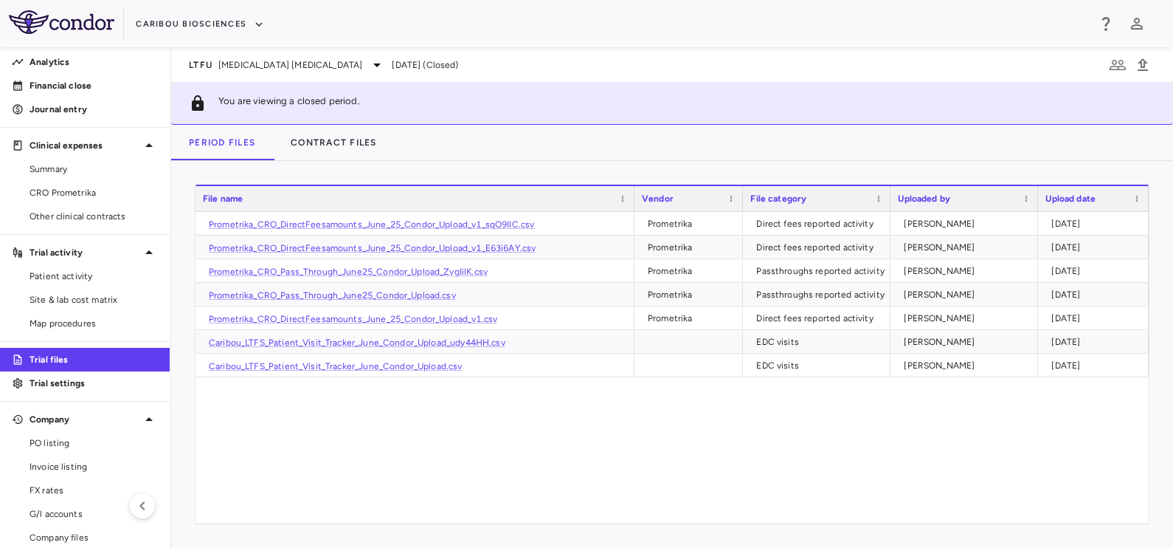
drag, startPoint x: 465, startPoint y: 198, endPoint x: 630, endPoint y: 209, distance: 165.7
click at [631, 209] on div at bounding box center [634, 198] width 6 height 25
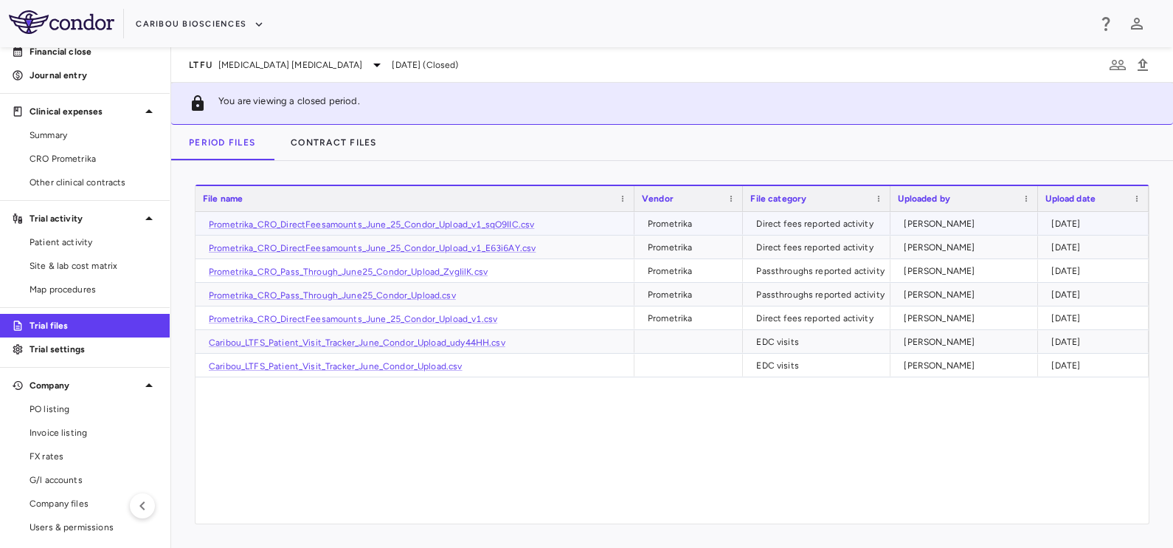
scroll to position [127, 0]
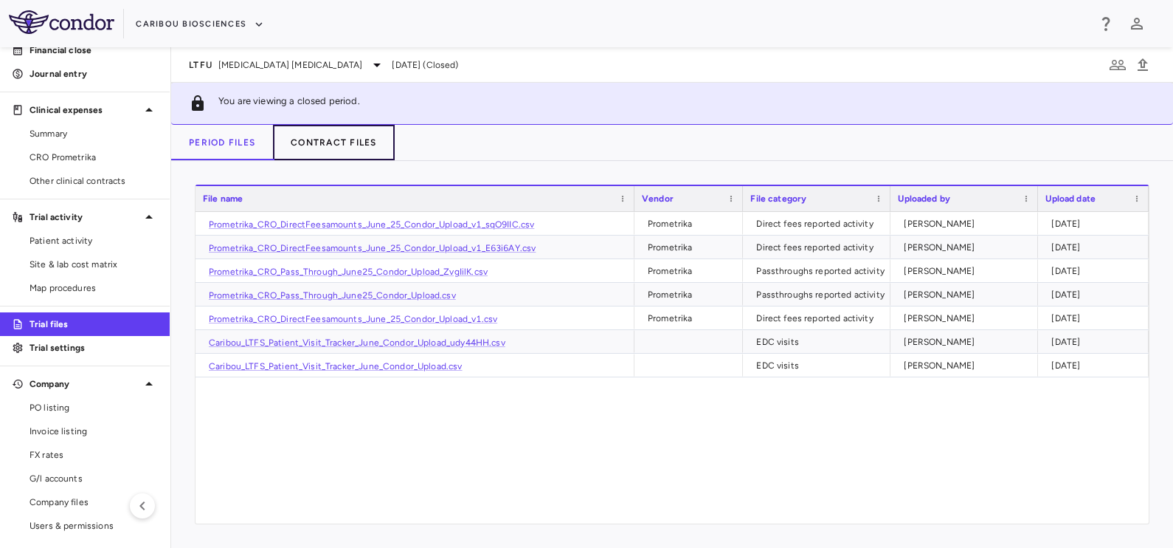
click at [319, 148] on button "Contract Files" at bounding box center [334, 142] width 122 height 35
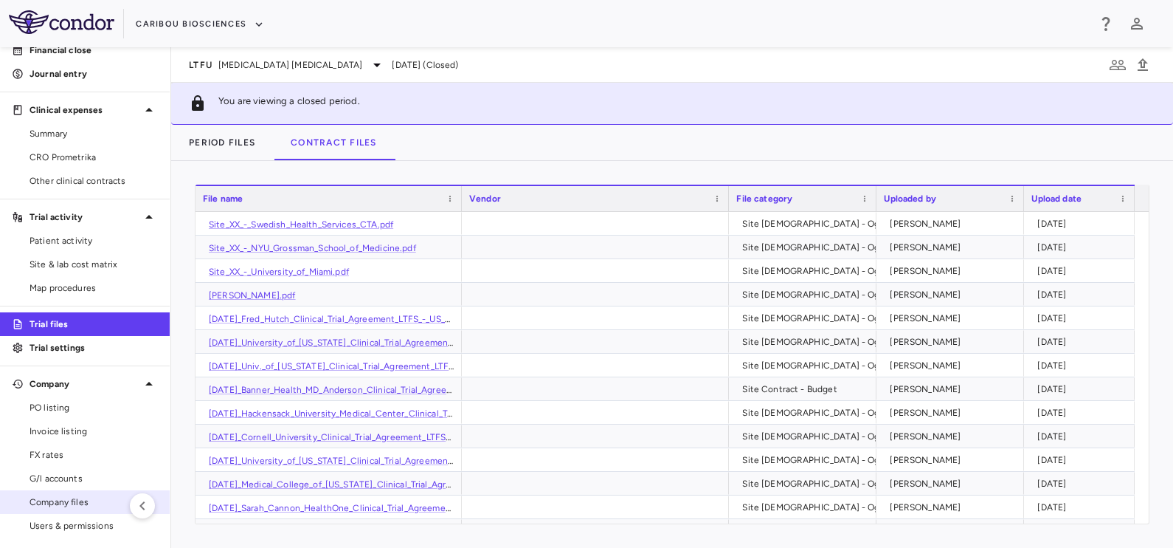
click at [57, 496] on span "Company files" at bounding box center [94, 501] width 128 height 13
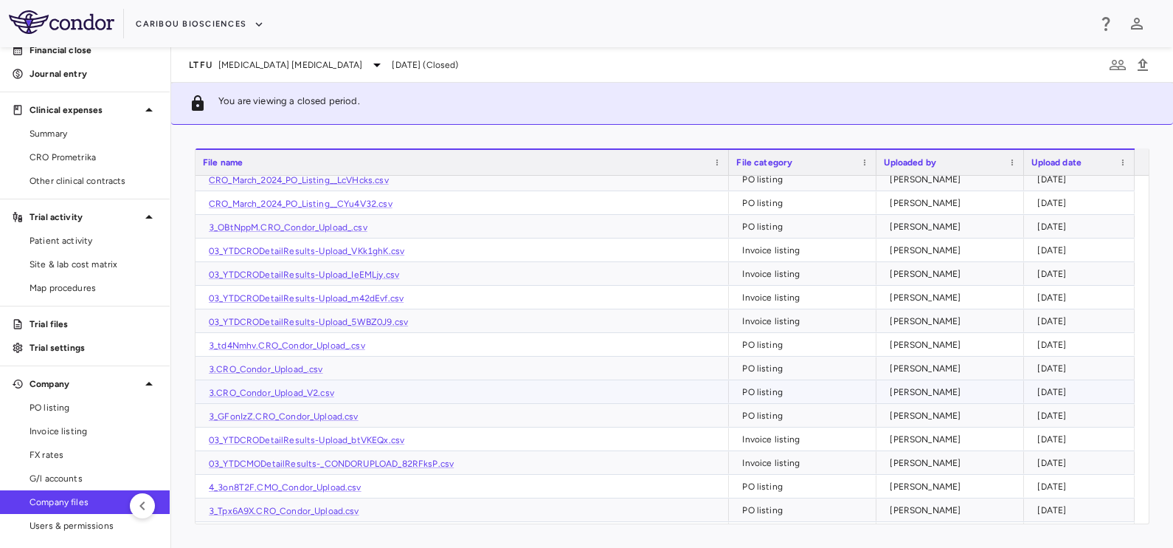
scroll to position [368, 0]
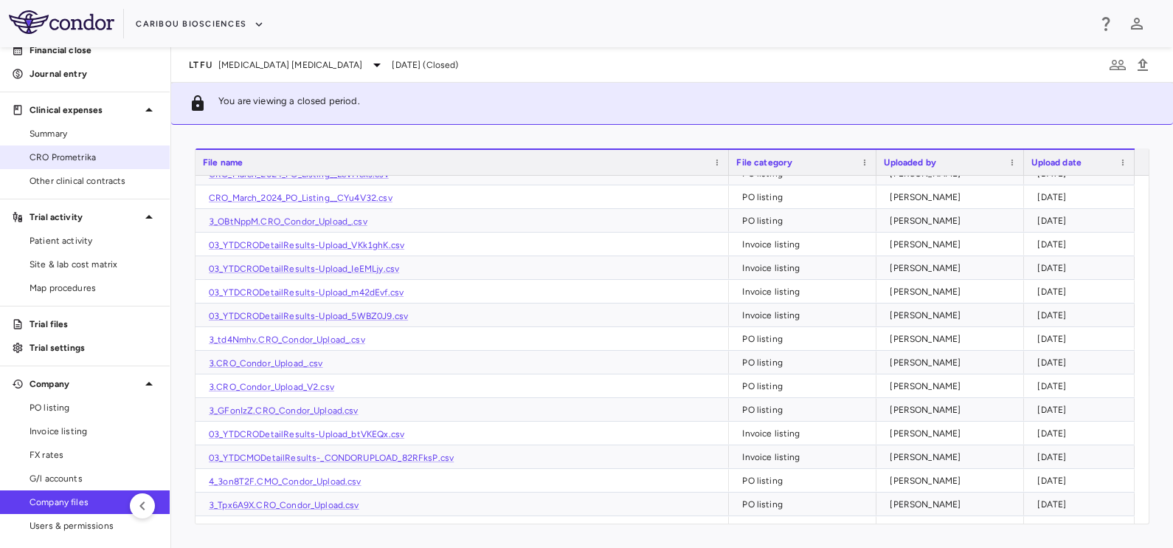
click at [58, 148] on link "CRO Prometrika" at bounding box center [85, 157] width 170 height 22
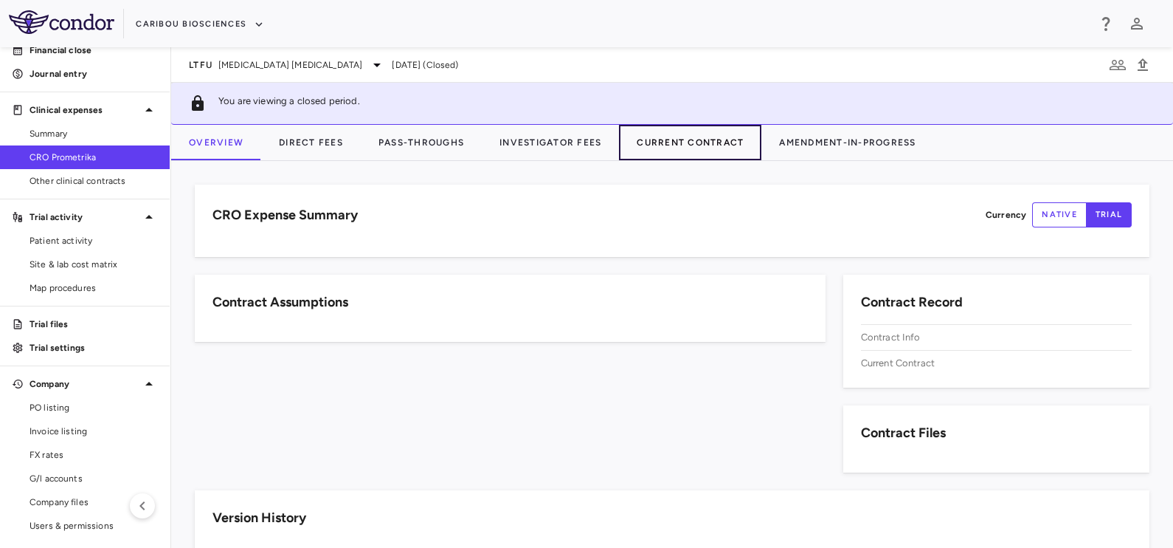
click at [714, 142] on button "Current Contract" at bounding box center [690, 142] width 142 height 35
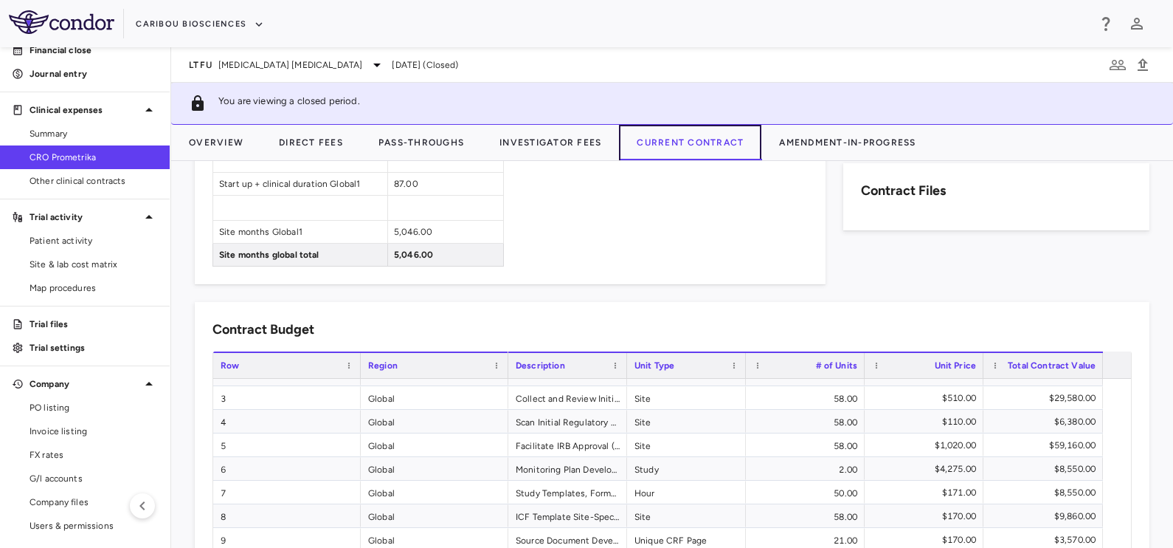
scroll to position [87, 0]
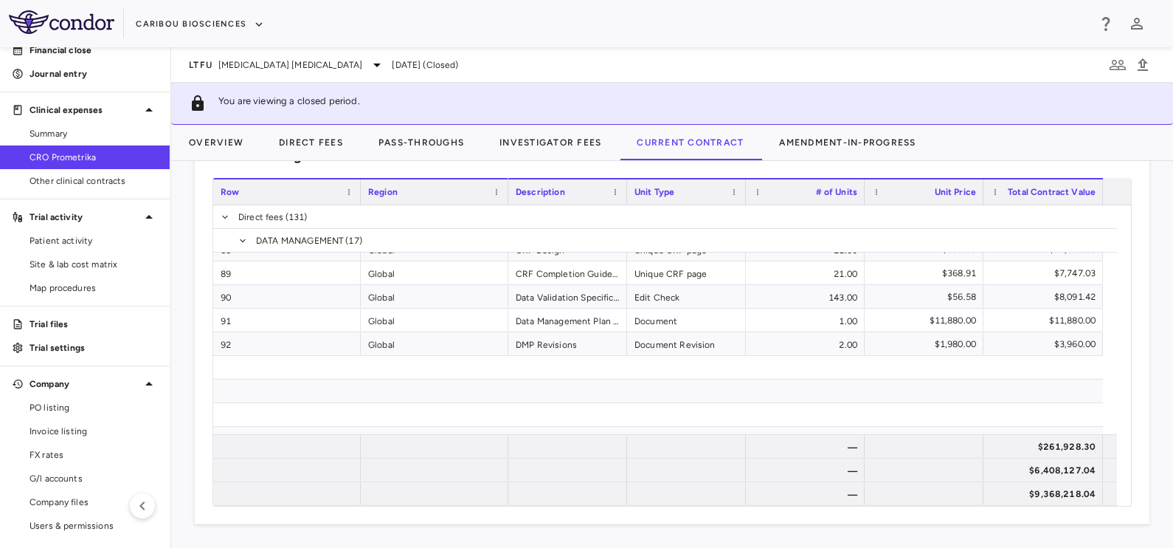
click at [61, 321] on p "Trial files" at bounding box center [94, 323] width 128 height 13
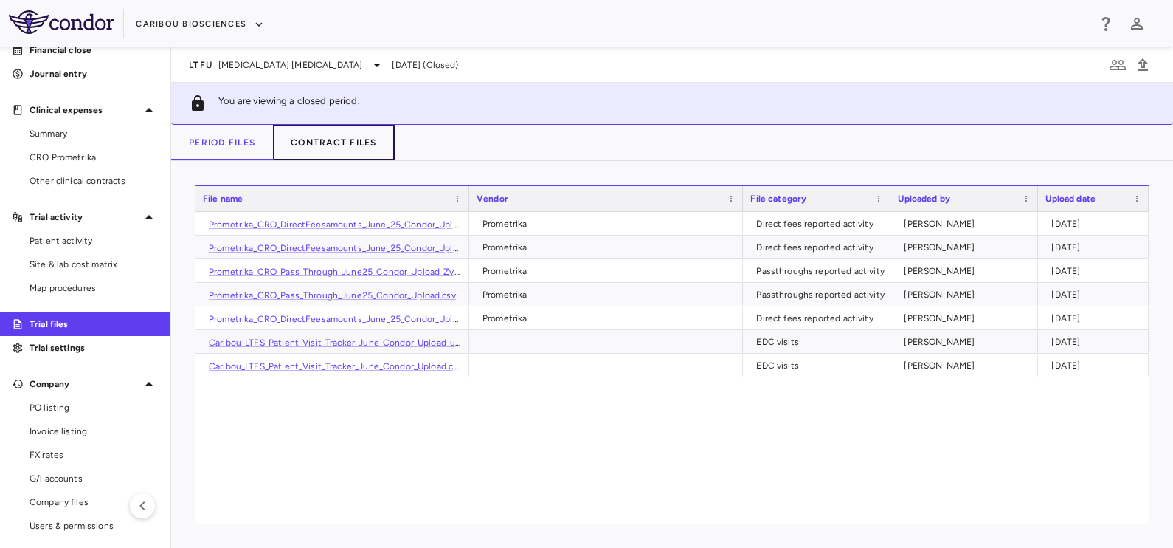
click at [362, 146] on button "Contract Files" at bounding box center [334, 142] width 122 height 35
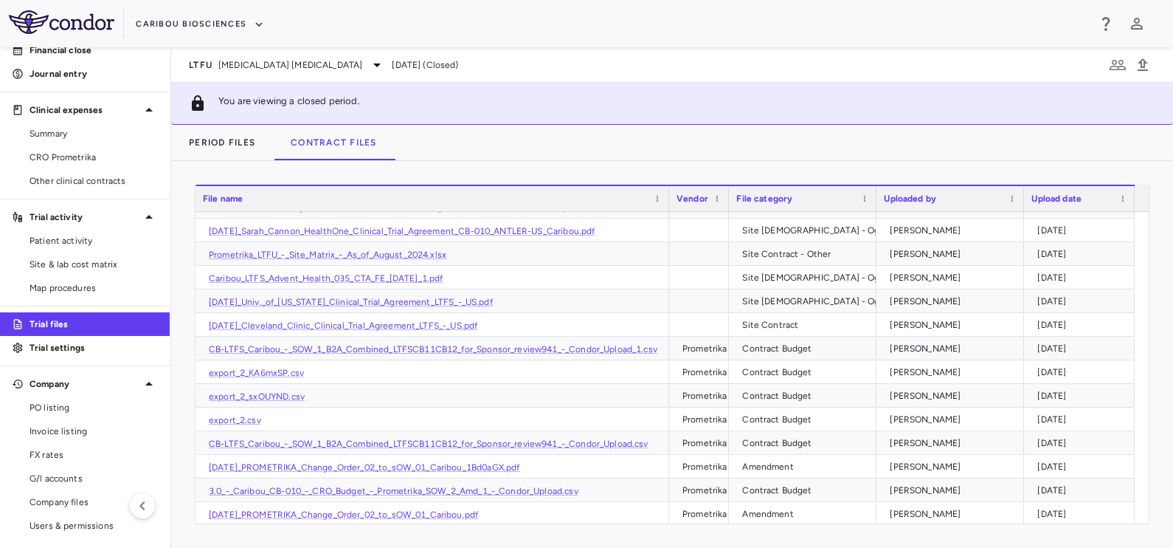
drag, startPoint x: 460, startPoint y: 199, endPoint x: 668, endPoint y: 213, distance: 207.8
click at [668, 213] on div "File name Vendor File category Uploaded by" at bounding box center [672, 353] width 953 height 339
click at [430, 351] on link "CB-LTFS_Caribou_-_SOW_1_B2A_Combined_LTFSCB11CB12_for_Sponsor_review941_-_Condo…" at bounding box center [433, 349] width 449 height 10
click at [671, 54] on div "LTFU B Cell Non-Hodgkin's Lymphoma Jun 2025 (Closed)" at bounding box center [672, 64] width 1002 height 35
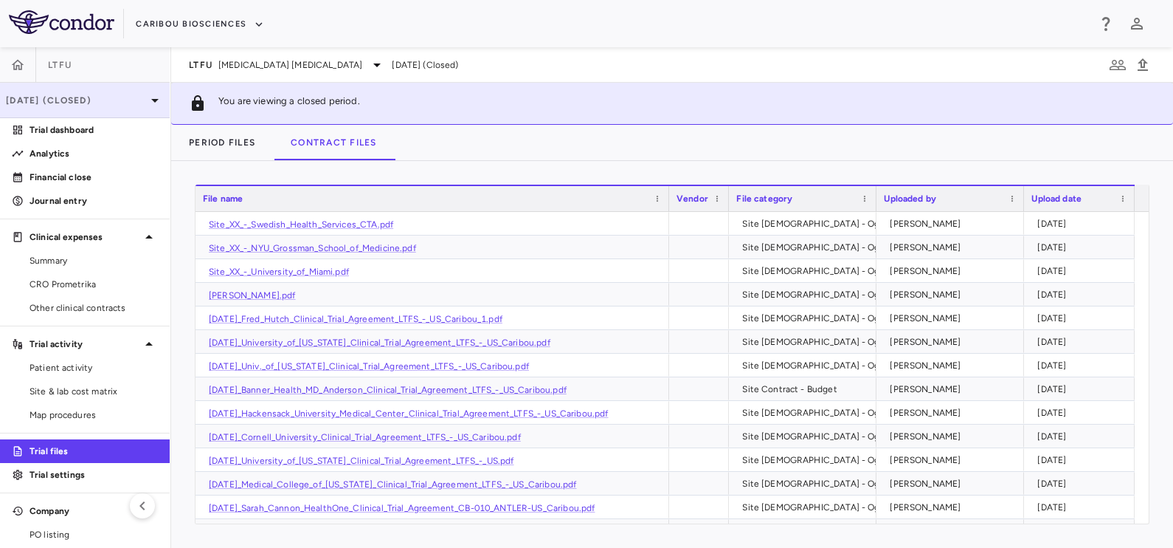
click at [101, 100] on p "Jun 2025 (Closed)" at bounding box center [76, 100] width 140 height 13
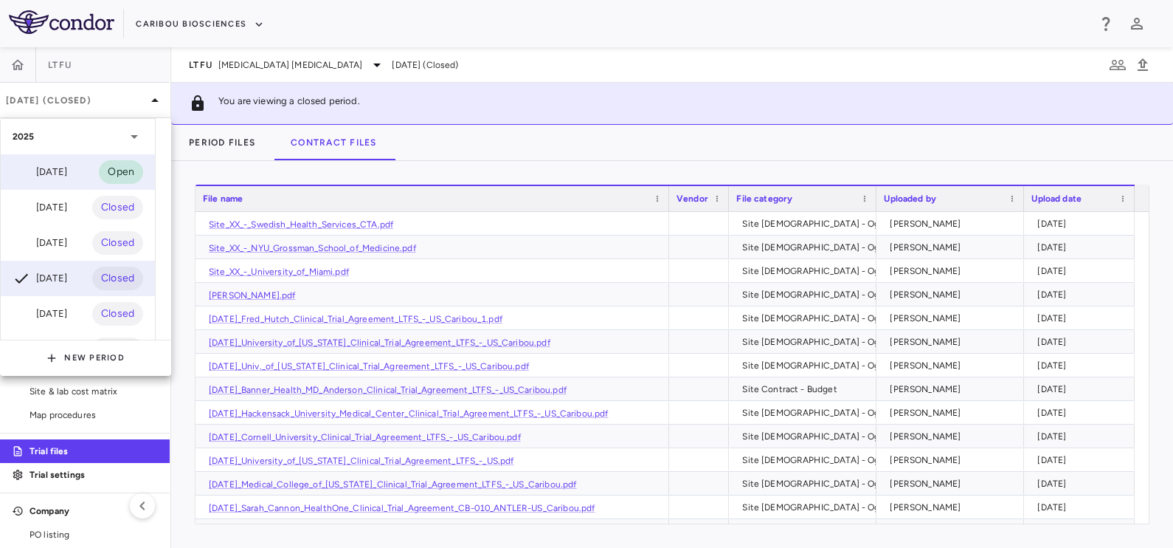
click at [67, 173] on div "Sep 2025" at bounding box center [40, 172] width 55 height 18
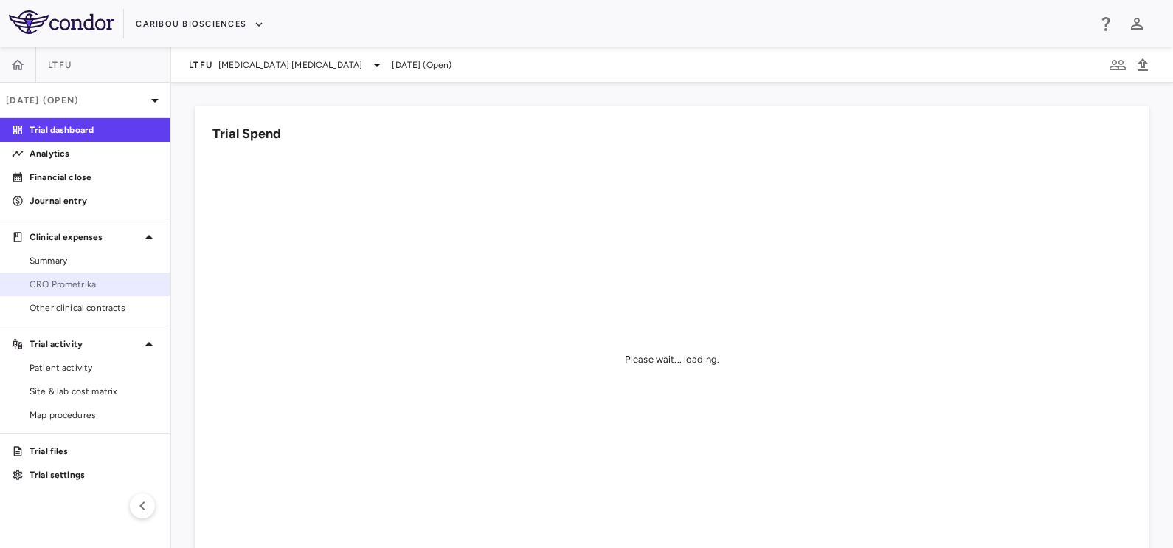
click at [72, 287] on span "CRO Prometrika" at bounding box center [94, 283] width 128 height 13
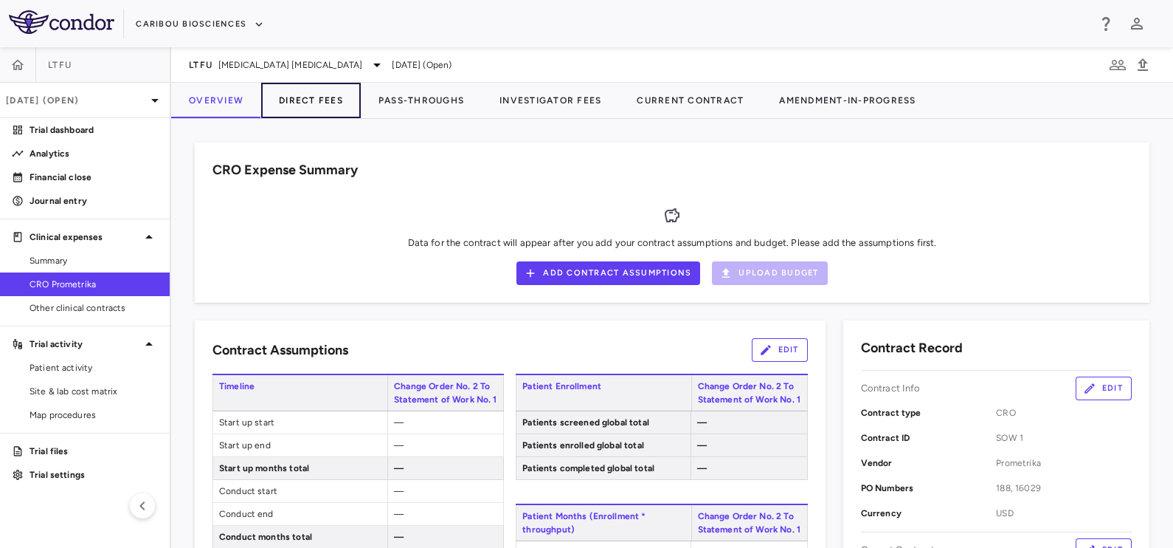
click at [327, 105] on button "Direct Fees" at bounding box center [311, 100] width 100 height 35
click at [305, 95] on button "Direct Fees" at bounding box center [311, 100] width 100 height 35
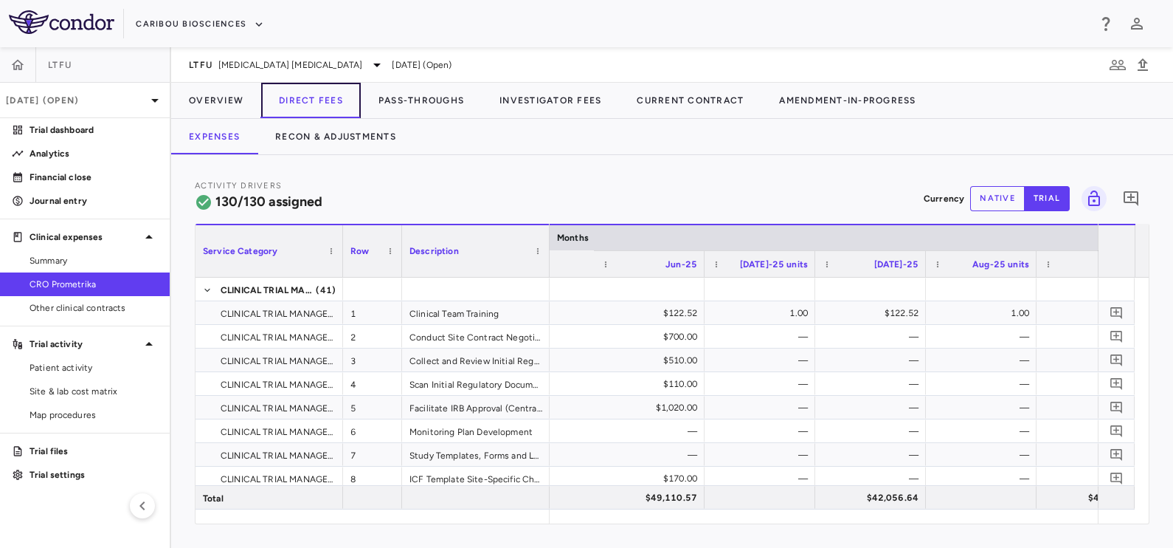
scroll to position [0, 13360]
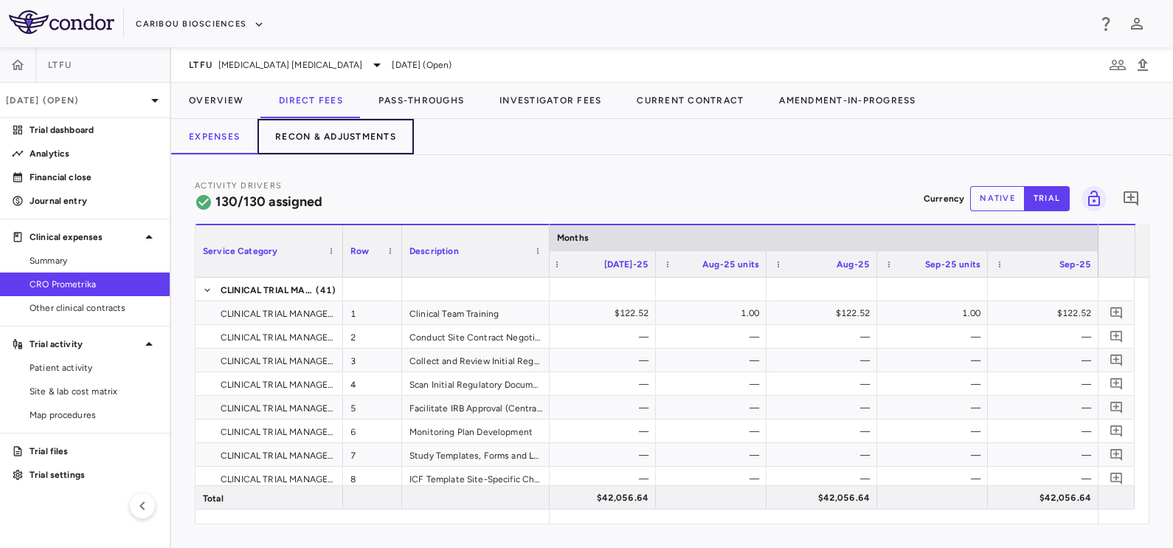
click at [329, 140] on button "Recon & Adjustments" at bounding box center [336, 136] width 156 height 35
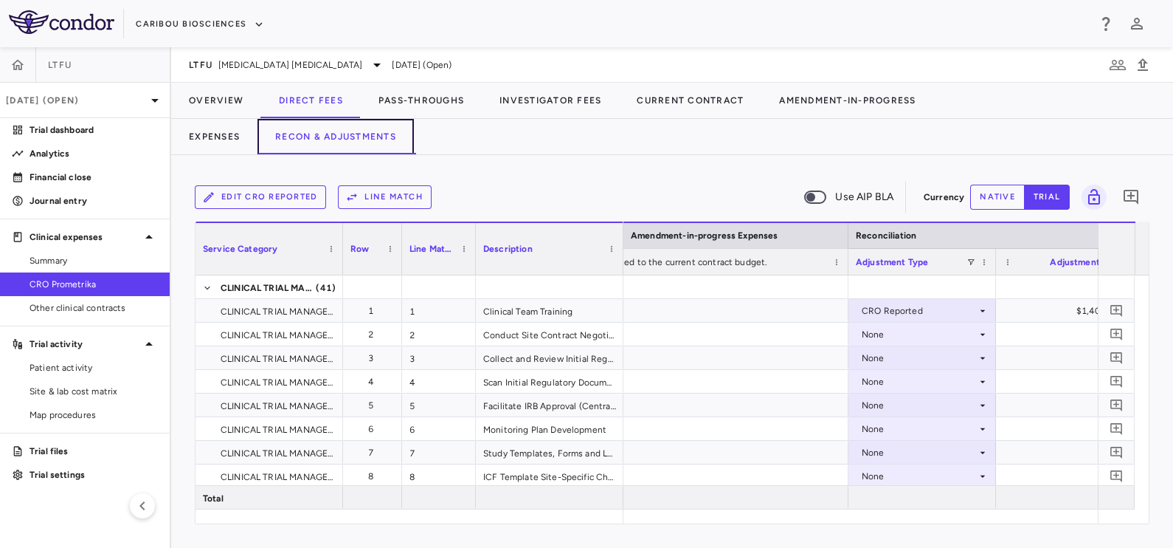
scroll to position [0, 3177]
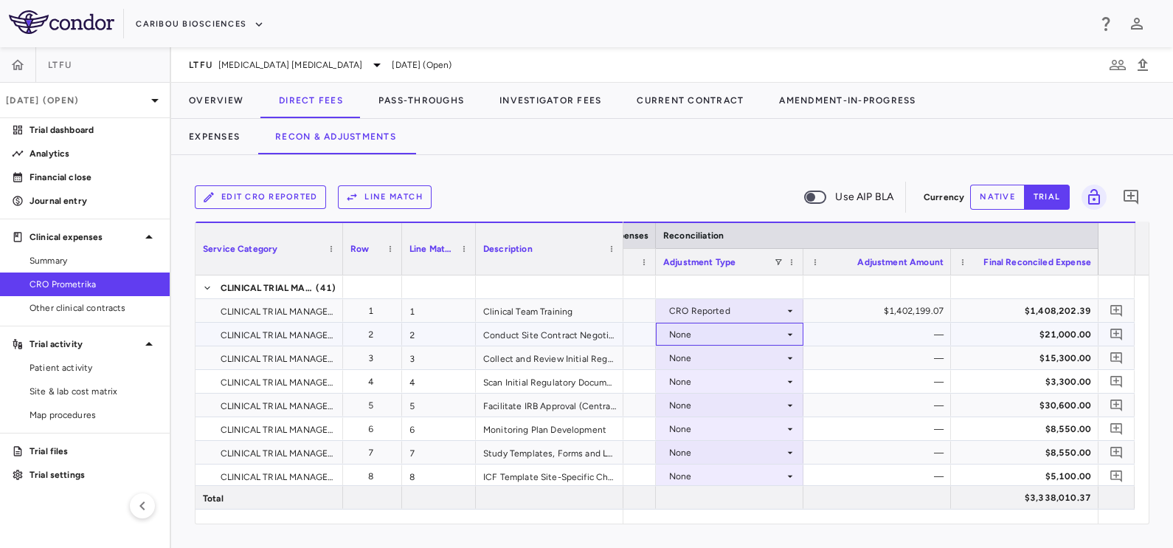
click at [694, 334] on div "None" at bounding box center [726, 334] width 115 height 24
click at [764, 384] on li "Other" at bounding box center [729, 385] width 146 height 22
click at [857, 329] on div "—" at bounding box center [880, 334] width 127 height 24
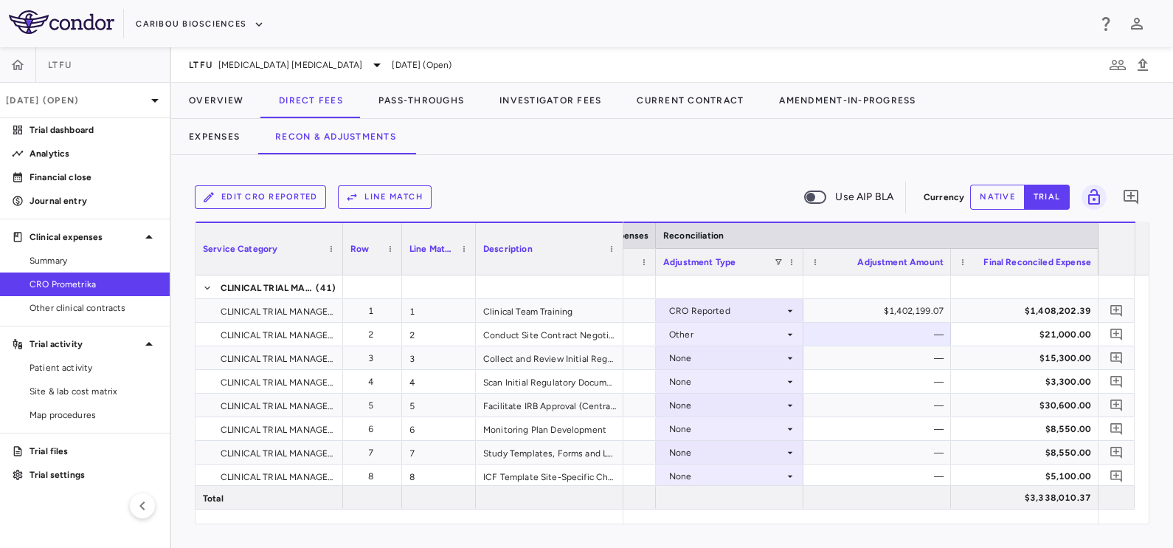
click at [986, 193] on button "native" at bounding box center [997, 196] width 55 height 25
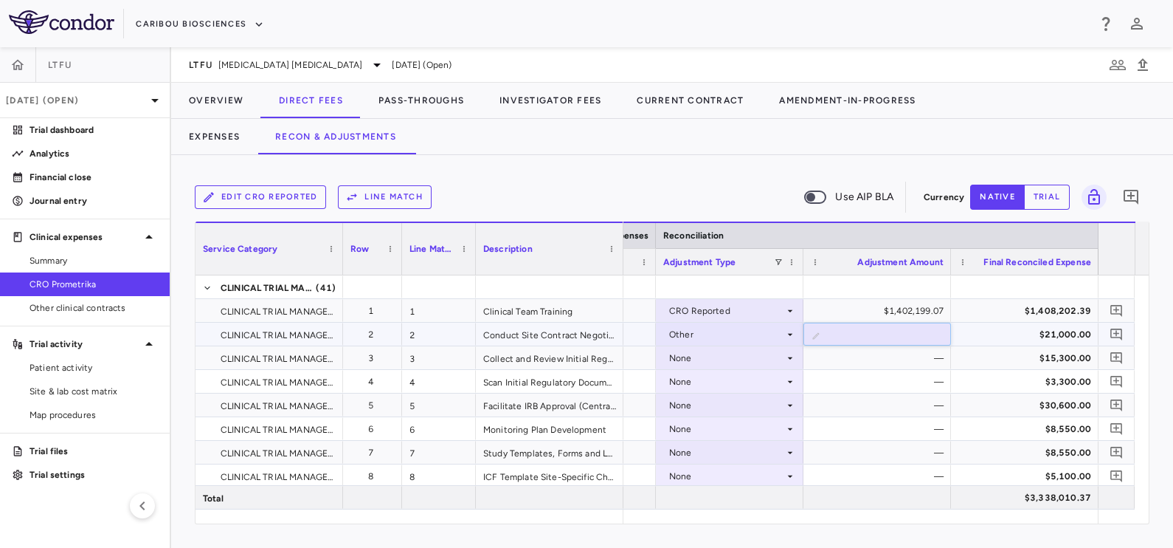
click at [892, 336] on input "*" at bounding box center [888, 335] width 124 height 24
type input "******"
click at [786, 333] on icon at bounding box center [790, 334] width 12 height 12
click at [786, 333] on div at bounding box center [586, 274] width 1173 height 548
click at [871, 371] on div "—" at bounding box center [880, 382] width 127 height 24
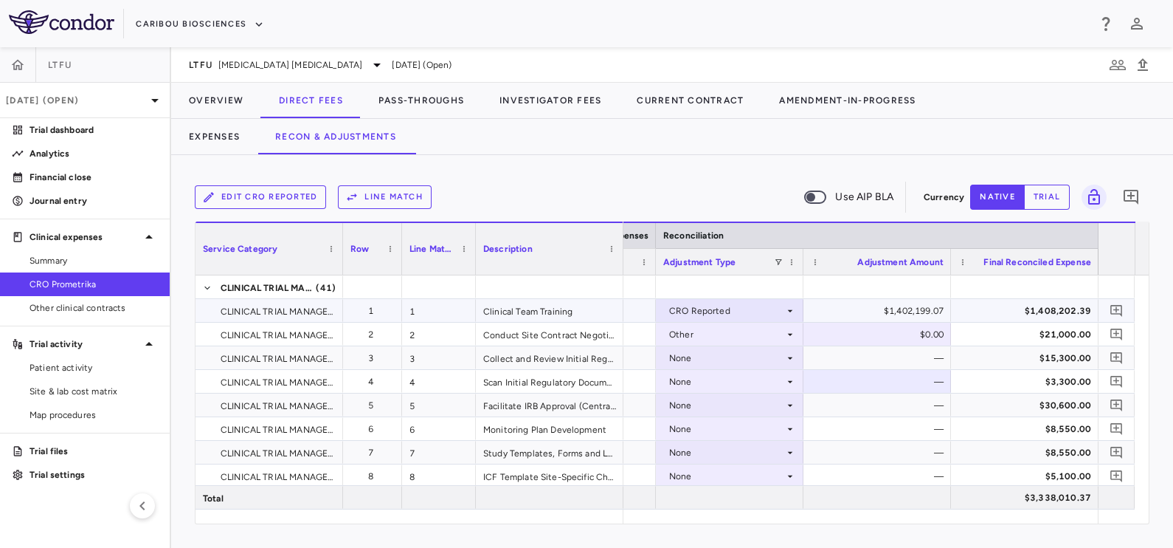
click at [869, 303] on div "$1,402,199.07" at bounding box center [880, 311] width 127 height 24
click at [1045, 310] on div "$1,408,202.39" at bounding box center [1027, 311] width 127 height 24
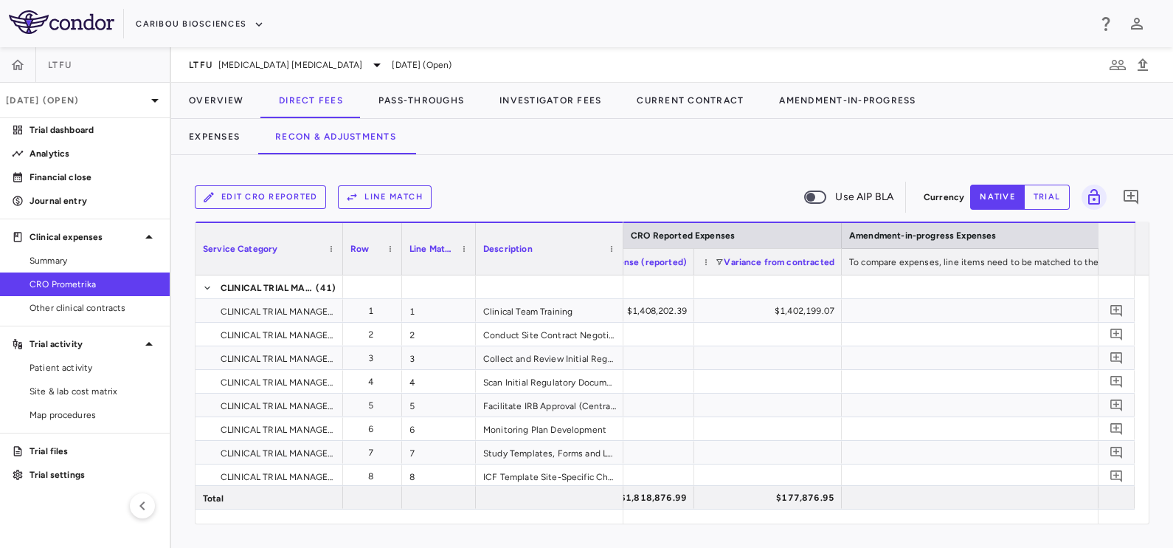
scroll to position [0, 2164]
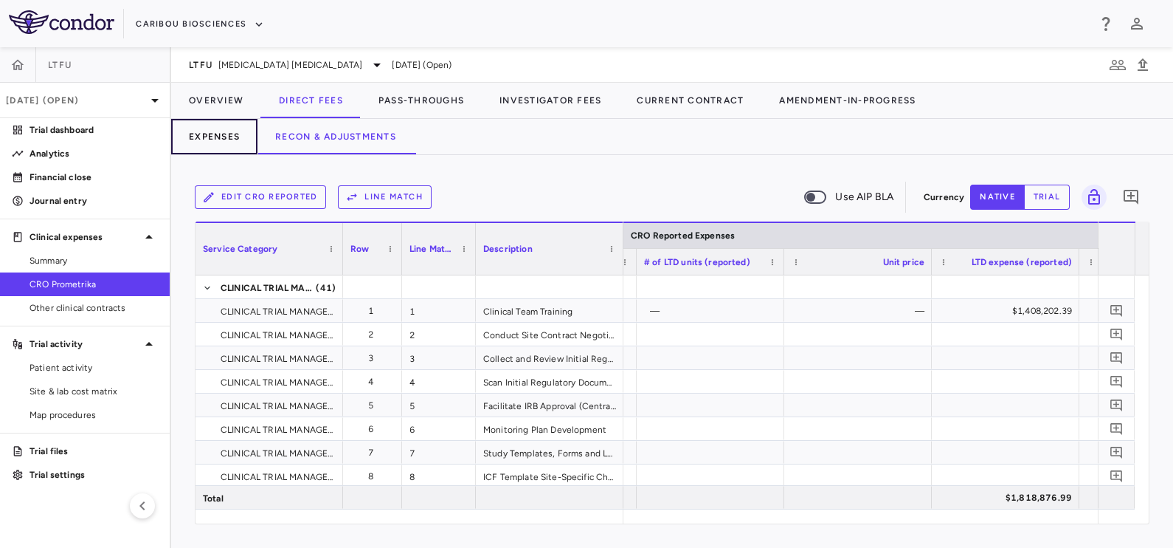
click at [214, 133] on button "Expenses" at bounding box center [214, 136] width 86 height 35
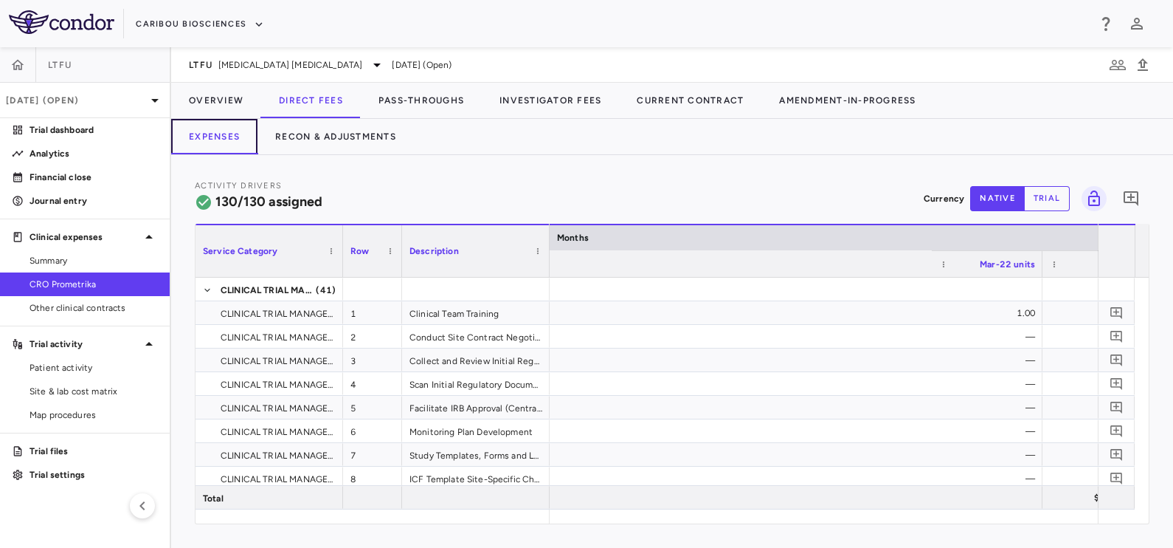
scroll to position [0, 4633]
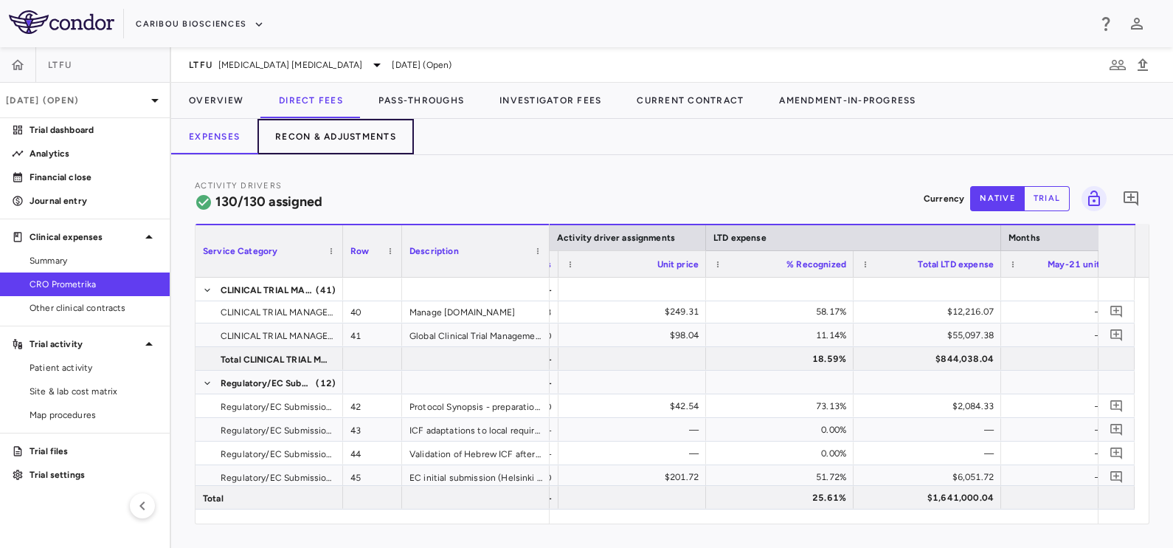
click at [356, 148] on button "Recon & Adjustments" at bounding box center [336, 136] width 156 height 35
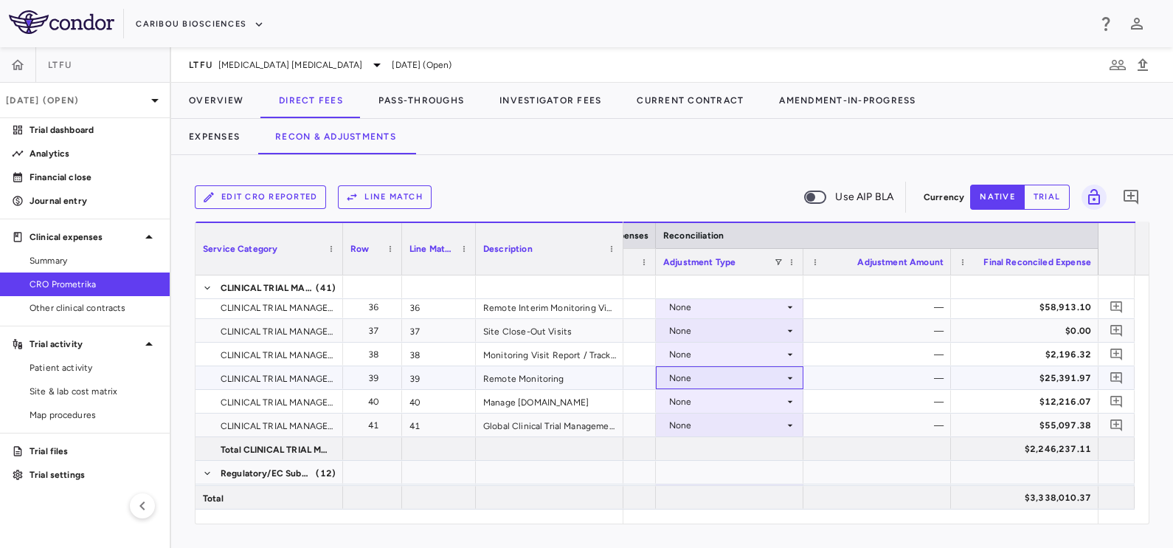
click at [728, 386] on div "None" at bounding box center [726, 378] width 115 height 24
click at [728, 386] on div at bounding box center [586, 274] width 1173 height 548
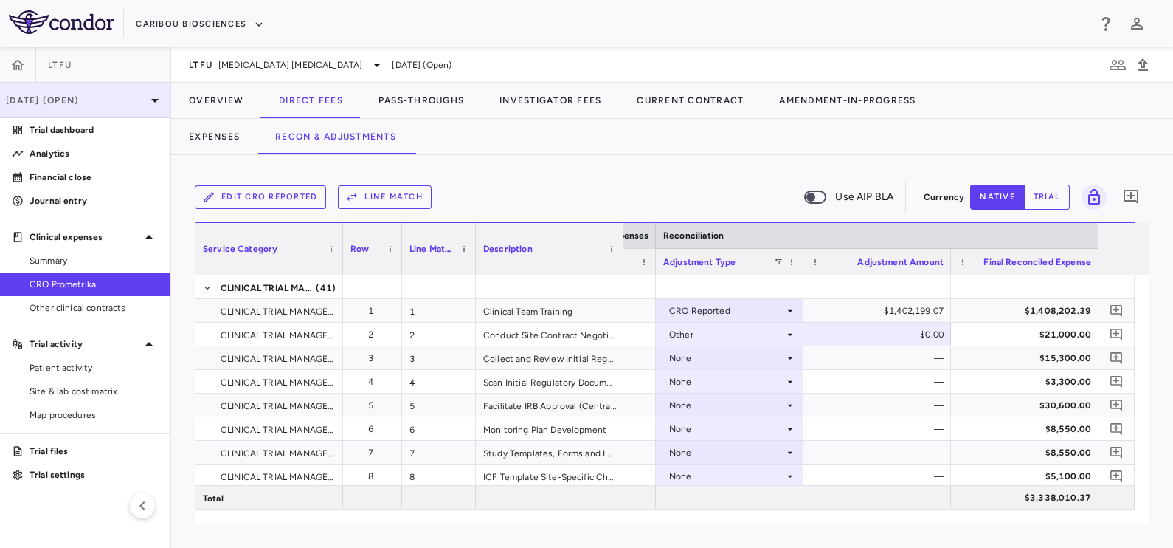
click at [96, 109] on div "[DATE] (Open)" at bounding box center [85, 100] width 170 height 35
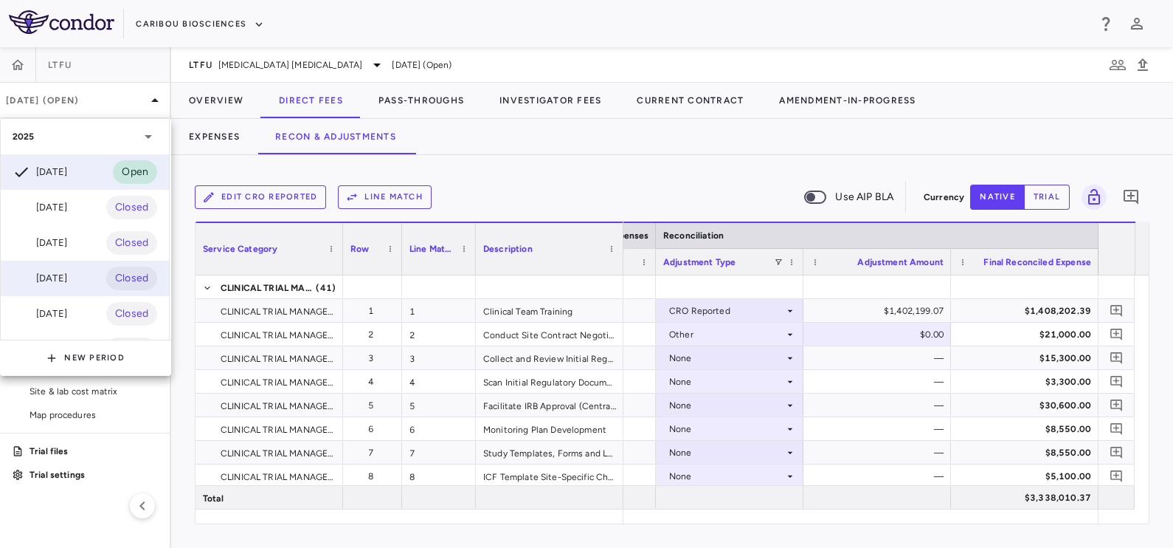
click at [52, 281] on div "Jun 2025" at bounding box center [40, 278] width 55 height 18
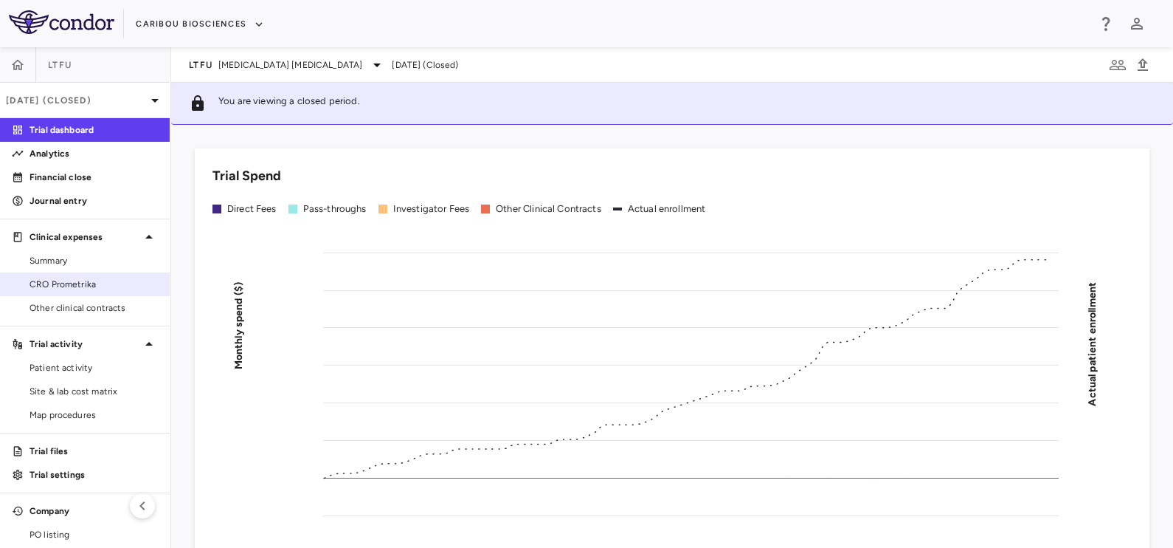
click at [69, 278] on span "CRO Prometrika" at bounding box center [94, 283] width 128 height 13
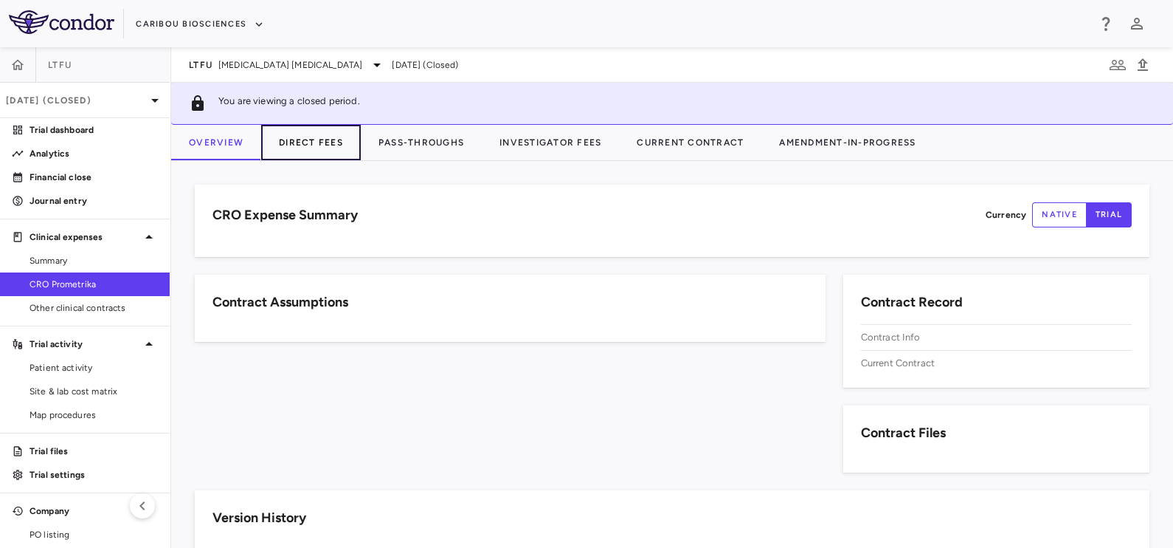
click at [322, 145] on button "Direct Fees" at bounding box center [311, 142] width 100 height 35
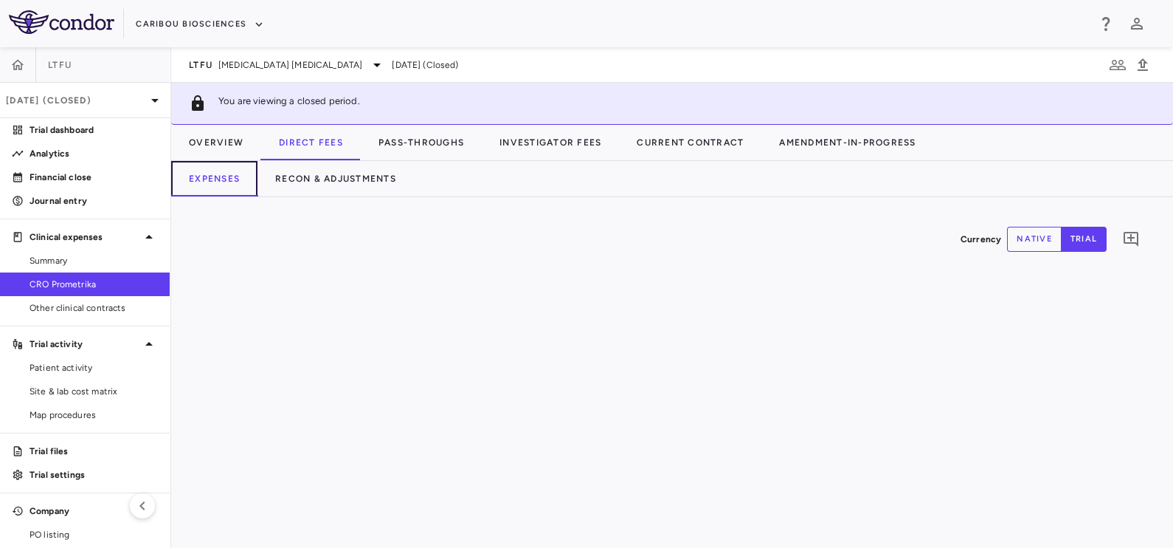
click at [234, 181] on button "Expenses" at bounding box center [214, 178] width 86 height 35
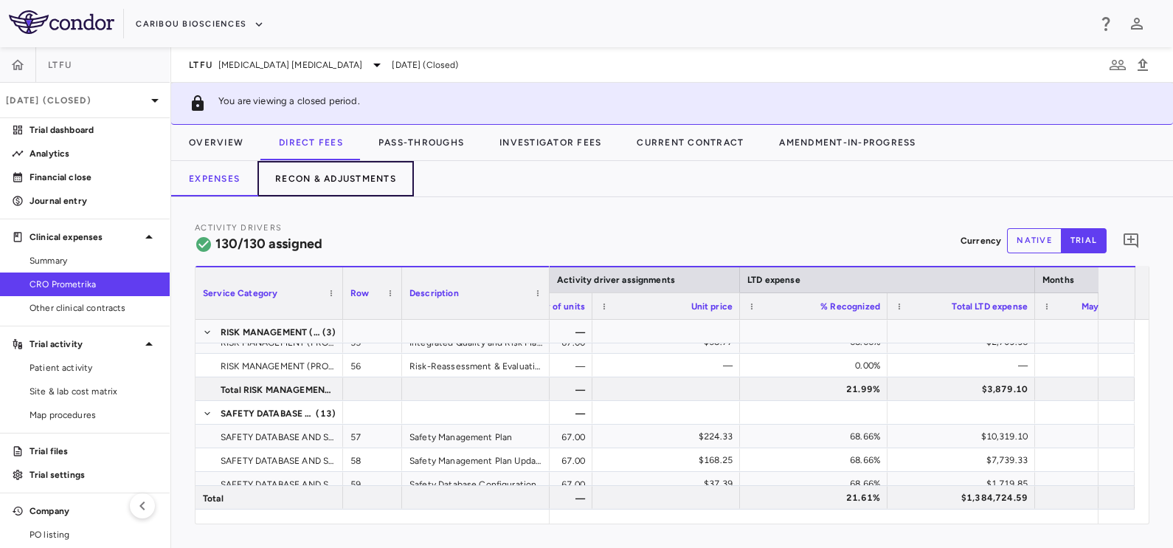
click at [318, 174] on button "Recon & Adjustments" at bounding box center [336, 178] width 156 height 35
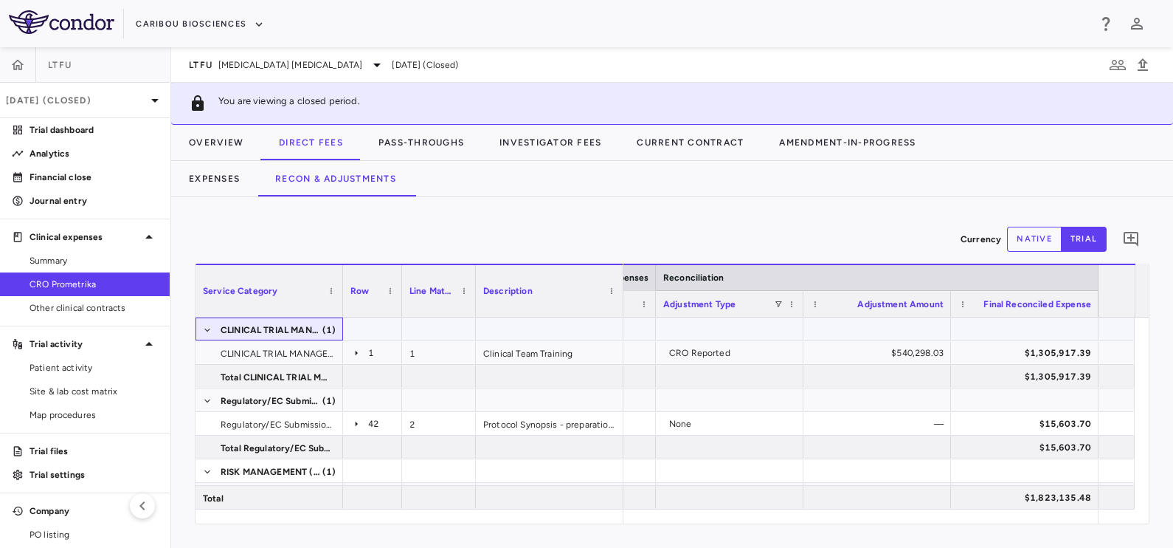
click at [212, 327] on span "CLINICAL TRIAL MANAGEMENT AND MONITORING (1)" at bounding box center [269, 330] width 133 height 24
click at [356, 348] on icon at bounding box center [357, 353] width 12 height 12
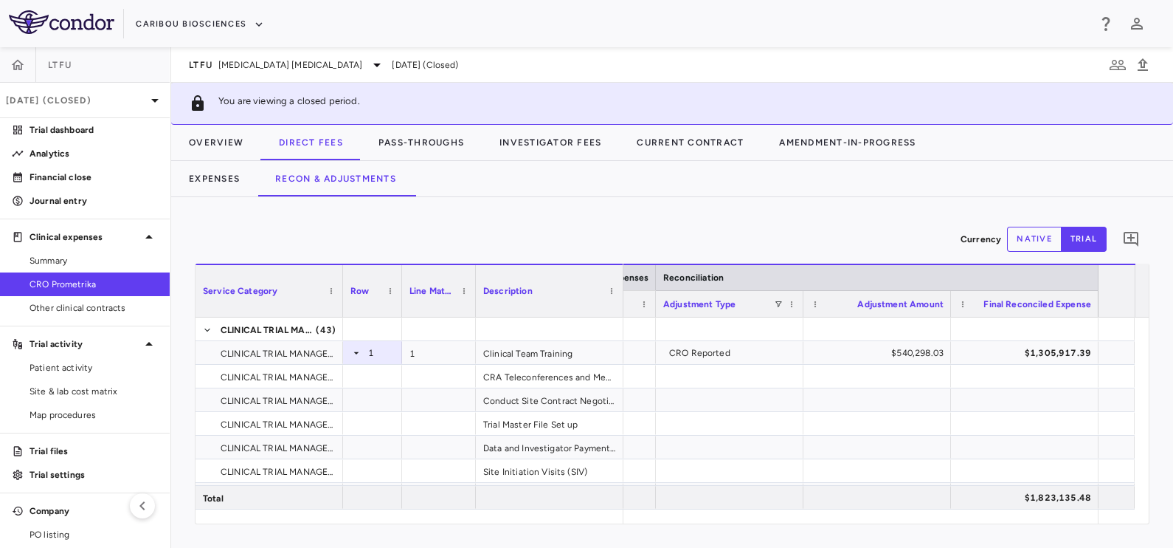
click at [601, 222] on div "Currency native trial 0" at bounding box center [672, 239] width 955 height 37
click at [66, 103] on p "Jun 2025 (Closed)" at bounding box center [76, 100] width 140 height 13
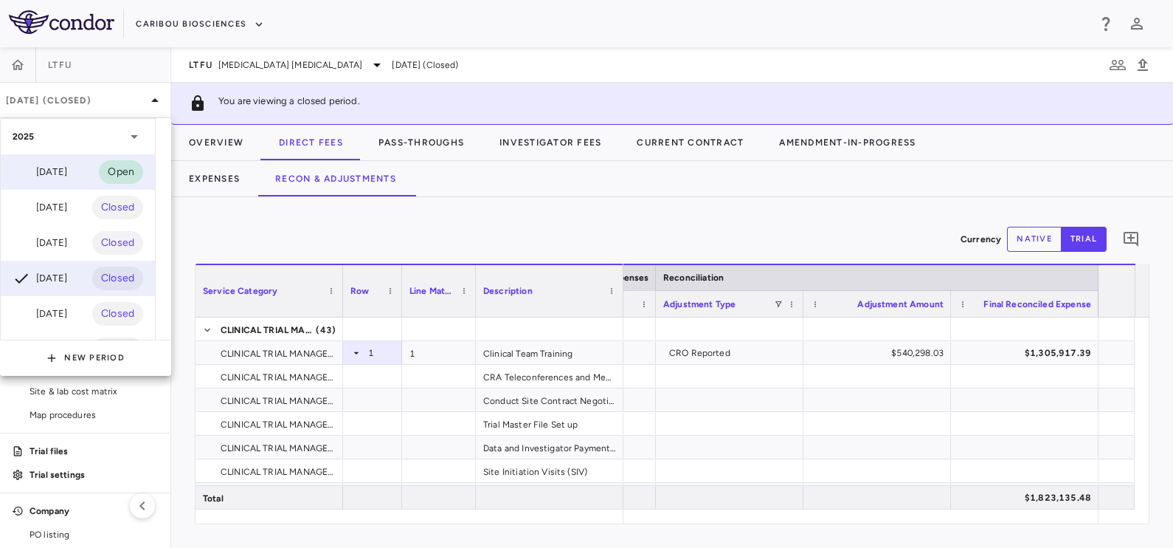
click at [52, 171] on div "Sep 2025" at bounding box center [40, 172] width 55 height 18
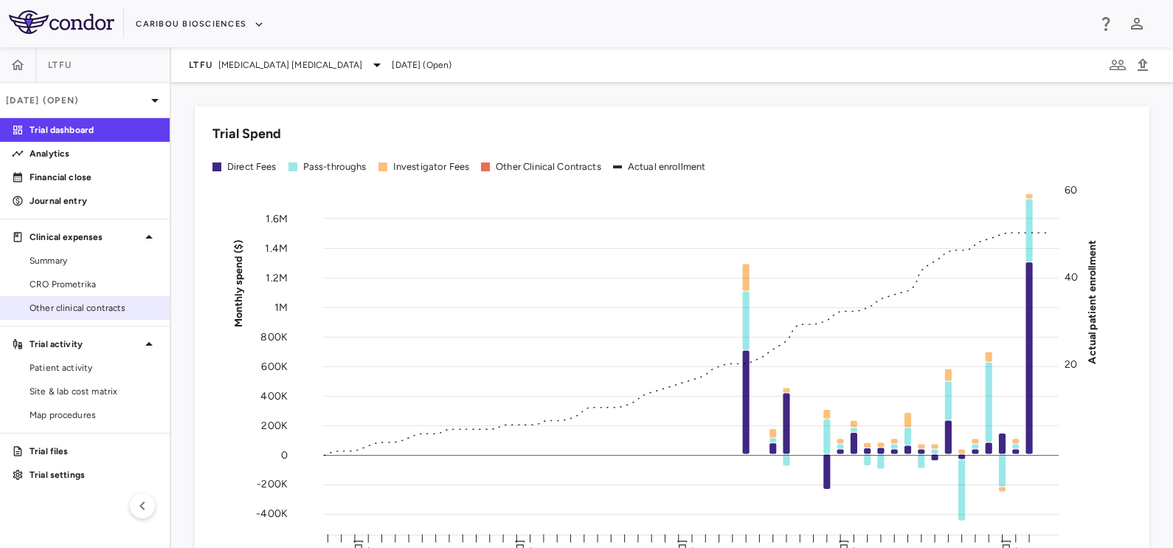
drag, startPoint x: 36, startPoint y: 289, endPoint x: 94, endPoint y: 315, distance: 63.8
click at [36, 289] on span "CRO Prometrika" at bounding box center [94, 283] width 128 height 13
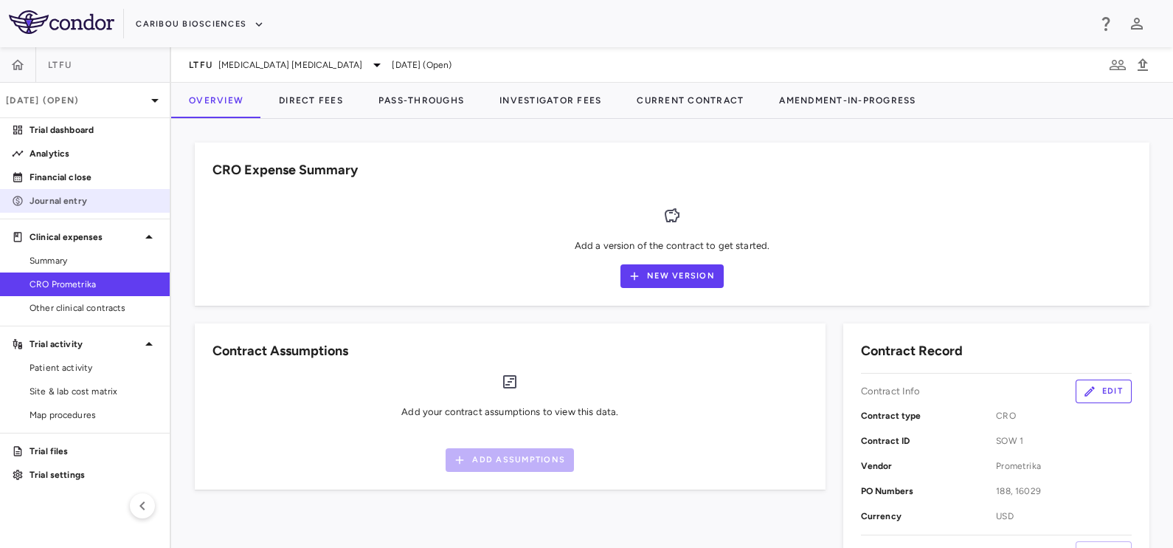
click at [79, 193] on link "Journal entry" at bounding box center [85, 201] width 170 height 22
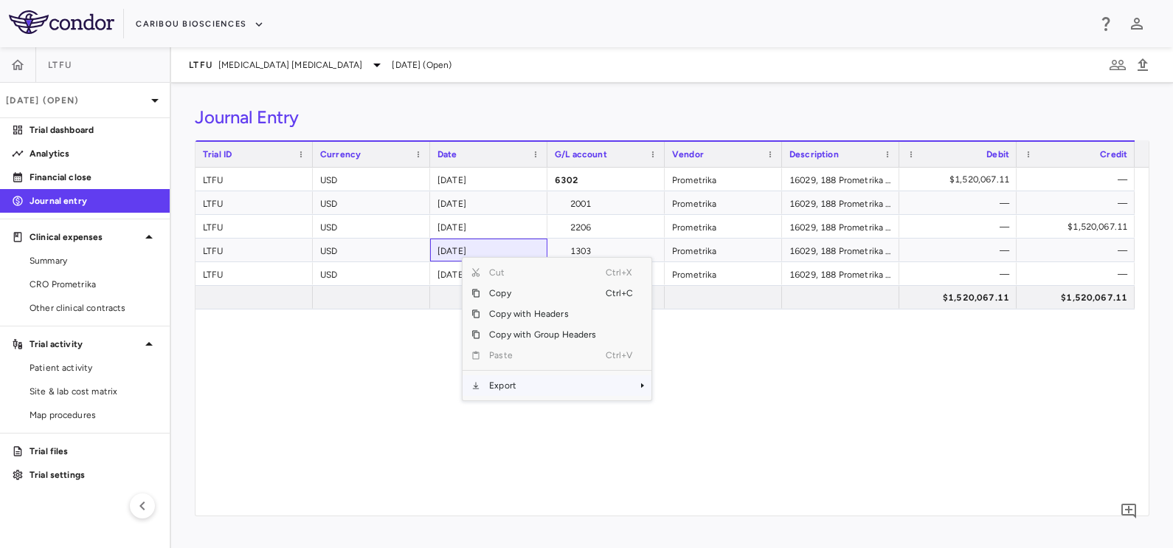
click at [537, 383] on span "Export" at bounding box center [542, 385] width 125 height 21
click at [678, 406] on span "Excel Export" at bounding box center [700, 411] width 69 height 21
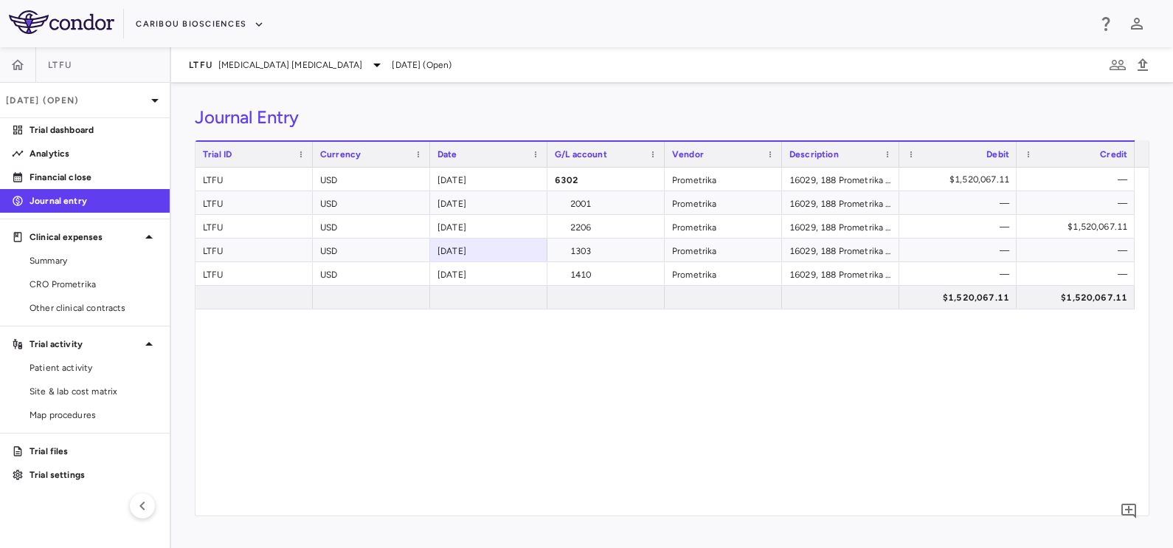
click at [395, 380] on div "LTFU USD 2025-09-30 6302 Prometrika 16029, 188 Prometrika DIRECT_FEES, INVESTIG…" at bounding box center [672, 342] width 953 height 348
click at [78, 260] on span "Summary" at bounding box center [94, 260] width 128 height 13
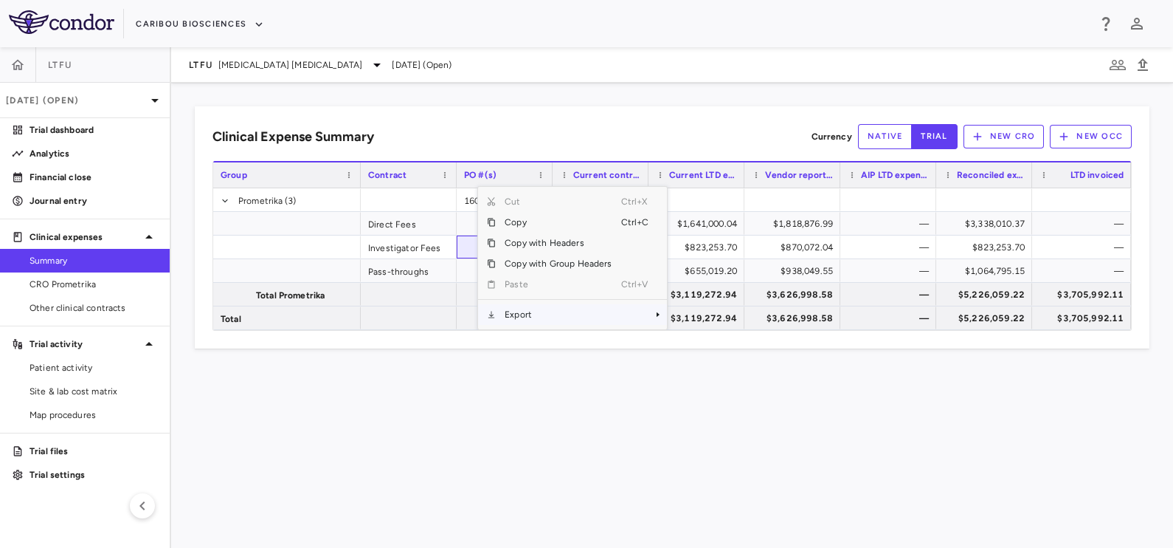
click at [522, 311] on span "Export" at bounding box center [558, 314] width 125 height 21
click at [699, 314] on span "Excel Export" at bounding box center [715, 314] width 69 height 21
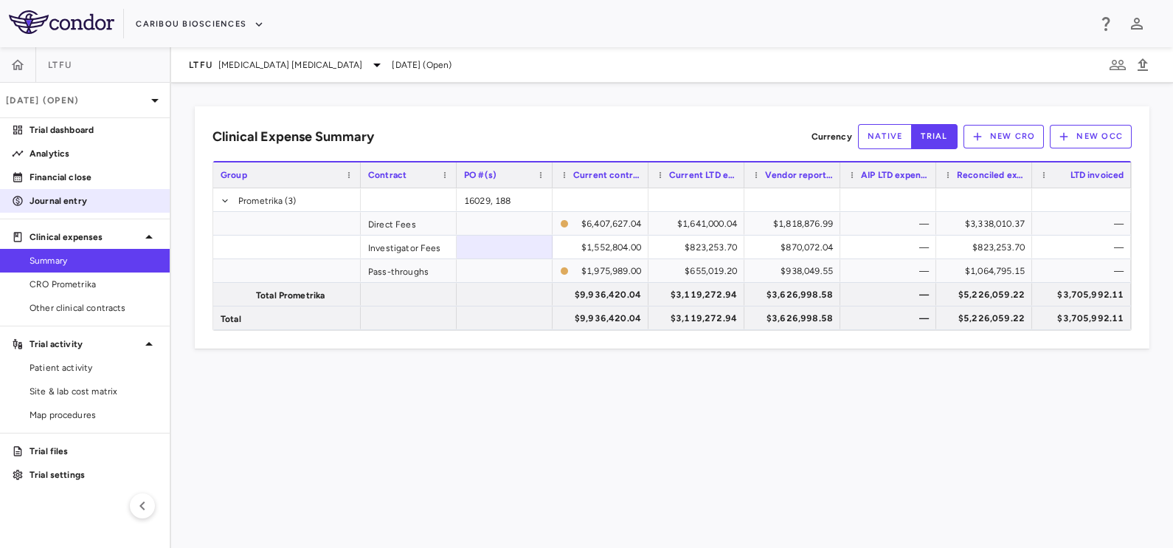
click at [66, 201] on p "Journal entry" at bounding box center [94, 200] width 128 height 13
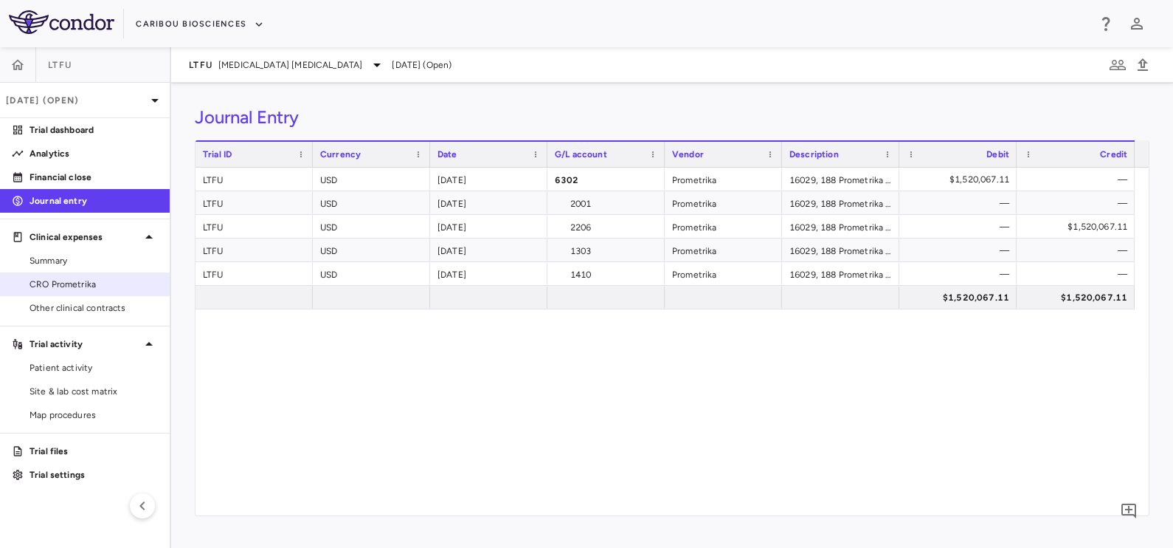
drag, startPoint x: 125, startPoint y: 249, endPoint x: 0, endPoint y: 283, distance: 130.0
click at [125, 249] on link "Summary" at bounding box center [85, 260] width 170 height 22
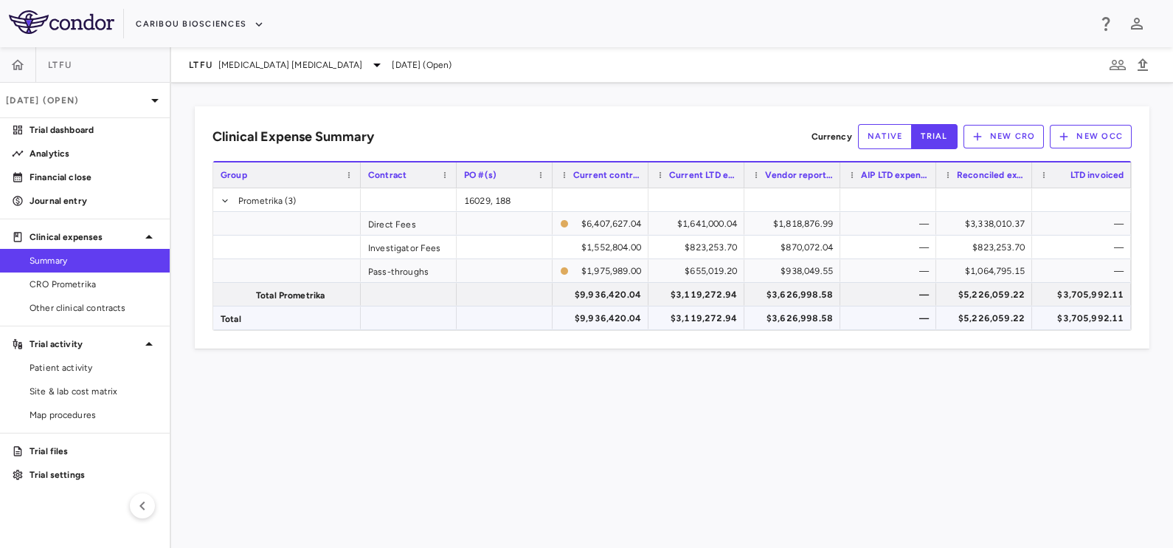
click at [1077, 310] on div "$3,705,992.11" at bounding box center [1085, 318] width 78 height 24
click at [605, 432] on div "Clinical Expense Summary Currency native trial New CRO New OCC Press SPACE to d…" at bounding box center [672, 315] width 1002 height 465
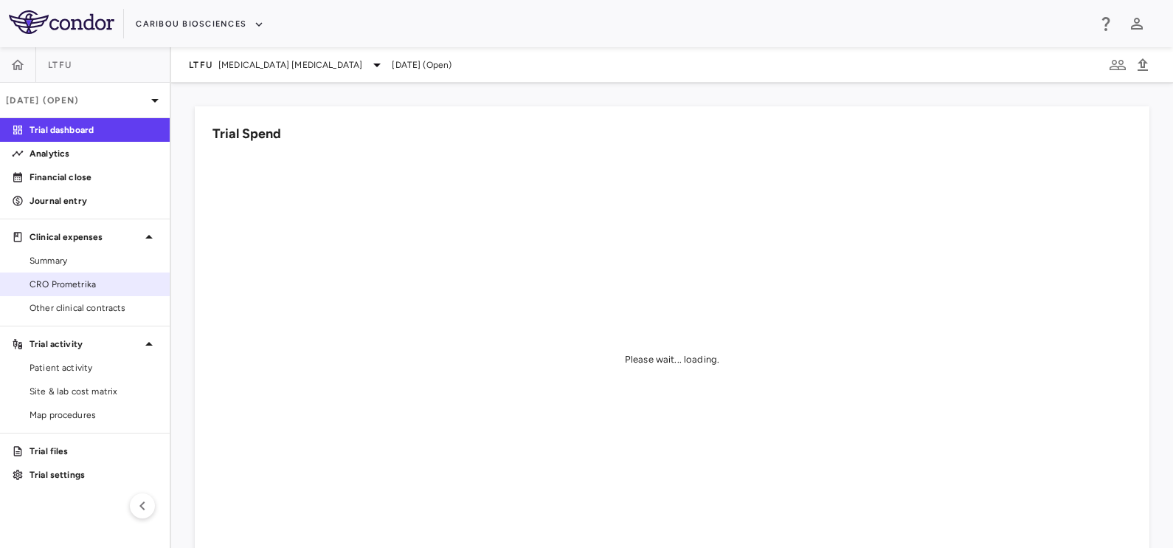
click at [56, 301] on span "Other clinical contracts" at bounding box center [94, 307] width 128 height 13
click at [68, 289] on span "CRO Prometrika" at bounding box center [94, 283] width 128 height 13
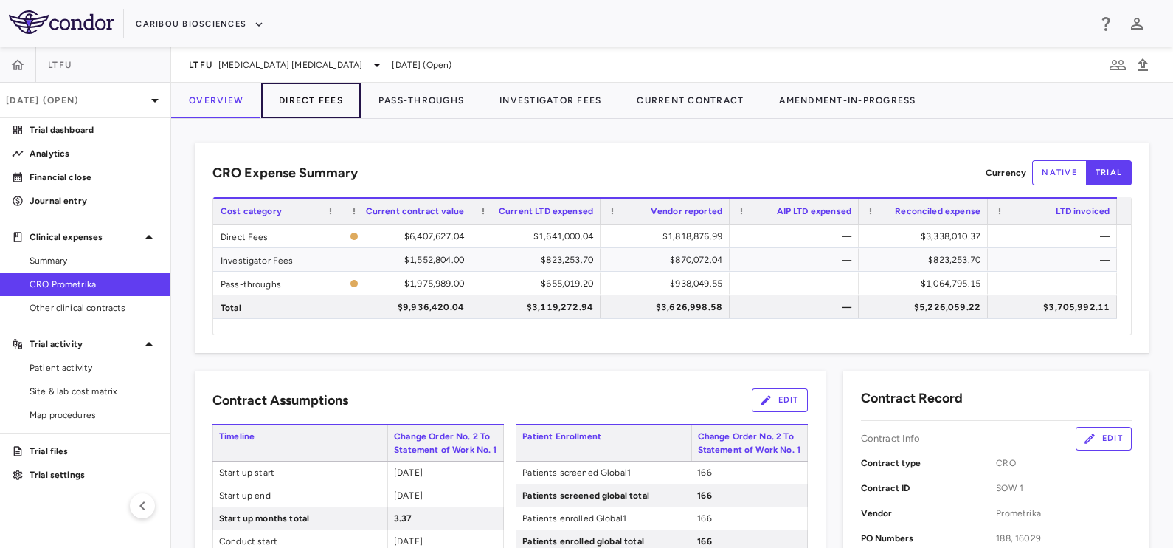
drag, startPoint x: 325, startPoint y: 92, endPoint x: 311, endPoint y: 106, distance: 19.8
click at [325, 92] on button "Direct Fees" at bounding box center [311, 100] width 100 height 35
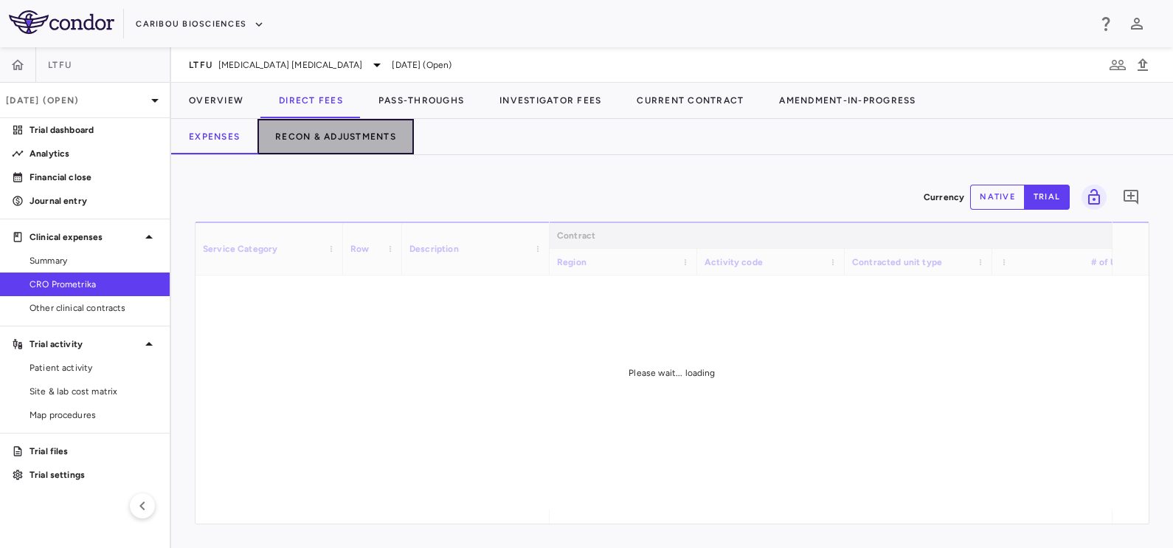
click at [309, 135] on button "Recon & Adjustments" at bounding box center [336, 136] width 156 height 35
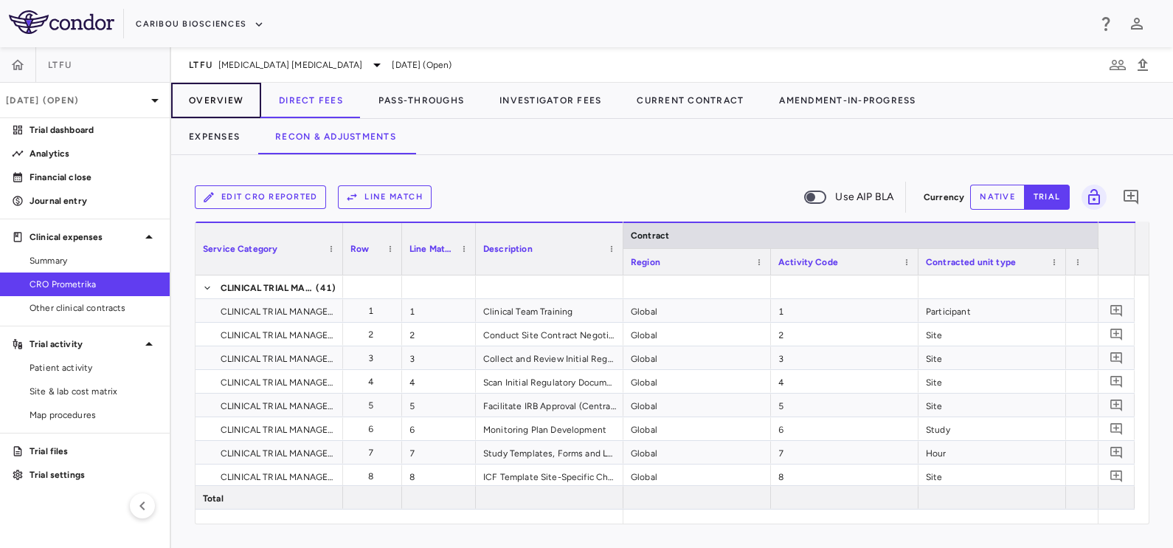
click at [214, 102] on button "Overview" at bounding box center [216, 100] width 90 height 35
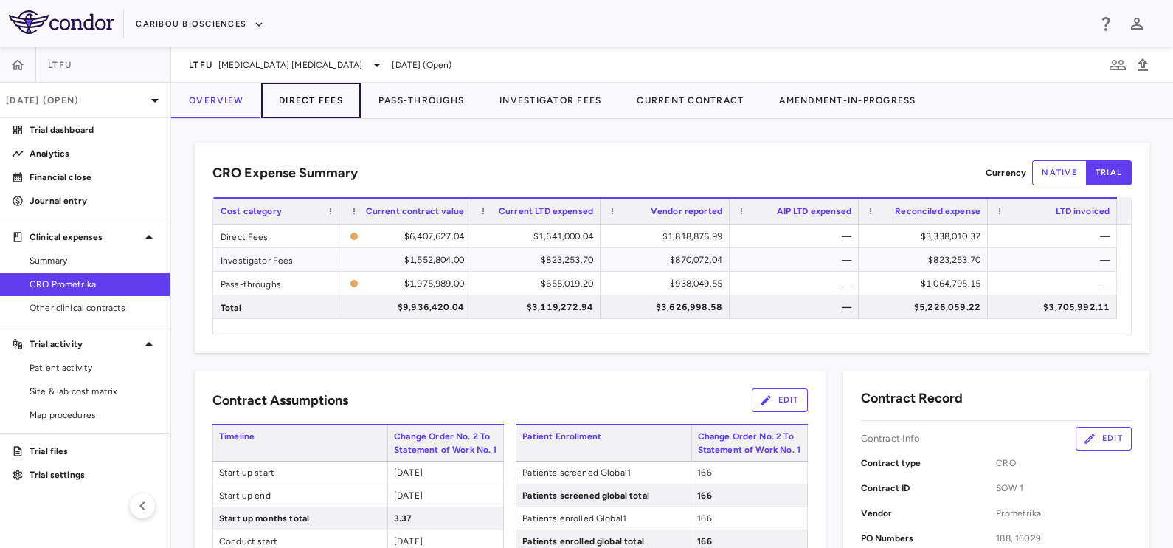
click at [308, 96] on button "Direct Fees" at bounding box center [311, 100] width 100 height 35
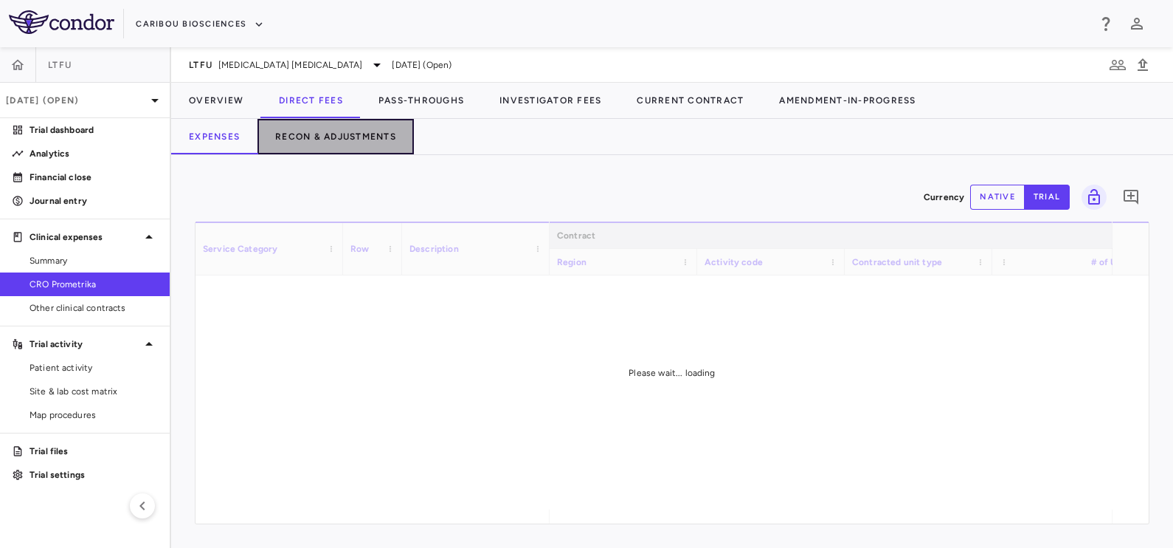
click at [320, 139] on button "Recon & Adjustments" at bounding box center [336, 136] width 156 height 35
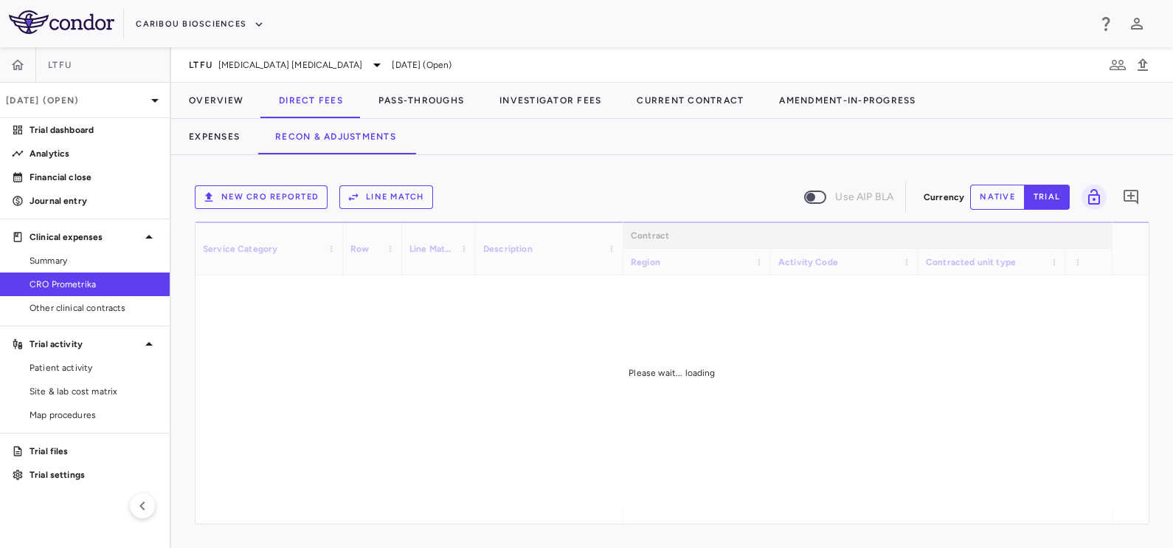
click at [356, 193] on icon "button" at bounding box center [353, 196] width 13 height 13
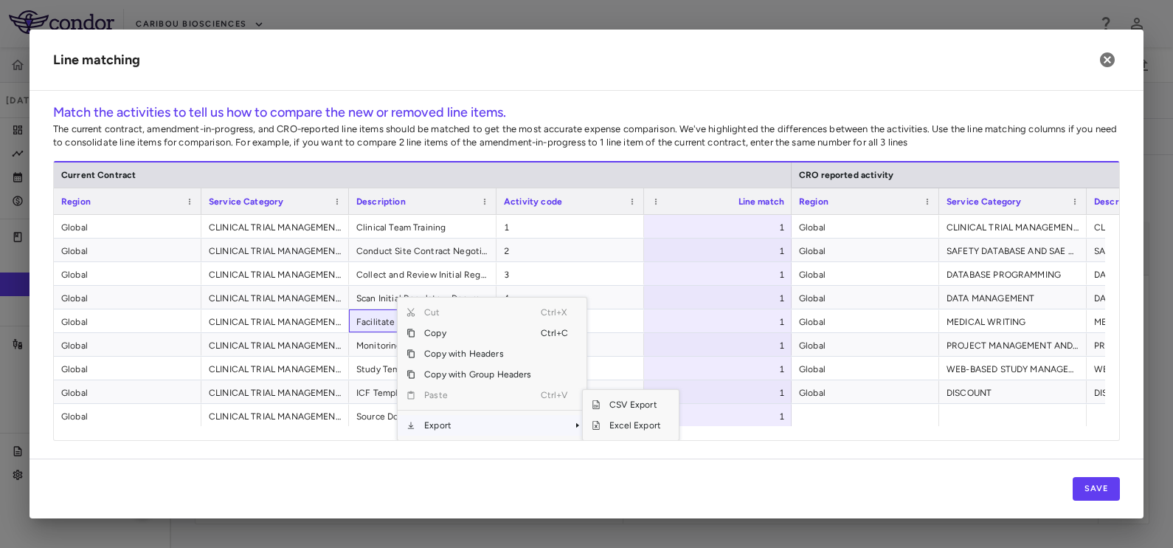
click at [442, 427] on span "Export" at bounding box center [477, 425] width 125 height 21
click at [646, 427] on span "Excel Export" at bounding box center [635, 425] width 69 height 21
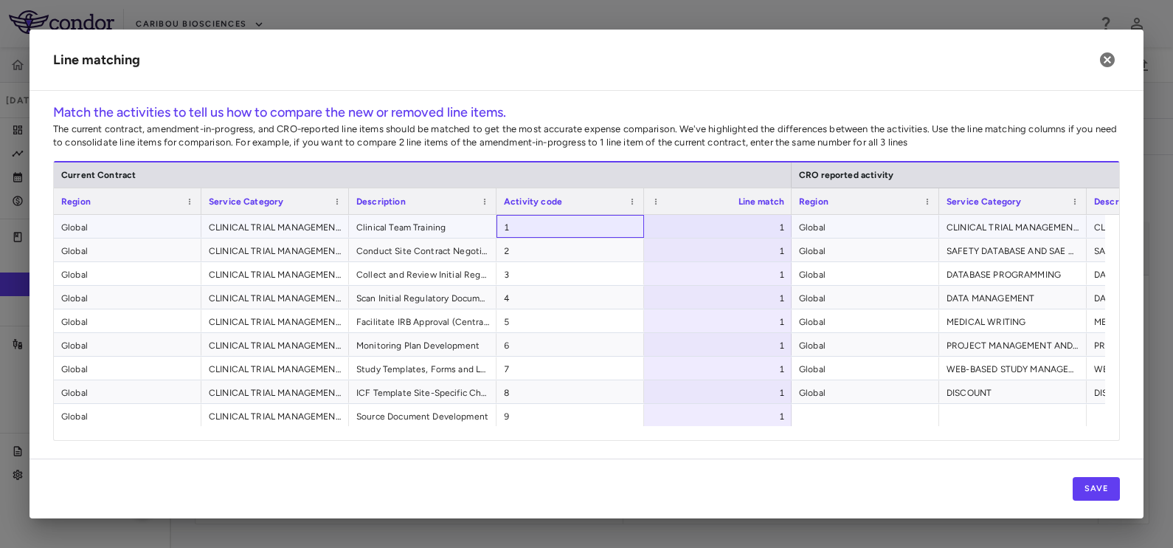
click at [549, 227] on span "1" at bounding box center [570, 227] width 133 height 24
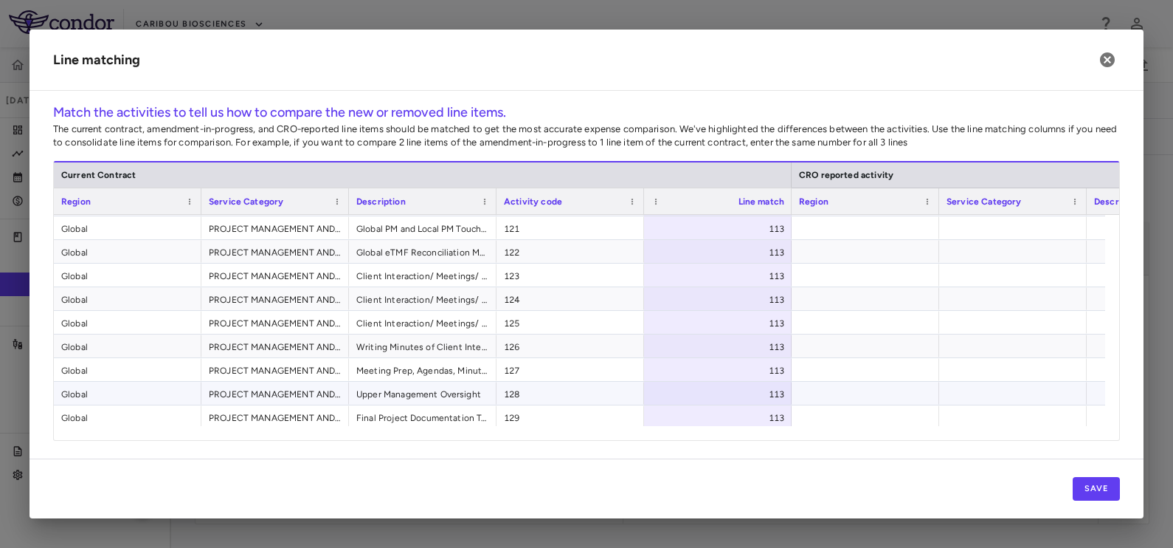
scroll to position [2858, 0]
click at [1090, 480] on button "Save" at bounding box center [1096, 489] width 47 height 24
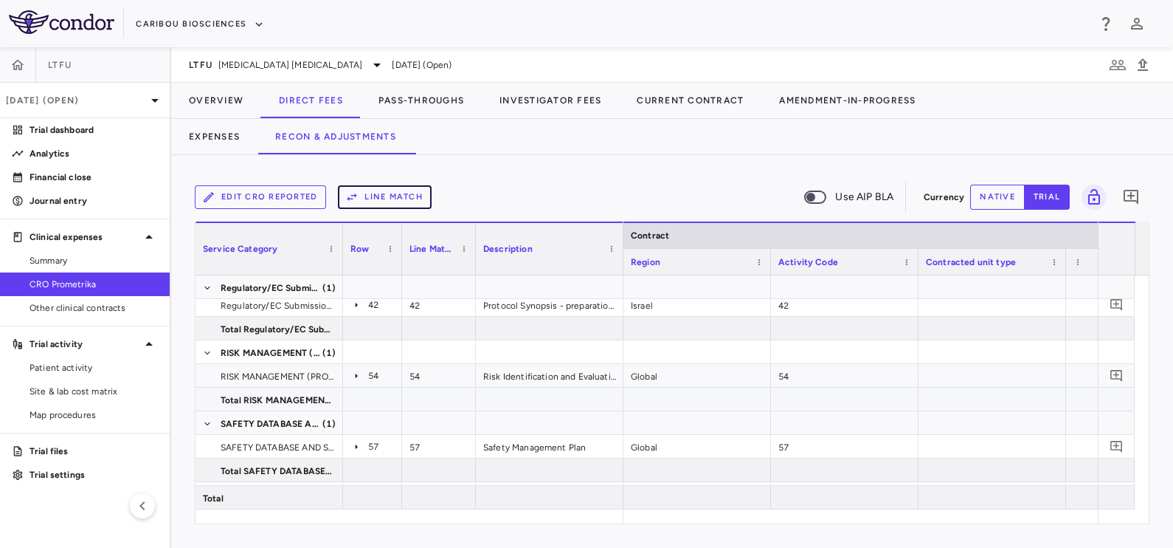
scroll to position [209, 0]
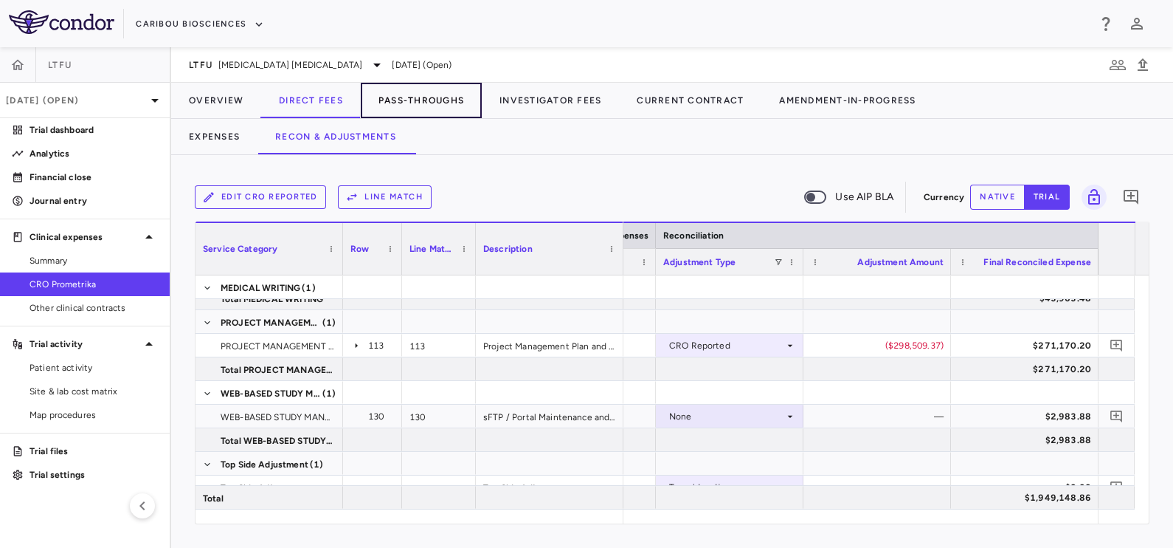
click at [429, 110] on button "Pass-Throughs" at bounding box center [421, 100] width 121 height 35
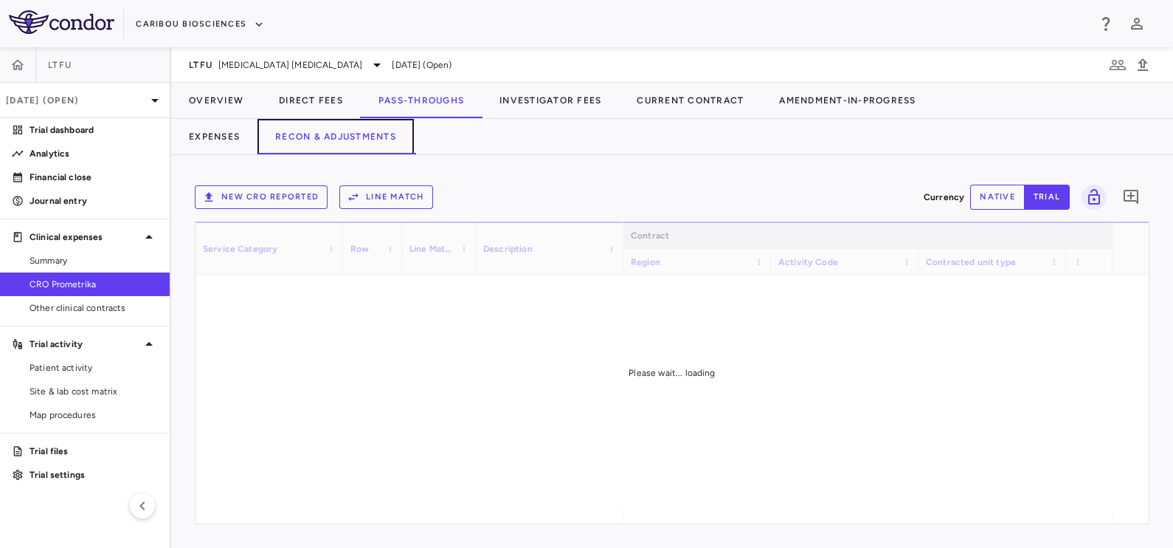
click at [367, 138] on button "Recon & Adjustments" at bounding box center [336, 136] width 156 height 35
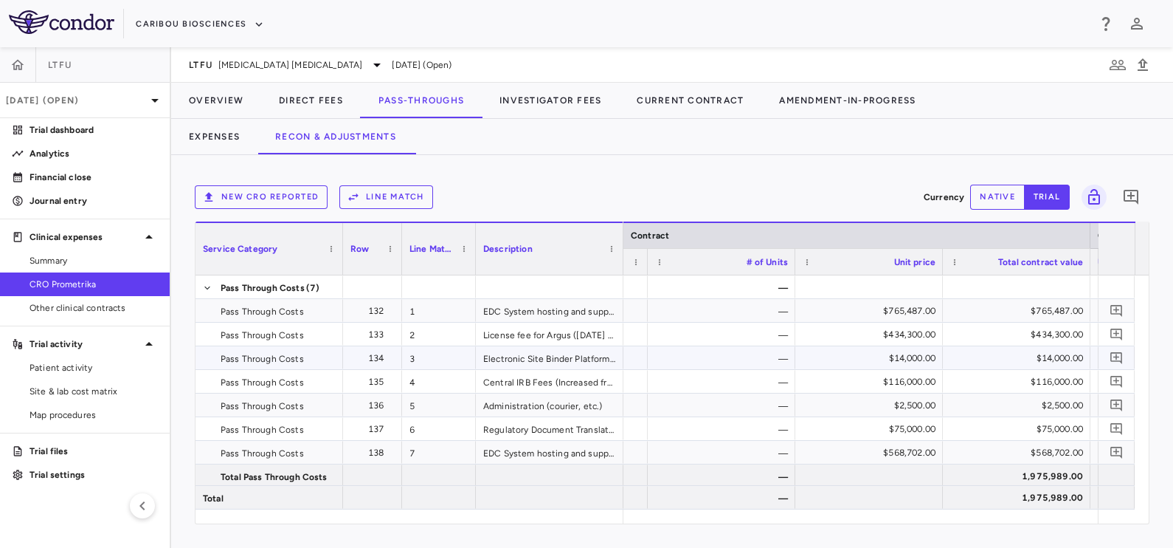
scroll to position [0, 593]
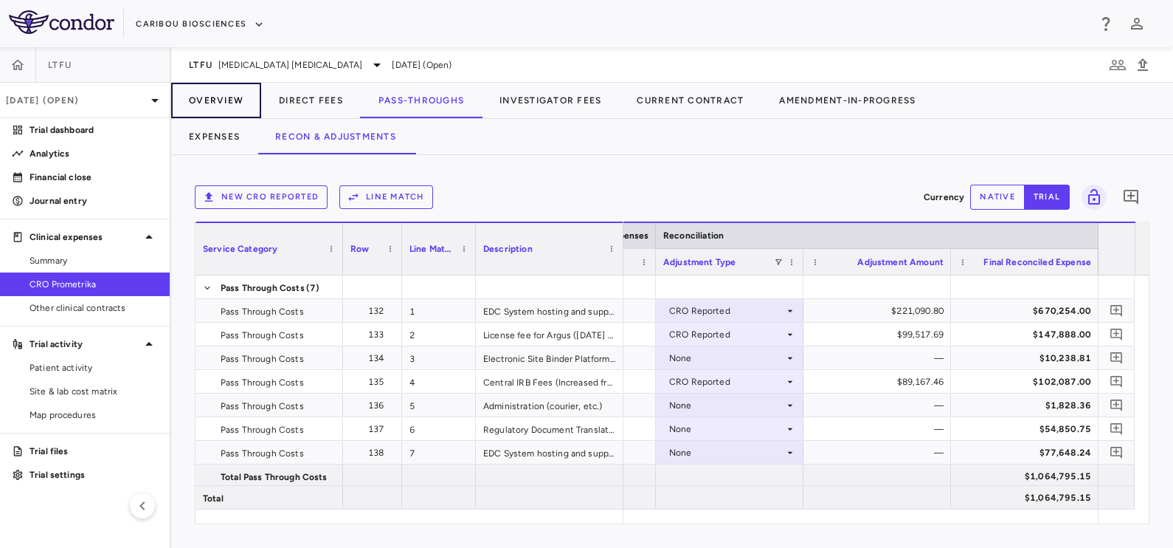
click at [207, 97] on button "Overview" at bounding box center [216, 100] width 90 height 35
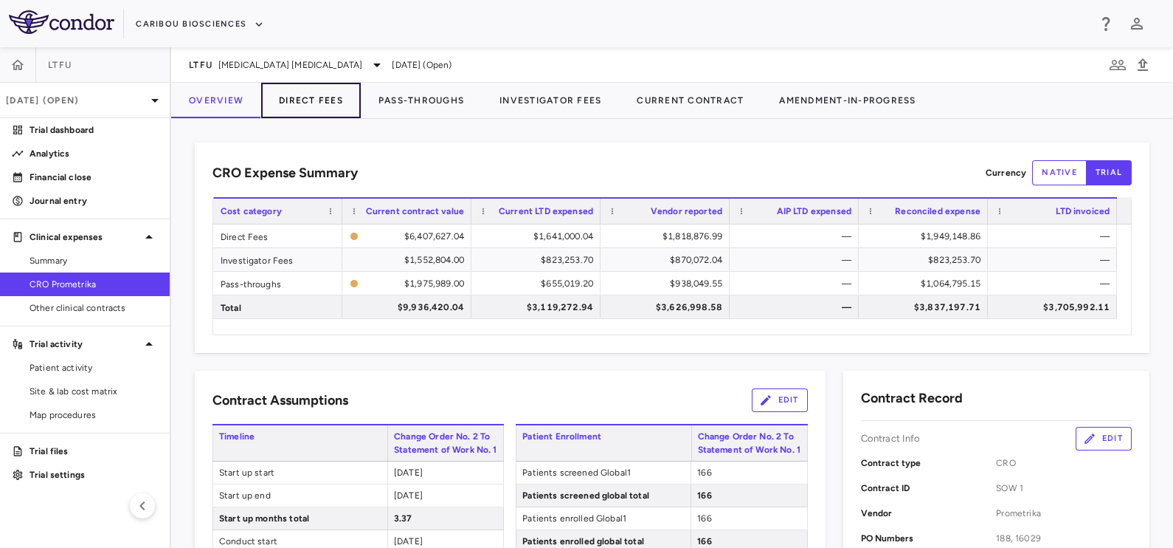
click at [322, 86] on button "Direct Fees" at bounding box center [311, 100] width 100 height 35
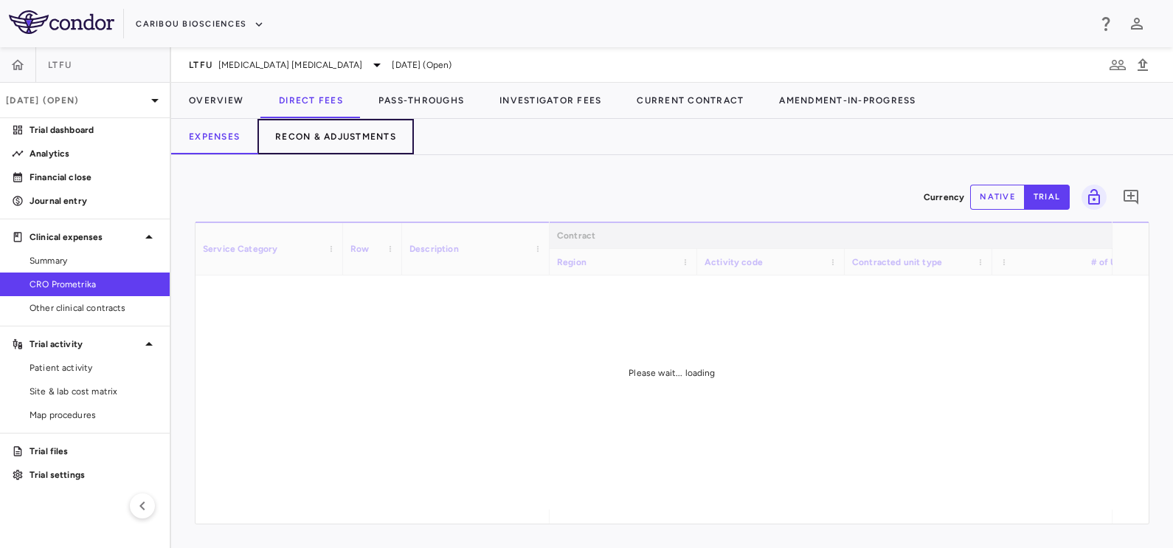
click at [371, 133] on button "Recon & Adjustments" at bounding box center [336, 136] width 156 height 35
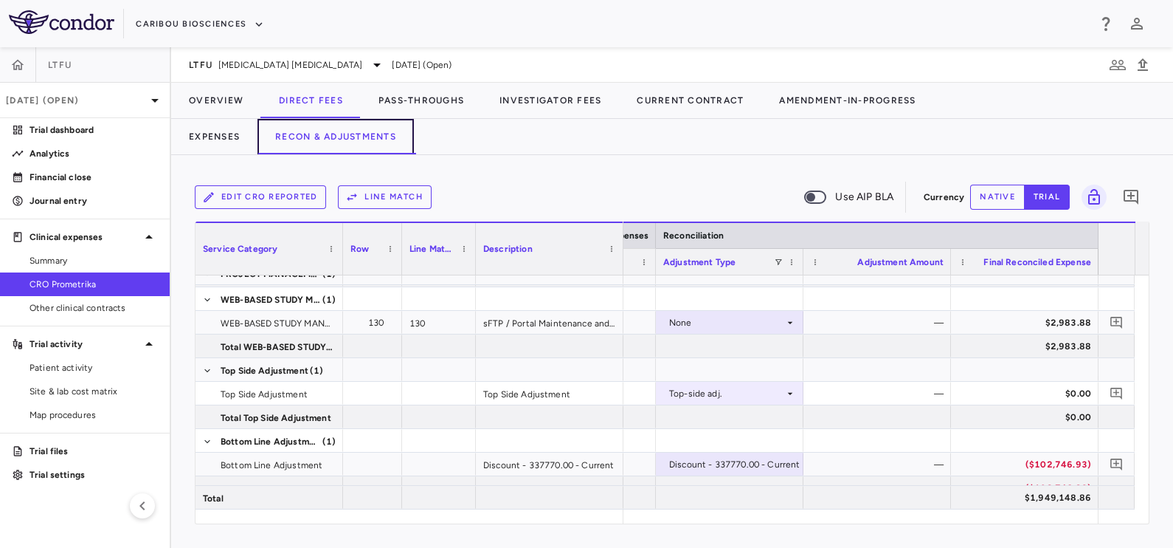
scroll to position [567, 0]
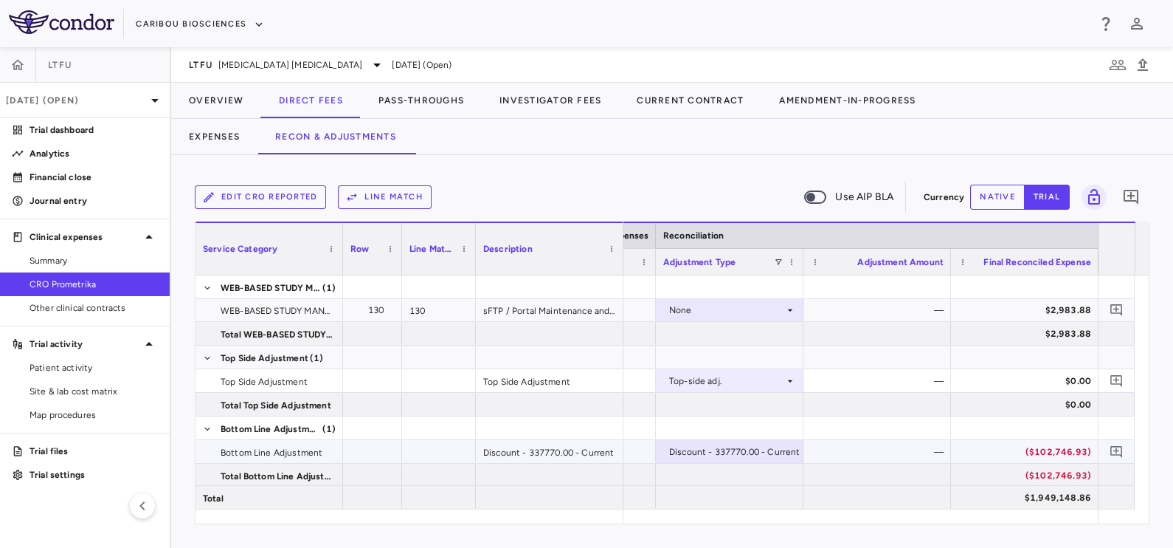
click at [911, 449] on div "—" at bounding box center [880, 452] width 127 height 24
click at [224, 93] on button "Overview" at bounding box center [216, 100] width 90 height 35
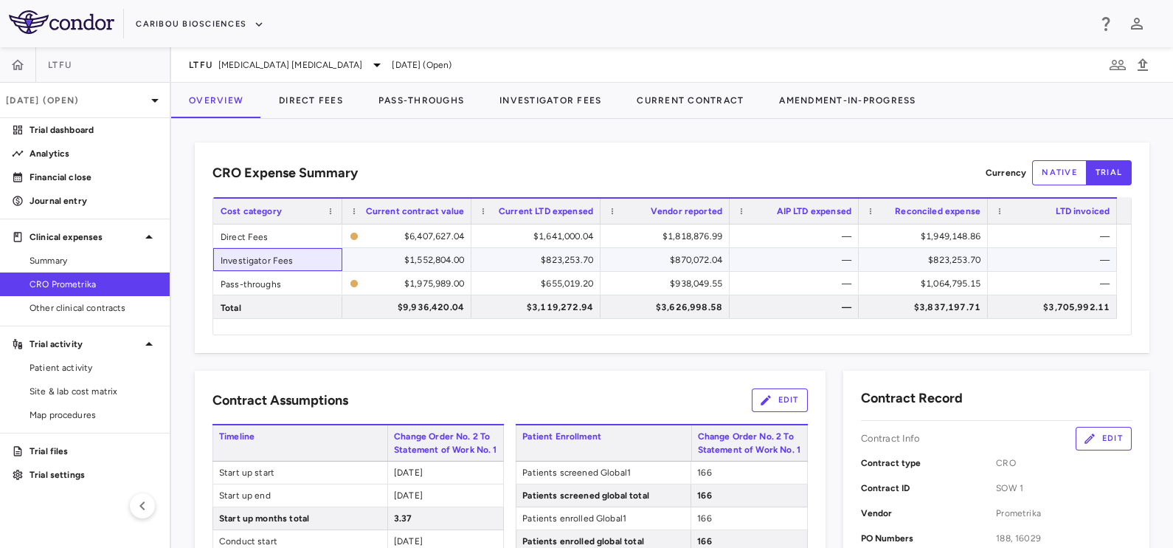
click at [284, 255] on div "Investigator Fees" at bounding box center [277, 259] width 129 height 23
click at [912, 254] on div "$823,253.70" at bounding box center [926, 260] width 108 height 24
click at [914, 255] on div "$823,253.70" at bounding box center [926, 260] width 108 height 24
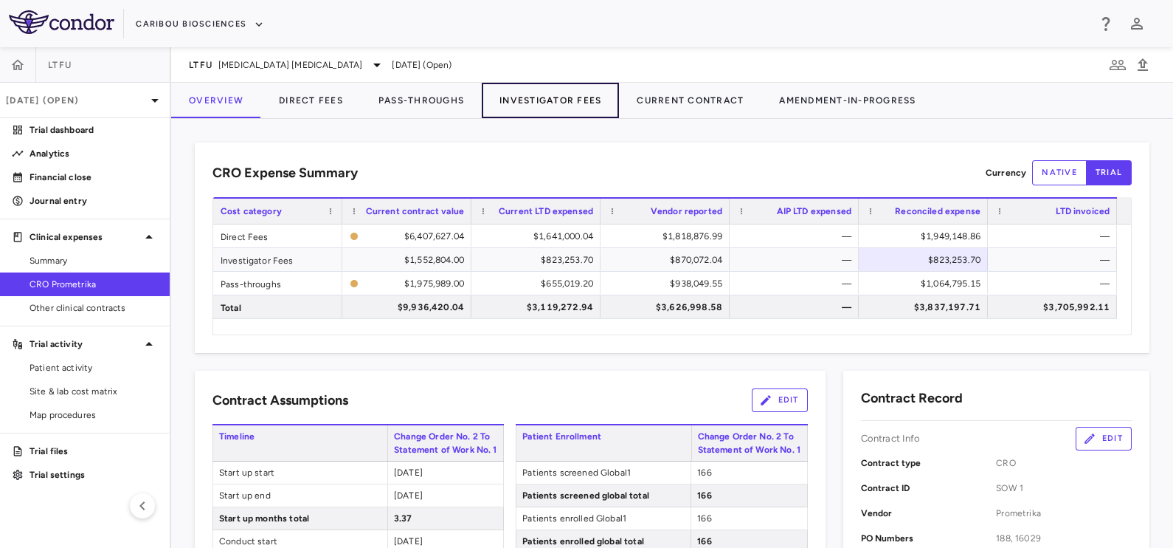
click at [513, 100] on button "Investigator Fees" at bounding box center [550, 100] width 137 height 35
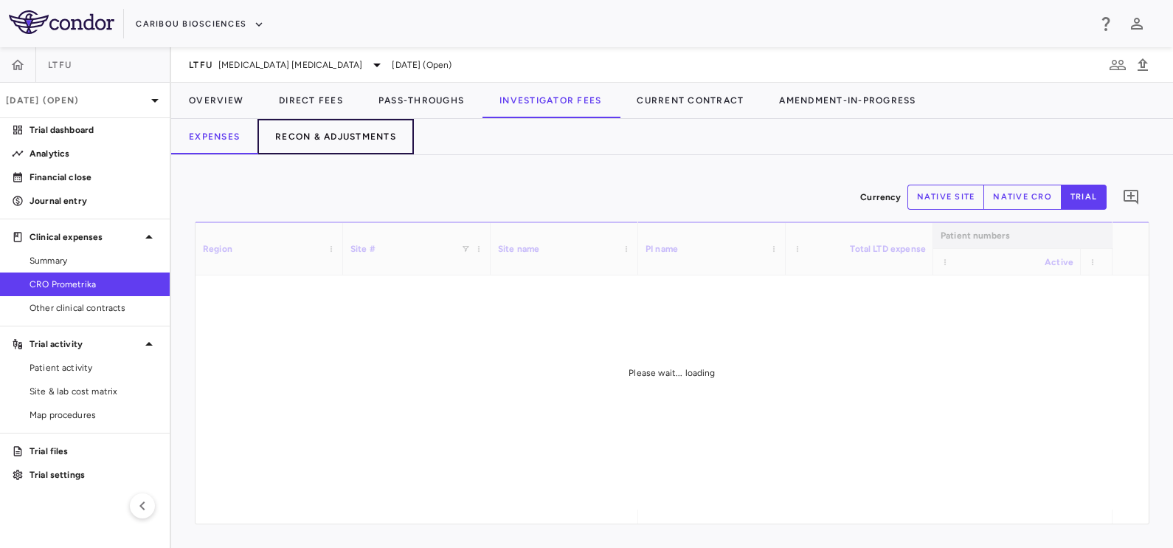
click at [355, 139] on button "Recon & Adjustments" at bounding box center [336, 136] width 156 height 35
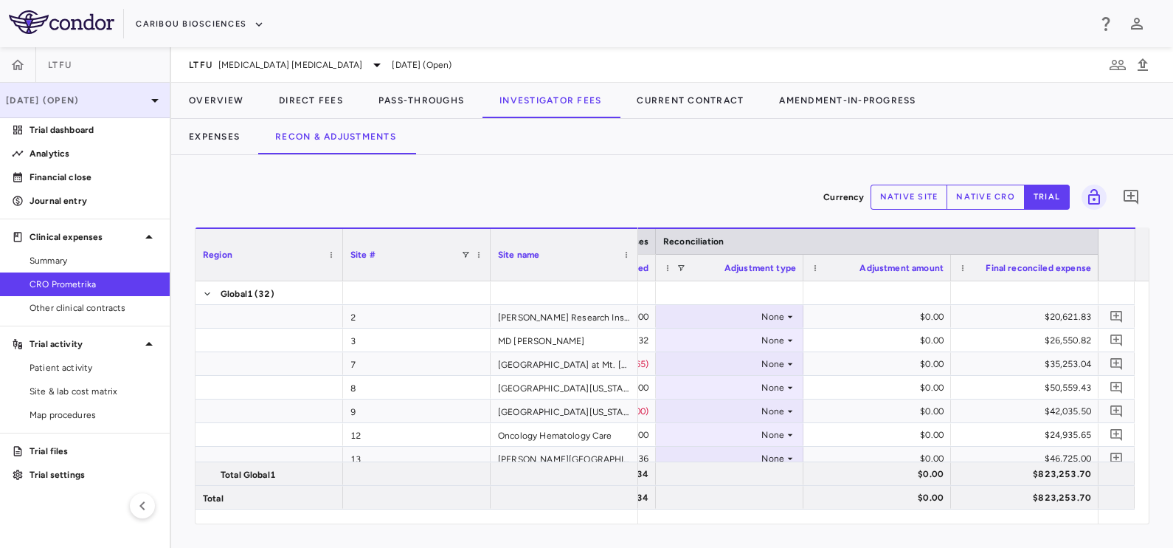
click at [66, 100] on p "[DATE] (Open)" at bounding box center [76, 100] width 140 height 13
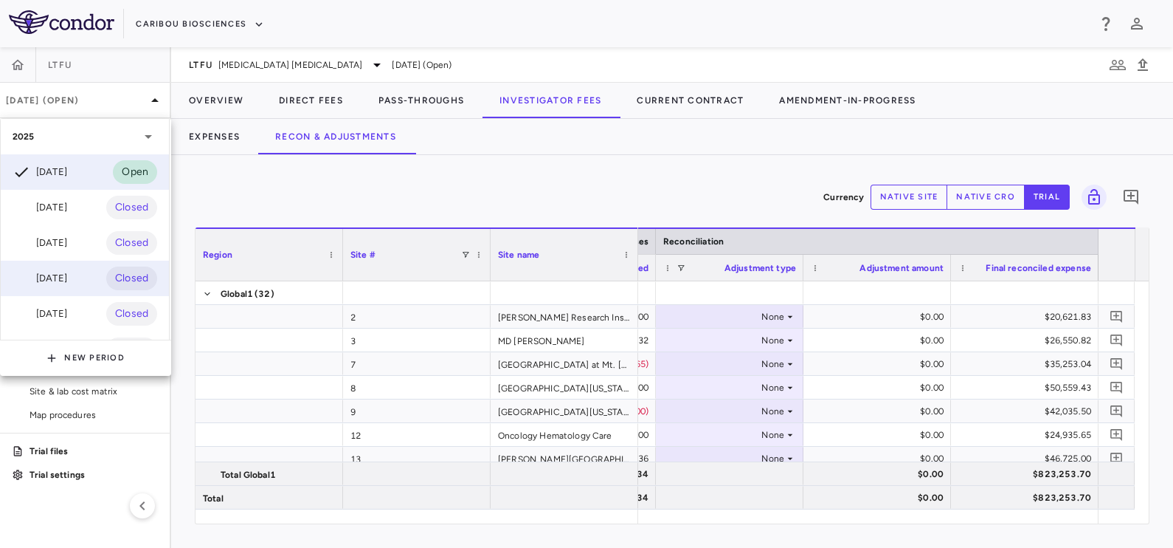
click at [66, 284] on div "[DATE]" at bounding box center [40, 278] width 55 height 18
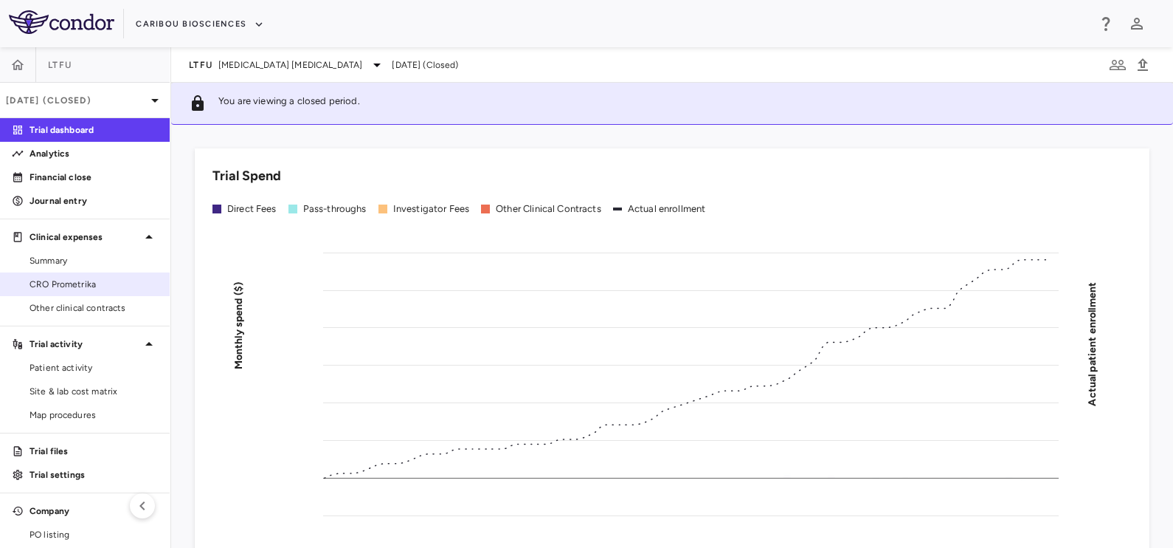
click at [45, 280] on span "CRO Prometrika" at bounding box center [94, 283] width 128 height 13
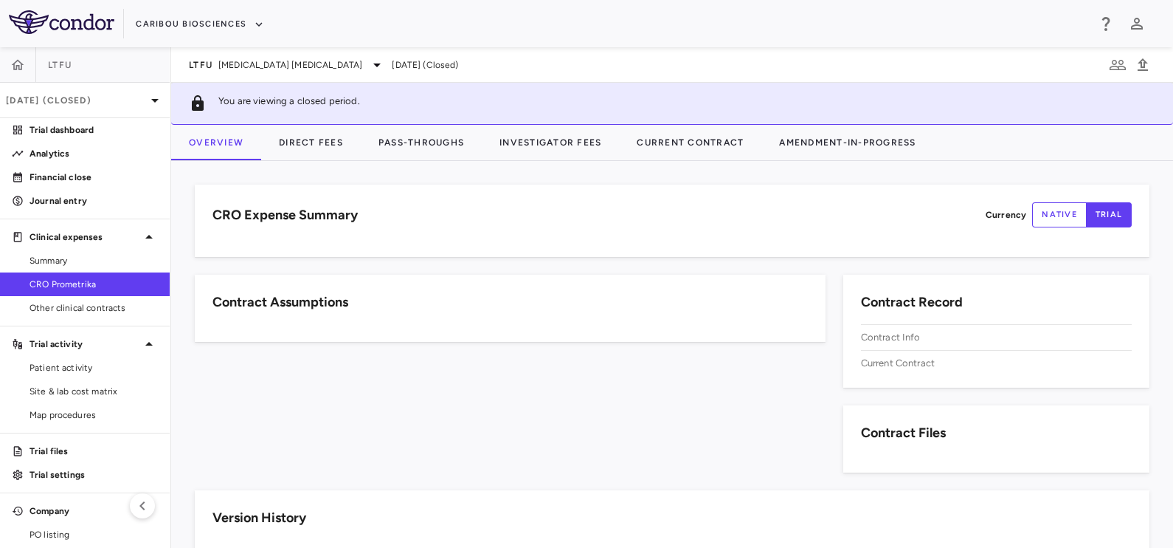
click at [45, 280] on span "CRO Prometrika" at bounding box center [94, 283] width 128 height 13
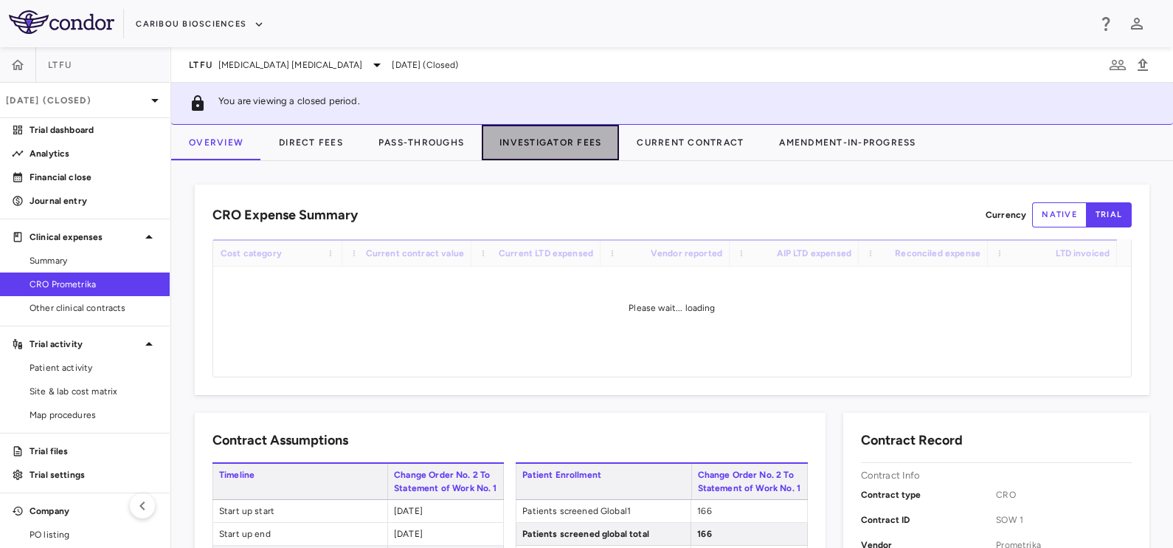
click at [535, 137] on button "Investigator Fees" at bounding box center [550, 142] width 137 height 35
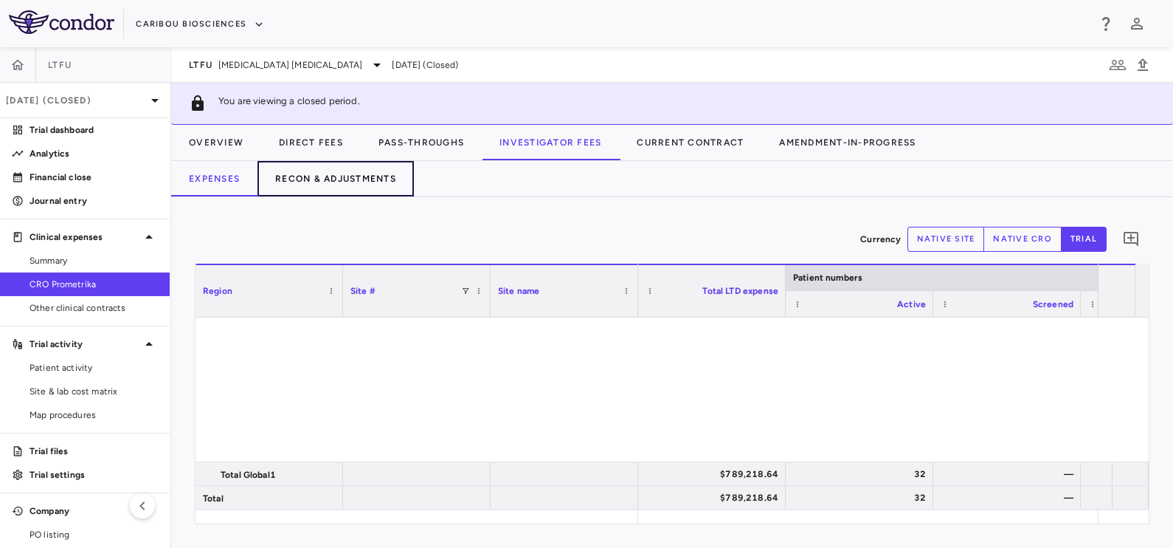
click at [338, 177] on button "Recon & Adjustments" at bounding box center [336, 178] width 156 height 35
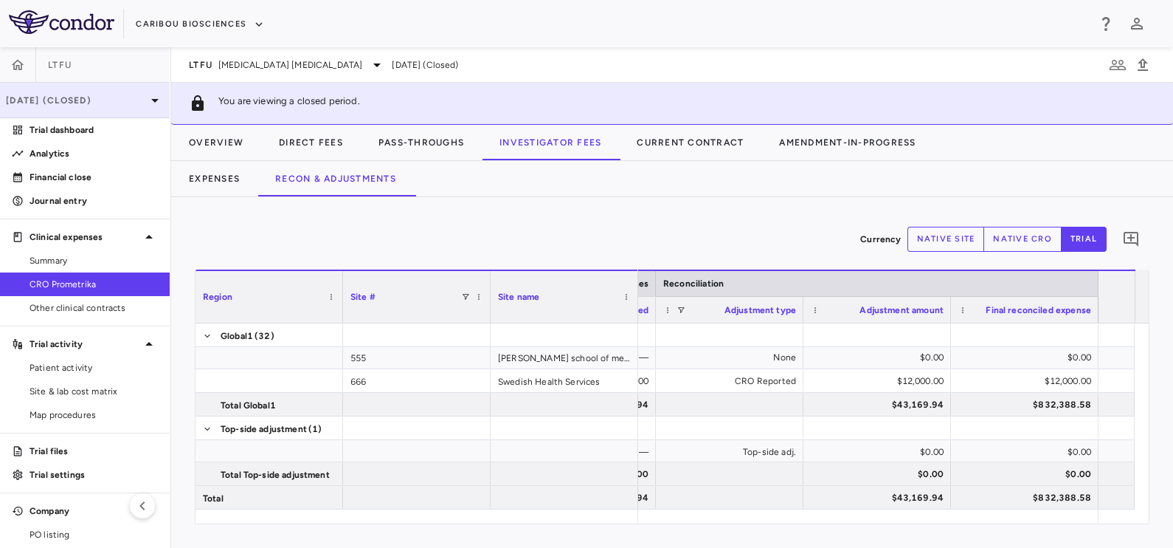
click at [52, 100] on p "[DATE] (Closed)" at bounding box center [76, 100] width 140 height 13
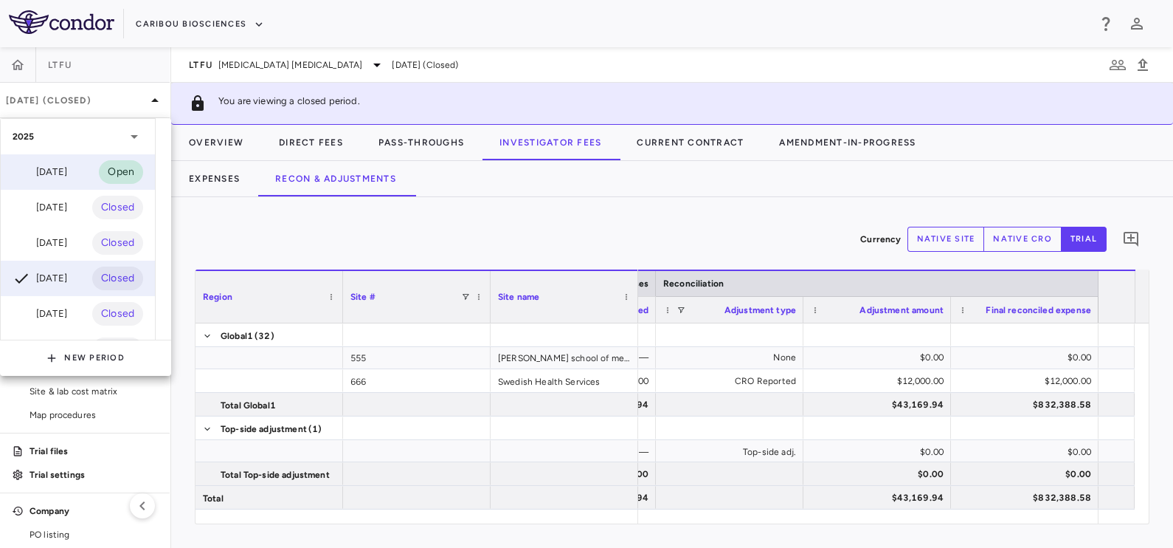
click at [53, 170] on div "[DATE]" at bounding box center [40, 172] width 55 height 18
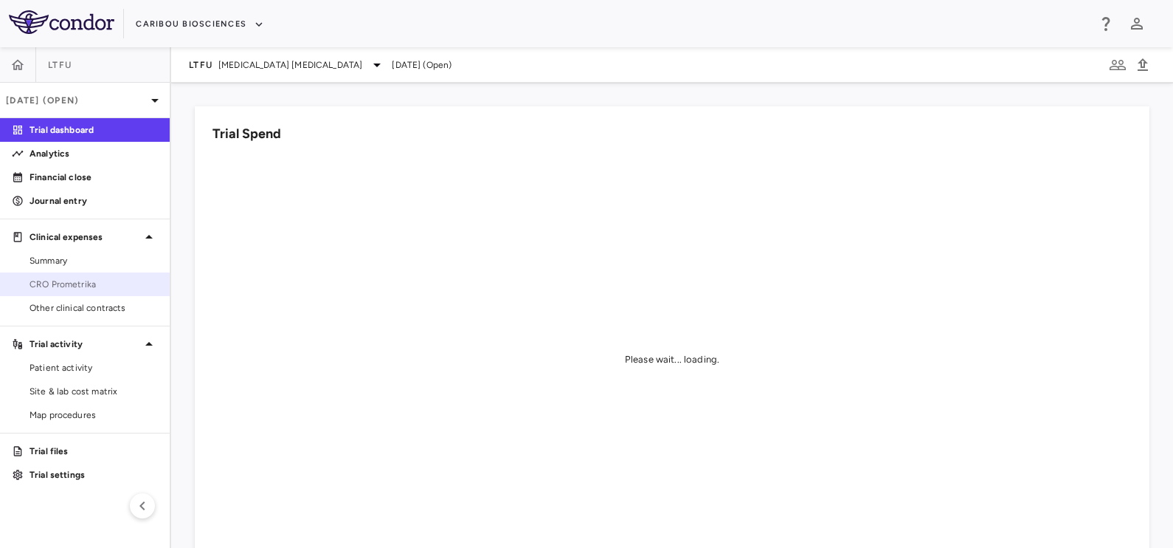
click at [79, 291] on link "CRO Prometrika" at bounding box center [85, 284] width 170 height 22
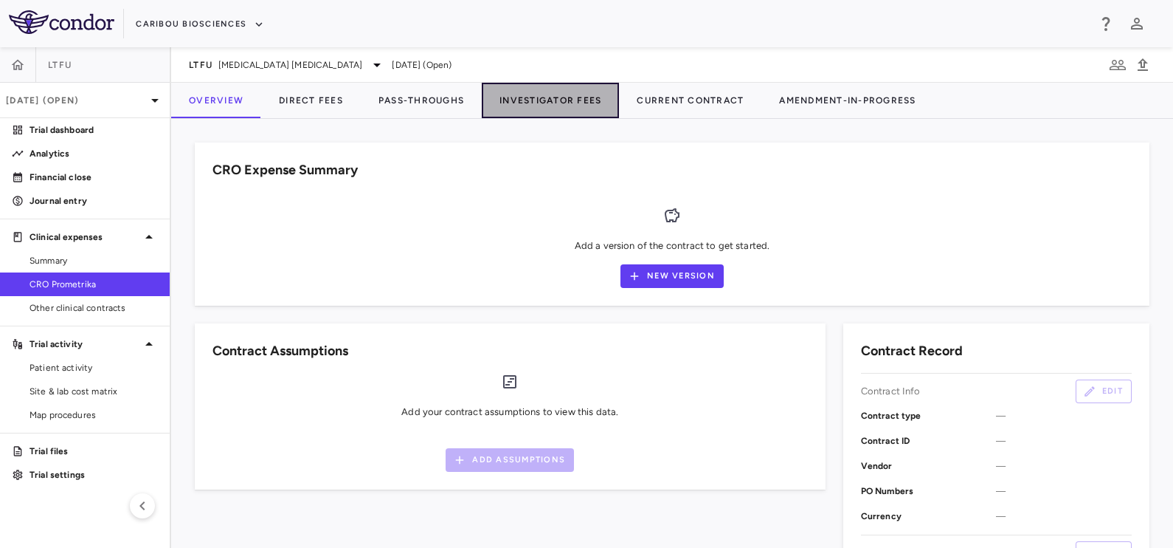
click at [528, 108] on button "Investigator Fees" at bounding box center [550, 100] width 137 height 35
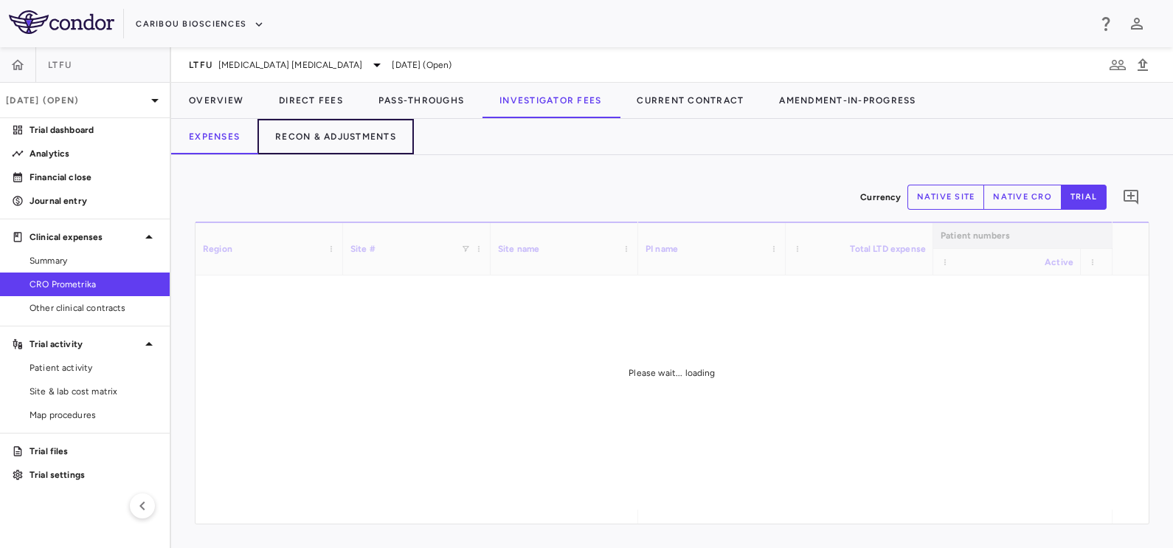
click at [334, 136] on button "Recon & Adjustments" at bounding box center [336, 136] width 156 height 35
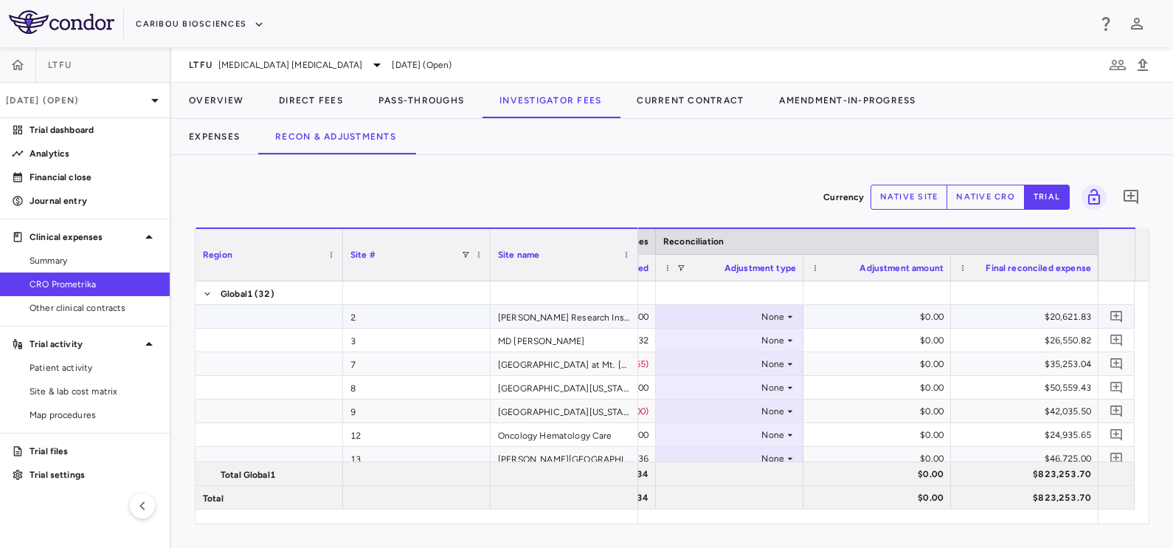
click at [780, 317] on div "None" at bounding box center [726, 317] width 115 height 24
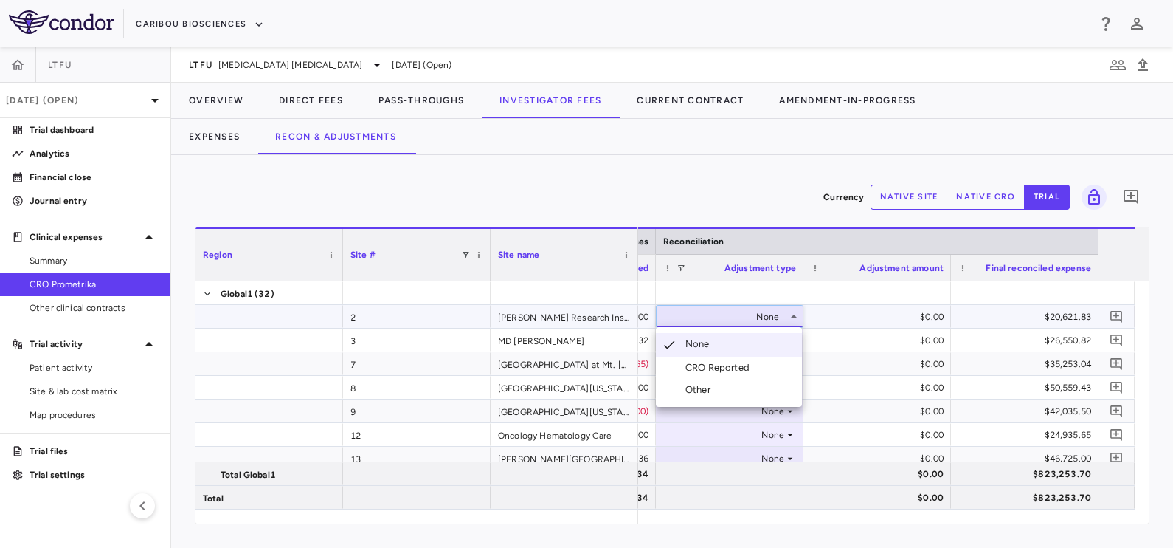
click at [739, 364] on div "CRO Reported" at bounding box center [721, 367] width 70 height 13
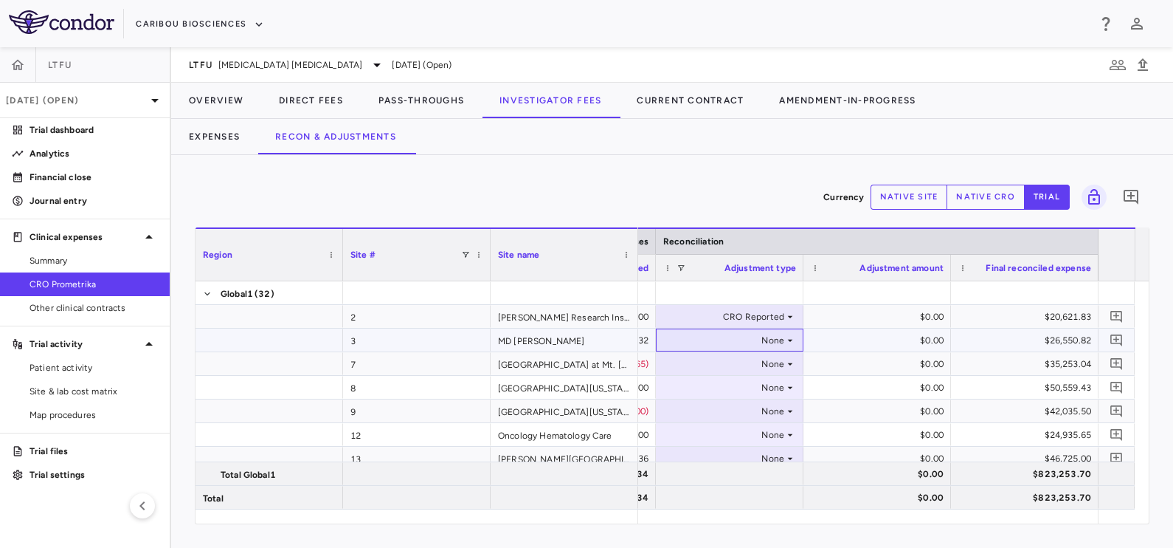
click at [754, 338] on div "None" at bounding box center [726, 340] width 115 height 24
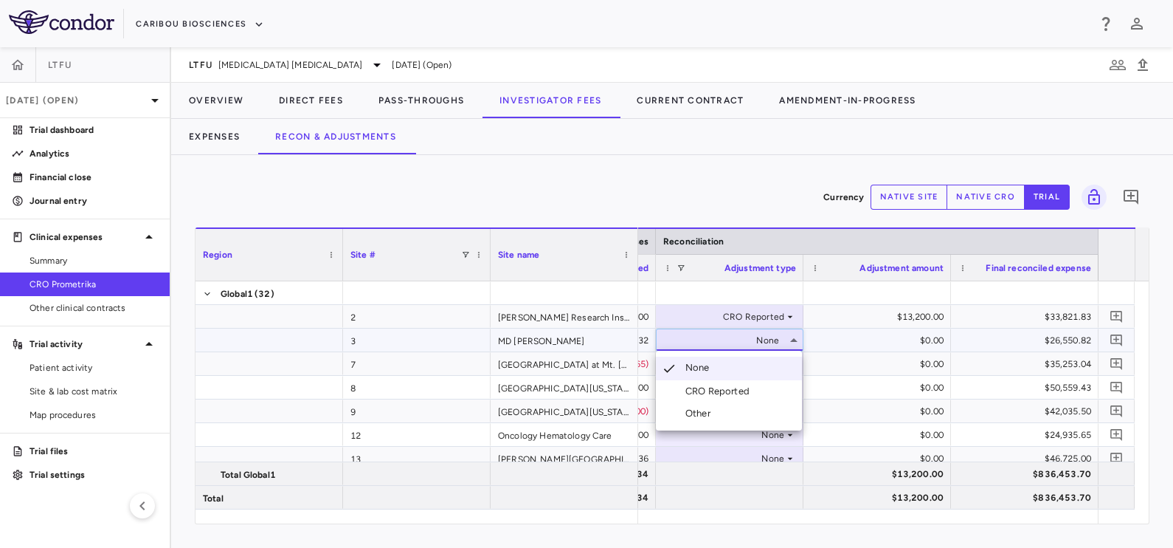
click at [736, 393] on div "CRO Reported" at bounding box center [721, 390] width 70 height 13
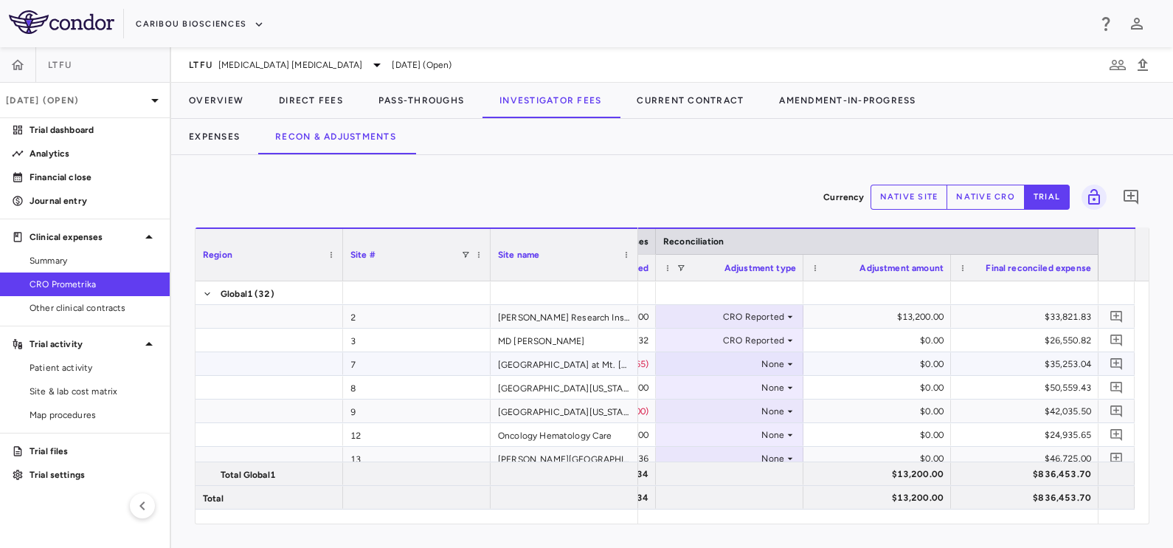
click at [753, 367] on div "None" at bounding box center [726, 364] width 115 height 24
click at [771, 362] on div "None" at bounding box center [726, 364] width 115 height 24
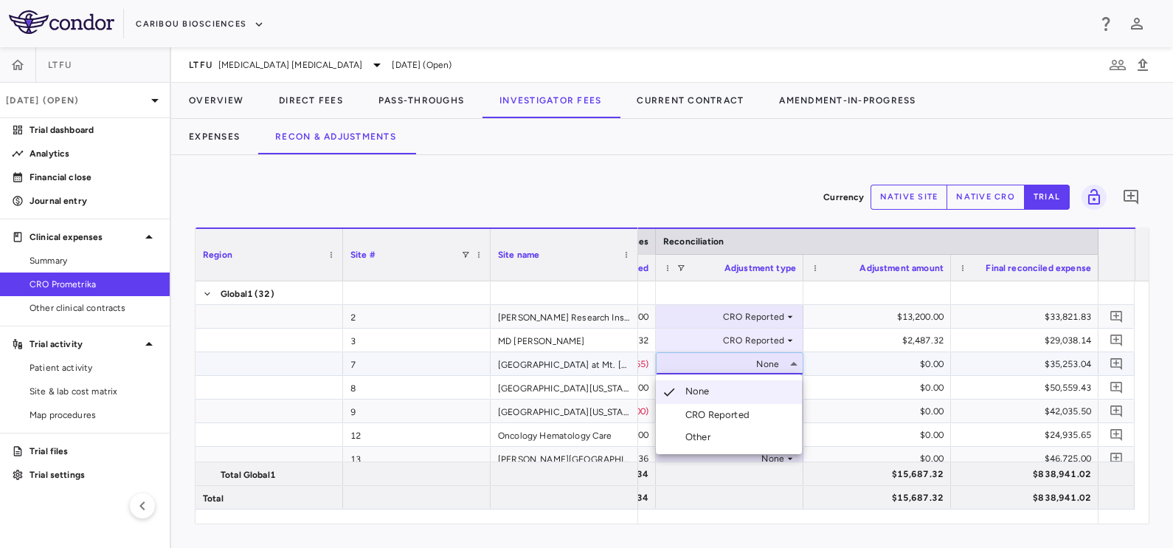
click at [740, 413] on div "CRO Reported" at bounding box center [721, 414] width 70 height 13
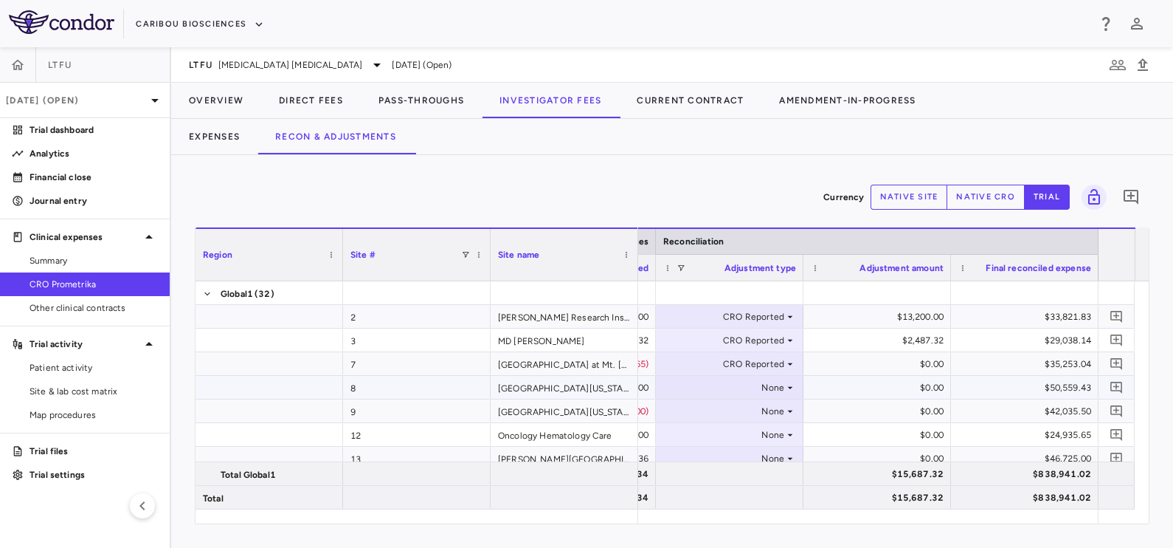
click at [766, 389] on div "None" at bounding box center [726, 388] width 115 height 24
click at [764, 389] on div "None" at bounding box center [726, 388] width 115 height 24
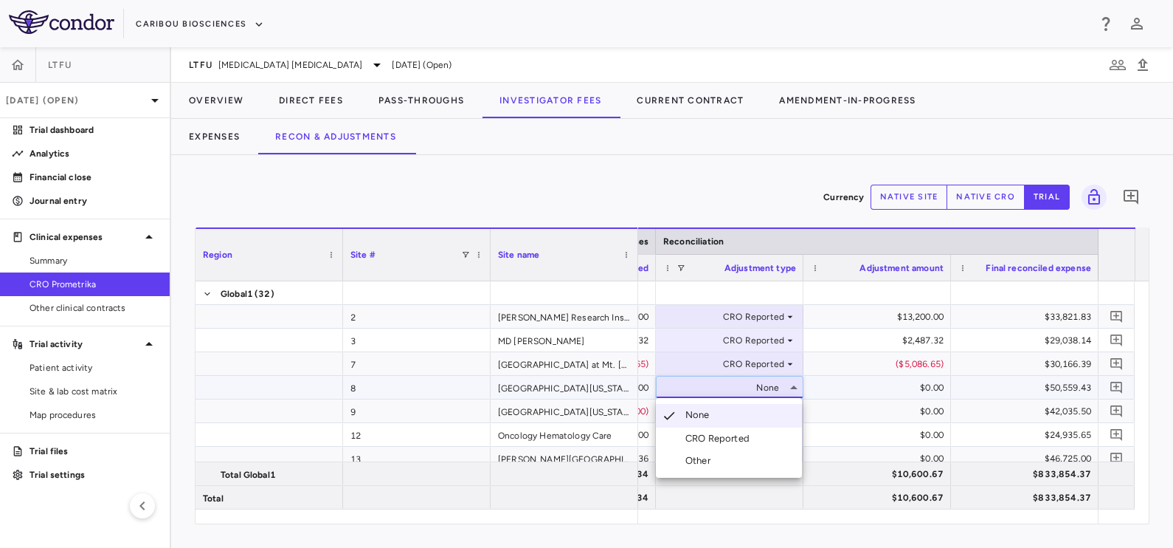
click at [736, 436] on div "CRO Reported" at bounding box center [721, 438] width 70 height 13
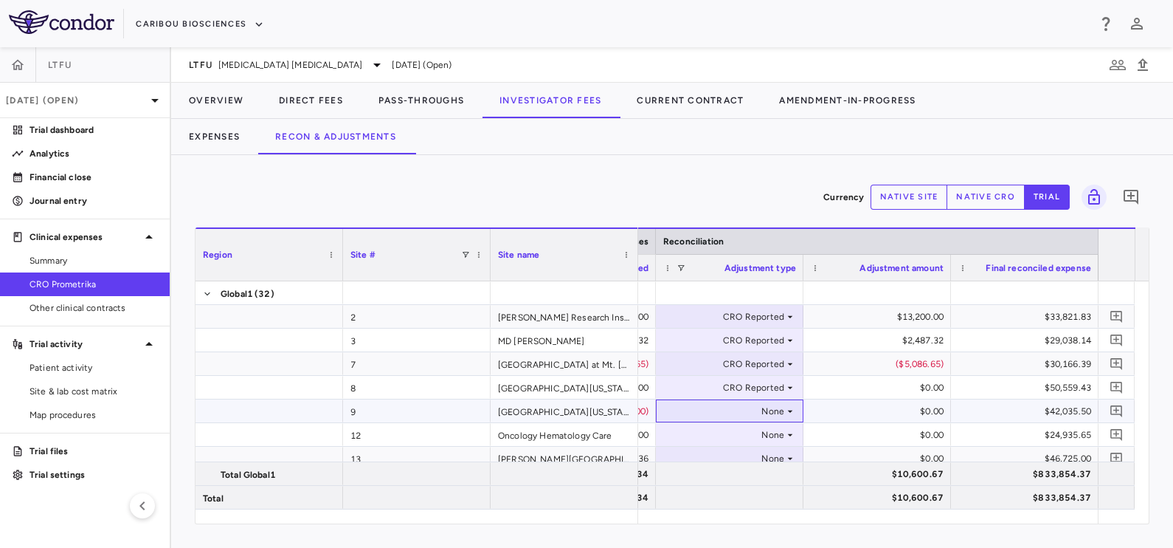
click at [776, 405] on div "None" at bounding box center [726, 411] width 115 height 24
click at [775, 406] on div "None" at bounding box center [726, 411] width 115 height 24
click at [718, 454] on li "CRO Reported" at bounding box center [729, 462] width 146 height 22
click at [763, 429] on div "None" at bounding box center [726, 435] width 115 height 24
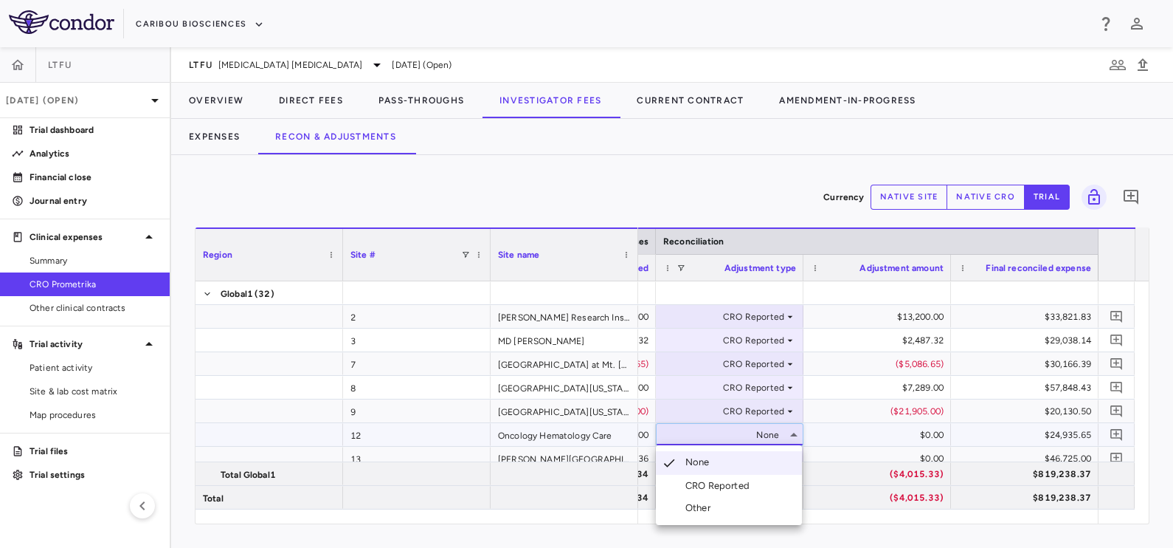
click at [723, 487] on div "CRO Reported" at bounding box center [721, 485] width 70 height 13
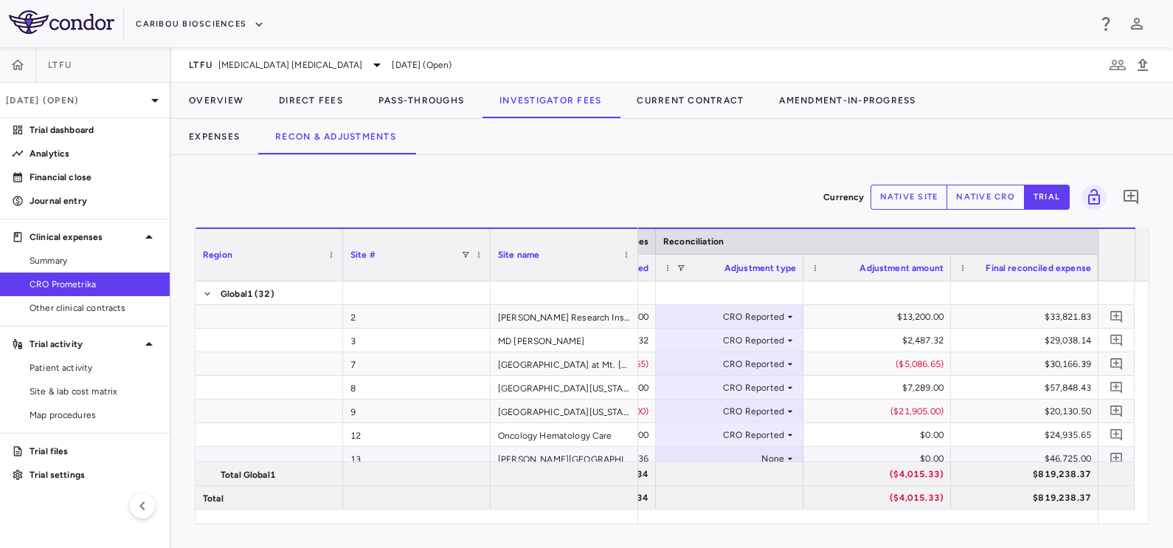
click at [770, 455] on div "None" at bounding box center [726, 458] width 115 height 24
click at [764, 455] on div "None" at bounding box center [726, 458] width 115 height 24
click at [715, 496] on div "CRO Reported" at bounding box center [721, 496] width 70 height 13
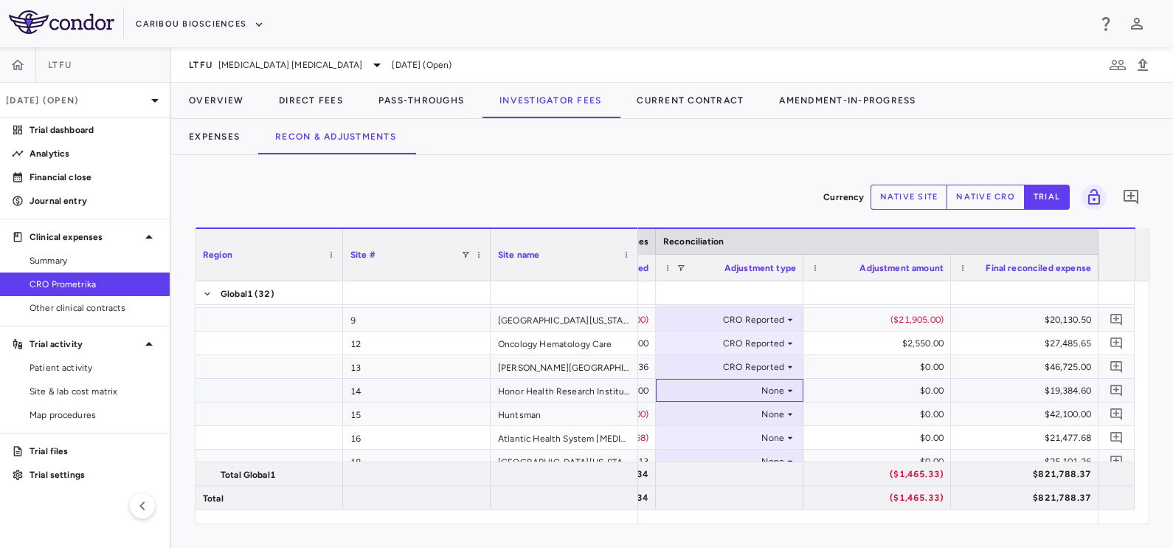
click at [767, 389] on div "None" at bounding box center [726, 391] width 115 height 24
click at [765, 389] on div "None" at bounding box center [726, 391] width 115 height 24
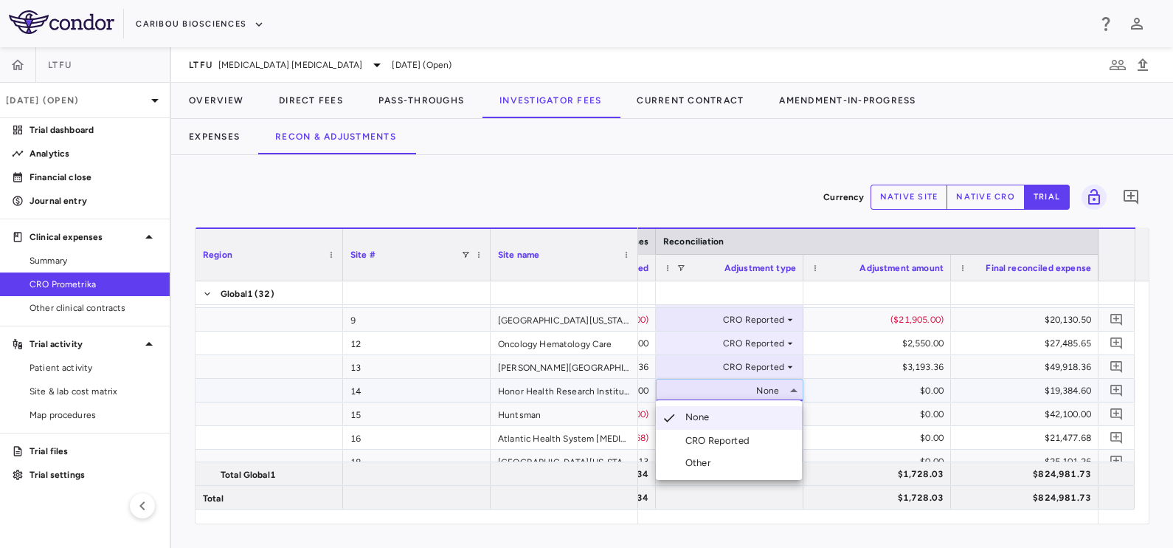
click at [752, 435] on div "CRO Reported" at bounding box center [721, 440] width 70 height 13
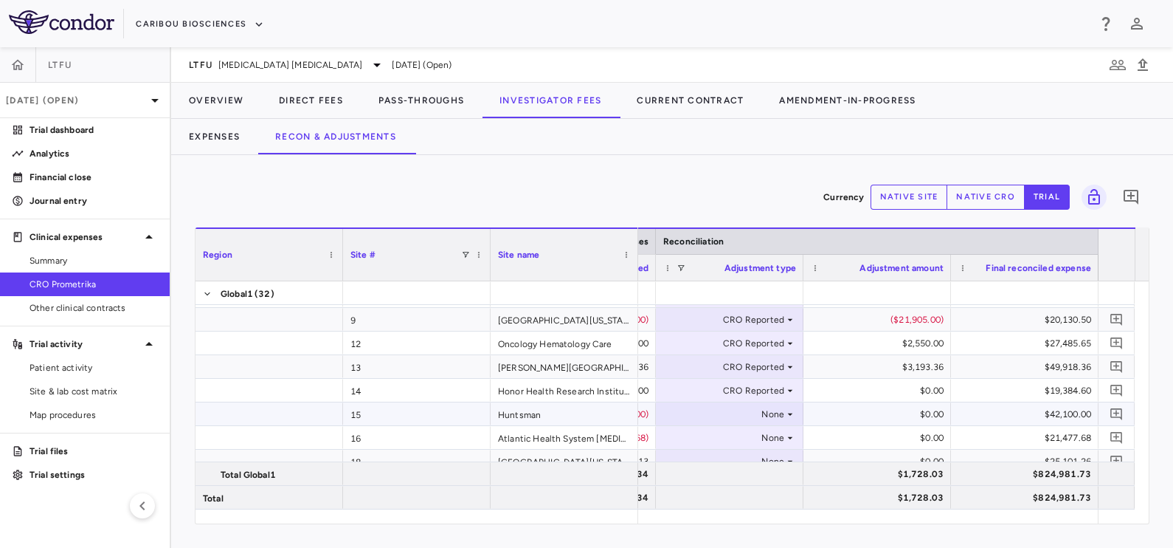
click at [767, 409] on div "None" at bounding box center [726, 414] width 115 height 24
click at [750, 460] on div "CRO Reported" at bounding box center [721, 463] width 70 height 13
click at [767, 435] on div "None" at bounding box center [726, 438] width 115 height 24
click at [766, 435] on div "None" at bounding box center [726, 438] width 115 height 24
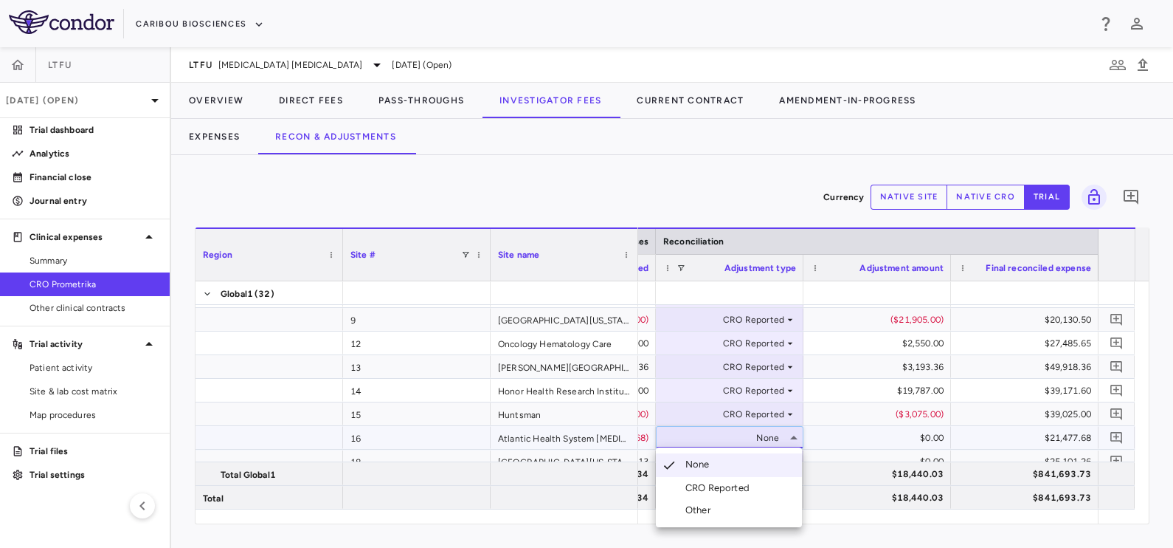
click at [738, 493] on div "CRO Reported" at bounding box center [721, 487] width 70 height 13
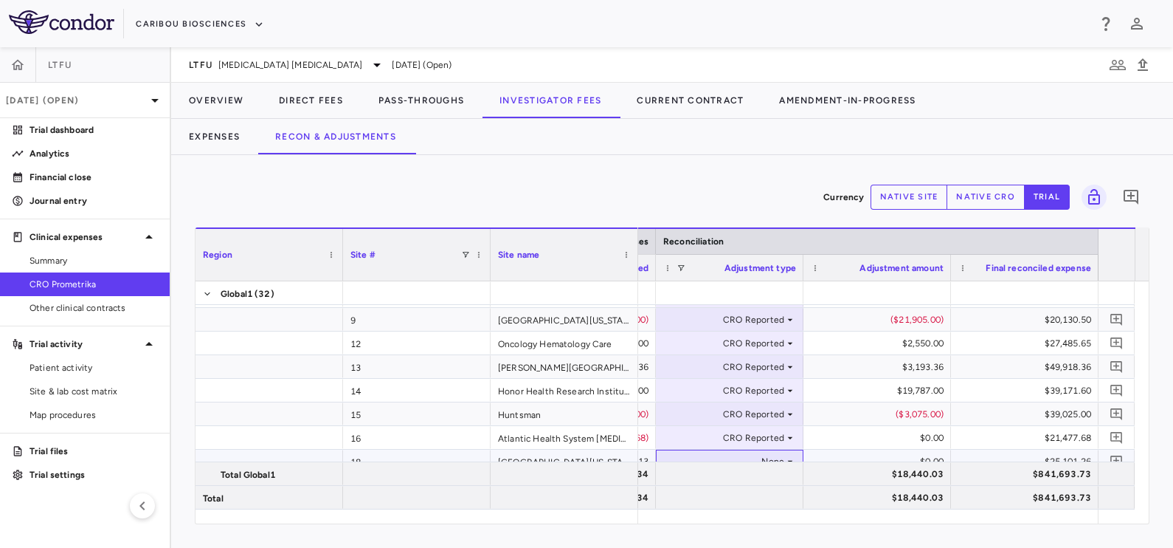
click at [775, 456] on div "None" at bounding box center [726, 461] width 115 height 24
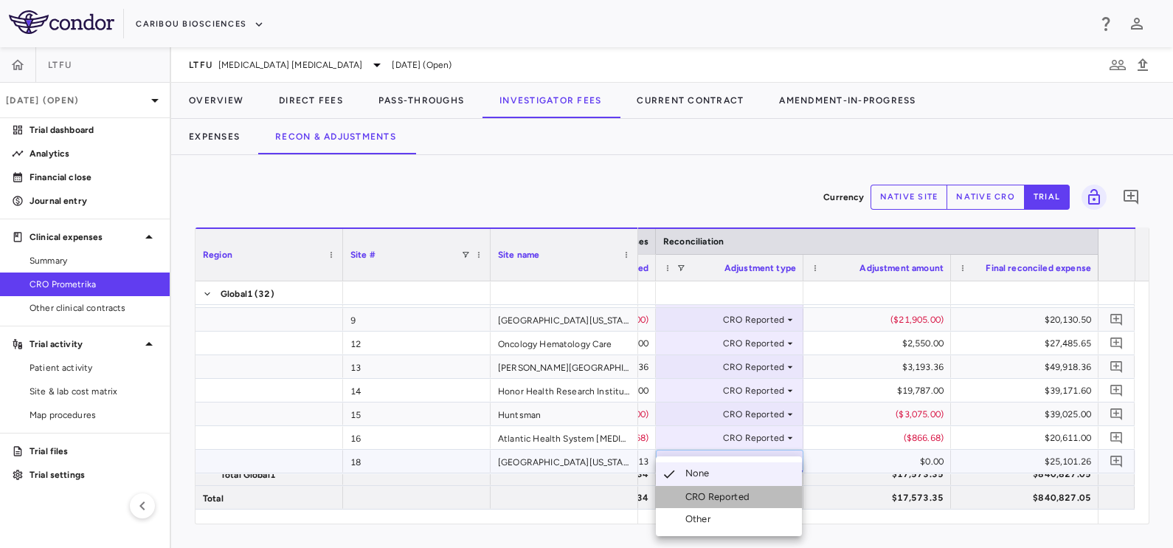
click at [719, 496] on div "CRO Reported" at bounding box center [721, 496] width 70 height 13
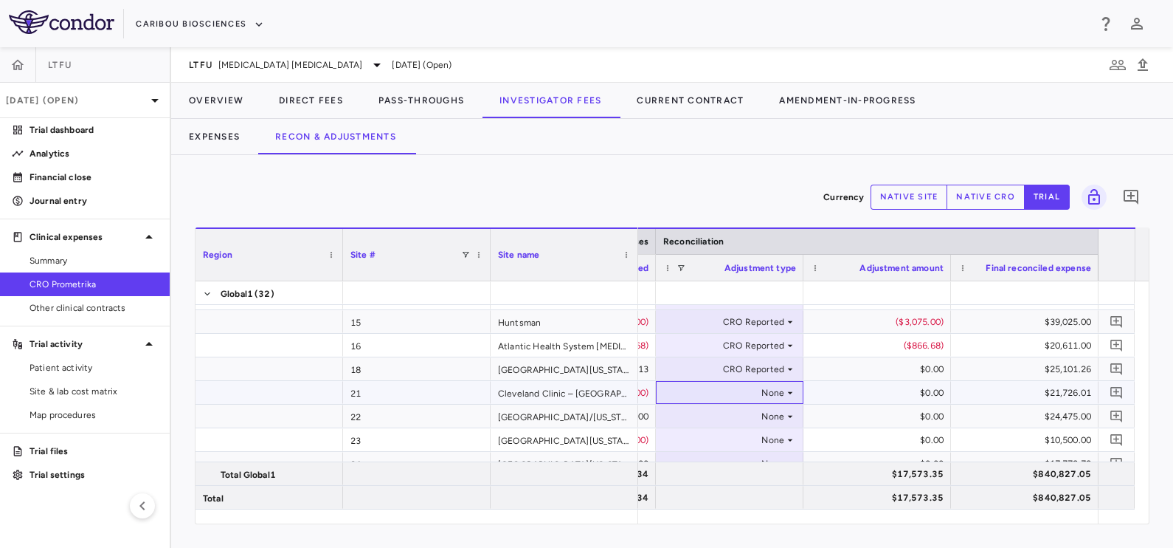
click at [773, 389] on div "None" at bounding box center [726, 393] width 115 height 24
click at [767, 389] on div "None" at bounding box center [726, 393] width 115 height 24
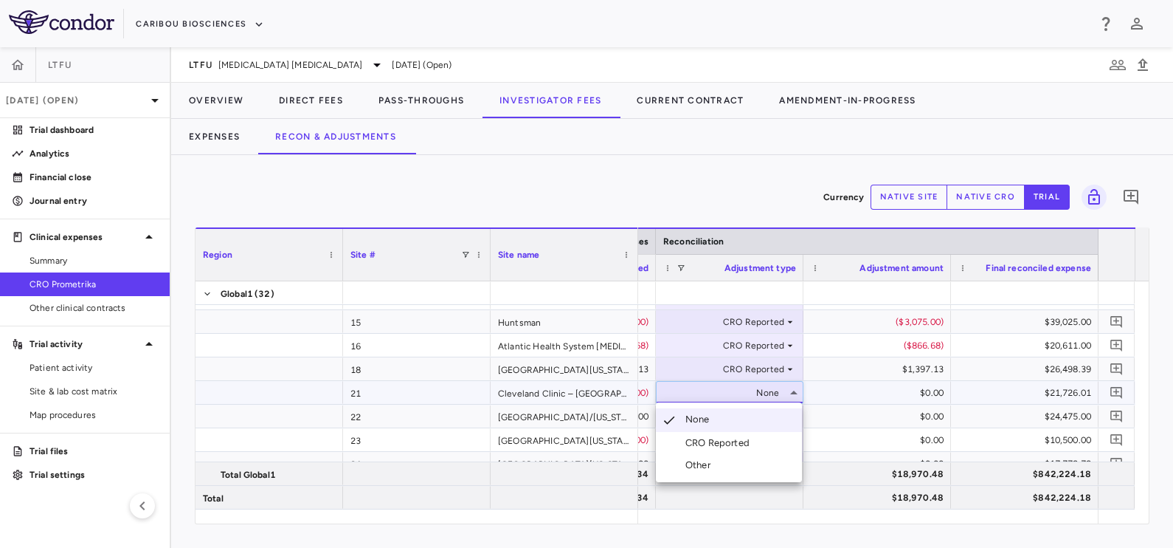
click at [747, 436] on div "CRO Reported" at bounding box center [721, 442] width 70 height 13
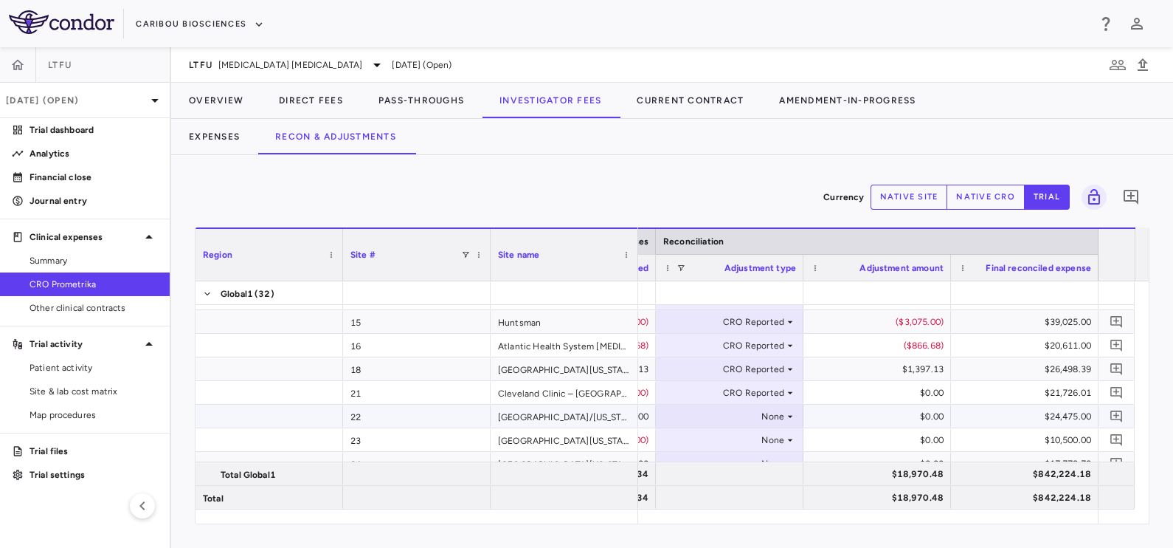
click at [770, 415] on div "None" at bounding box center [726, 416] width 115 height 24
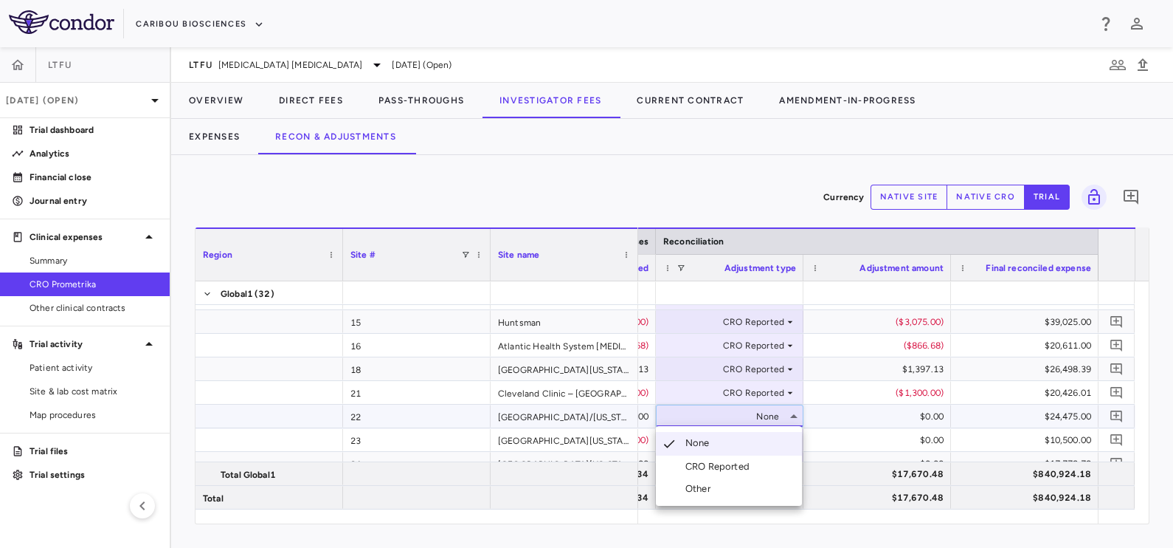
click at [753, 463] on div "CRO Reported" at bounding box center [721, 466] width 70 height 13
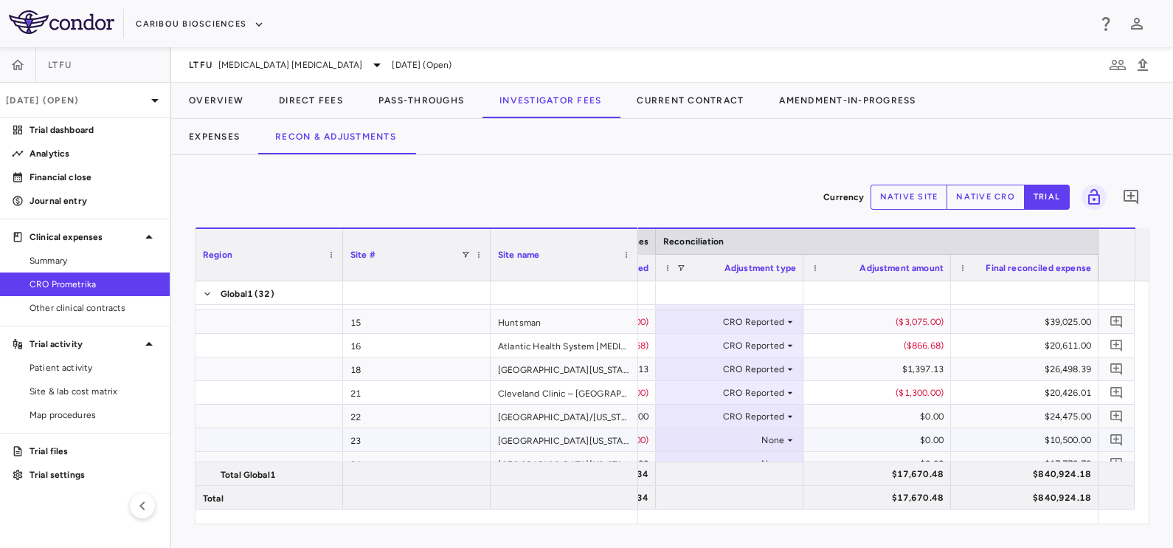
click at [781, 431] on div "None" at bounding box center [726, 440] width 115 height 24
click at [778, 441] on div "None" at bounding box center [726, 440] width 115 height 24
click at [743, 497] on li "CRO Reported" at bounding box center [729, 490] width 146 height 22
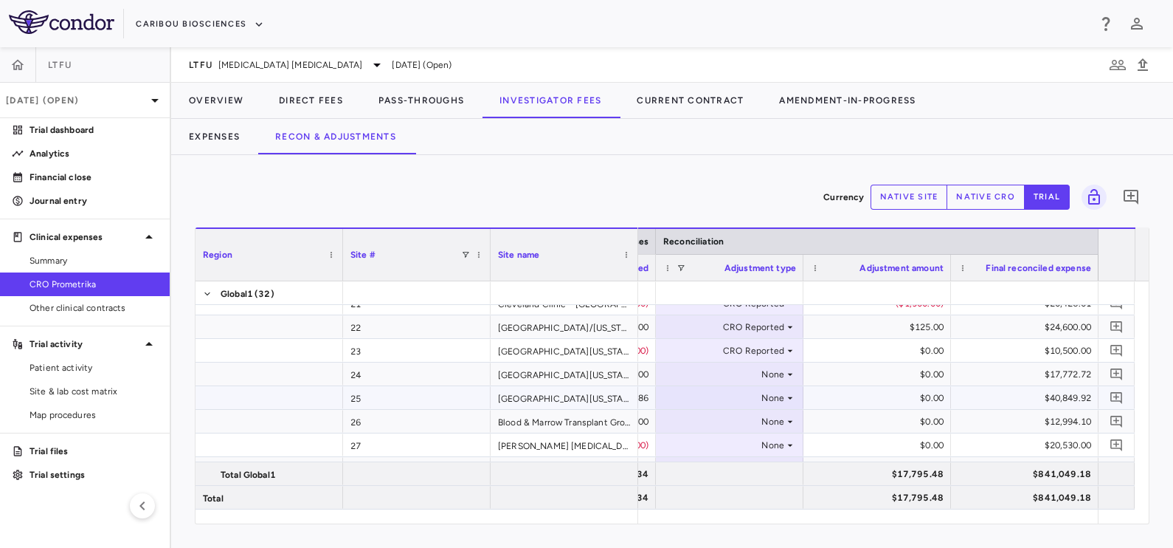
scroll to position [277, 0]
click at [776, 382] on div "None" at bounding box center [726, 394] width 115 height 24
click at [771, 368] on div "None" at bounding box center [726, 371] width 115 height 24
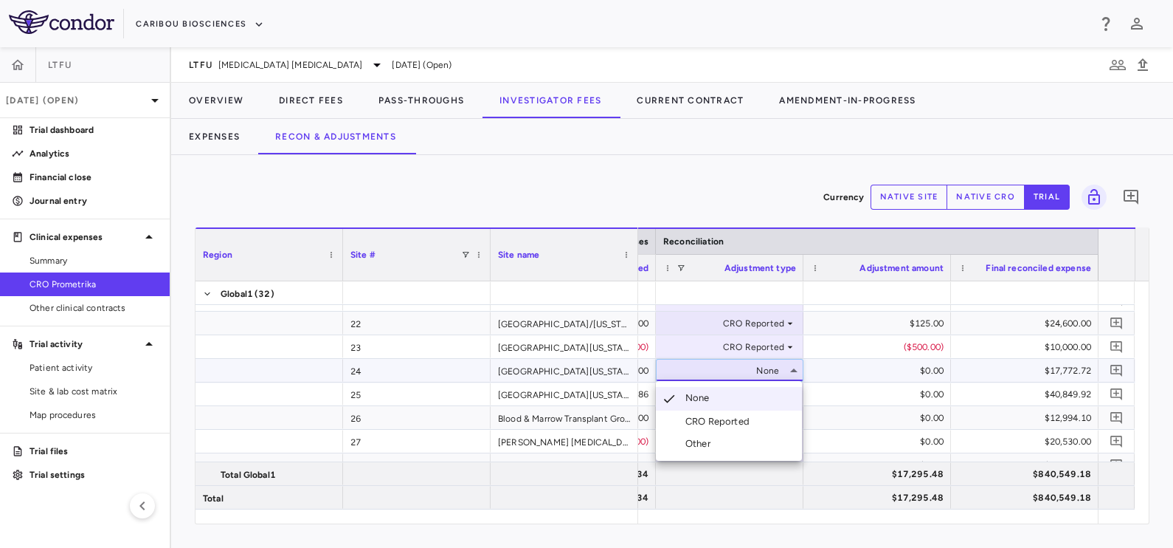
click at [727, 427] on div "CRO Reported" at bounding box center [721, 421] width 70 height 13
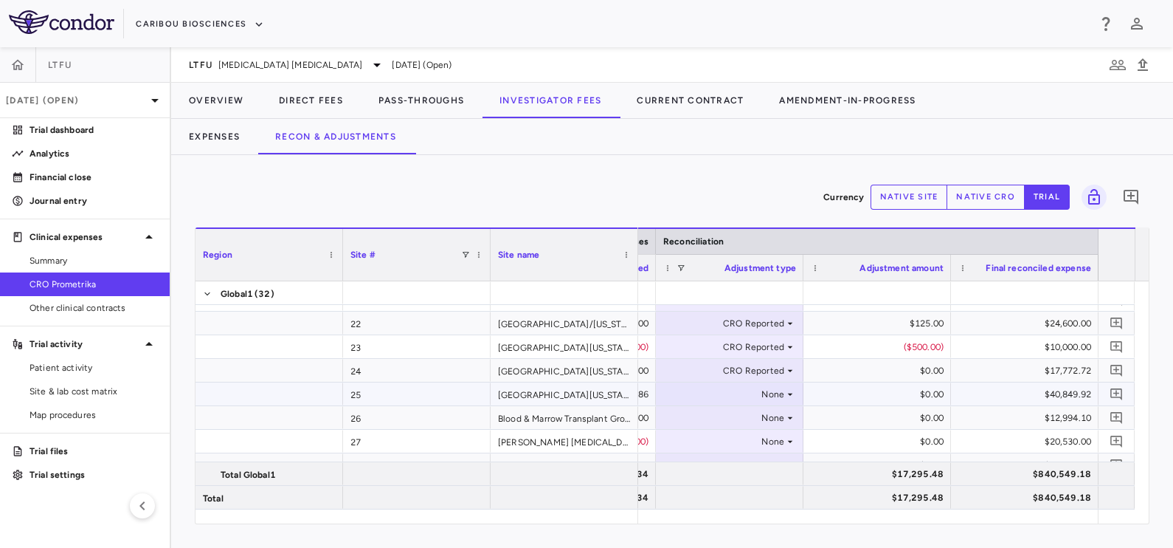
click at [768, 393] on div "None" at bounding box center [726, 394] width 115 height 24
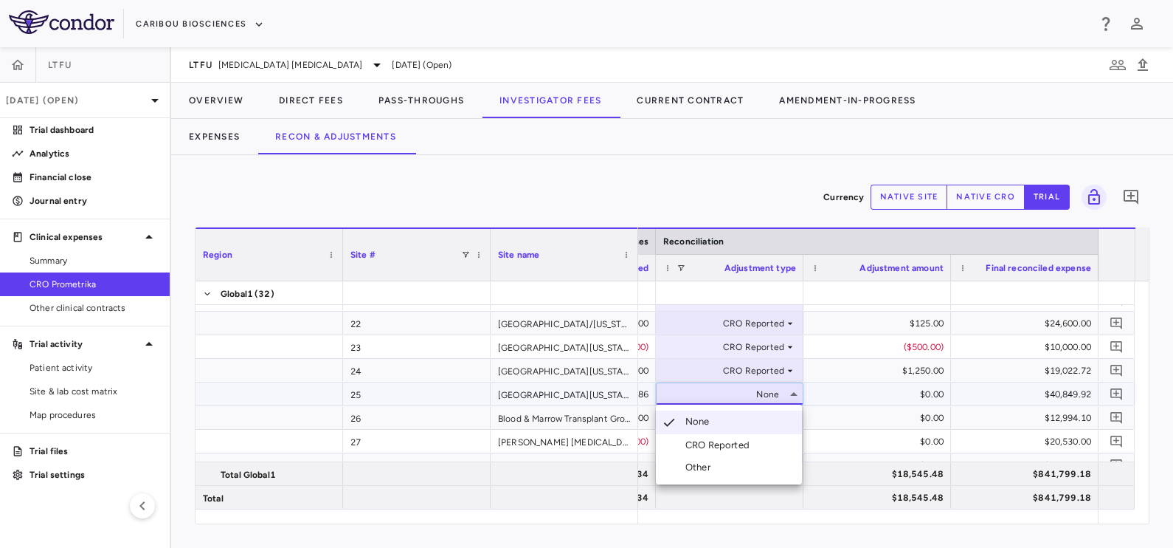
click at [738, 441] on div "CRO Reported" at bounding box center [721, 444] width 70 height 13
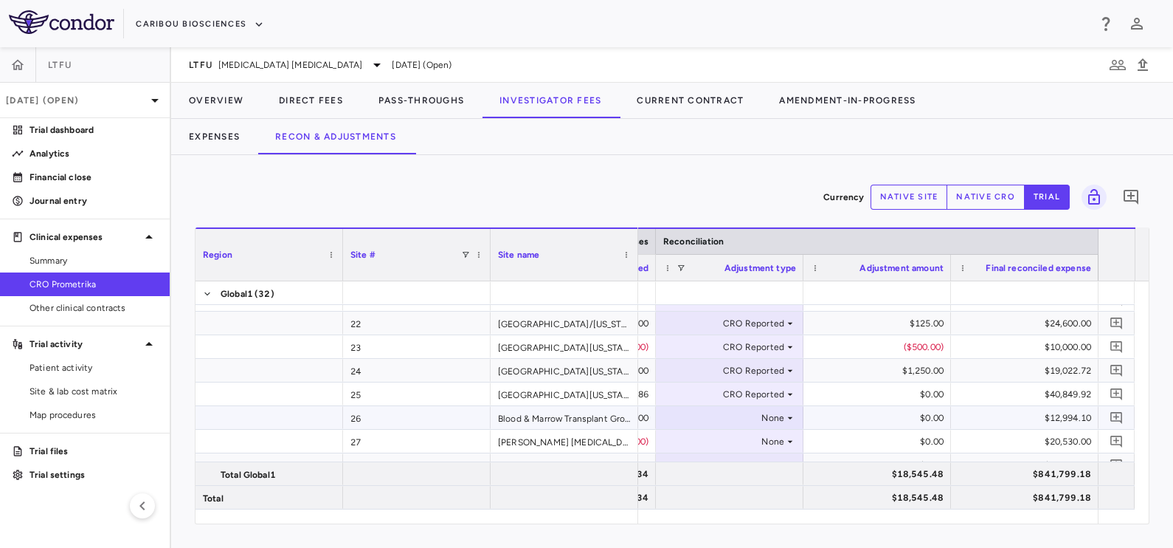
click at [778, 415] on div "None" at bounding box center [726, 418] width 115 height 24
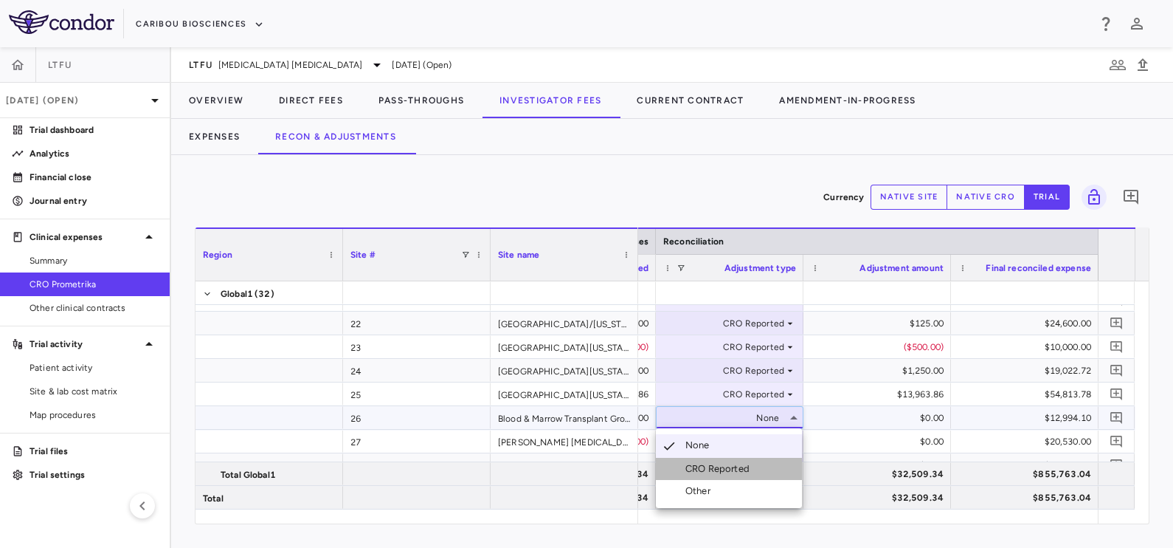
click at [725, 469] on div "CRO Reported" at bounding box center [721, 468] width 70 height 13
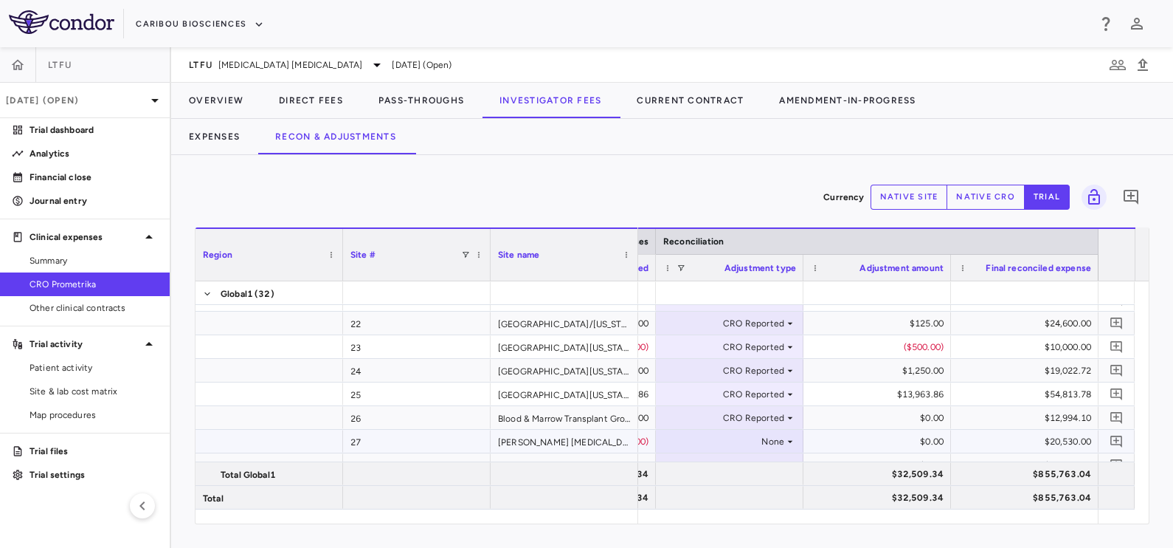
click at [778, 440] on div "None" at bounding box center [726, 441] width 115 height 24
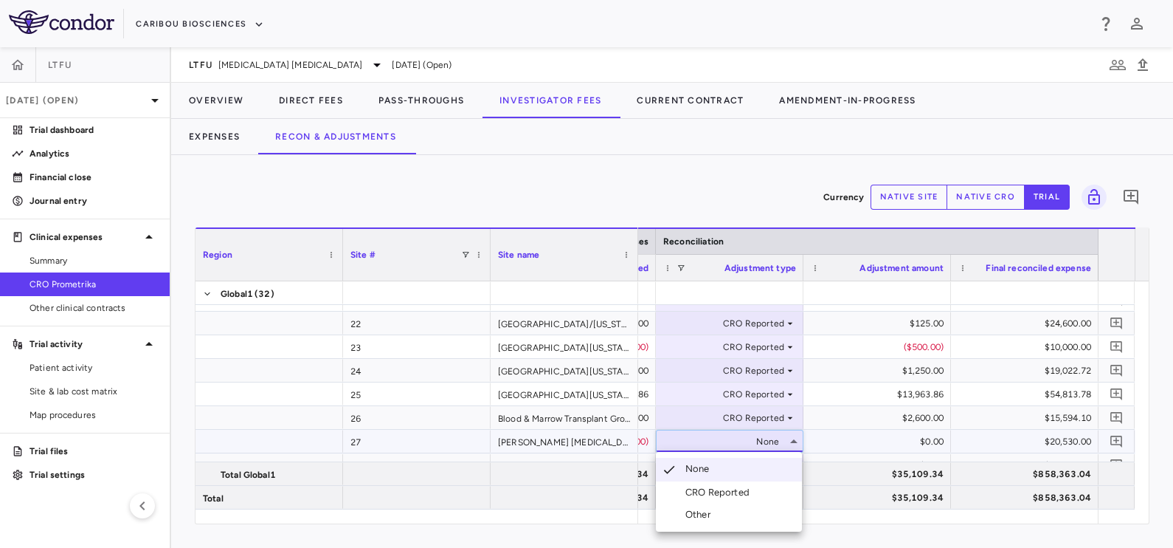
click at [747, 491] on div "CRO Reported" at bounding box center [721, 492] width 70 height 13
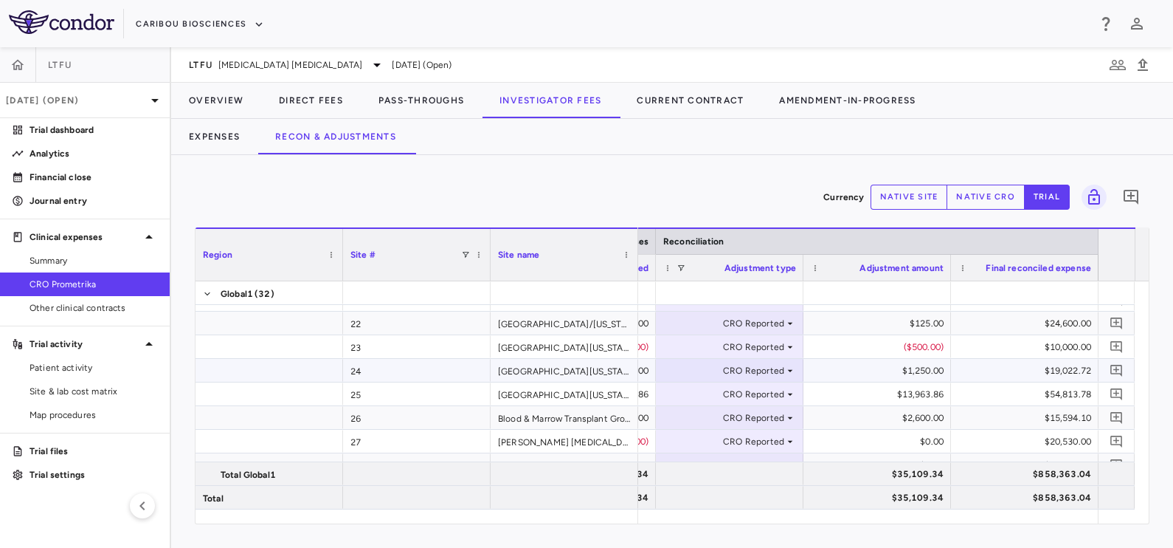
scroll to position [368, 0]
click at [775, 375] on div "None" at bounding box center [726, 374] width 115 height 24
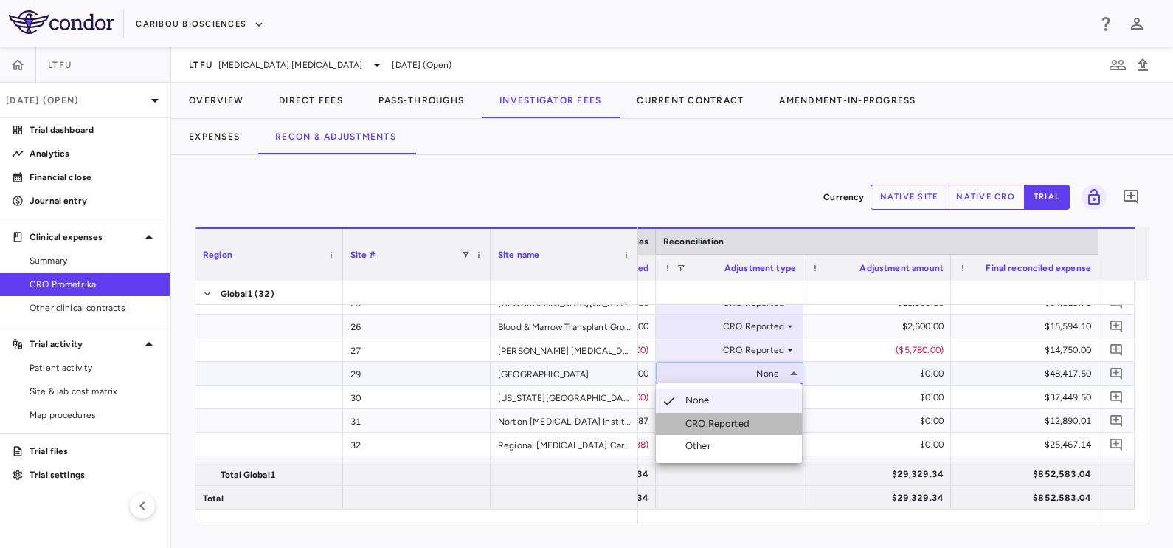
click at [750, 424] on div "CRO Reported" at bounding box center [721, 423] width 70 height 13
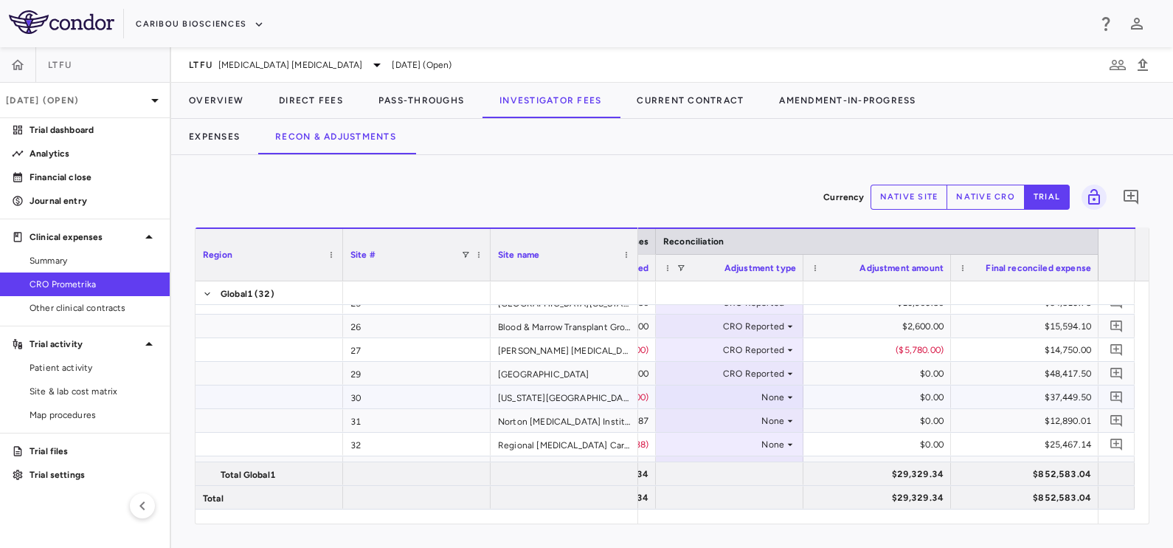
click at [767, 396] on div "None" at bounding box center [726, 397] width 115 height 24
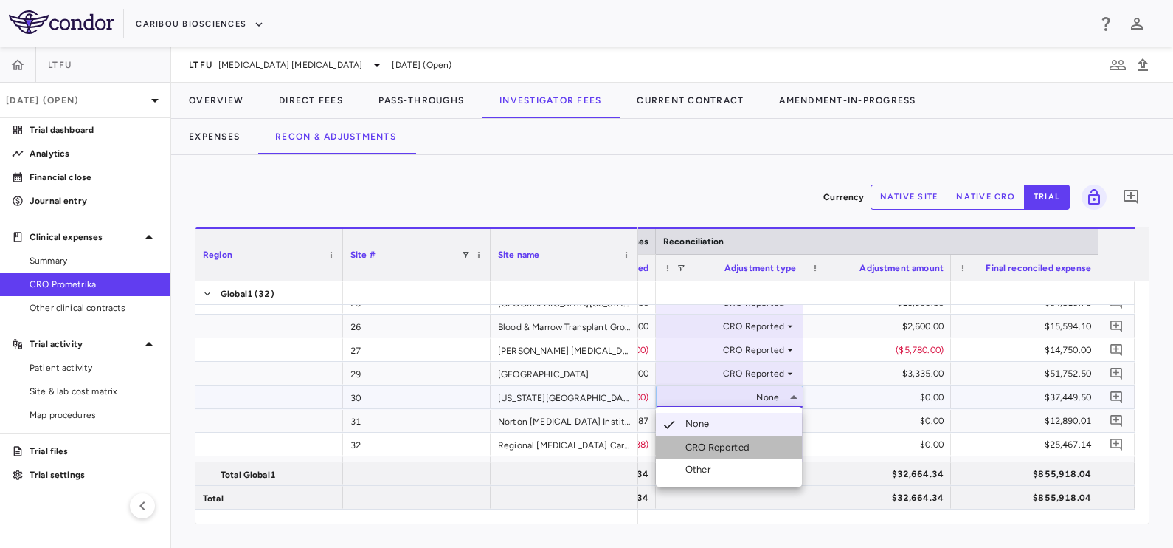
click at [759, 446] on li "CRO Reported" at bounding box center [729, 447] width 146 height 22
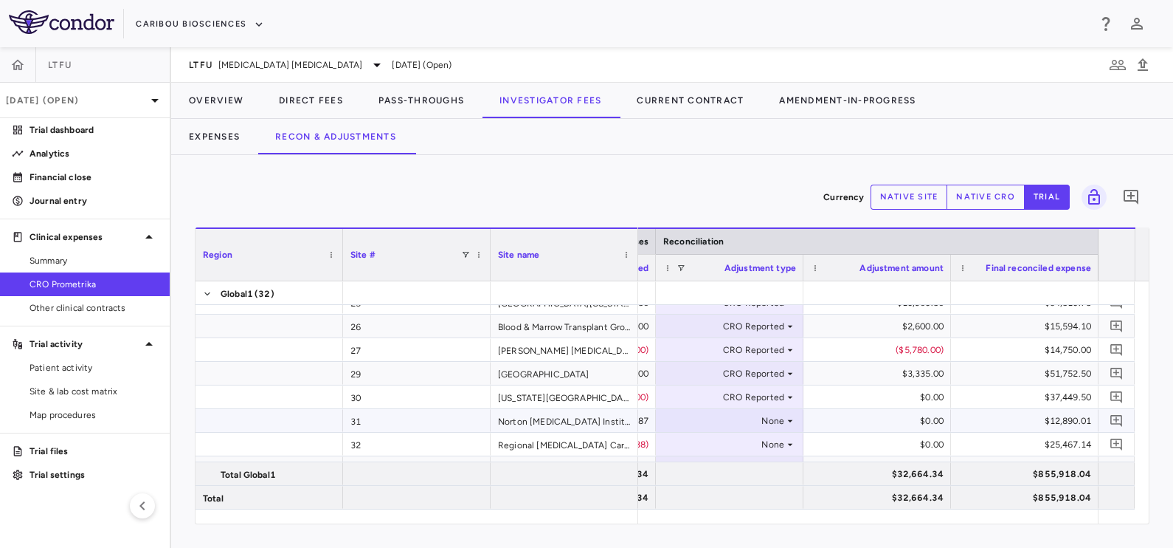
click at [770, 427] on div "None" at bounding box center [726, 421] width 115 height 24
click at [770, 424] on div "None" at bounding box center [726, 421] width 115 height 24
click at [727, 467] on div "CRO Reported" at bounding box center [721, 470] width 70 height 13
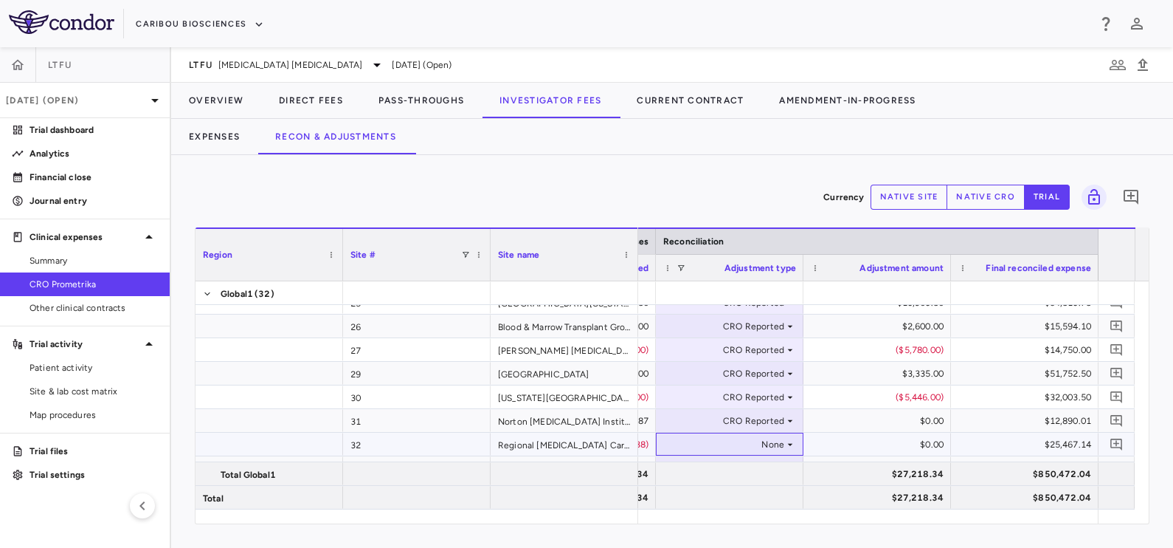
click at [779, 438] on div "None" at bounding box center [726, 444] width 115 height 24
click at [771, 440] on div "None" at bounding box center [726, 444] width 115 height 24
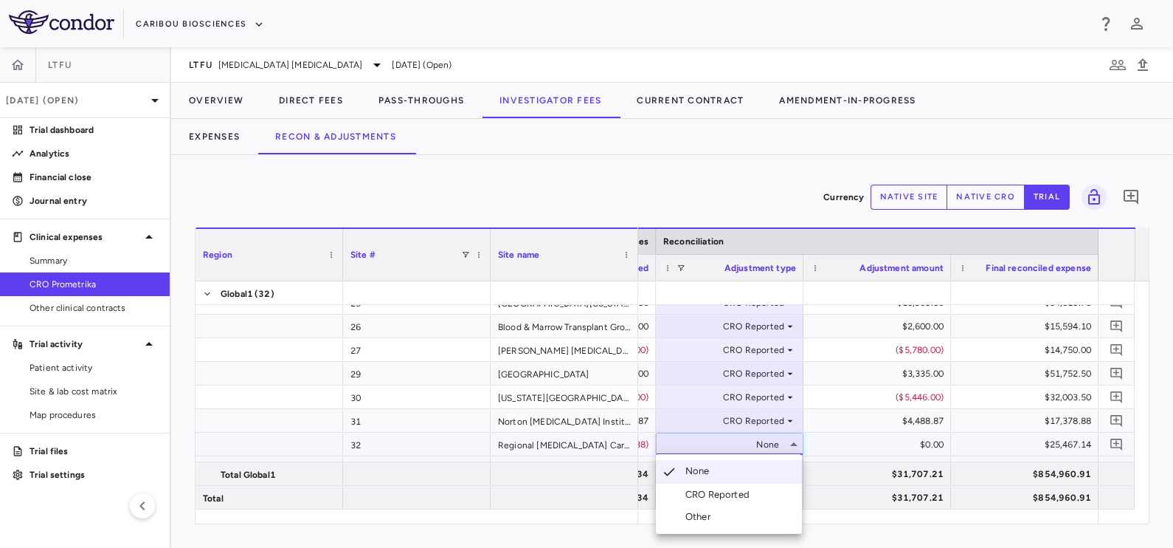
click at [720, 491] on div "CRO Reported" at bounding box center [721, 494] width 70 height 13
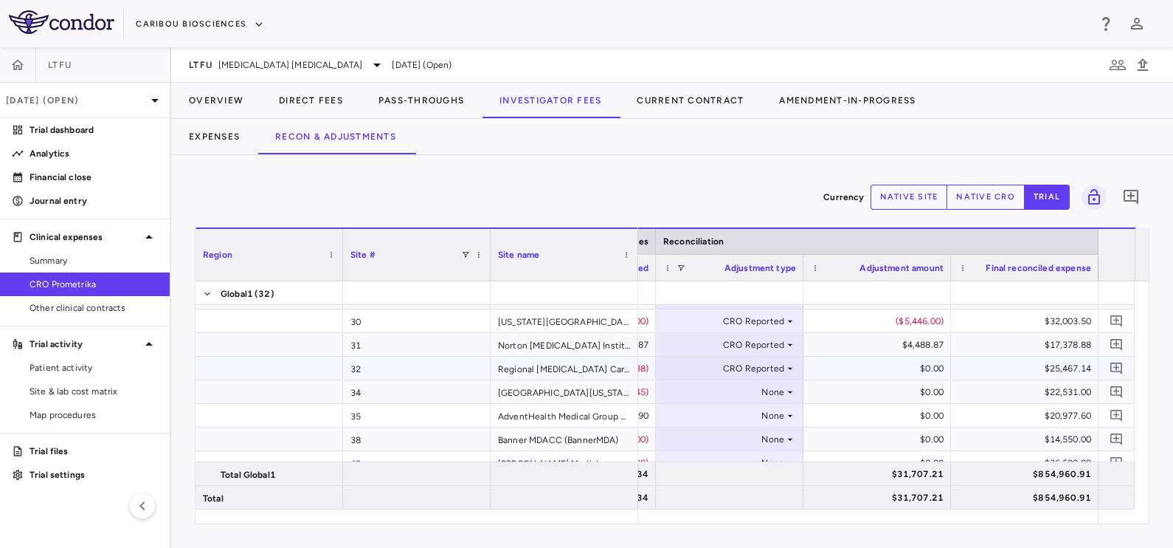
scroll to position [461, 0]
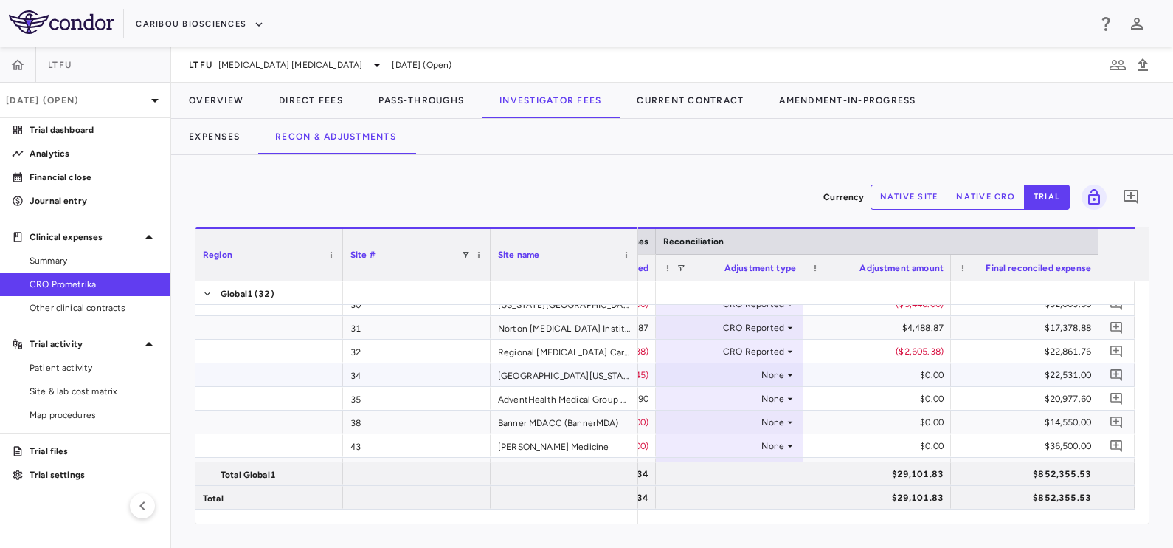
click at [767, 379] on div "None" at bounding box center [726, 375] width 115 height 24
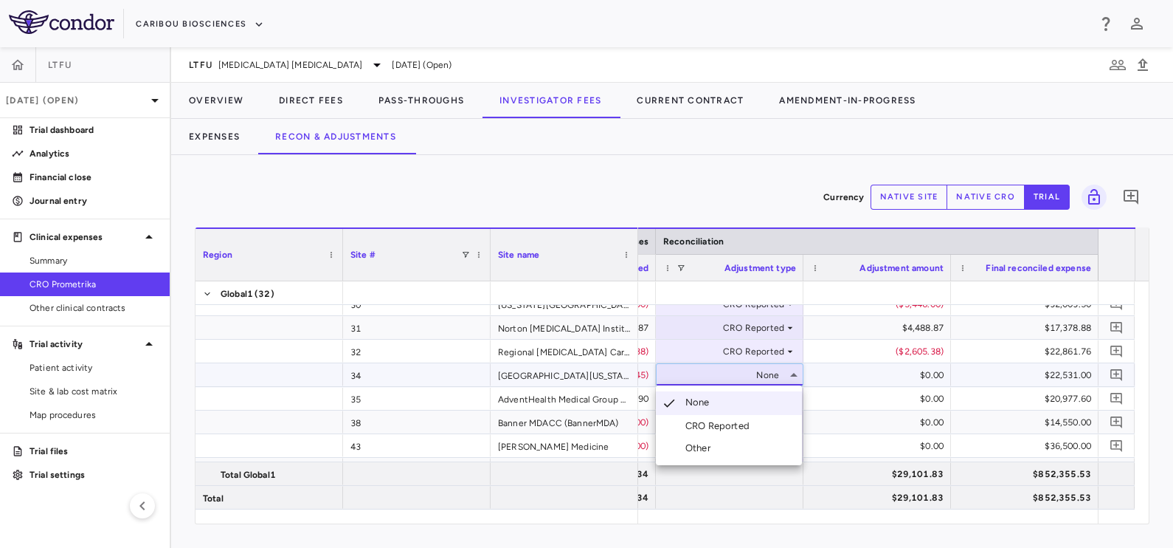
click at [768, 374] on div at bounding box center [586, 274] width 1173 height 548
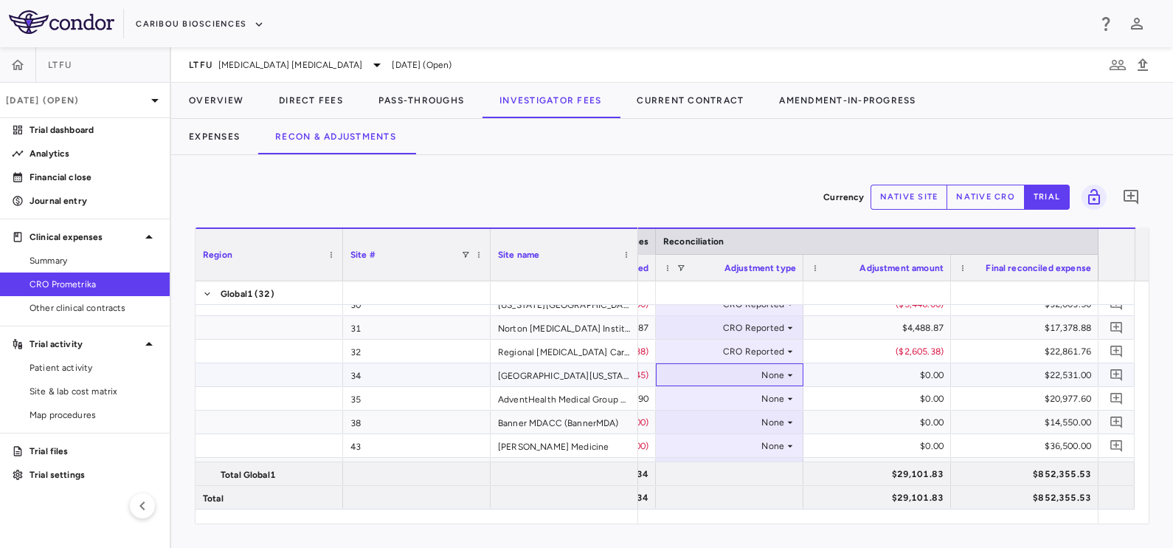
click at [768, 374] on div "None" at bounding box center [726, 375] width 115 height 24
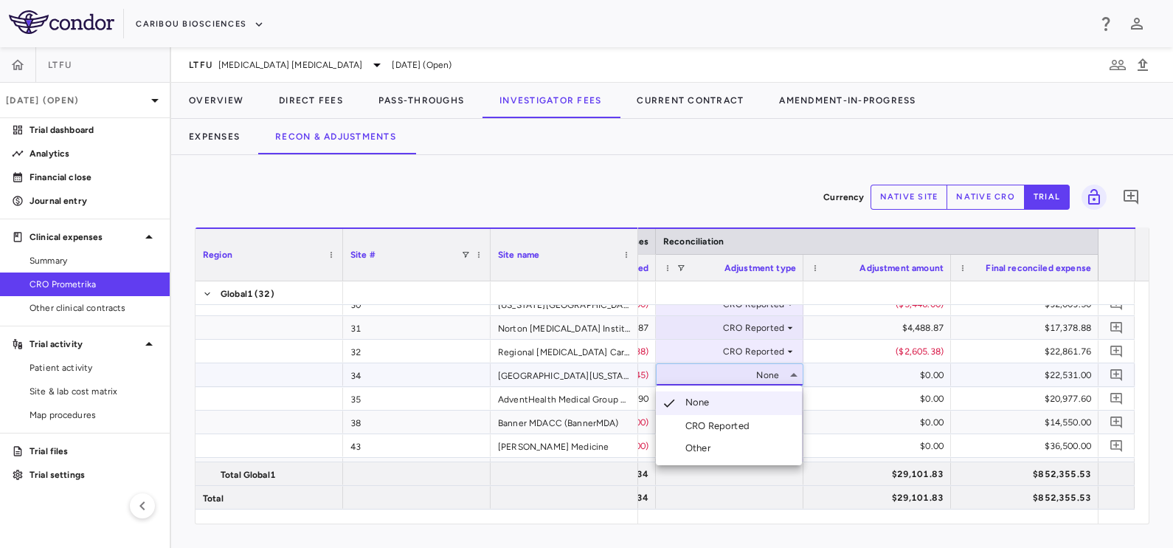
click at [732, 431] on div "CRO Reported" at bounding box center [721, 425] width 70 height 13
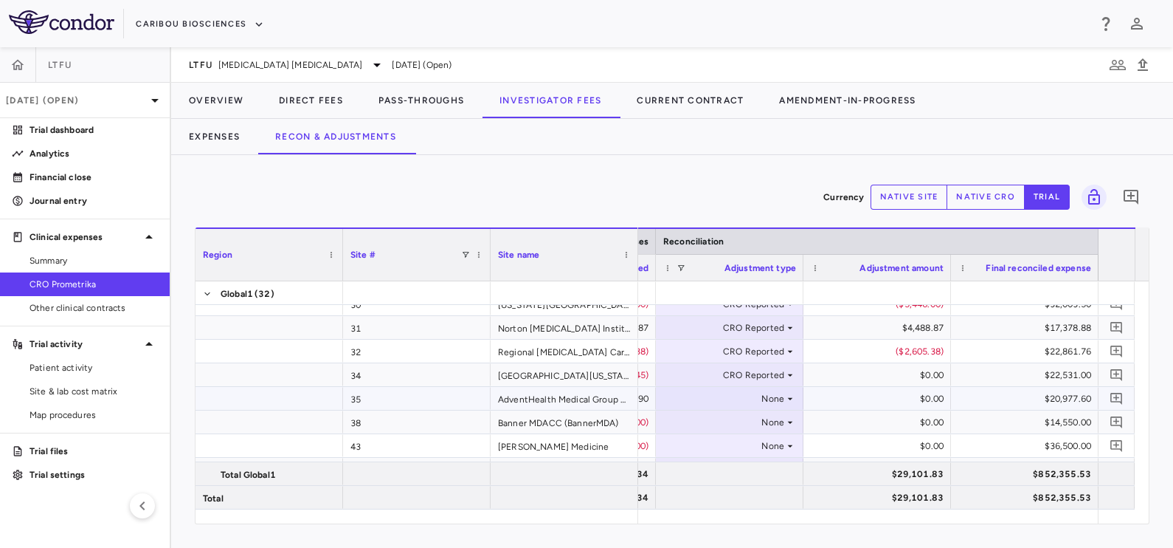
click at [771, 402] on div "None" at bounding box center [726, 399] width 115 height 24
click at [767, 402] on div "None" at bounding box center [726, 399] width 115 height 24
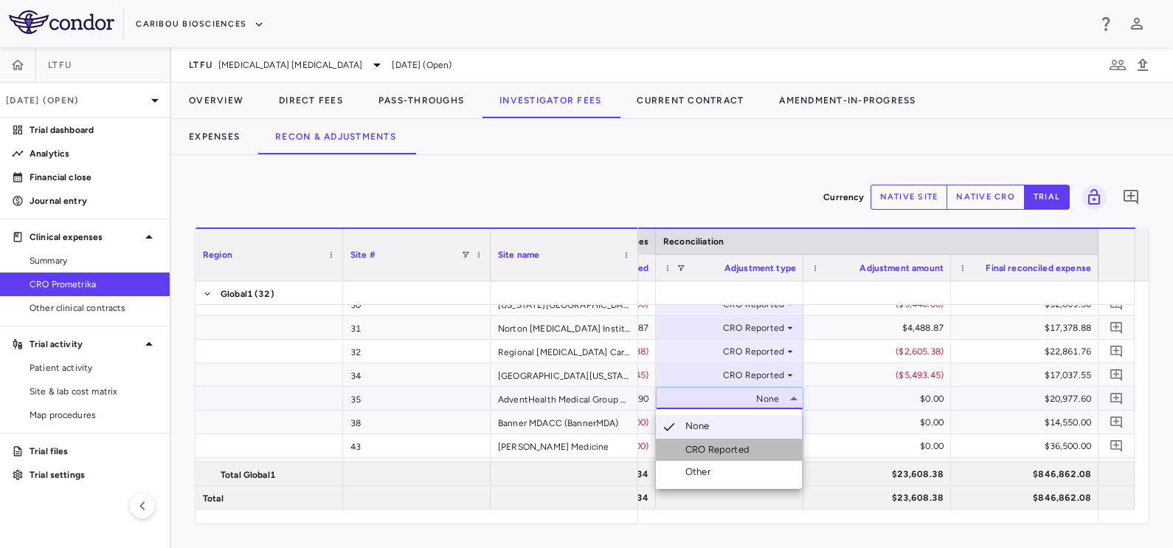
click at [739, 453] on div "CRO Reported" at bounding box center [721, 449] width 70 height 13
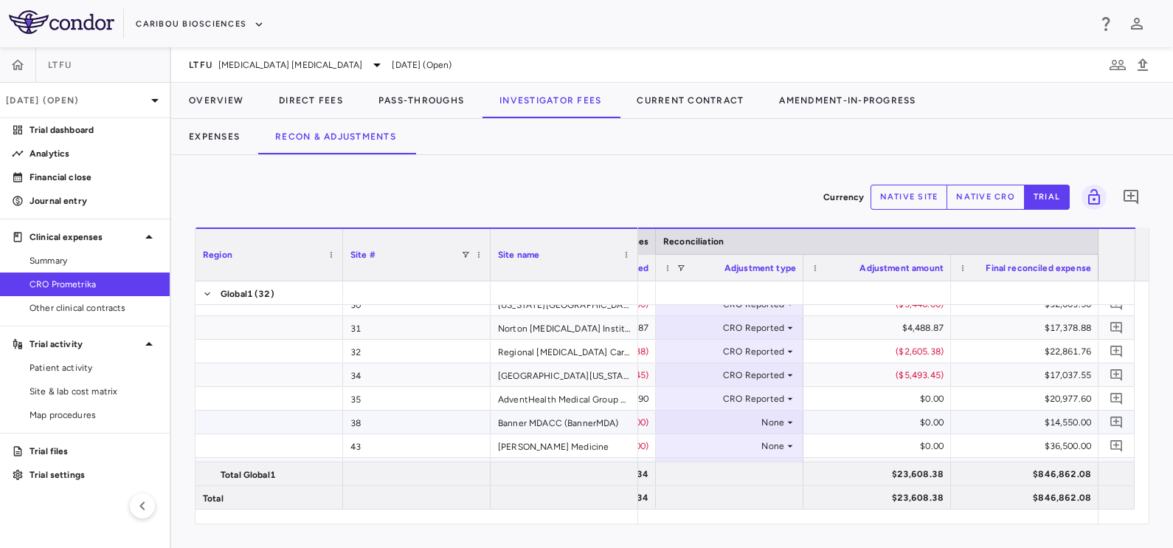
click at [778, 423] on div "None" at bounding box center [726, 422] width 115 height 24
click at [730, 478] on div "CRO Reported" at bounding box center [721, 472] width 70 height 13
click at [781, 446] on div "None" at bounding box center [726, 446] width 115 height 24
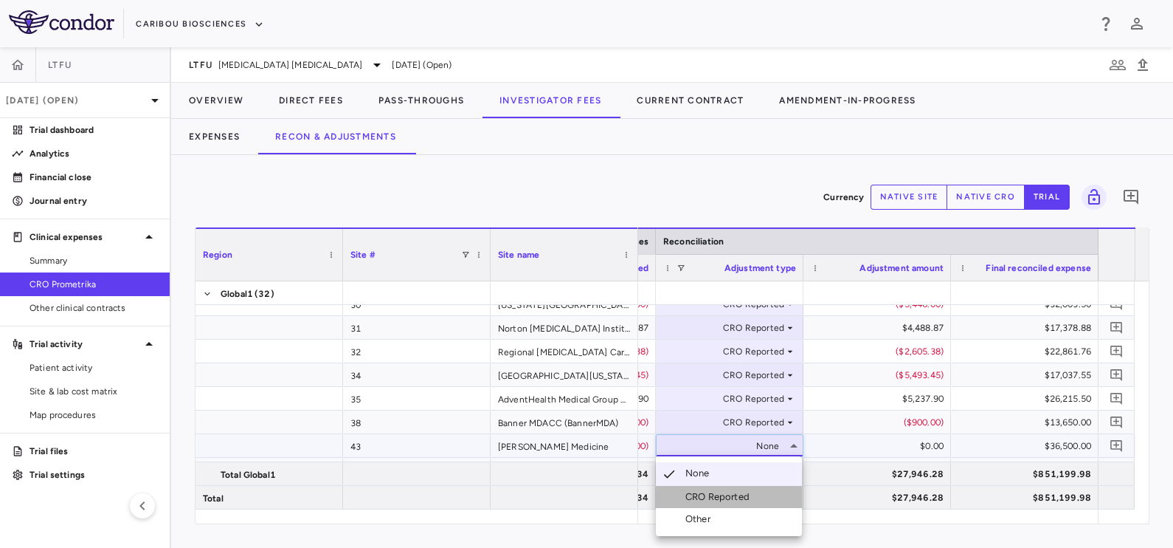
click at [735, 499] on div "CRO Reported" at bounding box center [721, 496] width 70 height 13
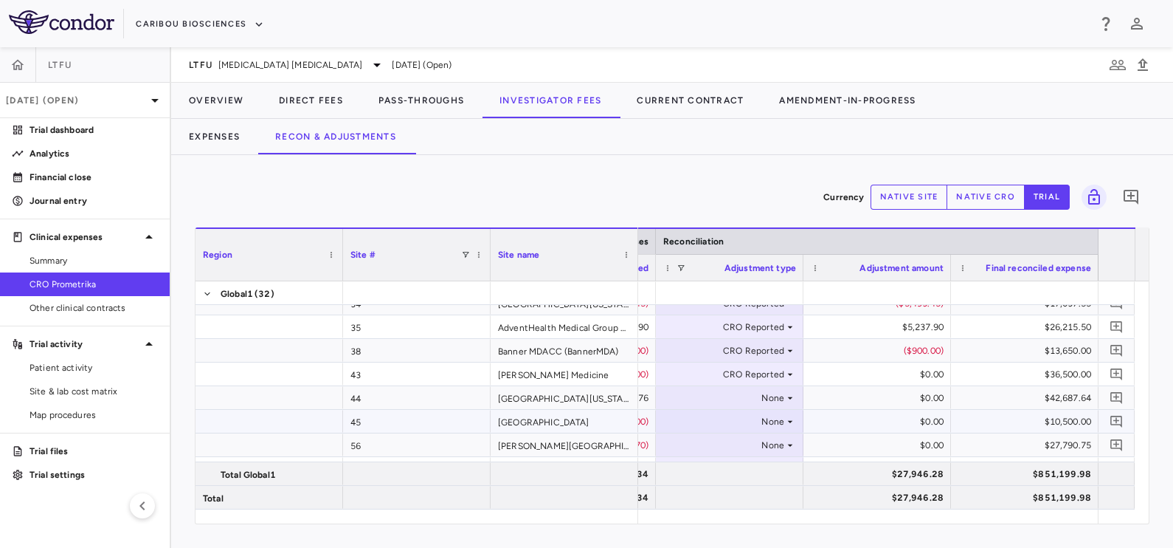
scroll to position [553, 0]
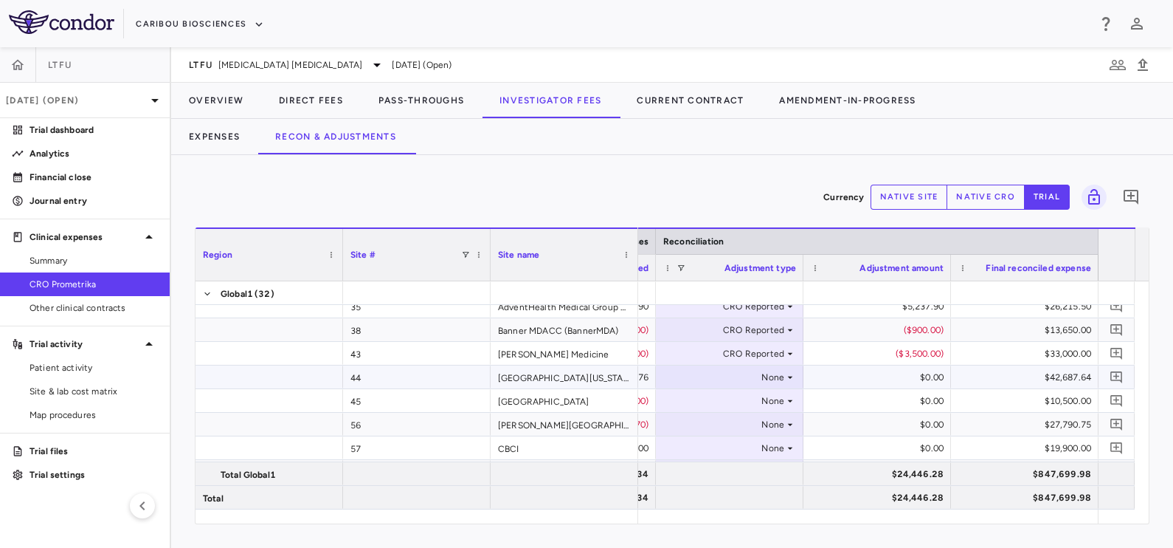
click at [776, 366] on div "None" at bounding box center [726, 377] width 115 height 24
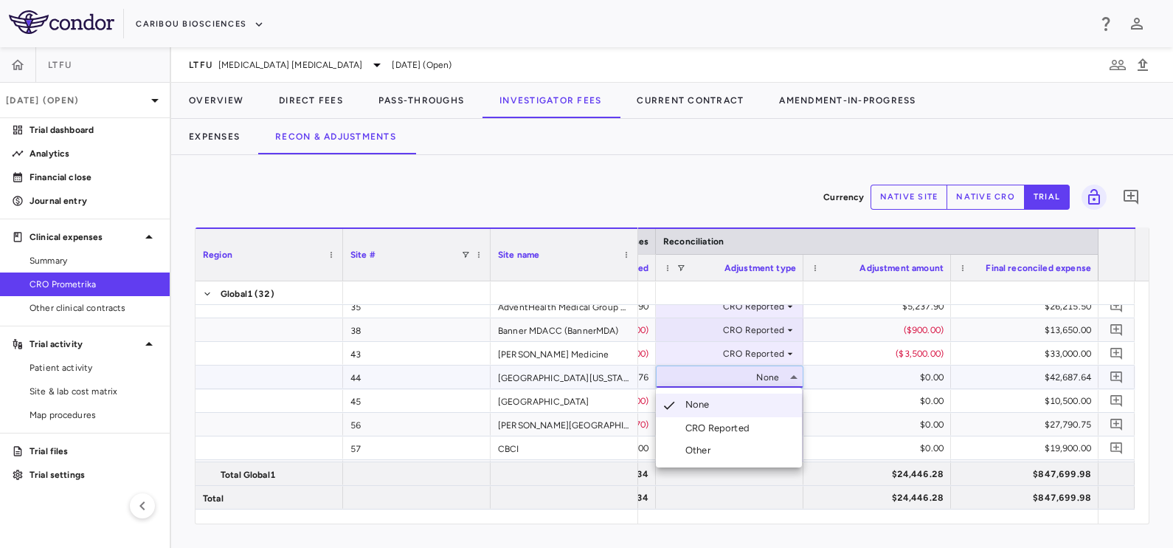
click at [776, 376] on div at bounding box center [586, 274] width 1173 height 548
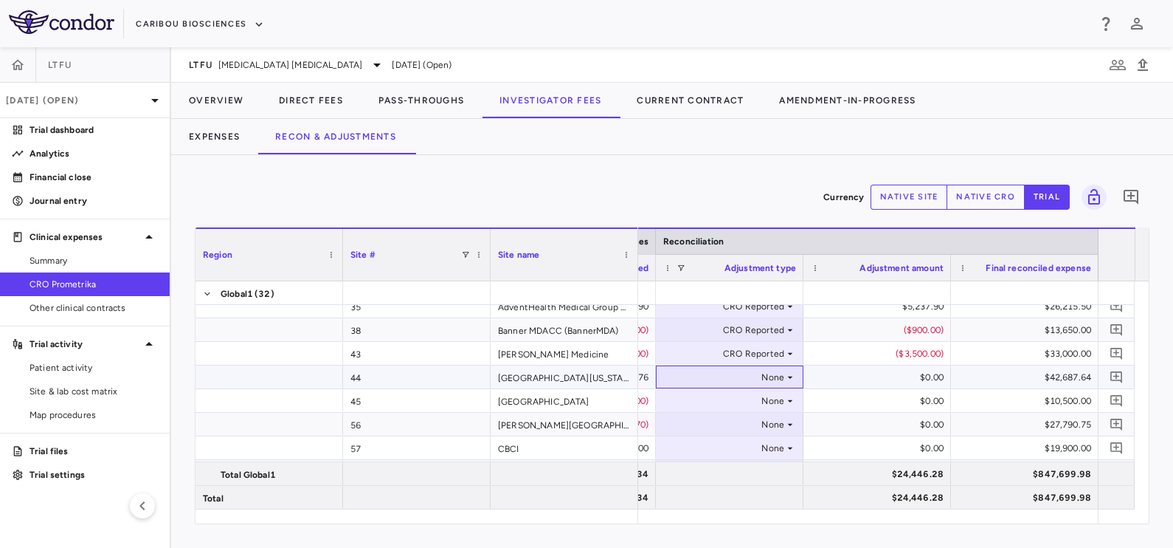
click at [776, 376] on div "None" at bounding box center [726, 377] width 115 height 24
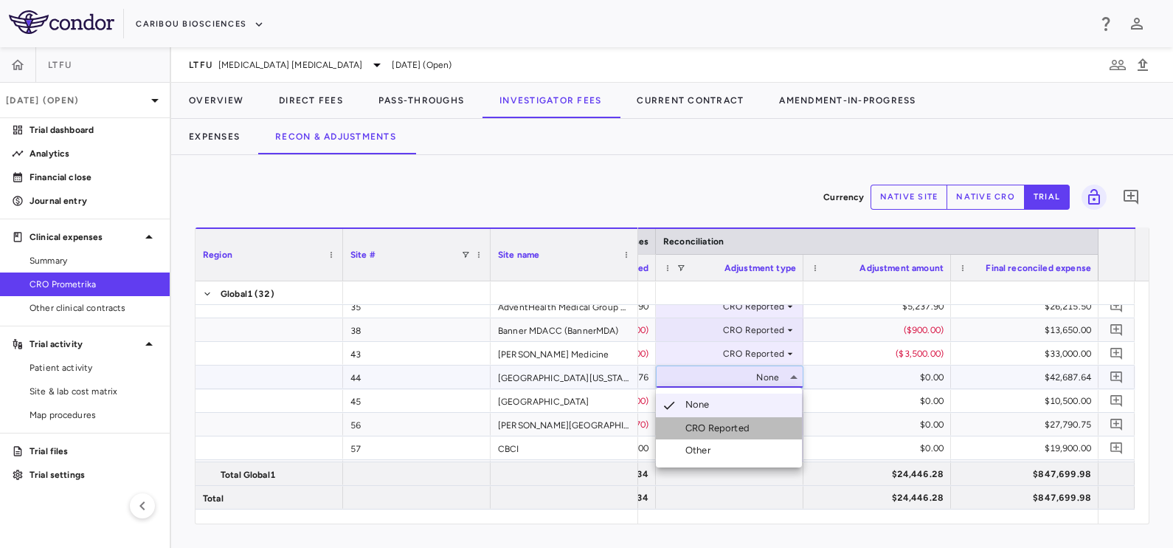
click at [745, 435] on li "CRO Reported" at bounding box center [729, 428] width 146 height 22
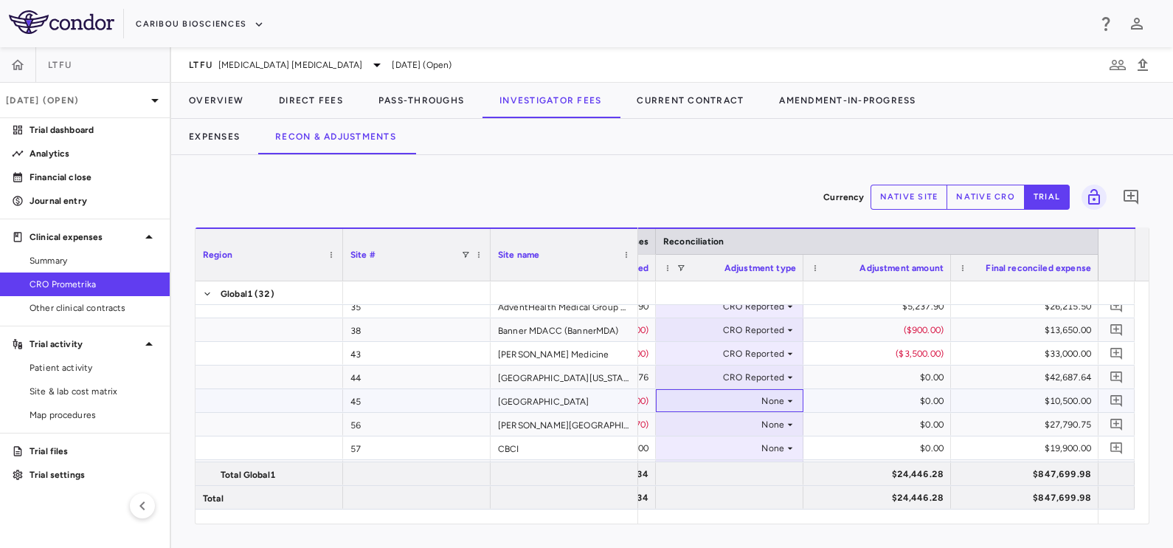
click at [770, 410] on div "None" at bounding box center [726, 401] width 115 height 24
click at [781, 398] on div "None" at bounding box center [726, 401] width 115 height 24
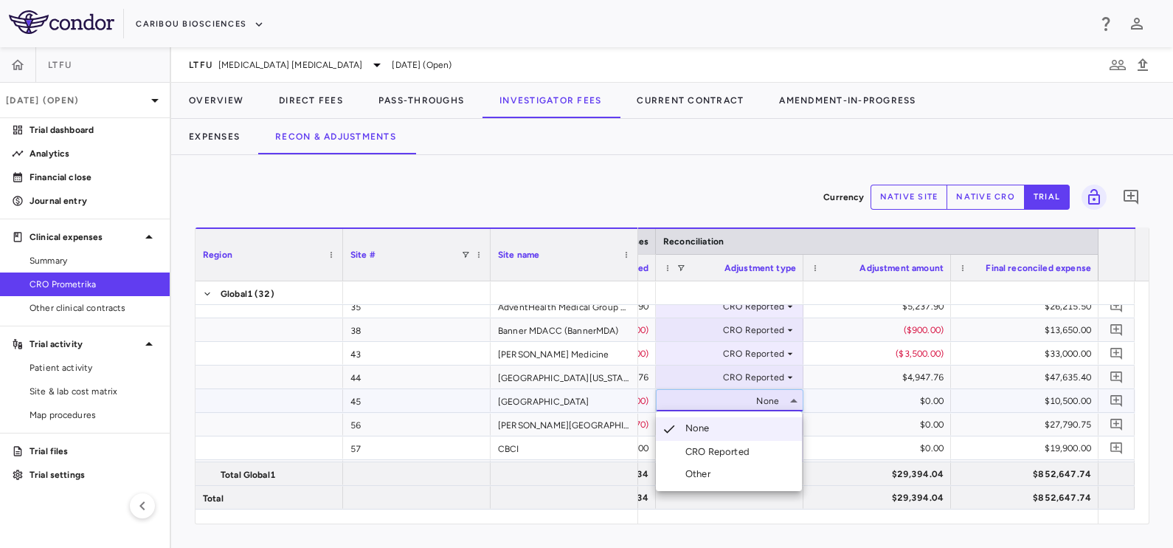
click at [740, 452] on div "CRO Reported" at bounding box center [721, 451] width 70 height 13
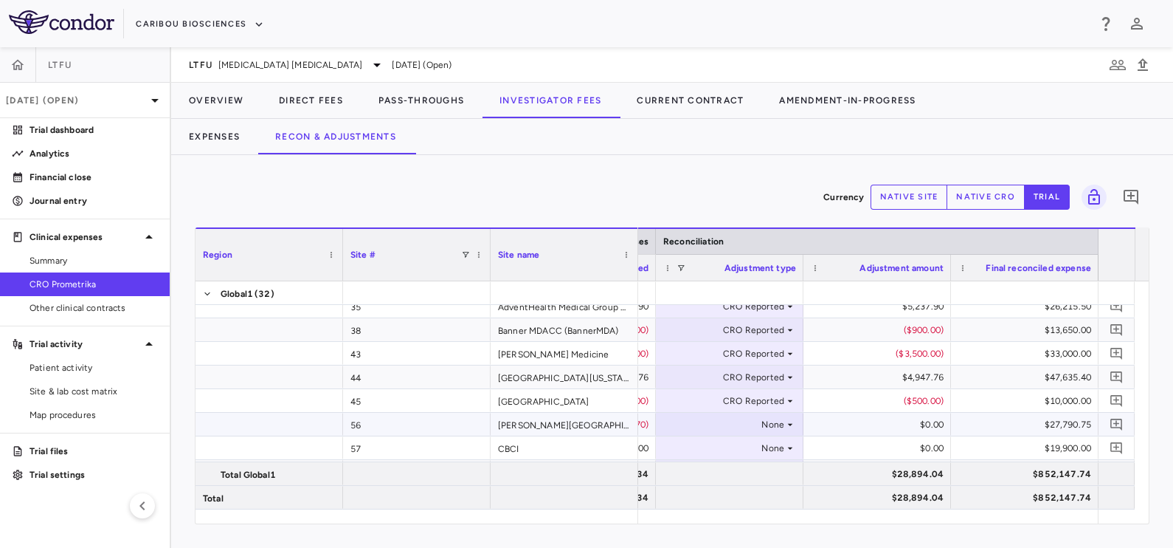
click at [769, 424] on div "None" at bounding box center [726, 424] width 115 height 24
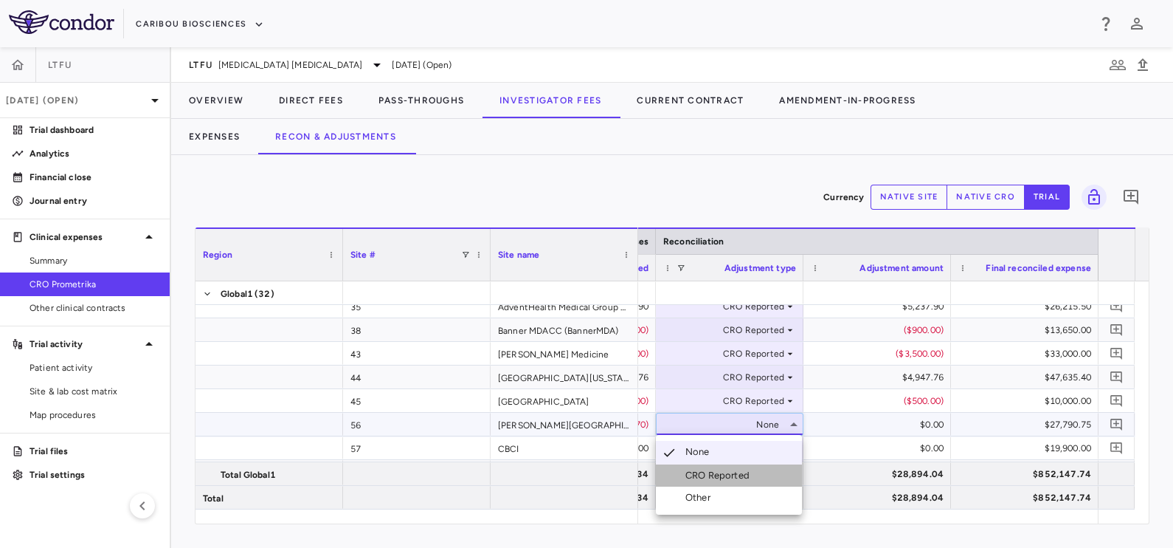
click at [727, 483] on li "CRO Reported" at bounding box center [729, 475] width 146 height 22
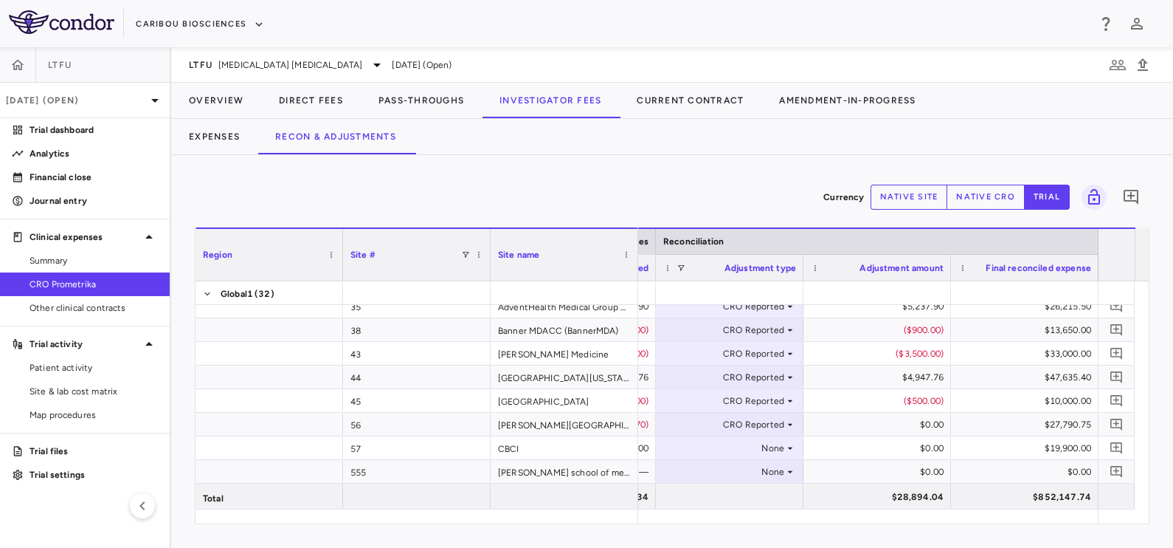
scroll to position [645, 0]
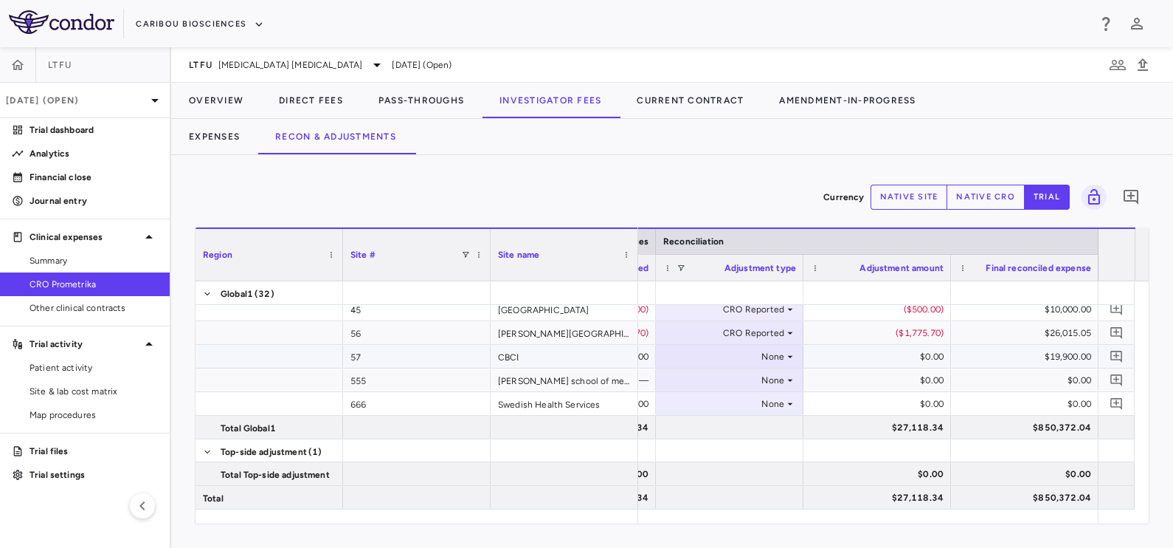
click at [767, 351] on div "None" at bounding box center [726, 357] width 115 height 24
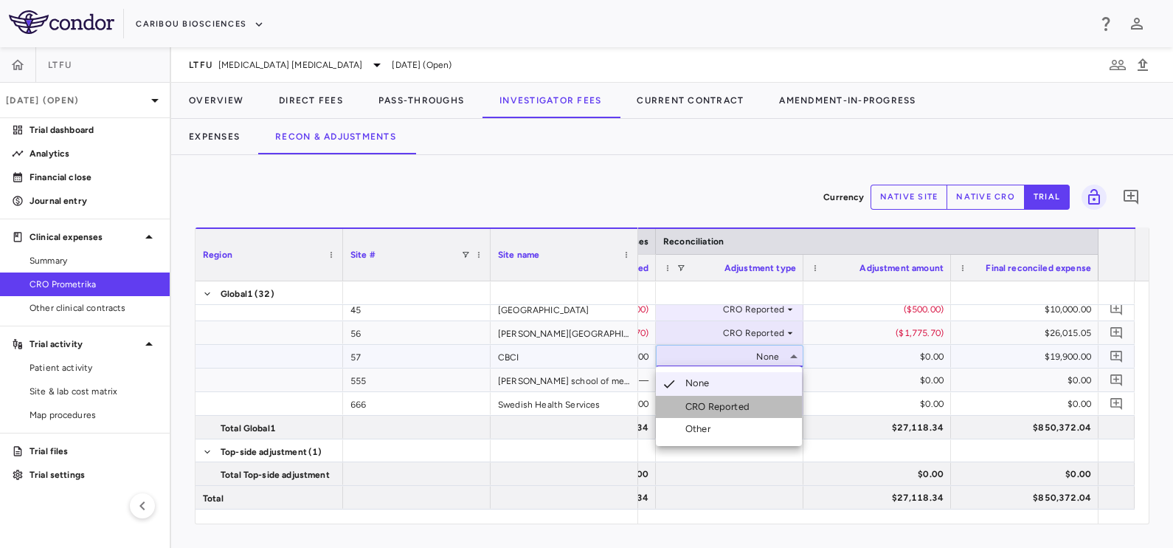
click at [737, 408] on div "CRO Reported" at bounding box center [721, 406] width 70 height 13
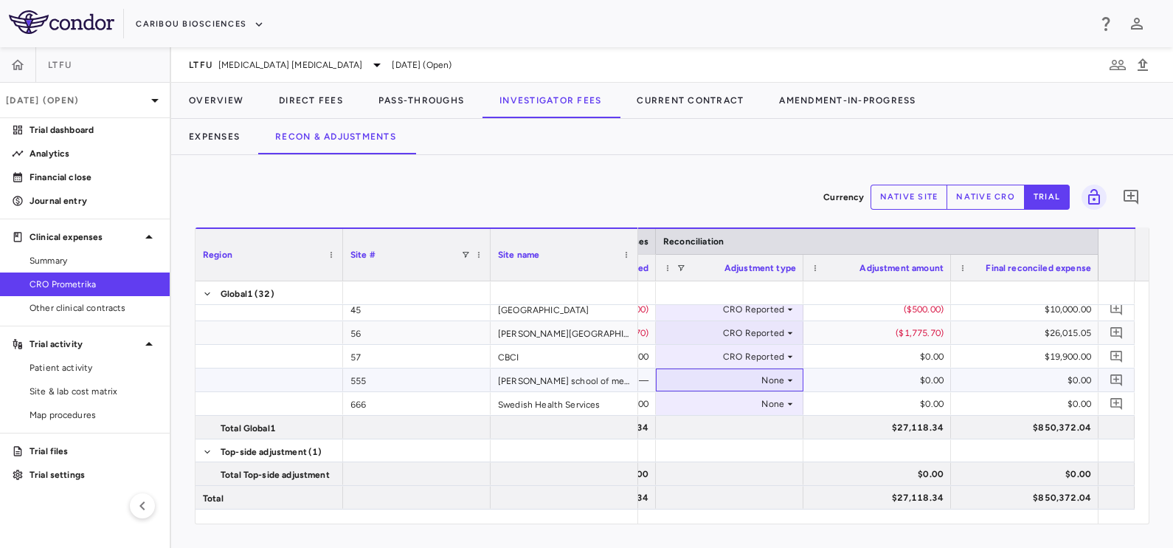
click at [765, 372] on div "None" at bounding box center [726, 380] width 115 height 24
click at [765, 374] on div "None" at bounding box center [726, 380] width 115 height 24
click at [792, 376] on div at bounding box center [586, 274] width 1173 height 548
click at [761, 410] on div "None" at bounding box center [726, 404] width 115 height 24
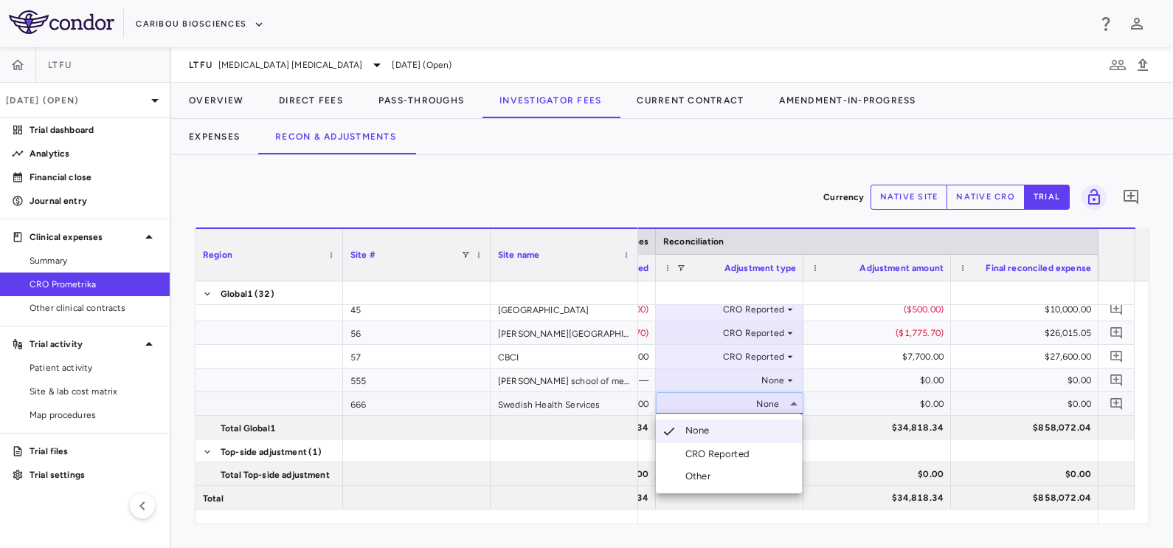
click at [729, 454] on div "CRO Reported" at bounding box center [721, 453] width 70 height 13
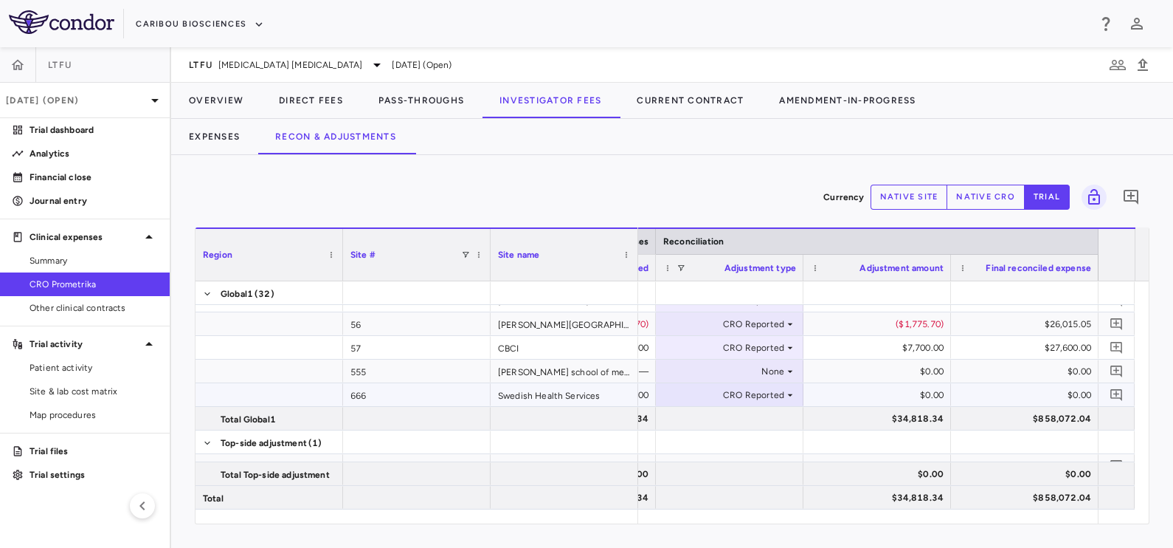
scroll to position [668, 0]
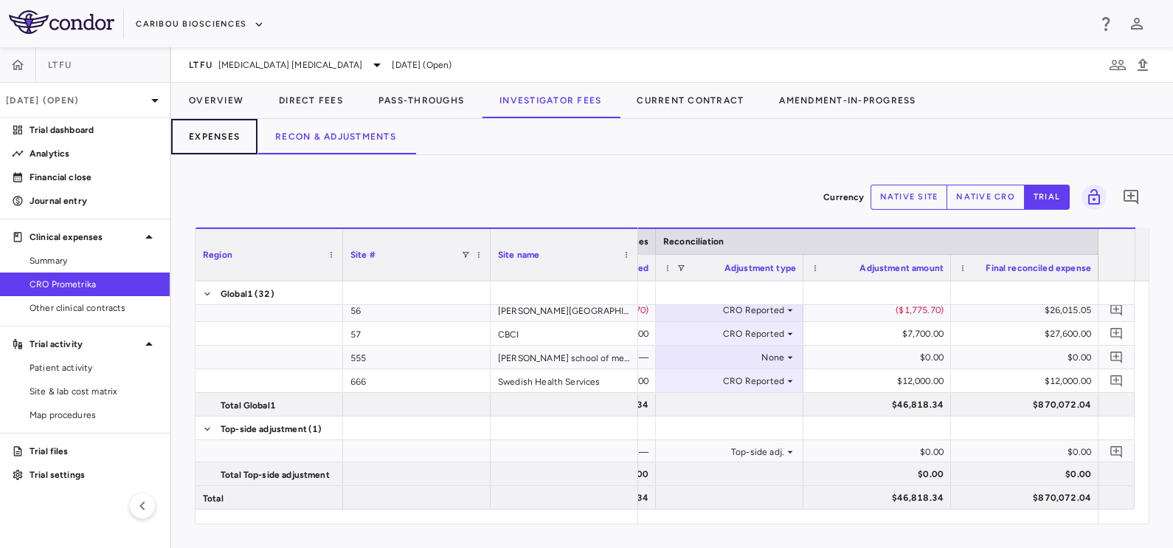
click at [222, 133] on button "Expenses" at bounding box center [214, 136] width 86 height 35
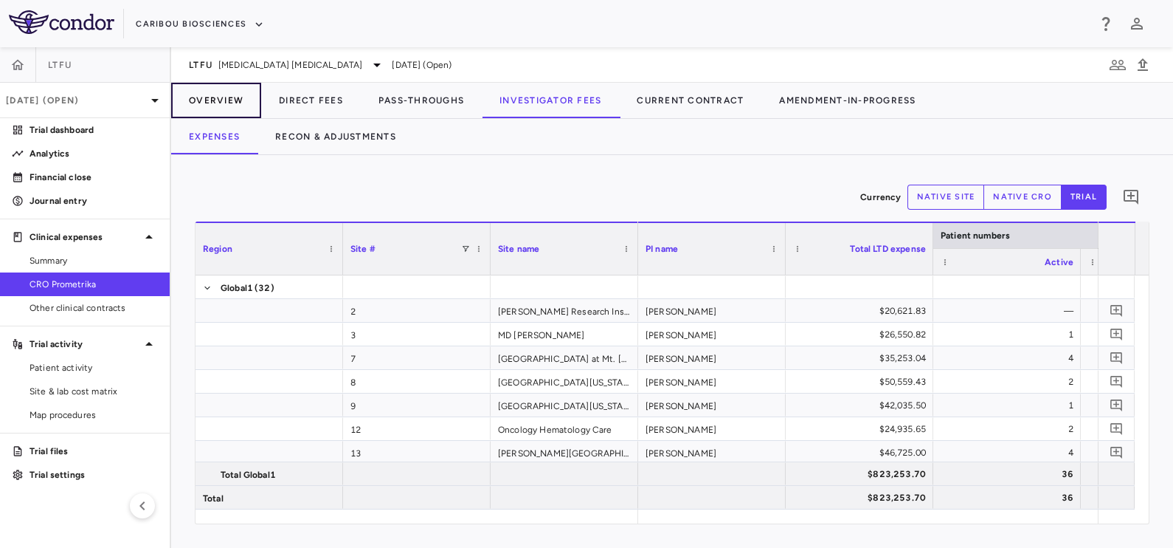
click at [224, 95] on button "Overview" at bounding box center [216, 100] width 90 height 35
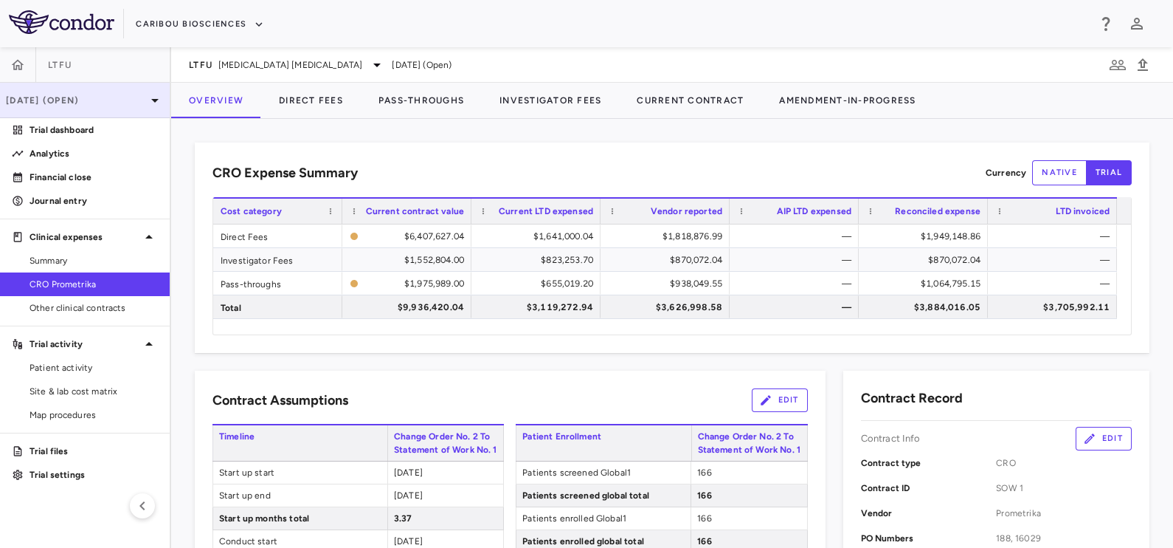
click at [114, 90] on div "[DATE] (Open)" at bounding box center [85, 100] width 170 height 35
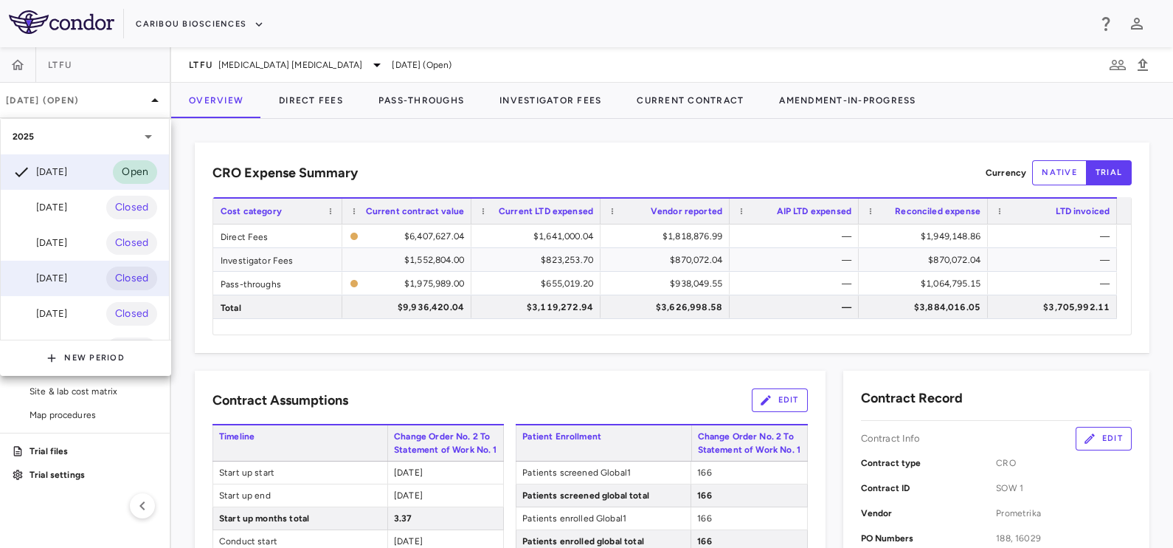
click at [52, 281] on div "[DATE]" at bounding box center [40, 278] width 55 height 18
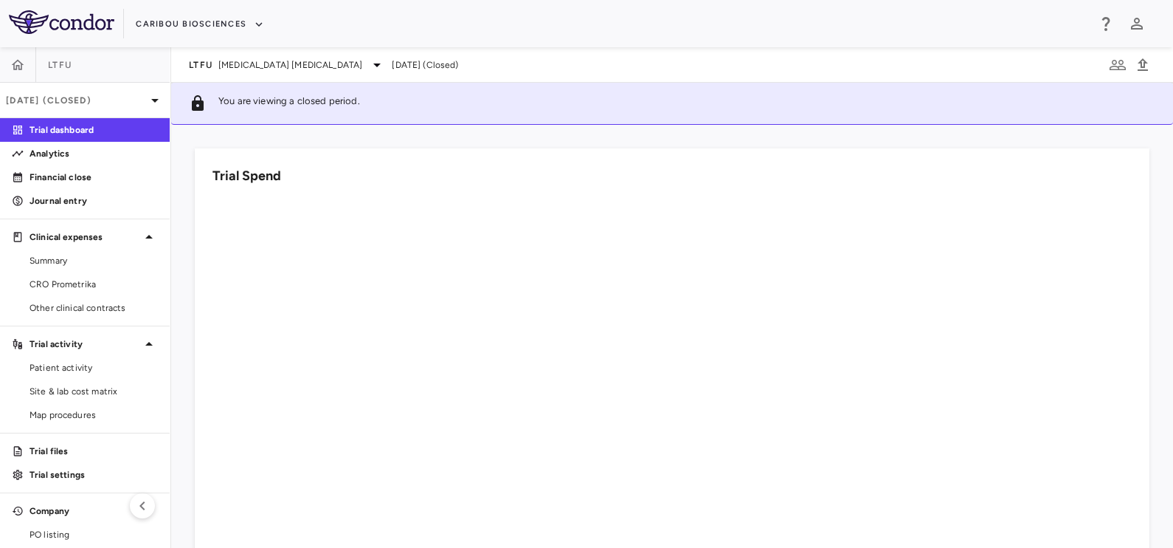
click at [49, 280] on span "CRO Prometrika" at bounding box center [94, 283] width 128 height 13
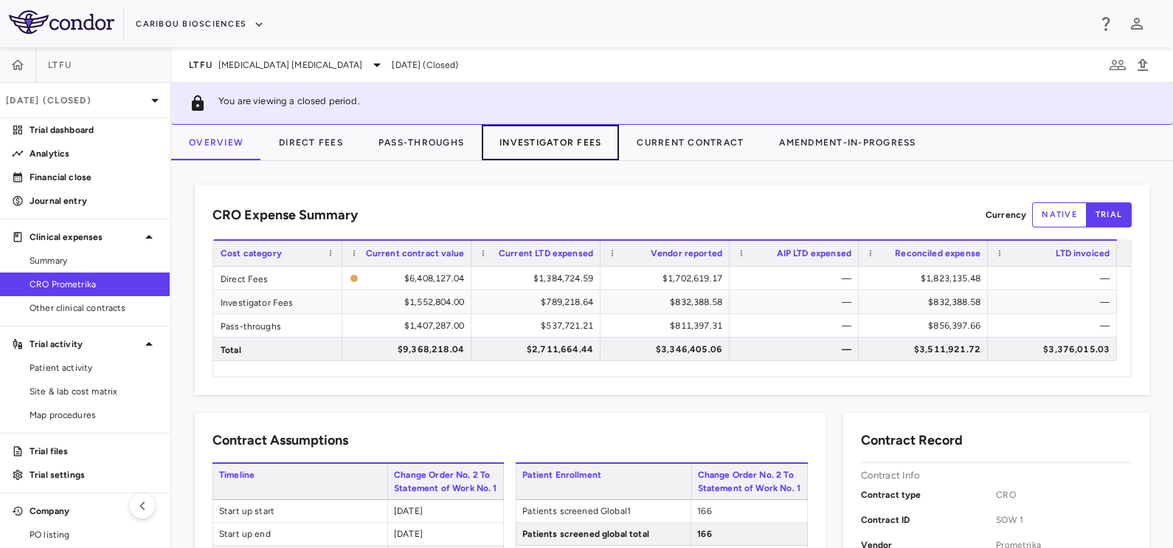
click at [502, 135] on button "Investigator Fees" at bounding box center [550, 142] width 137 height 35
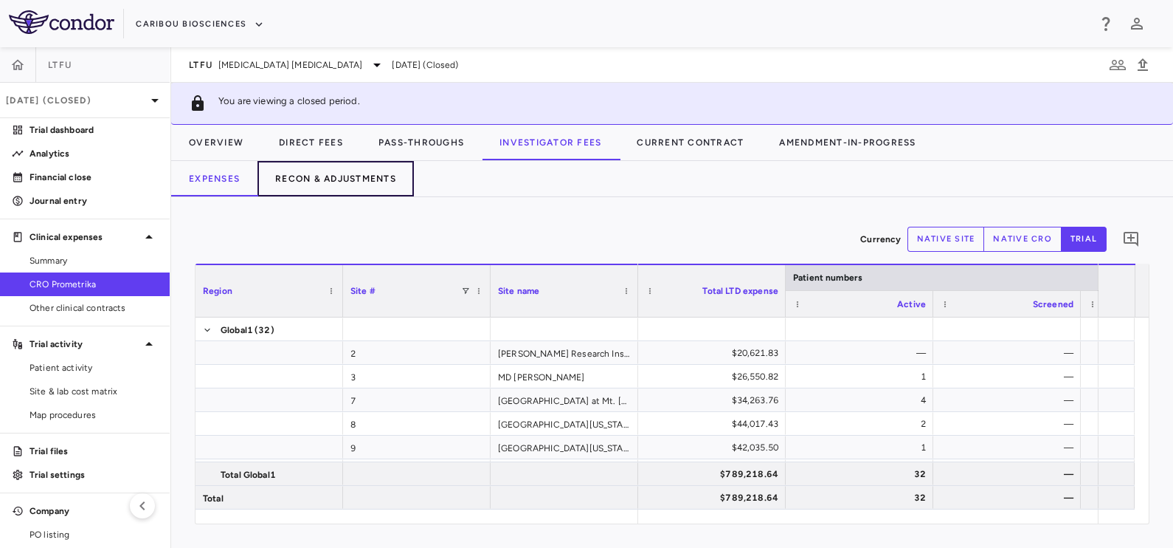
click at [366, 162] on button "Recon & Adjustments" at bounding box center [336, 178] width 156 height 35
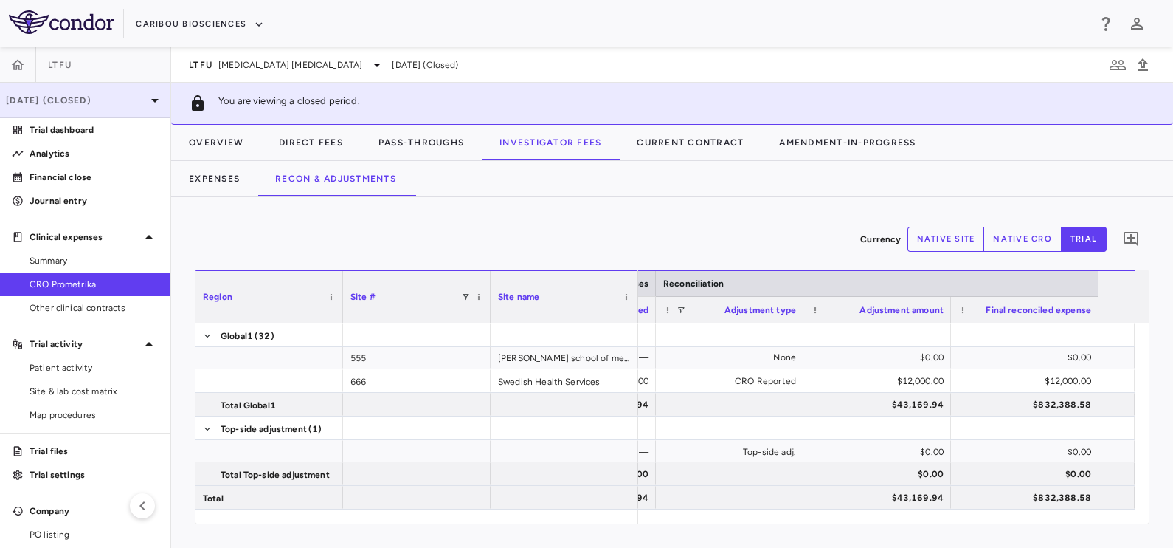
click at [44, 108] on div "[DATE] (Closed)" at bounding box center [85, 100] width 170 height 35
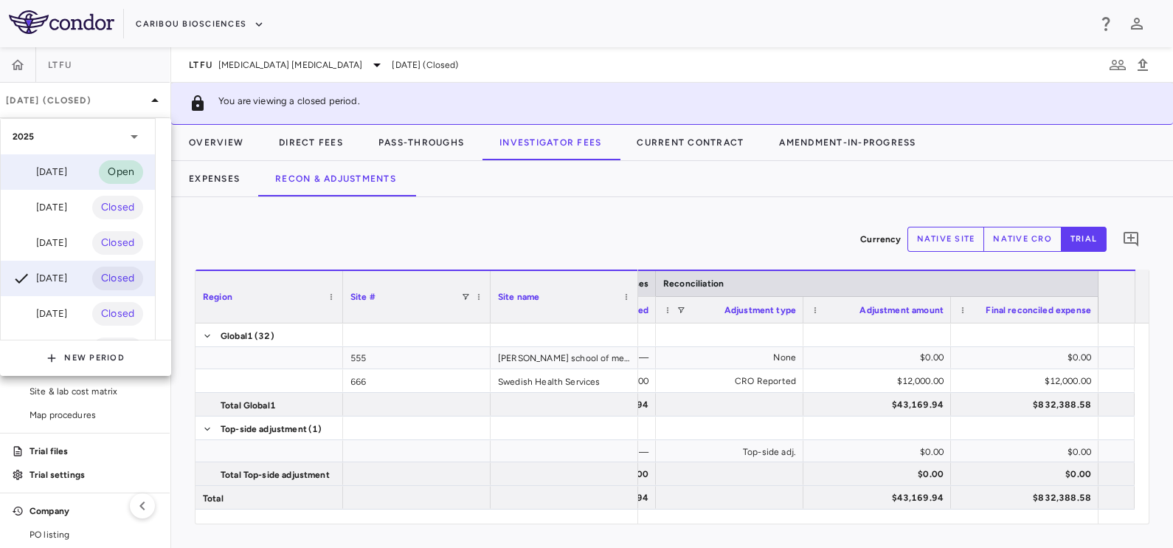
click at [48, 181] on div "[DATE] Open" at bounding box center [78, 171] width 154 height 35
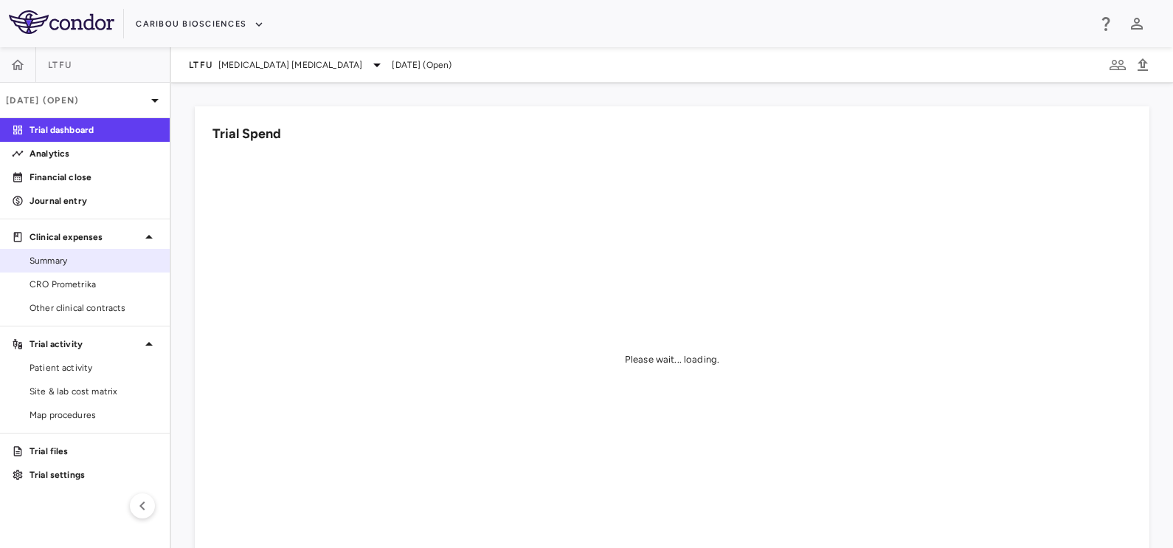
click at [85, 266] on span "Summary" at bounding box center [94, 260] width 128 height 13
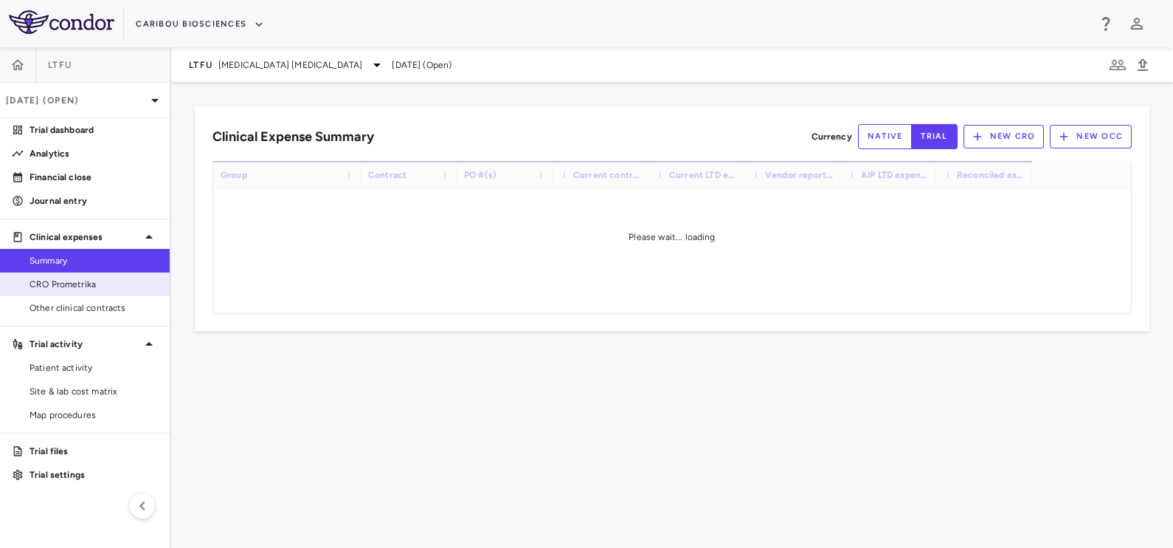
click at [83, 276] on link "CRO Prometrika" at bounding box center [85, 284] width 170 height 22
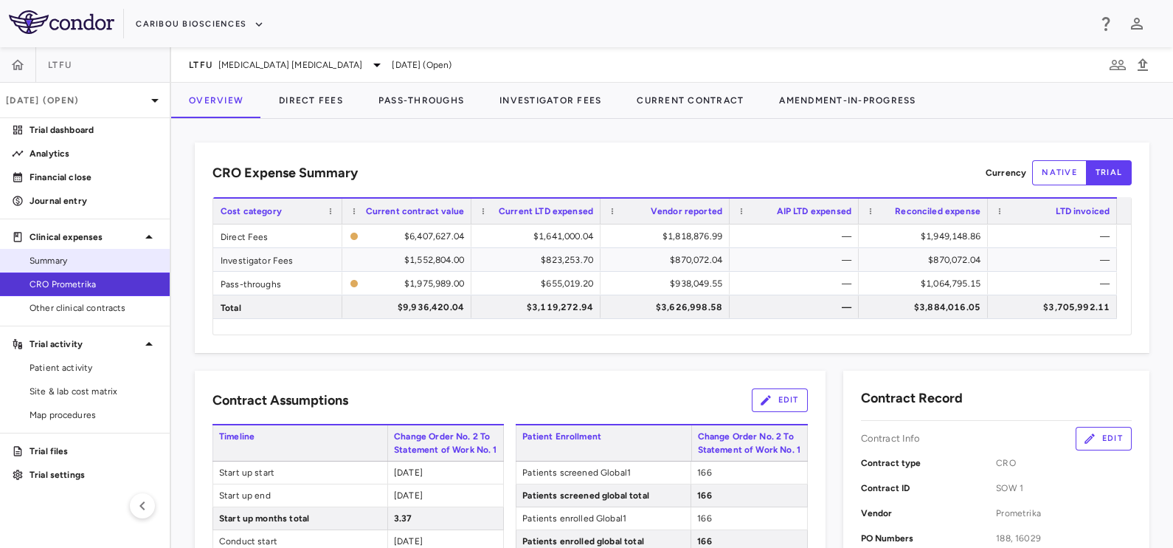
drag, startPoint x: 96, startPoint y: 207, endPoint x: 11, endPoint y: 251, distance: 95.7
click at [96, 207] on p "Journal entry" at bounding box center [94, 200] width 128 height 13
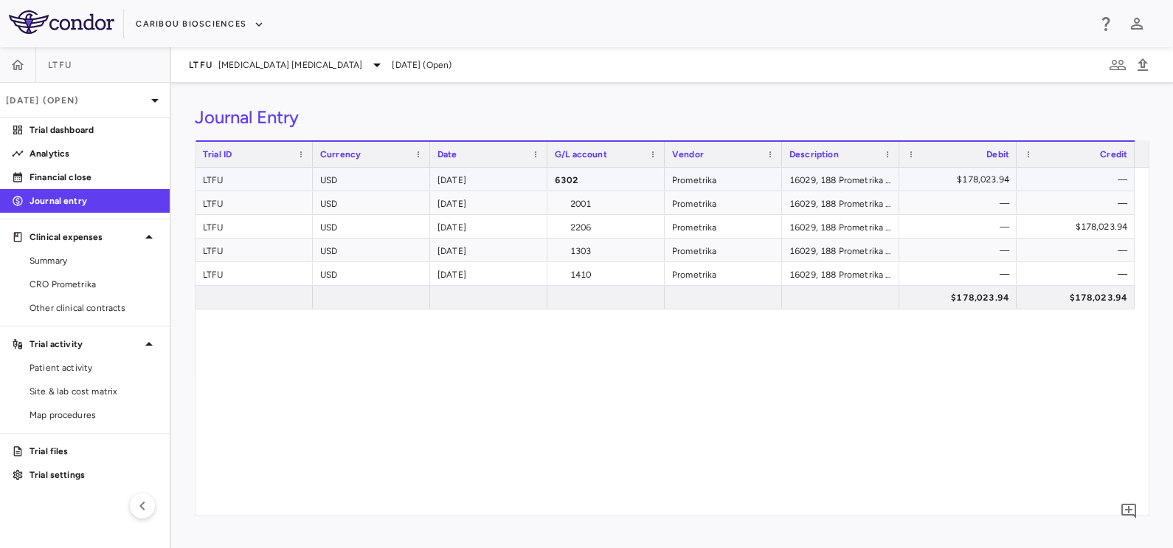
click at [973, 177] on div "$178,023.94" at bounding box center [961, 180] width 97 height 24
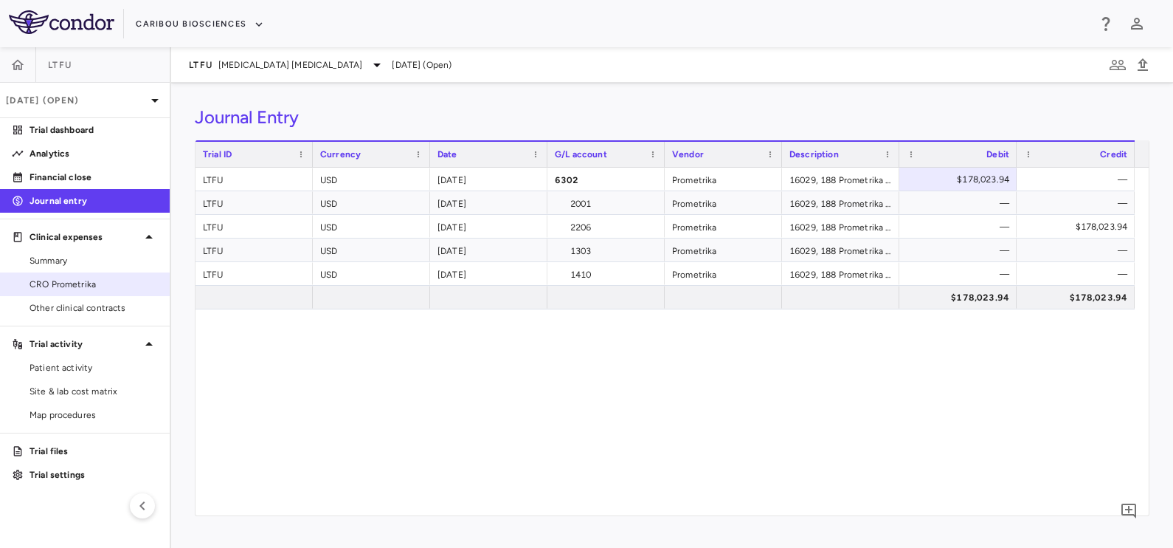
drag, startPoint x: 43, startPoint y: 262, endPoint x: 1, endPoint y: 289, distance: 49.1
click at [43, 262] on span "Summary" at bounding box center [94, 260] width 128 height 13
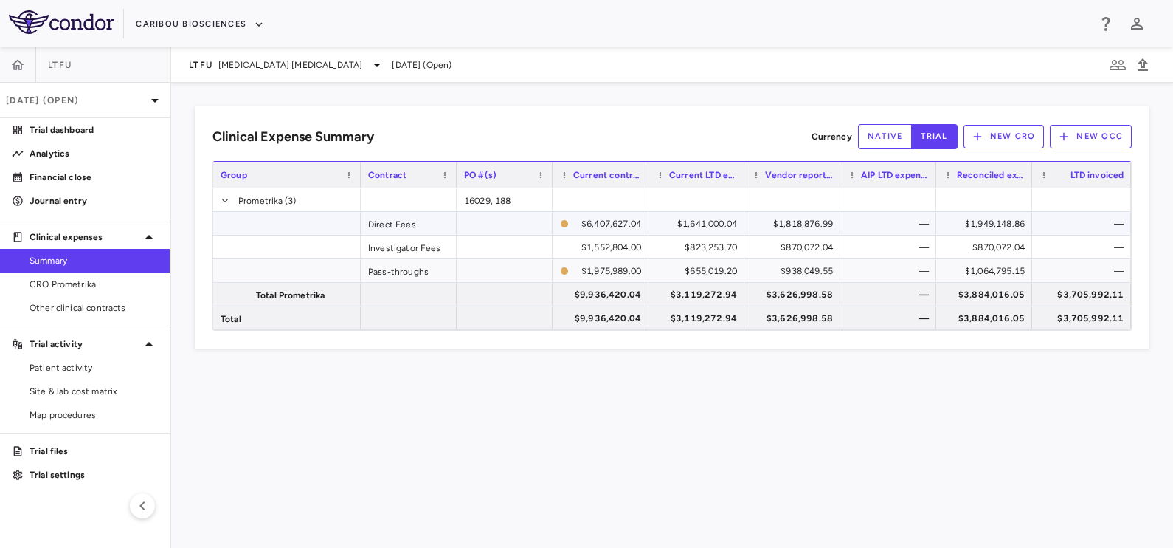
click at [974, 219] on div "$1,949,148.86" at bounding box center [987, 224] width 75 height 24
click at [963, 242] on div "$870,072.04" at bounding box center [987, 247] width 75 height 24
click at [977, 263] on div "$1,064,795.15" at bounding box center [987, 271] width 75 height 24
click at [472, 418] on div "Clinical Expense Summary Currency native trial New CRO New OCC Press SPACE to d…" at bounding box center [672, 315] width 1002 height 465
click at [65, 284] on span "CRO Prometrika" at bounding box center [94, 283] width 128 height 13
